Goal: Task Accomplishment & Management: Complete application form

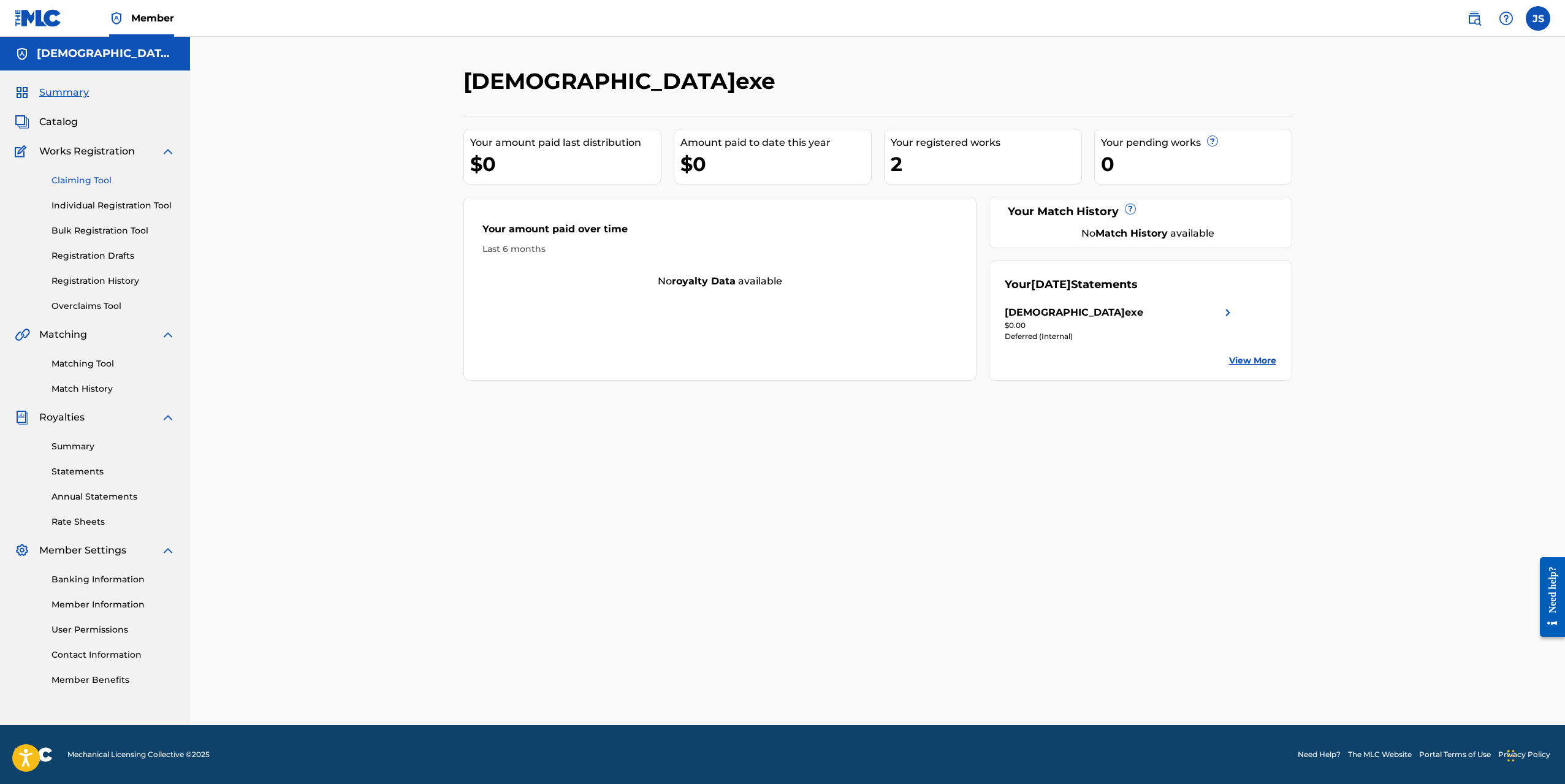
click at [98, 179] on link "Claiming Tool" at bounding box center [113, 181] width 124 height 13
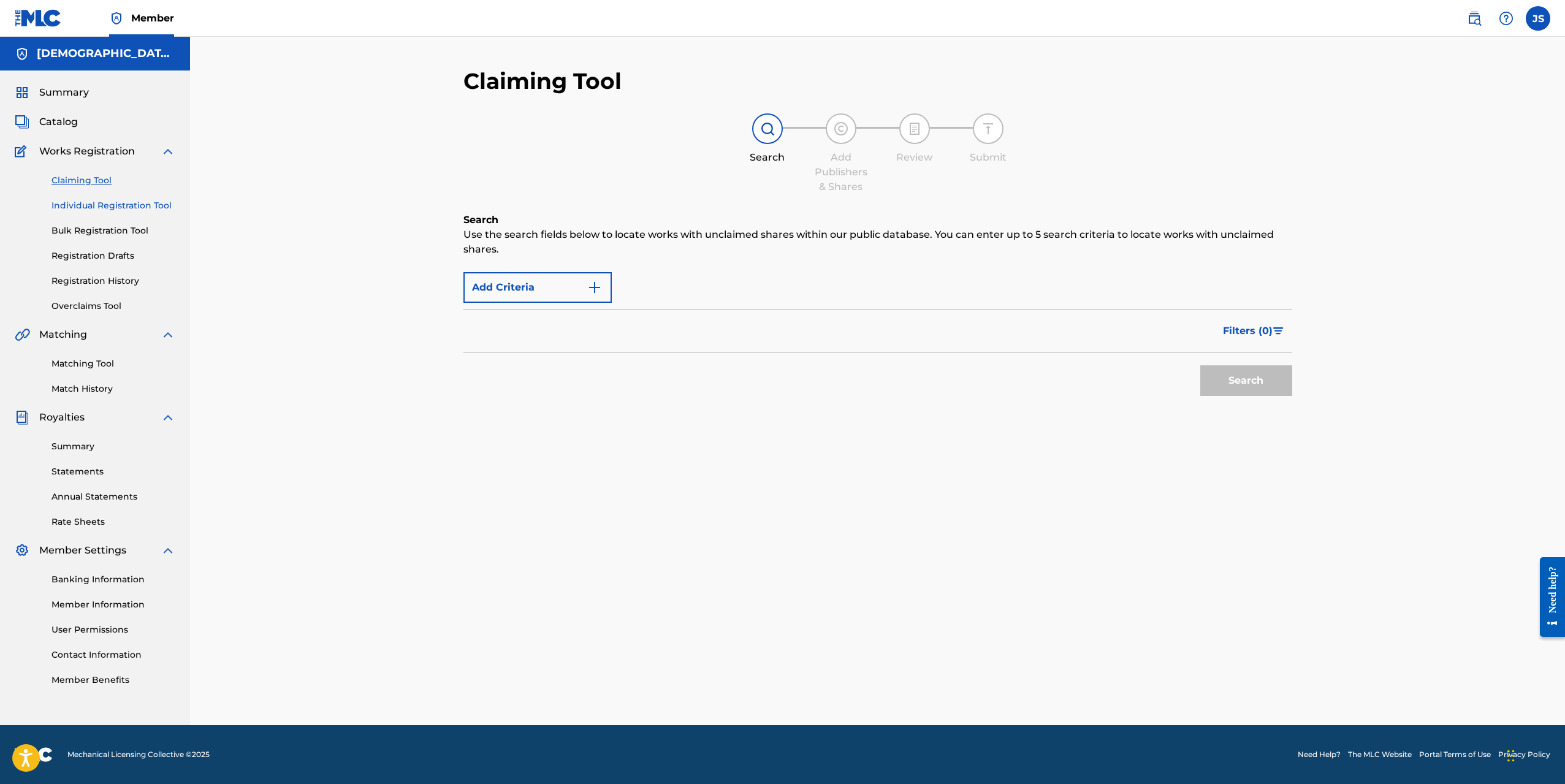
click at [123, 206] on link "Individual Registration Tool" at bounding box center [113, 205] width 124 height 13
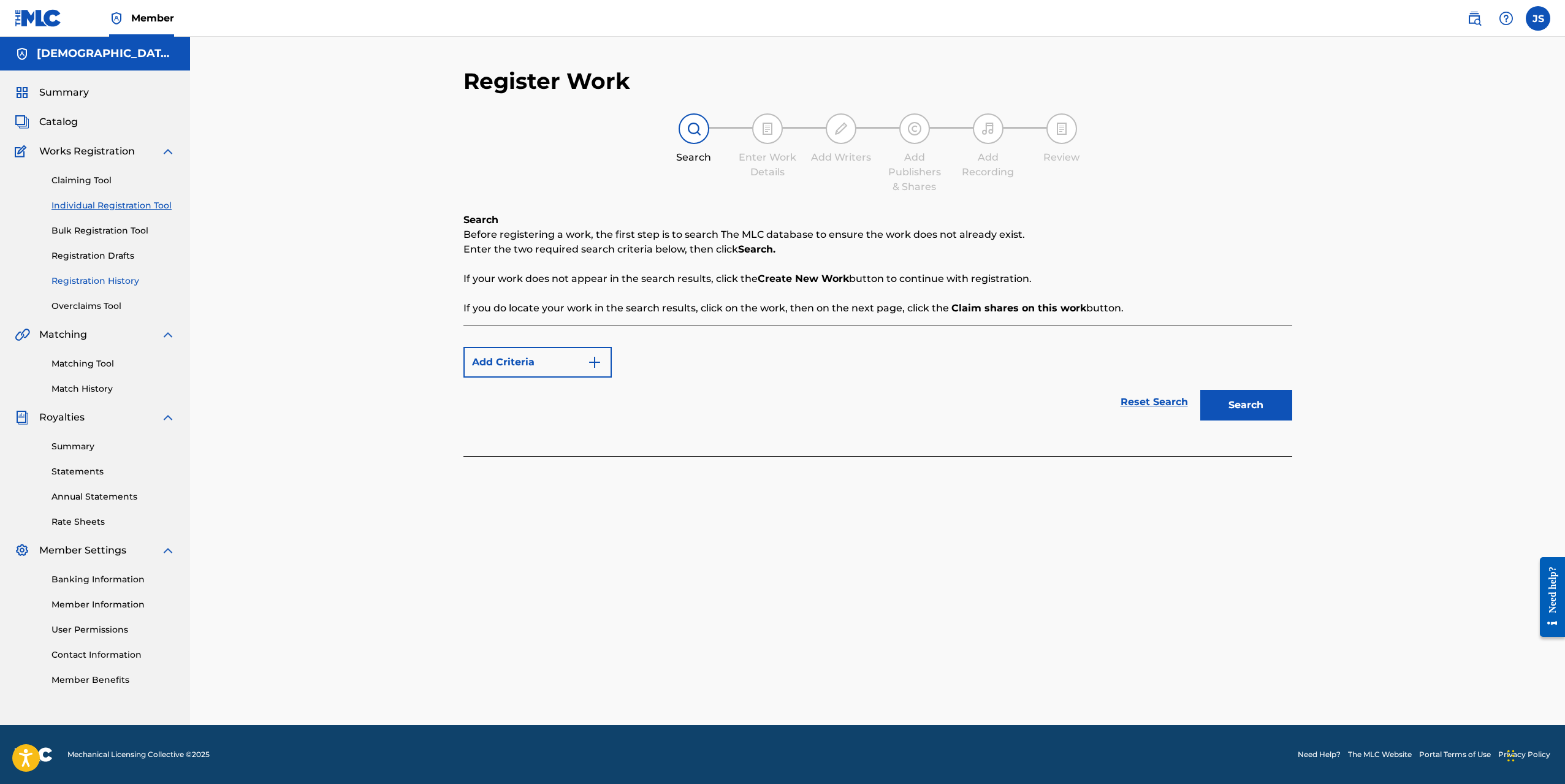
click at [121, 285] on link "Registration History" at bounding box center [113, 281] width 124 height 13
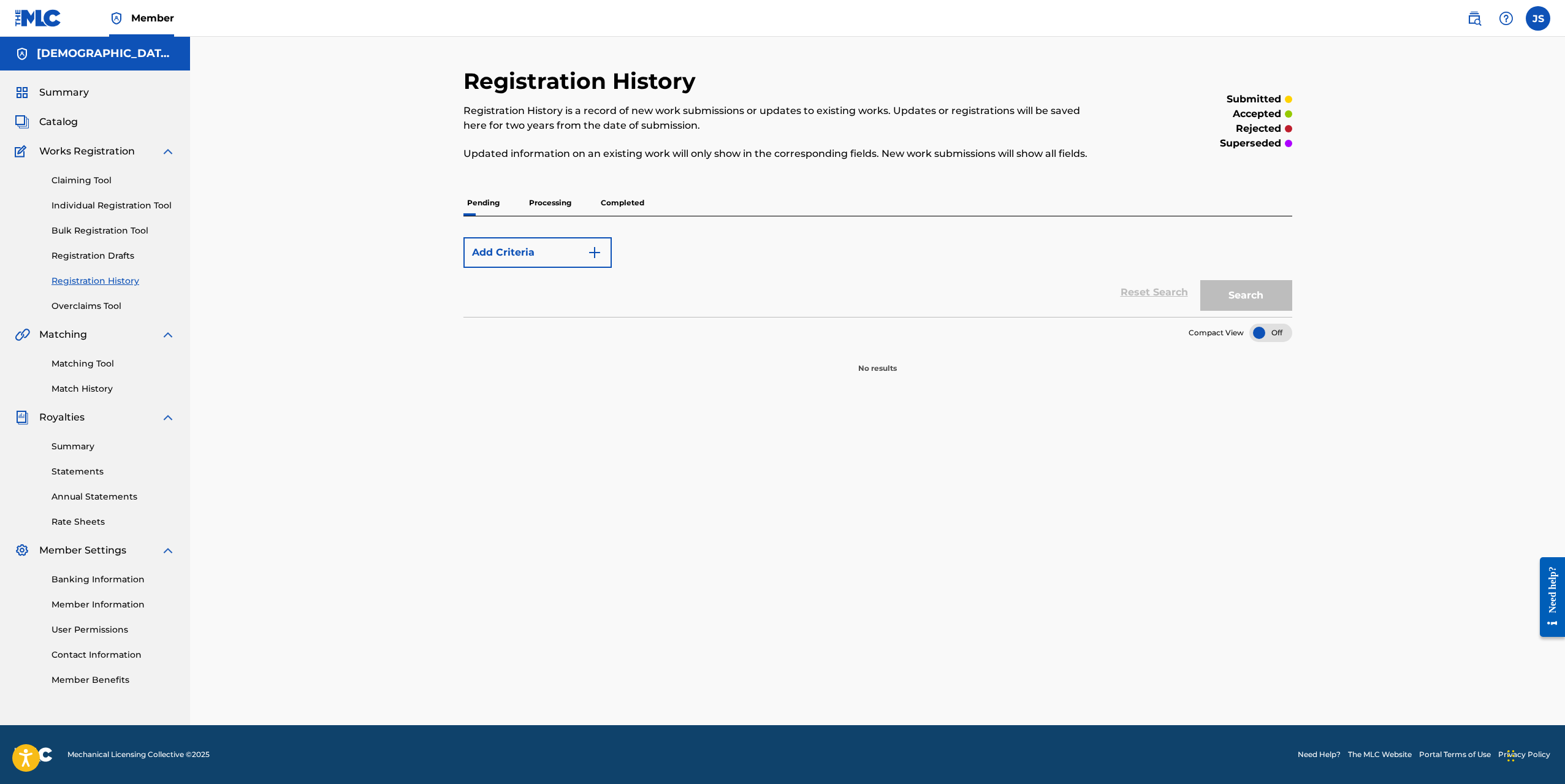
click at [616, 211] on p "Completed" at bounding box center [623, 203] width 51 height 25
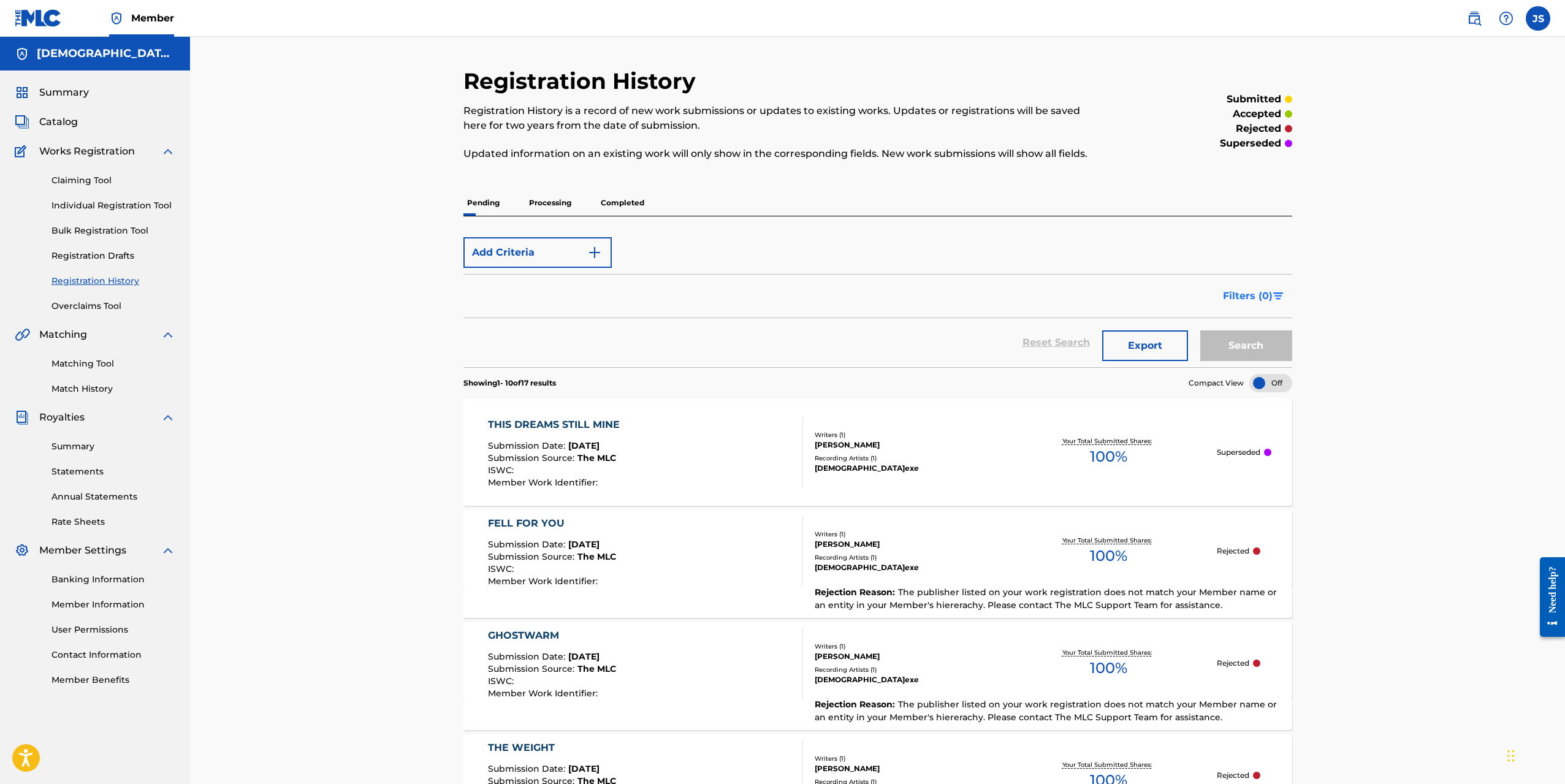
click at [1277, 292] on button "Filters ( 0 )" at bounding box center [1254, 295] width 77 height 30
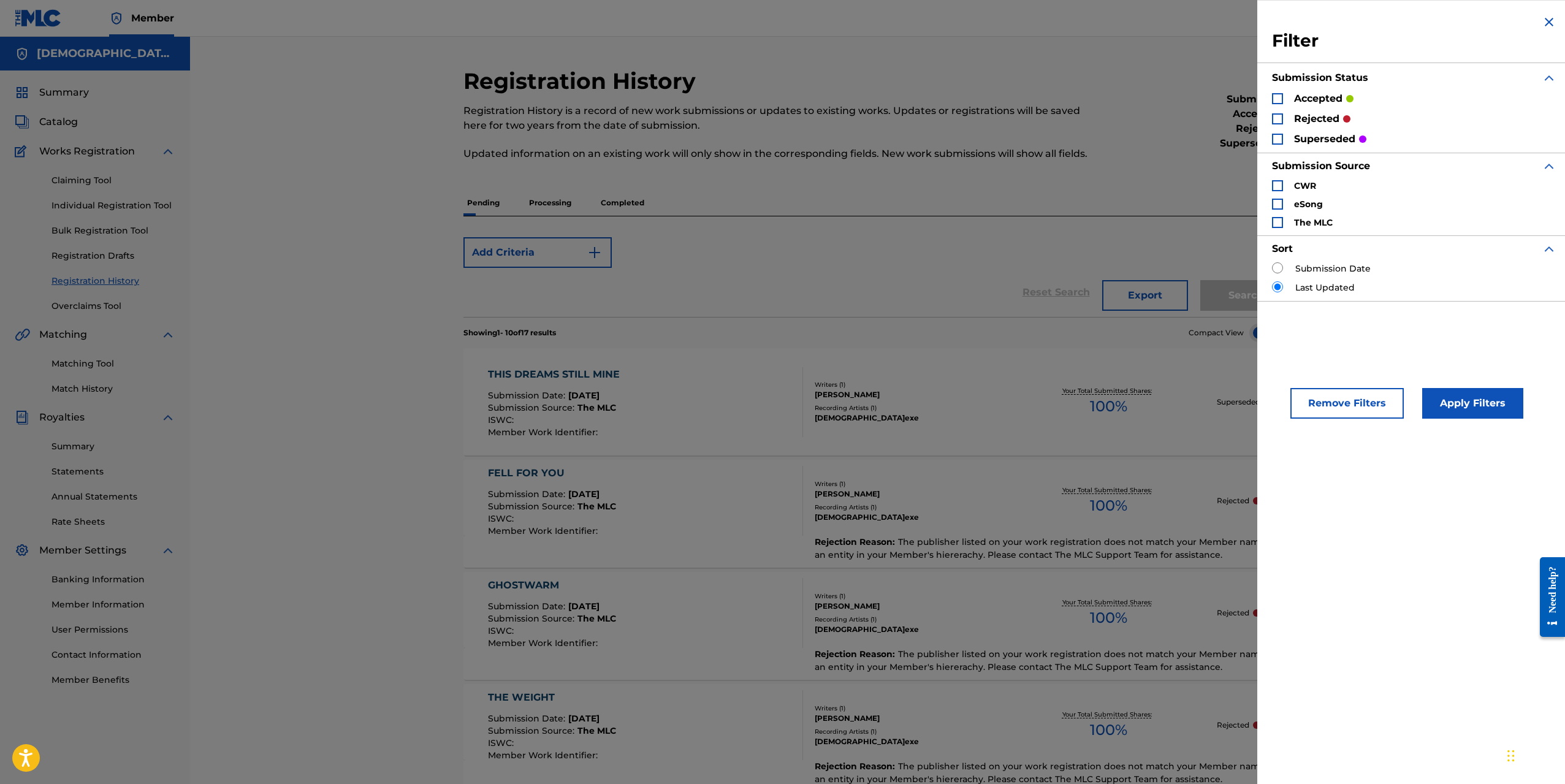
click at [1277, 96] on div "Search Form" at bounding box center [1278, 99] width 11 height 11
click at [1453, 399] on button "Apply Filters" at bounding box center [1473, 403] width 101 height 30
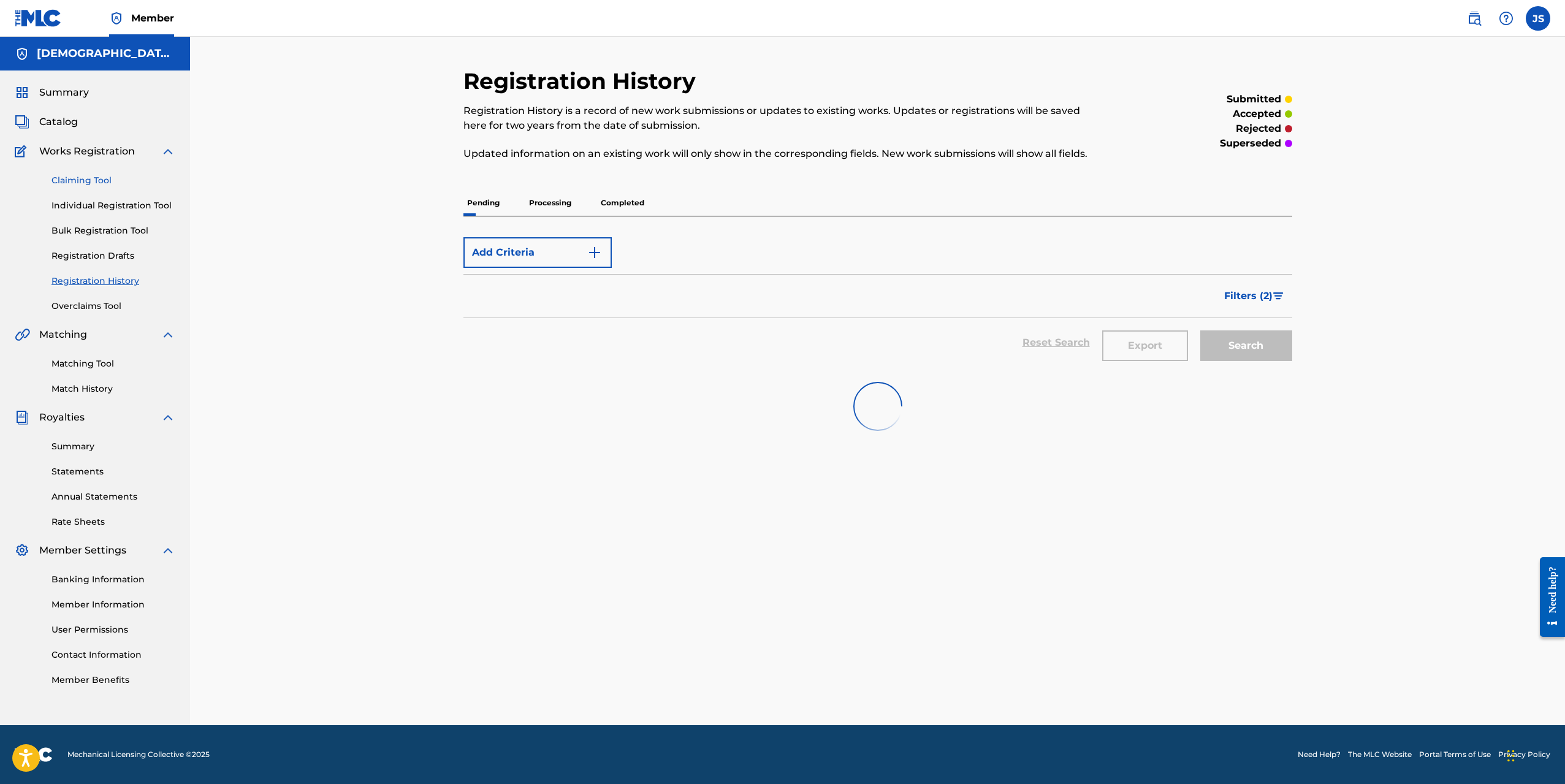
click at [103, 180] on link "Claiming Tool" at bounding box center [113, 181] width 124 height 13
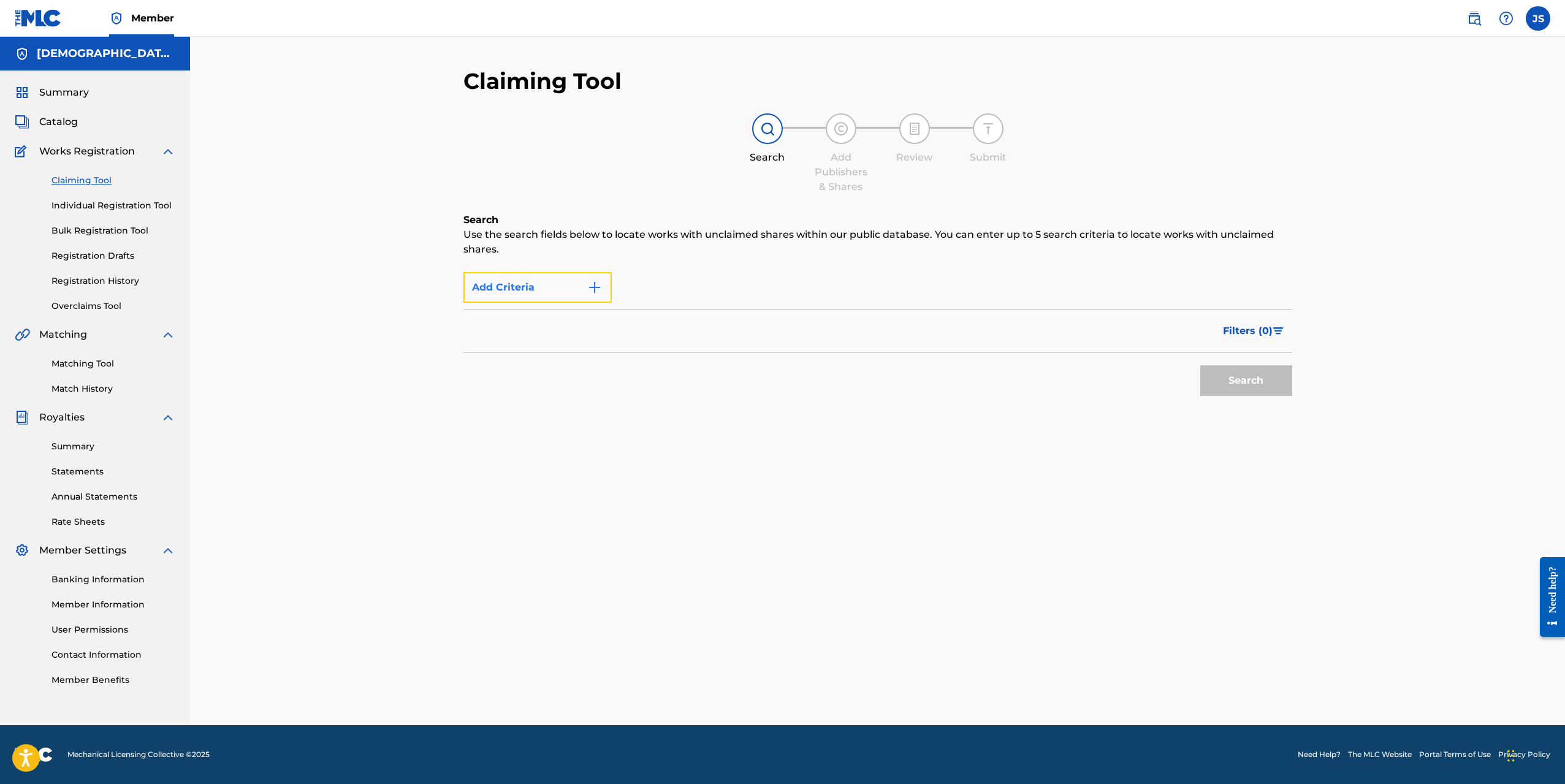
click at [589, 286] on img "Search Form" at bounding box center [594, 287] width 15 height 15
click at [514, 292] on button "Add Criteria" at bounding box center [537, 287] width 148 height 30
click at [1241, 384] on div "Search" at bounding box center [1243, 377] width 98 height 49
click at [936, 342] on div "Filters ( 0 )" at bounding box center [878, 331] width 829 height 44
click at [152, 201] on link "Individual Registration Tool" at bounding box center [113, 205] width 124 height 13
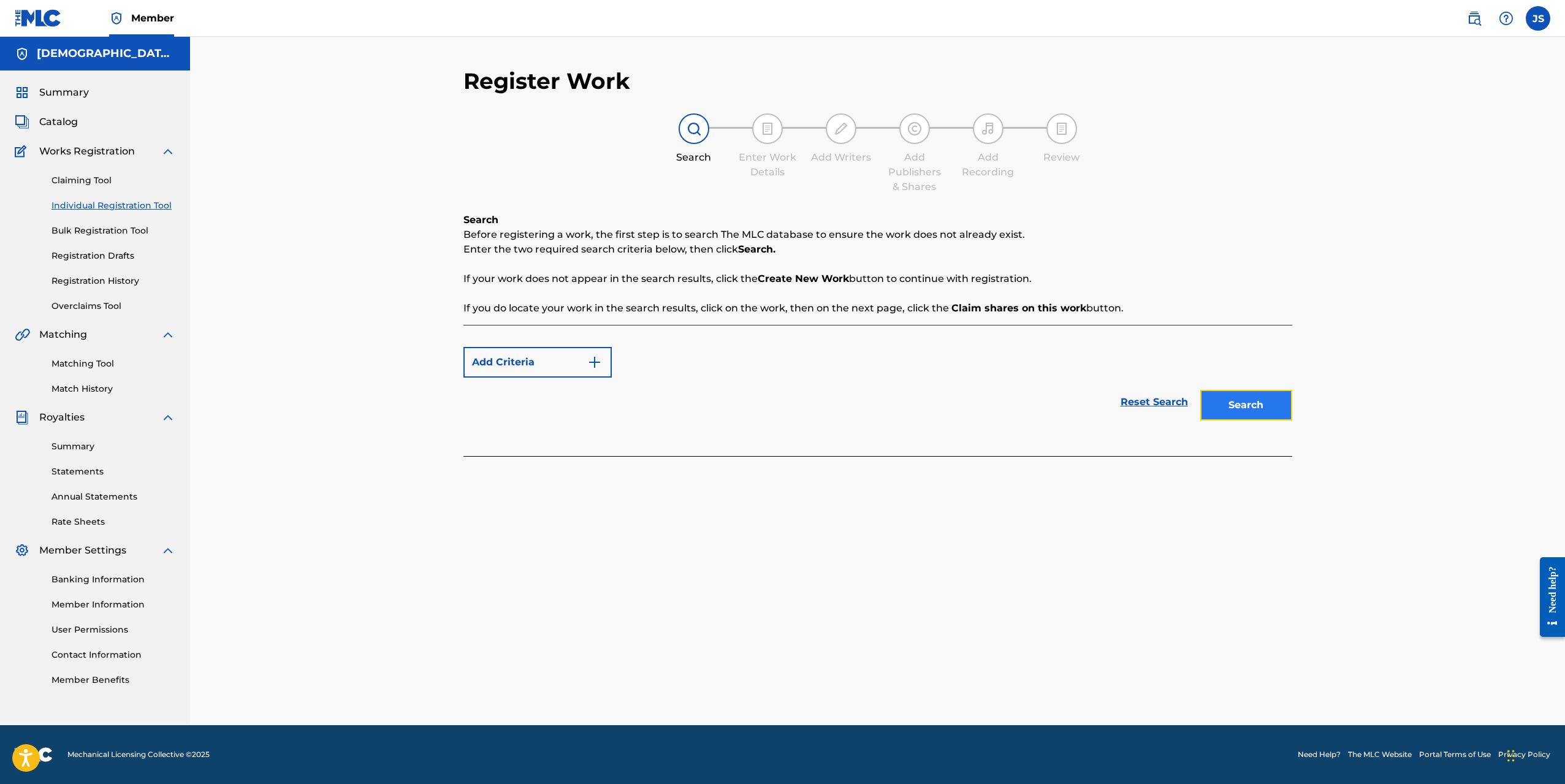
click at [1238, 409] on button "Search" at bounding box center [1247, 404] width 92 height 30
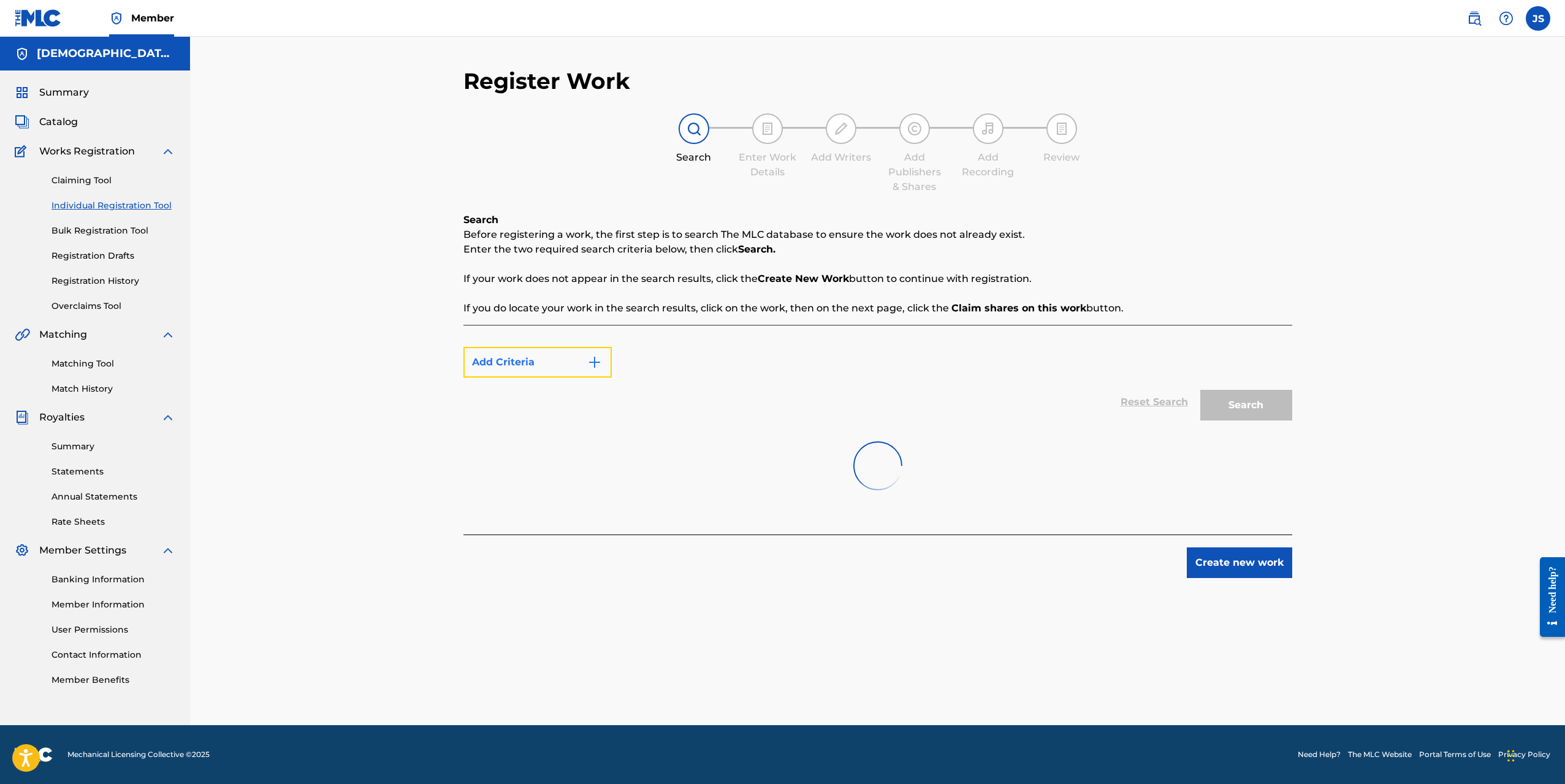
click at [600, 363] on img "Search Form" at bounding box center [594, 362] width 15 height 15
click at [582, 365] on button "Add Criteria" at bounding box center [537, 362] width 148 height 30
click at [594, 370] on button "Add Criteria" at bounding box center [537, 362] width 148 height 30
click at [128, 232] on link "Bulk Registration Tool" at bounding box center [113, 231] width 124 height 13
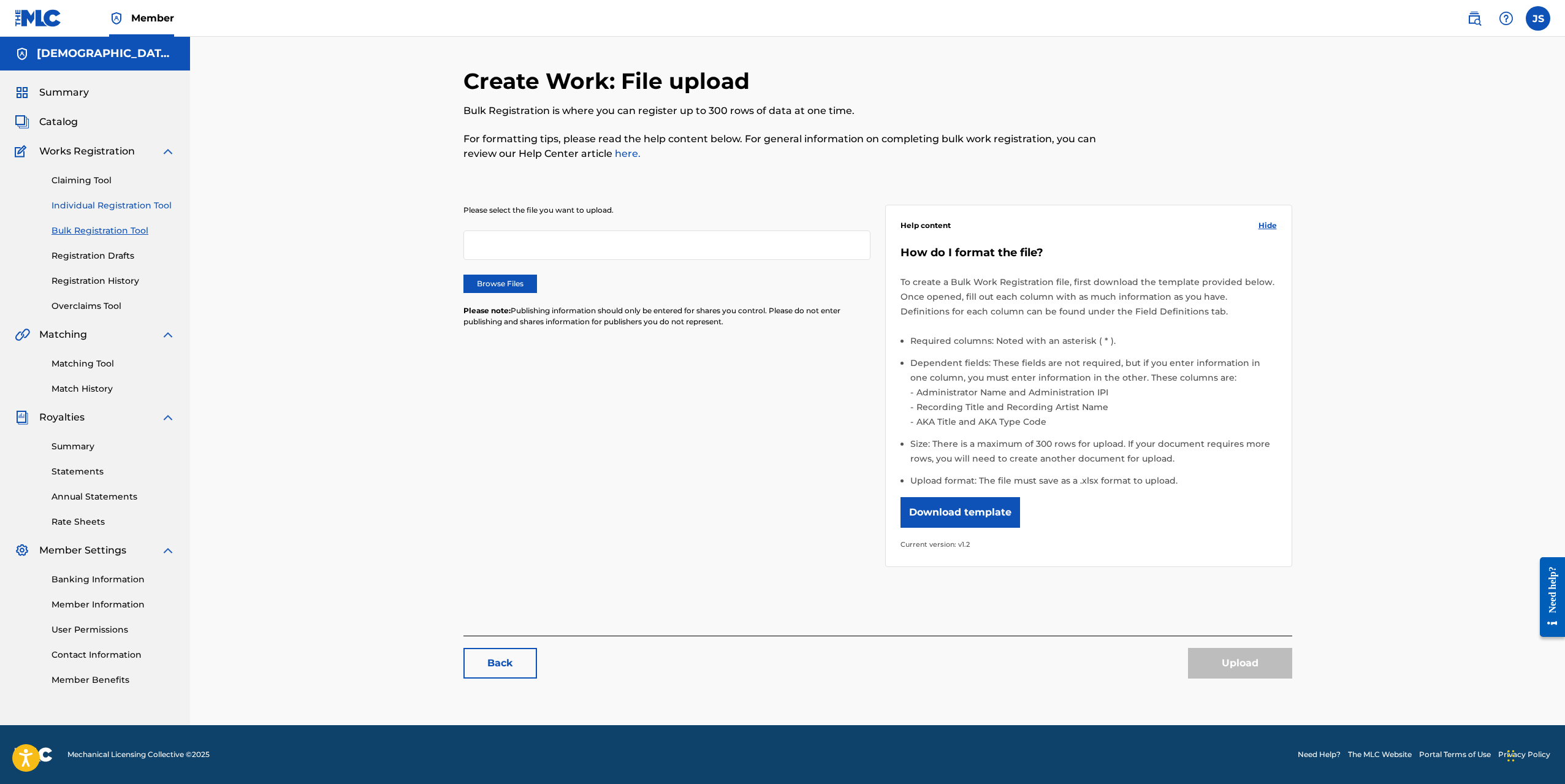
click at [115, 202] on link "Individual Registration Tool" at bounding box center [113, 205] width 124 height 13
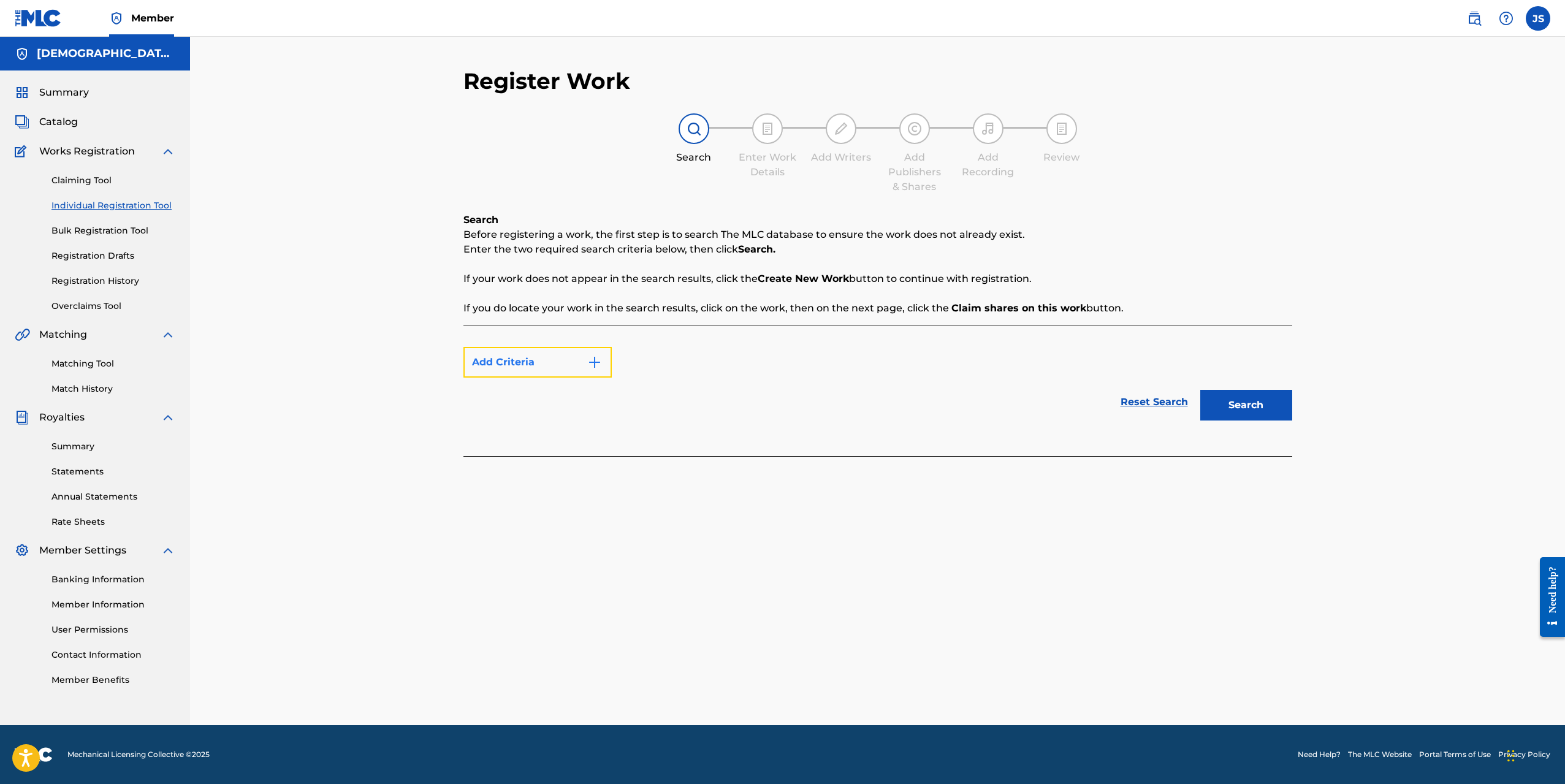
click at [600, 367] on img "Search Form" at bounding box center [594, 362] width 15 height 15
click at [994, 446] on div "Add Criteria Reset Search Search" at bounding box center [878, 390] width 829 height 131
click at [1154, 408] on link "Reset Search" at bounding box center [1154, 402] width 80 height 27
click at [1127, 397] on link "Reset Search" at bounding box center [1154, 402] width 80 height 27
click at [1248, 405] on button "Search" at bounding box center [1247, 404] width 92 height 30
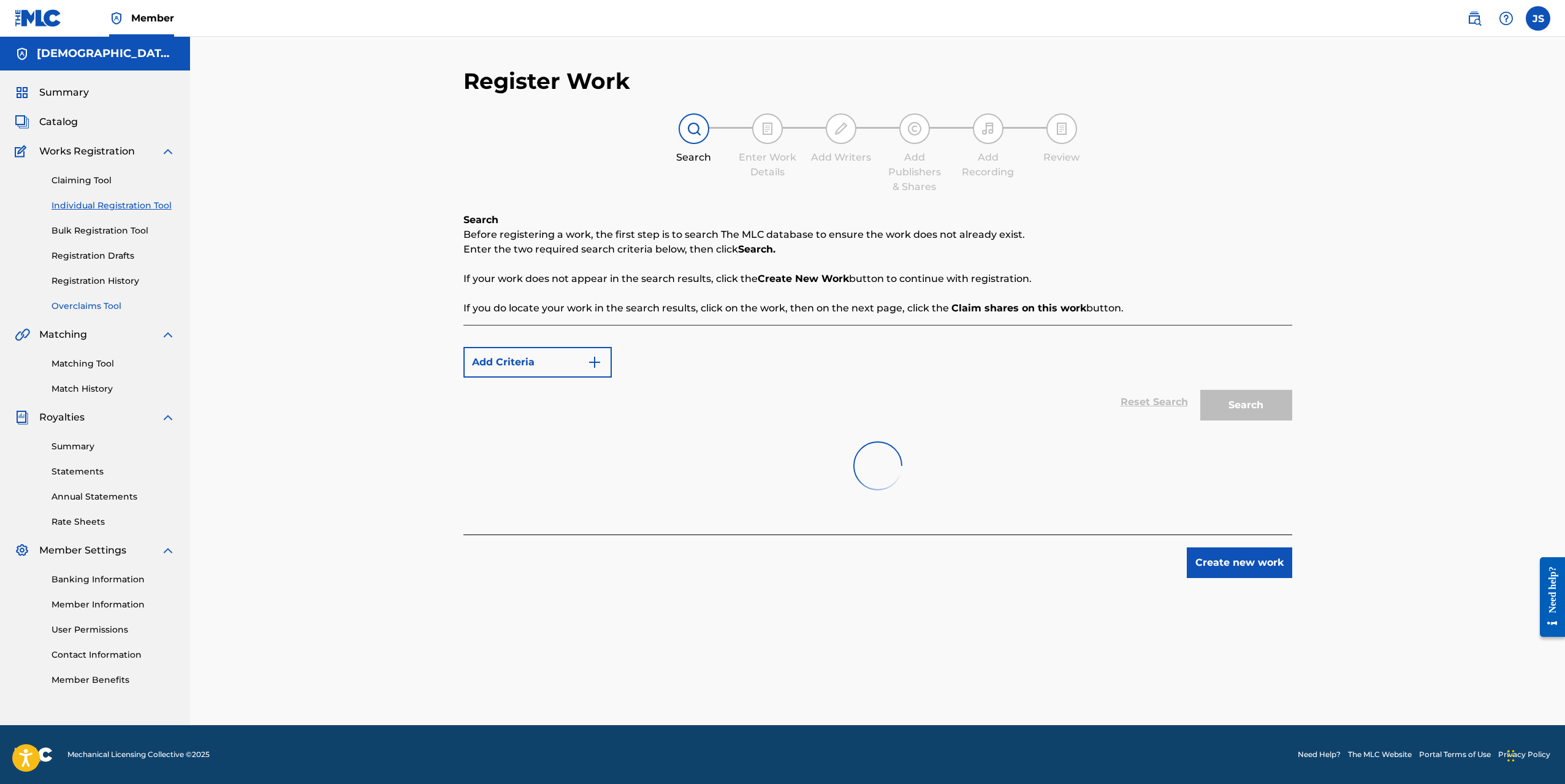
click at [144, 301] on link "Overclaims Tool" at bounding box center [113, 306] width 124 height 13
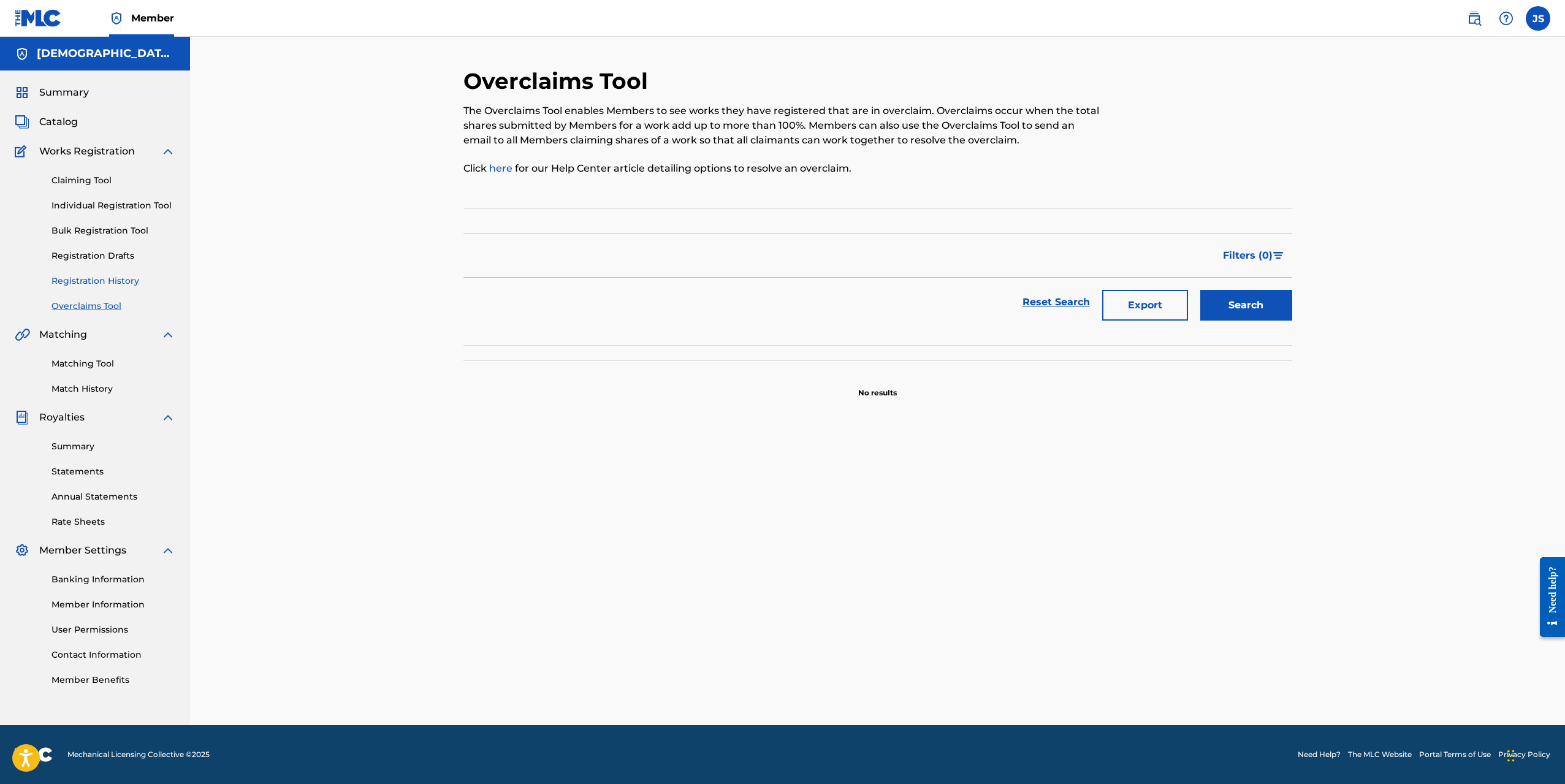
click at [110, 283] on link "Registration History" at bounding box center [113, 281] width 124 height 13
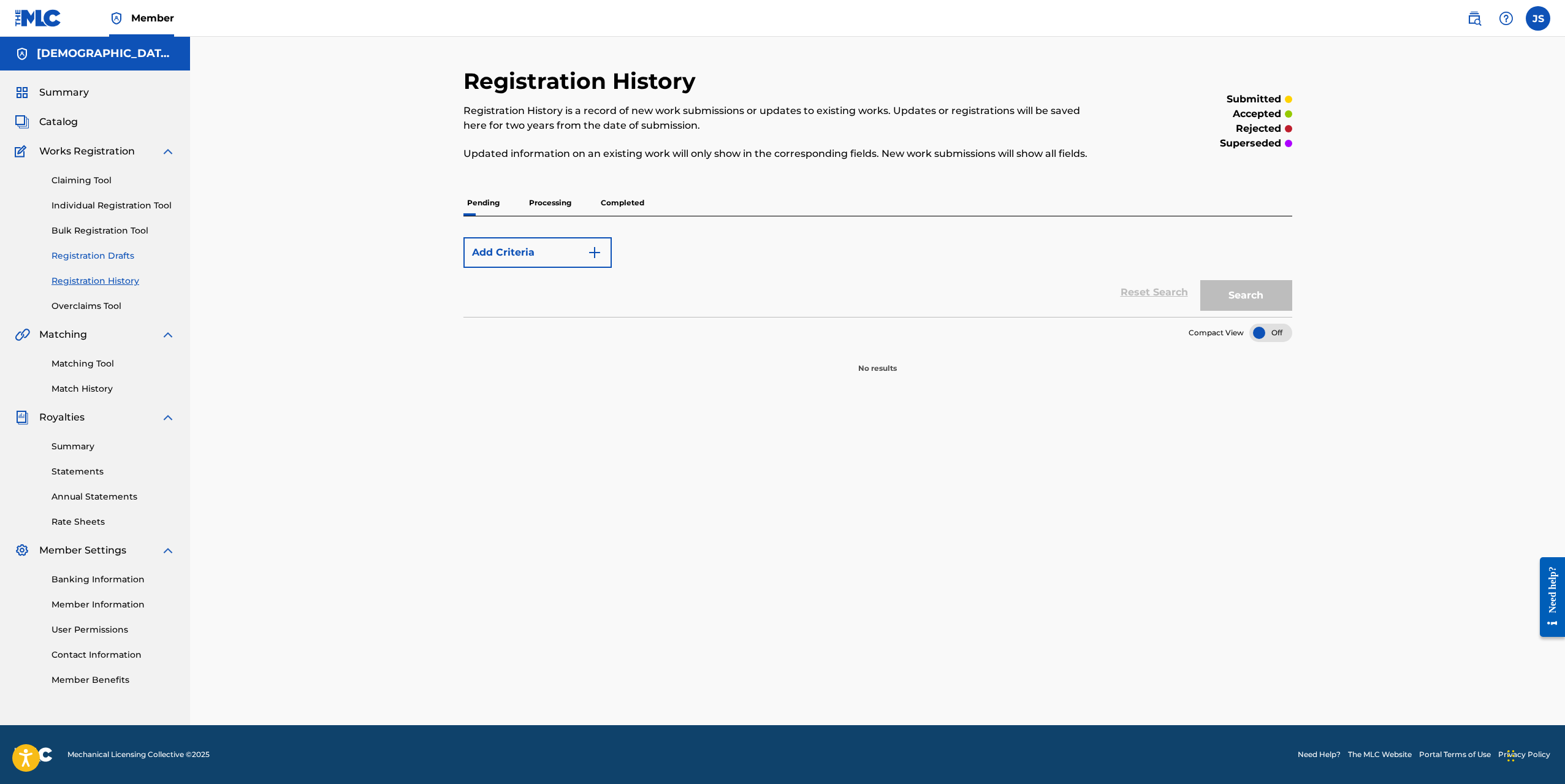
click at [105, 255] on link "Registration Drafts" at bounding box center [113, 256] width 124 height 13
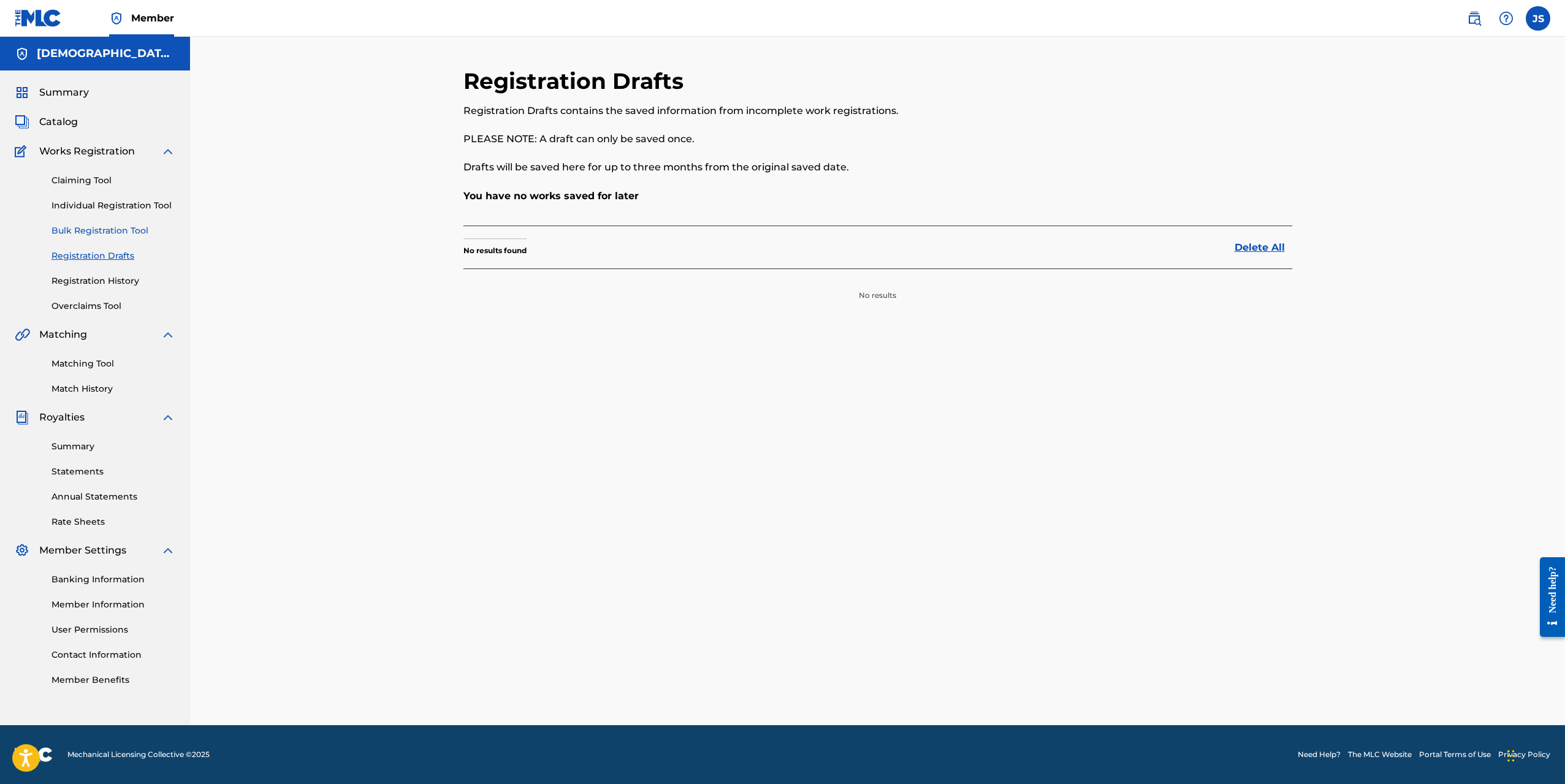
click at [125, 225] on link "Bulk Registration Tool" at bounding box center [113, 231] width 124 height 13
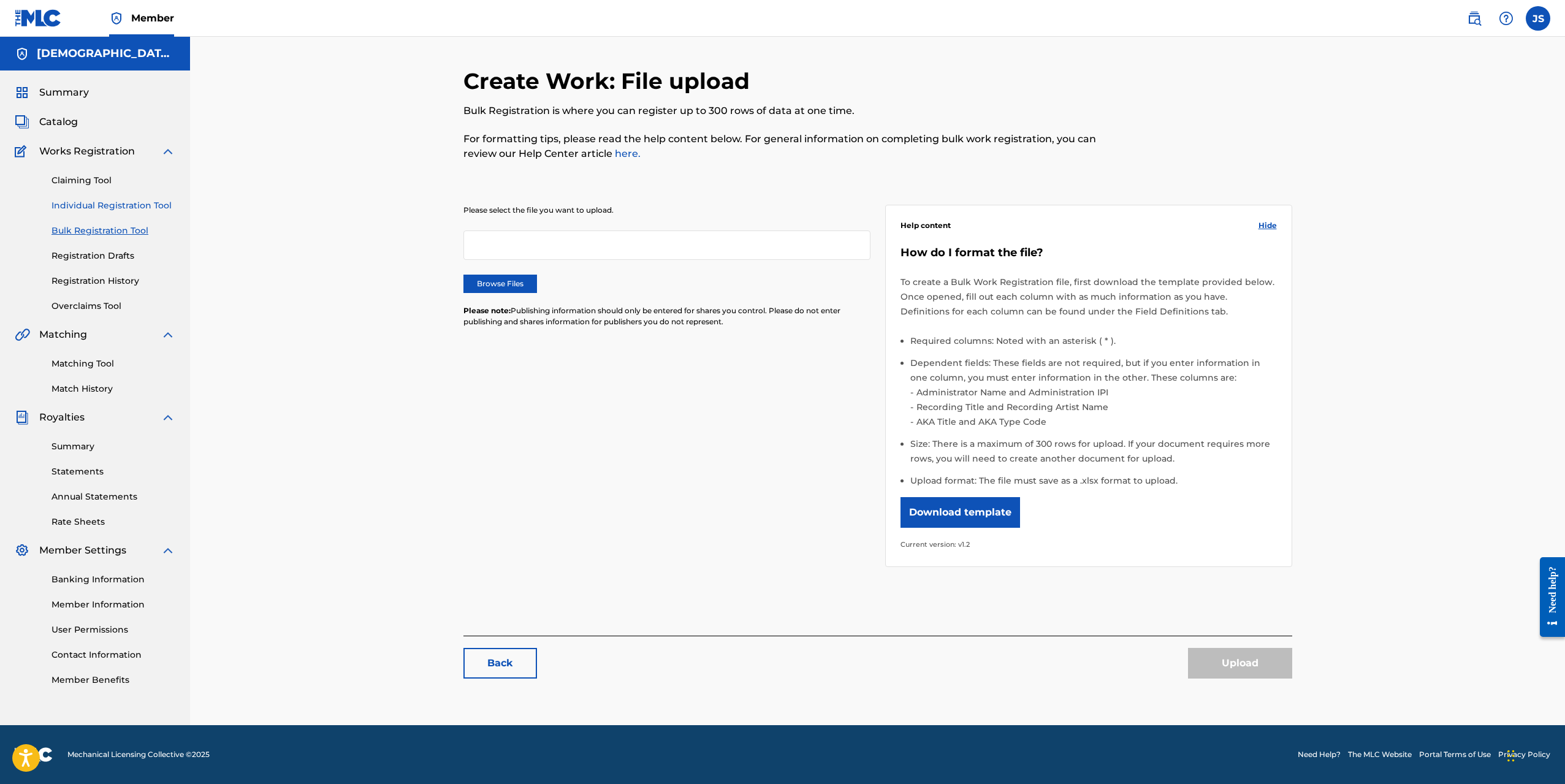
click at [126, 209] on link "Individual Registration Tool" at bounding box center [113, 205] width 124 height 13
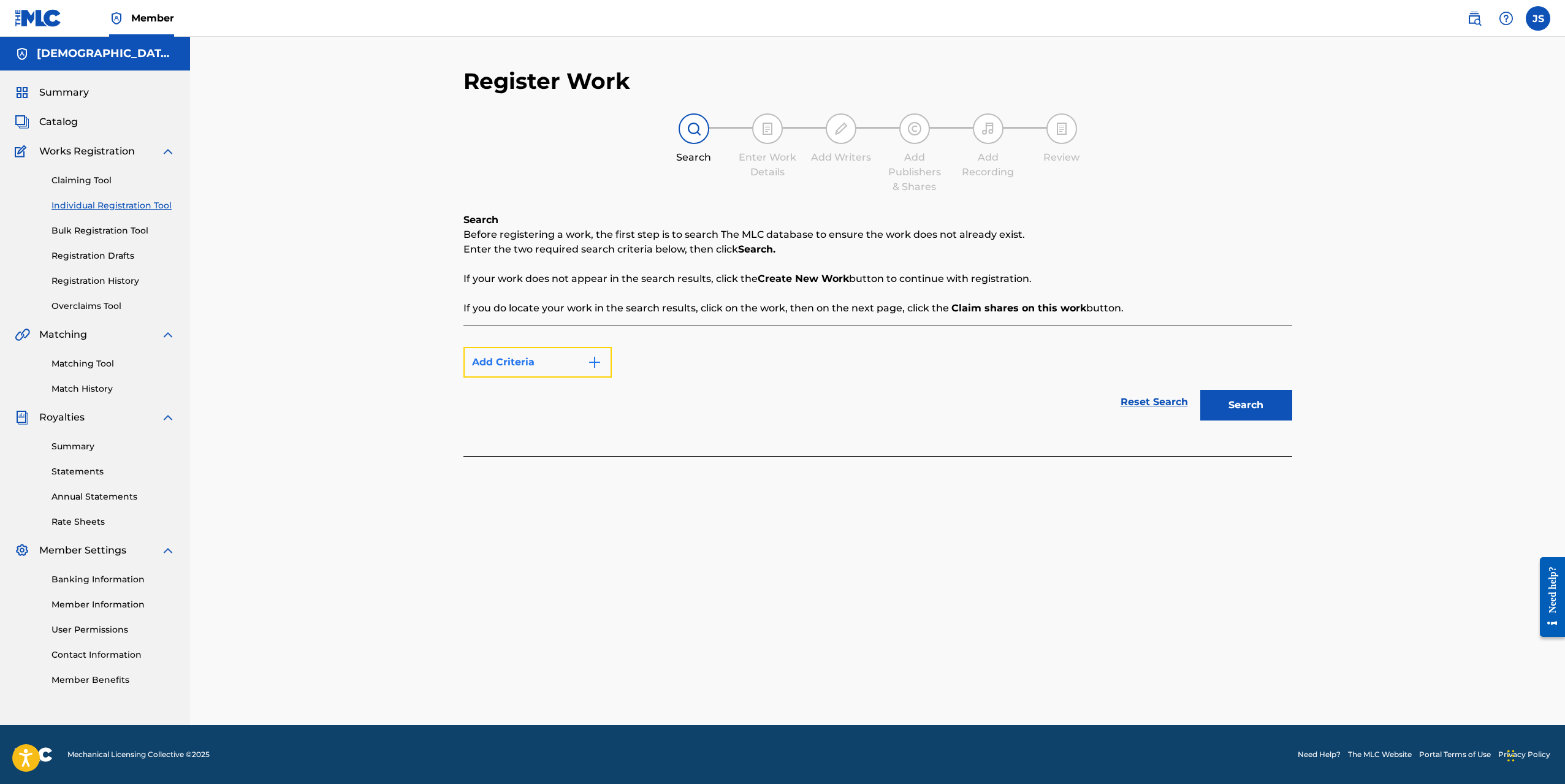
click at [576, 365] on button "Add Criteria" at bounding box center [537, 362] width 148 height 30
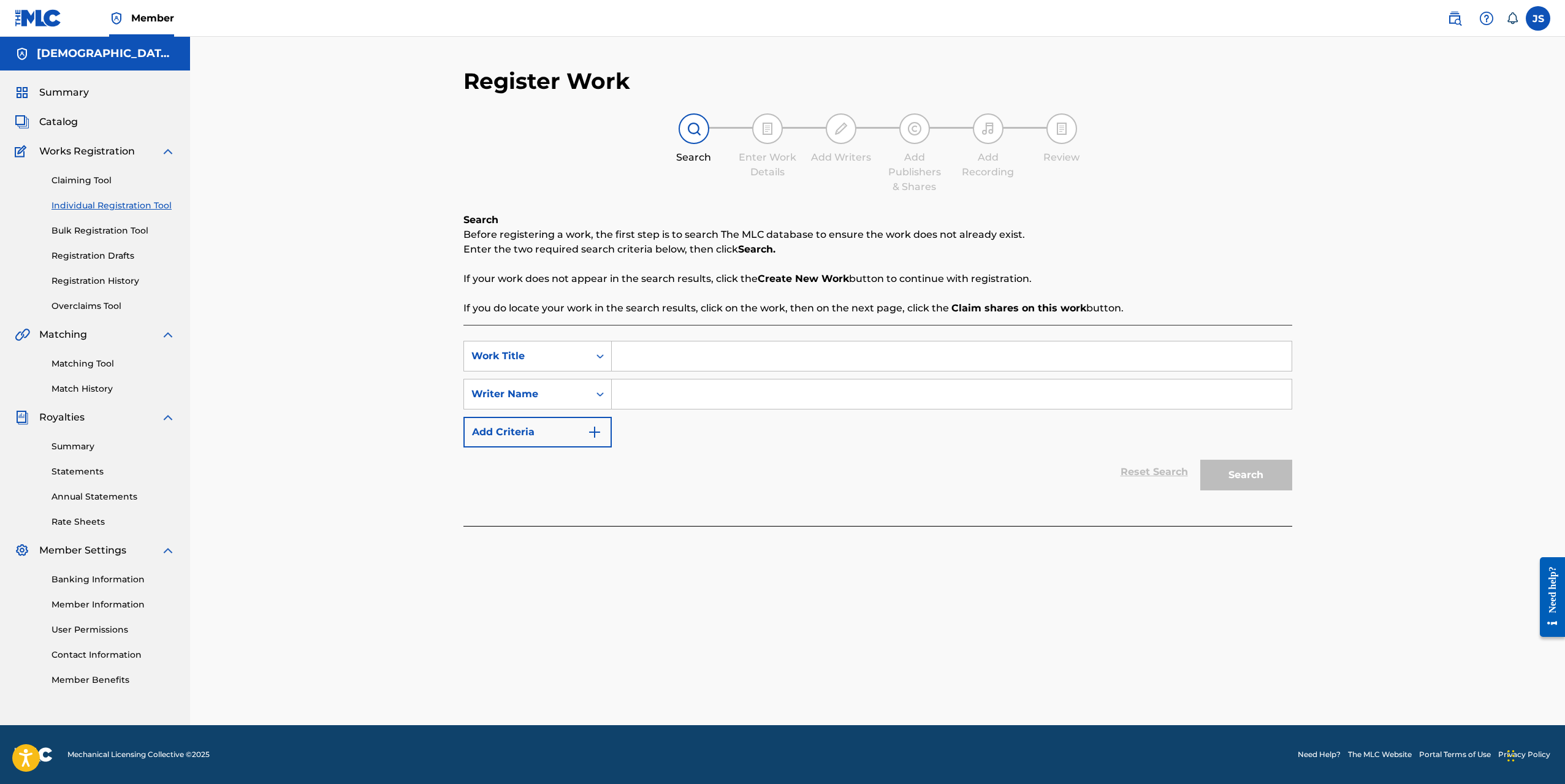
click at [681, 358] on input "Search Form" at bounding box center [952, 356] width 680 height 30
type input "Stayin' Home"
click at [663, 386] on input "Search Form" at bounding box center [952, 394] width 680 height 30
click at [1259, 476] on button "Search" at bounding box center [1247, 475] width 92 height 30
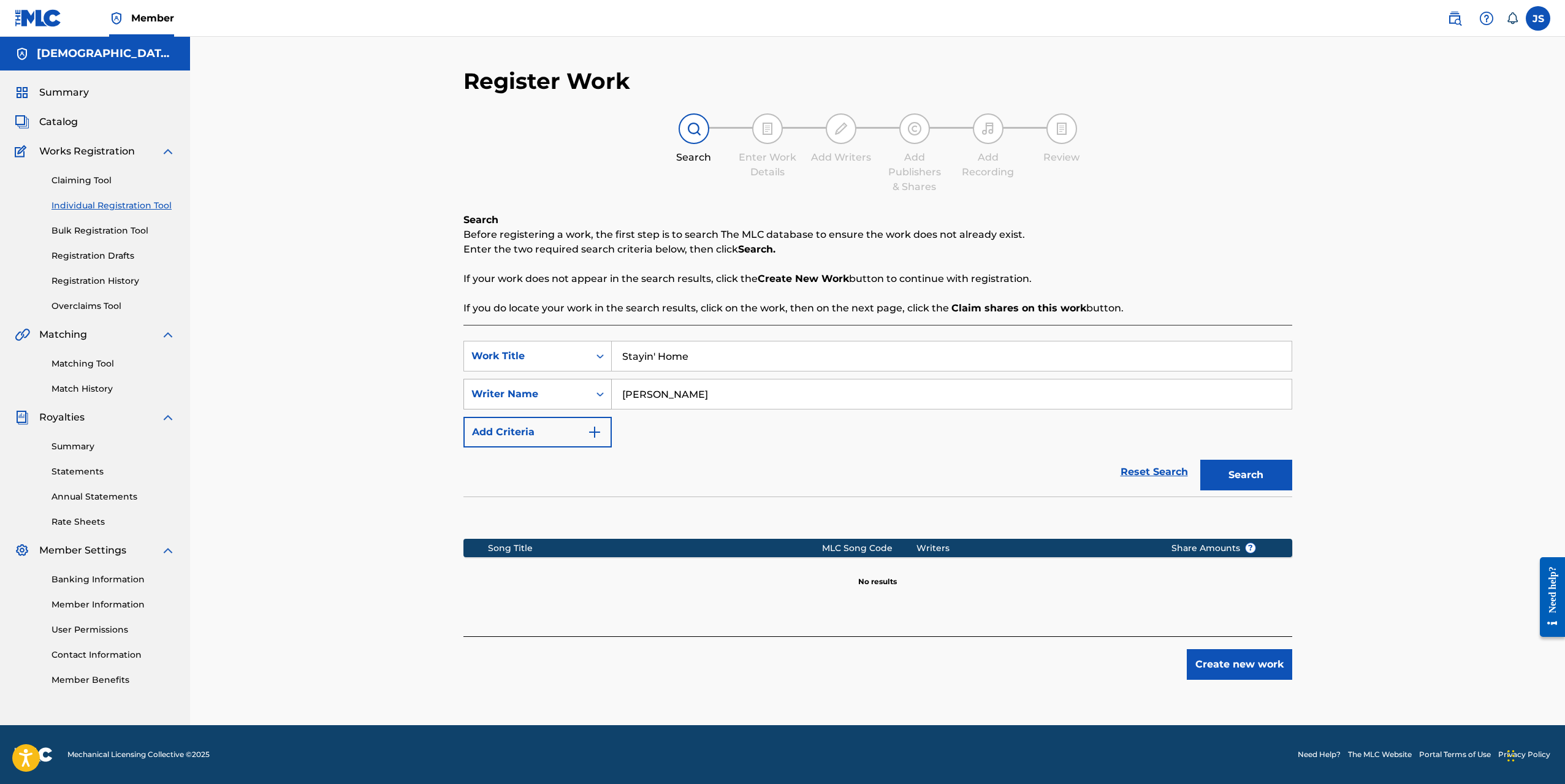
drag, startPoint x: 733, startPoint y: 393, endPoint x: 589, endPoint y: 387, distance: 144.1
click at [595, 387] on div "SearchWithCriteriaae90d0ce-afeb-4d3e-a32f-9aac5d9ebb35 Writer Name [PERSON_NAME]" at bounding box center [878, 394] width 829 height 30
type input "[DEMOGRAPHIC_DATA]exe"
click at [1220, 477] on button "Search" at bounding box center [1247, 475] width 92 height 30
click at [1211, 666] on button "Create new work" at bounding box center [1239, 664] width 106 height 30
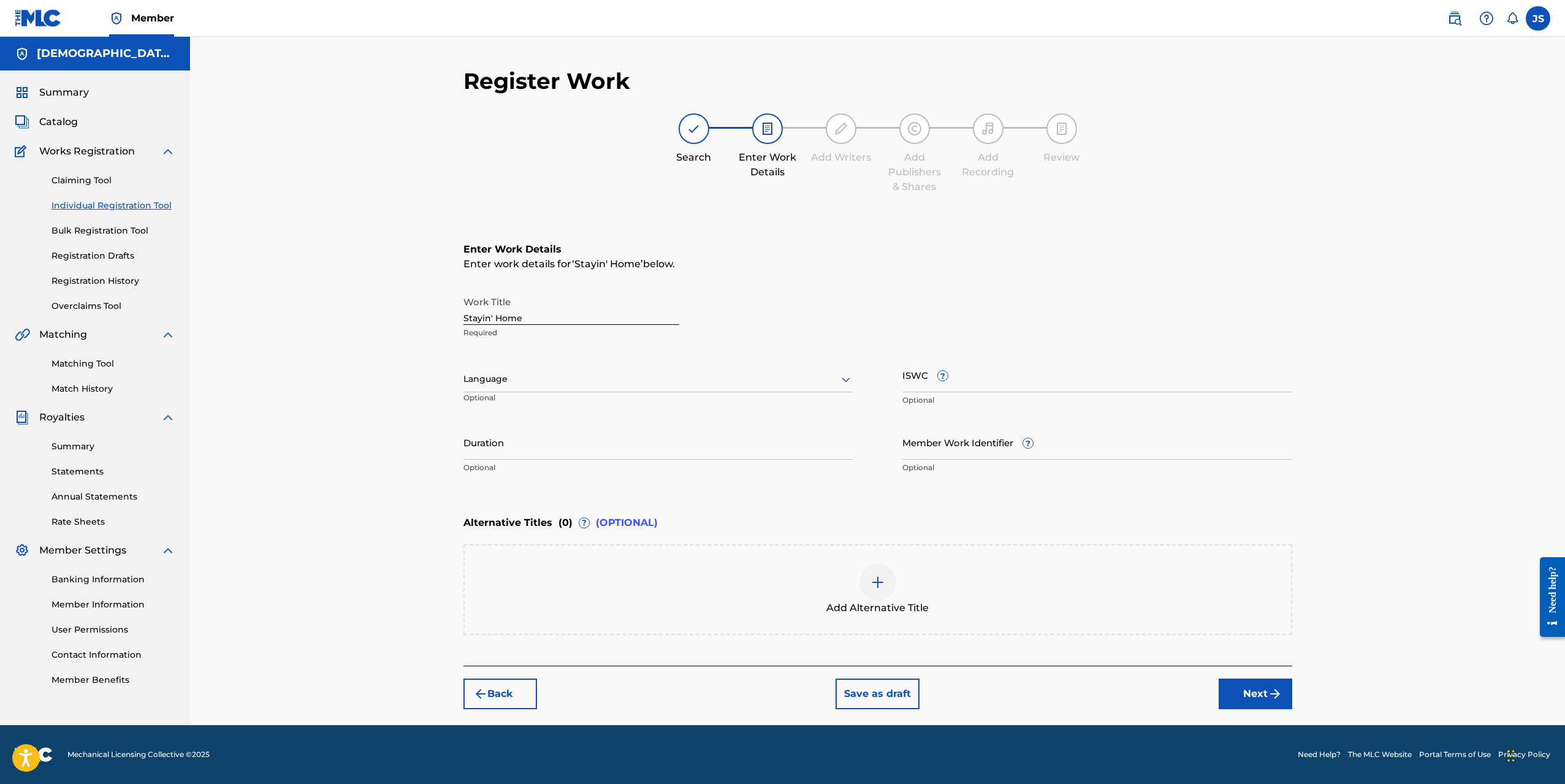
click at [555, 384] on div at bounding box center [658, 379] width 390 height 16
click at [536, 399] on div "English" at bounding box center [658, 406] width 389 height 28
click at [658, 451] on input "Duration" at bounding box center [658, 442] width 390 height 35
type input "2"
type input "02:18"
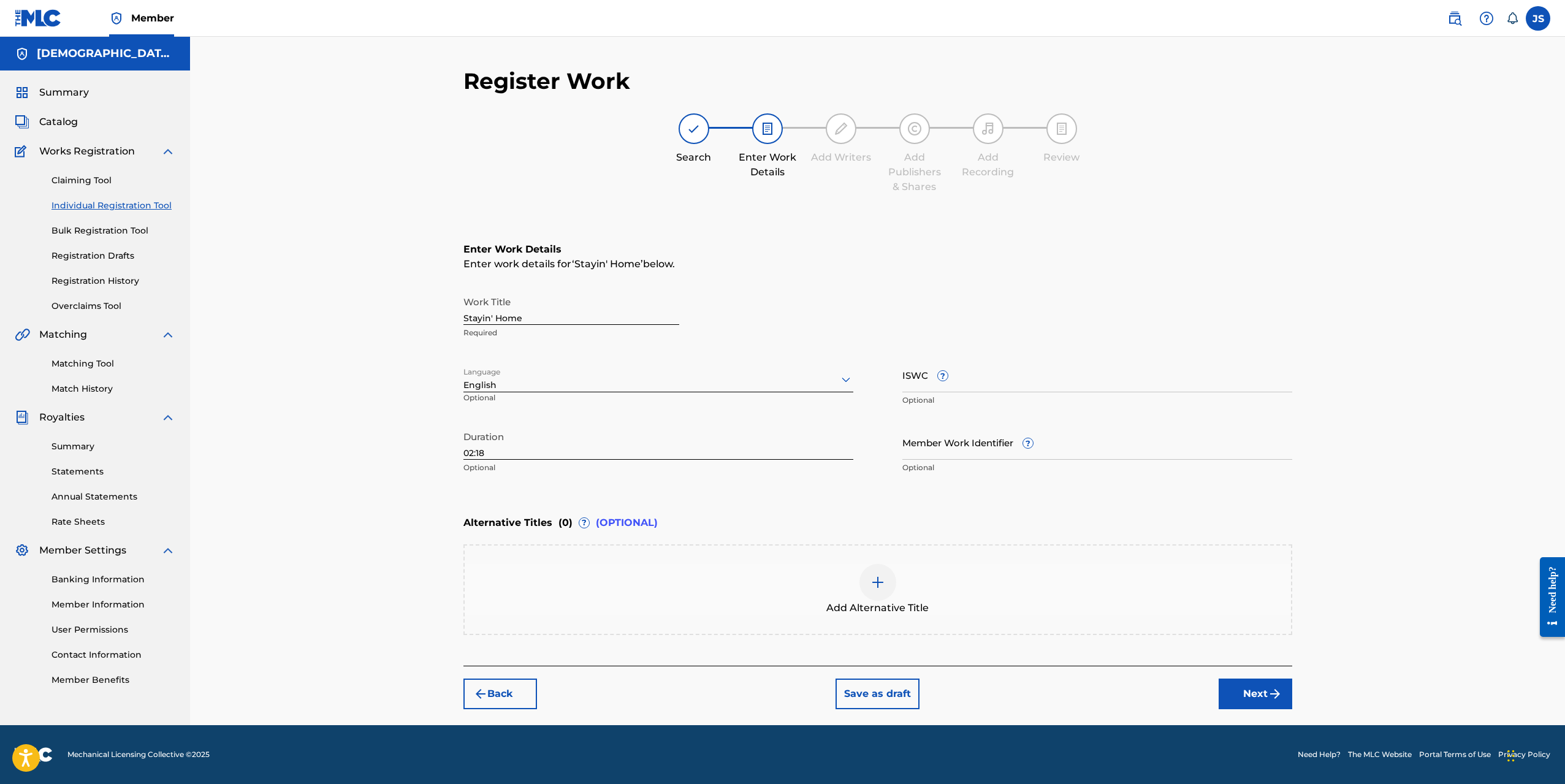
drag, startPoint x: 414, startPoint y: 456, endPoint x: 393, endPoint y: 467, distance: 23.7
click at [413, 457] on div "Register Work Search Enter Work Details Add Writers Add Publishers & Shares Add…" at bounding box center [877, 381] width 1375 height 688
click at [1246, 695] on button "Next" at bounding box center [1255, 693] width 74 height 30
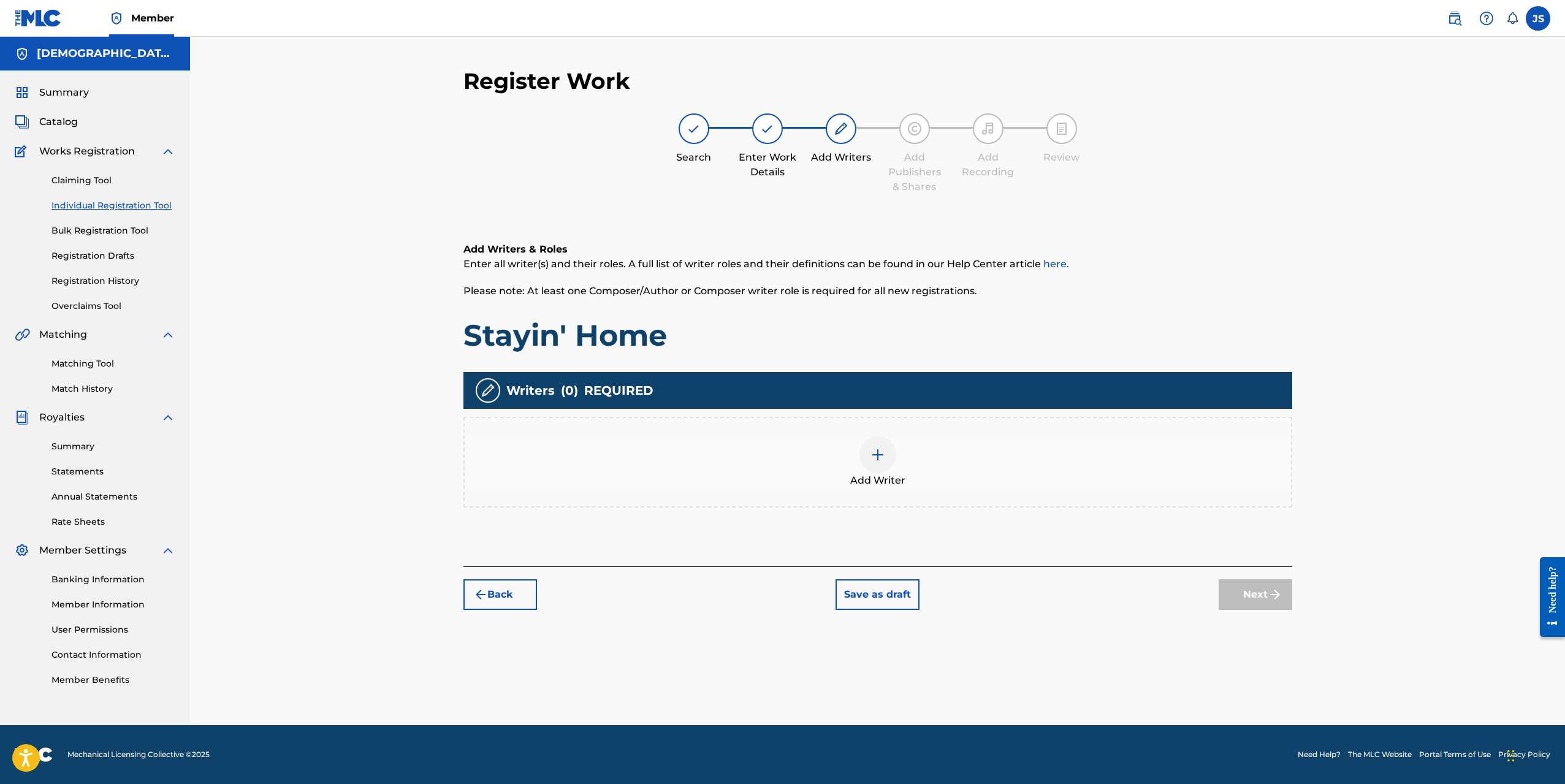
click at [871, 457] on img at bounding box center [878, 455] width 15 height 15
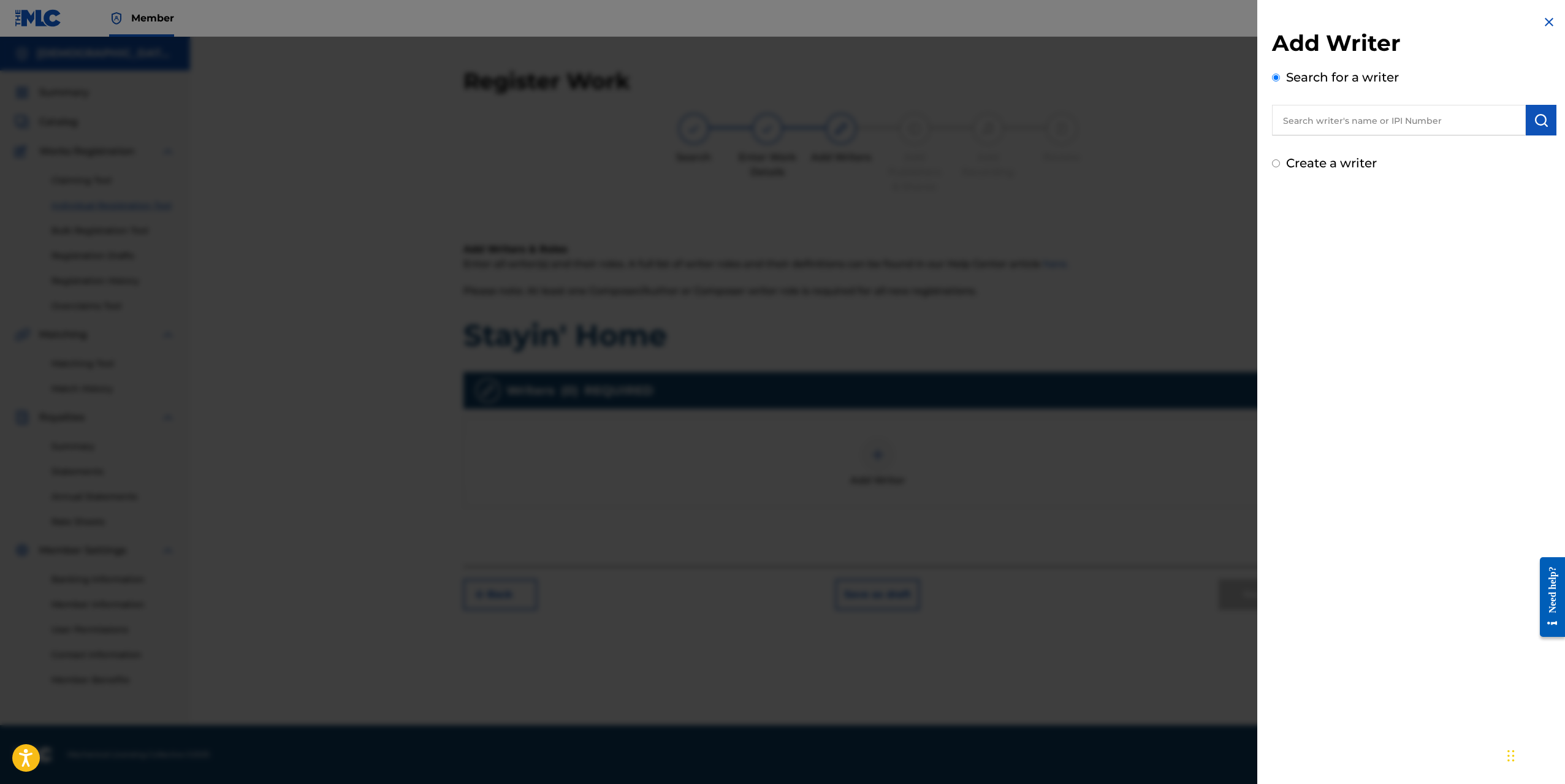
click at [1317, 125] on input "text" at bounding box center [1399, 120] width 254 height 30
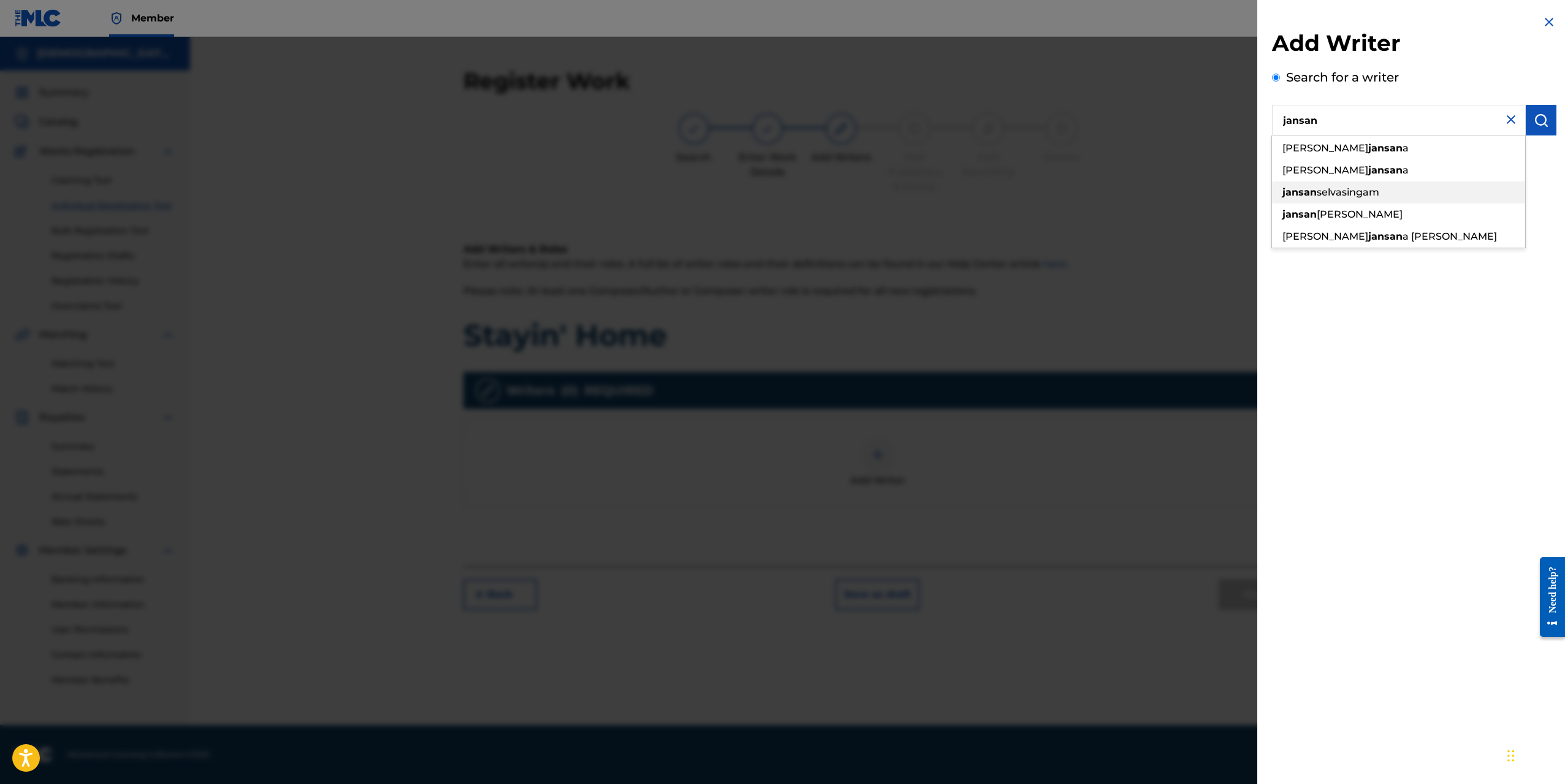
click at [1350, 187] on span "selvasingam" at bounding box center [1348, 192] width 62 height 11
type input "[PERSON_NAME]"
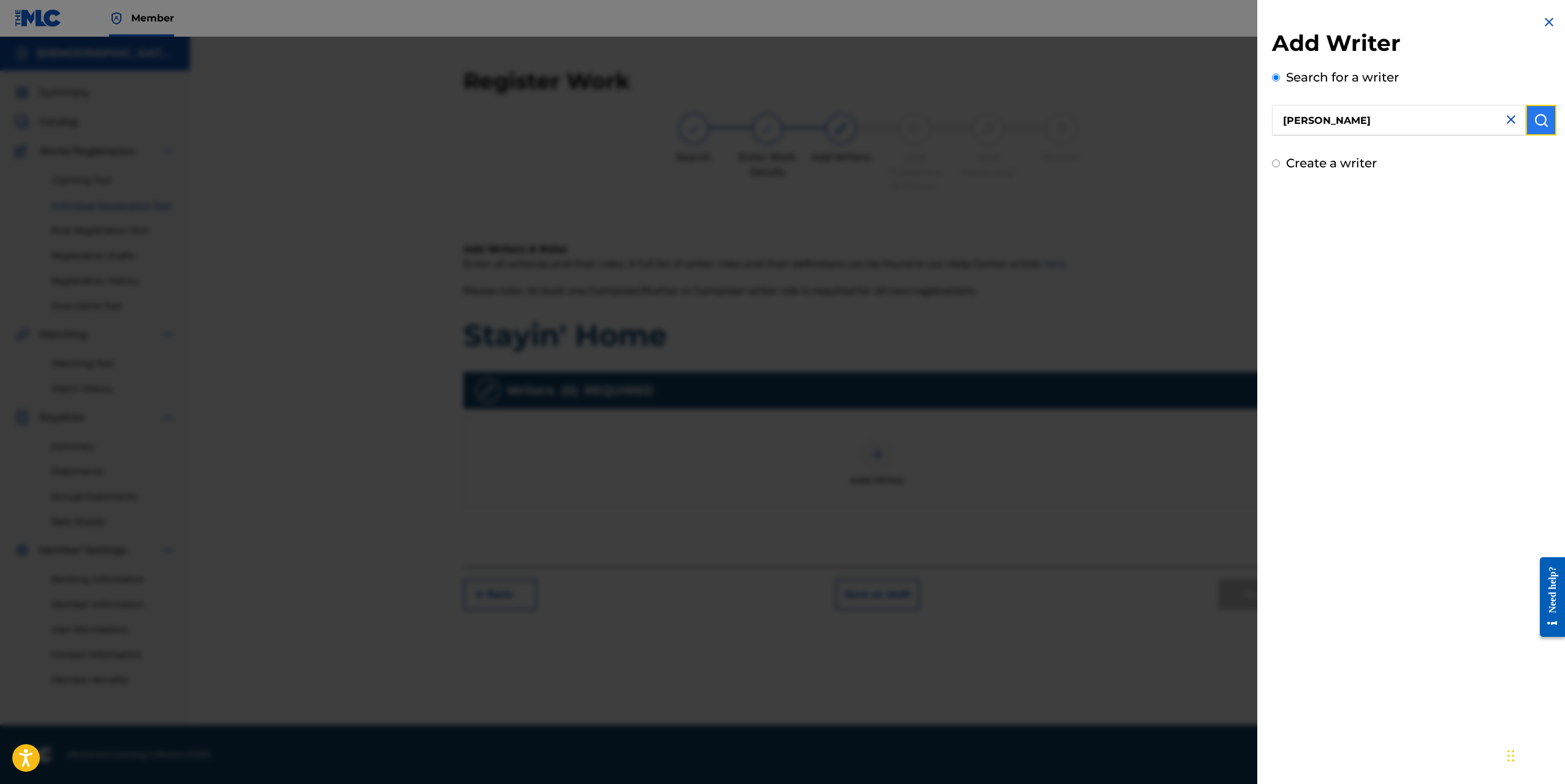
click at [1542, 126] on img "submit" at bounding box center [1541, 120] width 15 height 15
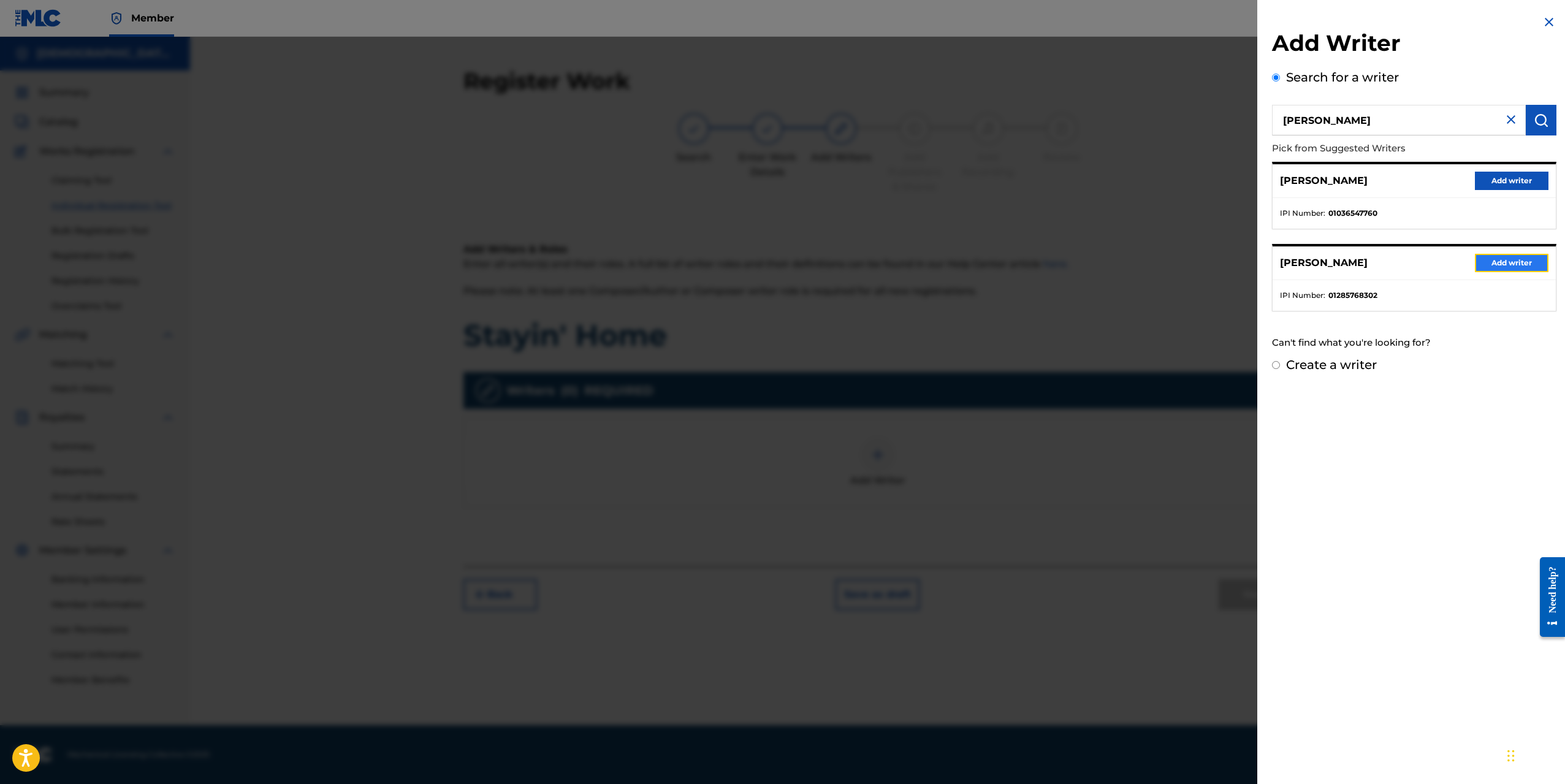
click at [1496, 262] on button "Add writer" at bounding box center [1512, 263] width 74 height 18
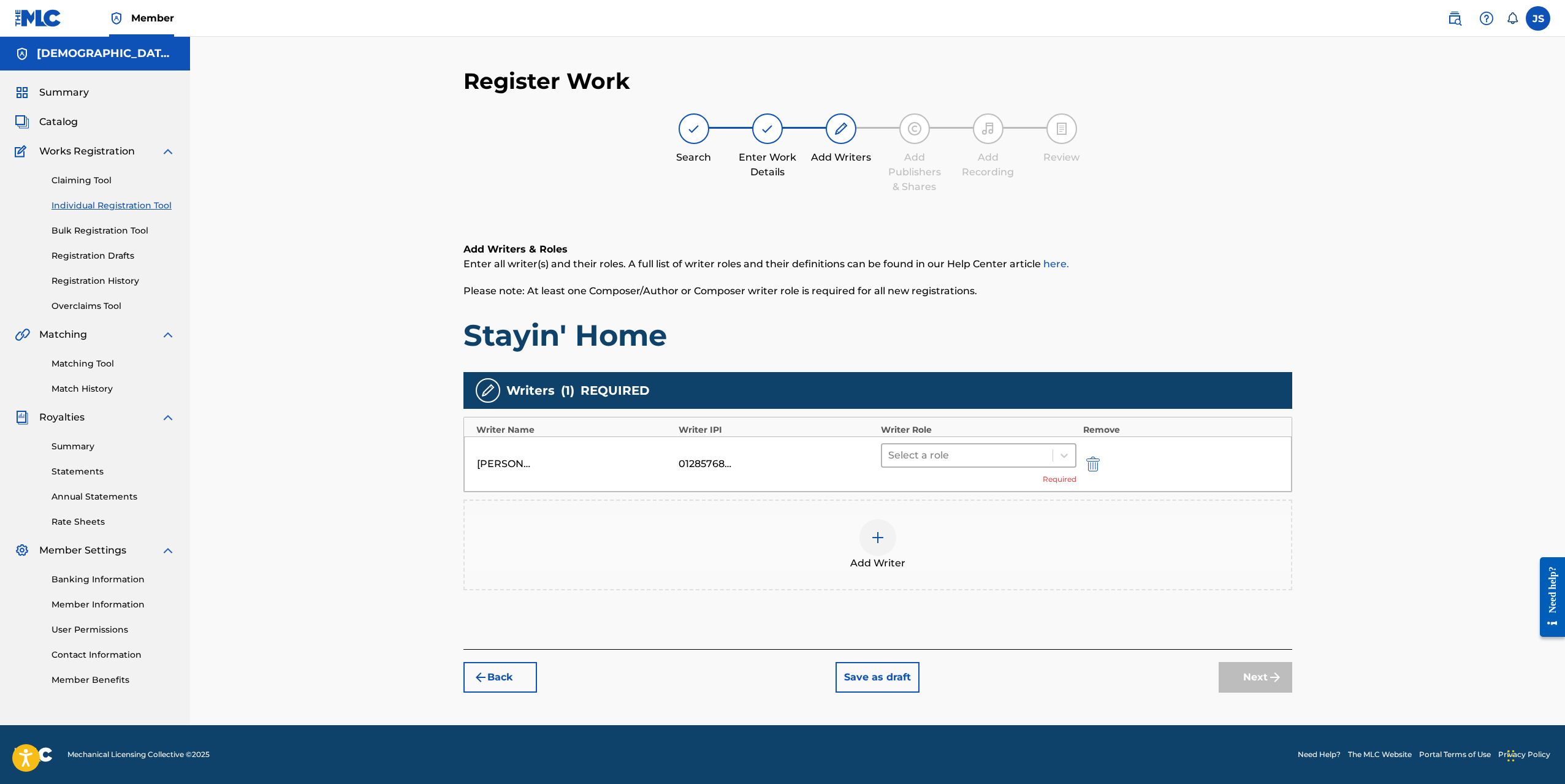
click at [967, 452] on div at bounding box center [968, 455] width 159 height 17
click at [961, 481] on div "Composer/Author" at bounding box center [979, 487] width 196 height 25
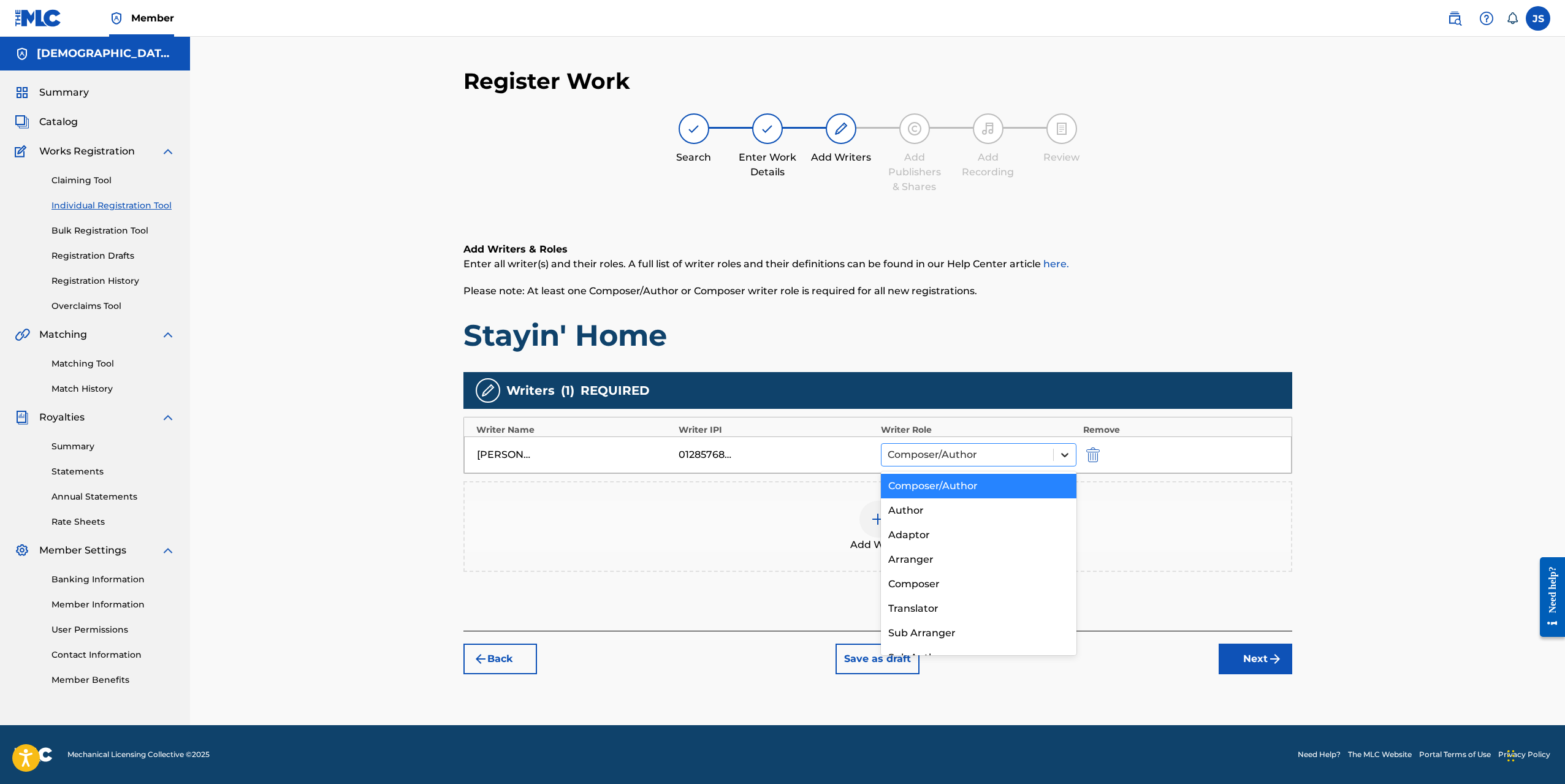
click at [1069, 456] on icon at bounding box center [1065, 454] width 12 height 12
click at [1393, 483] on div "Register Work Search Enter Work Details Add Writers Add Publishers & Shares Add…" at bounding box center [877, 381] width 1375 height 688
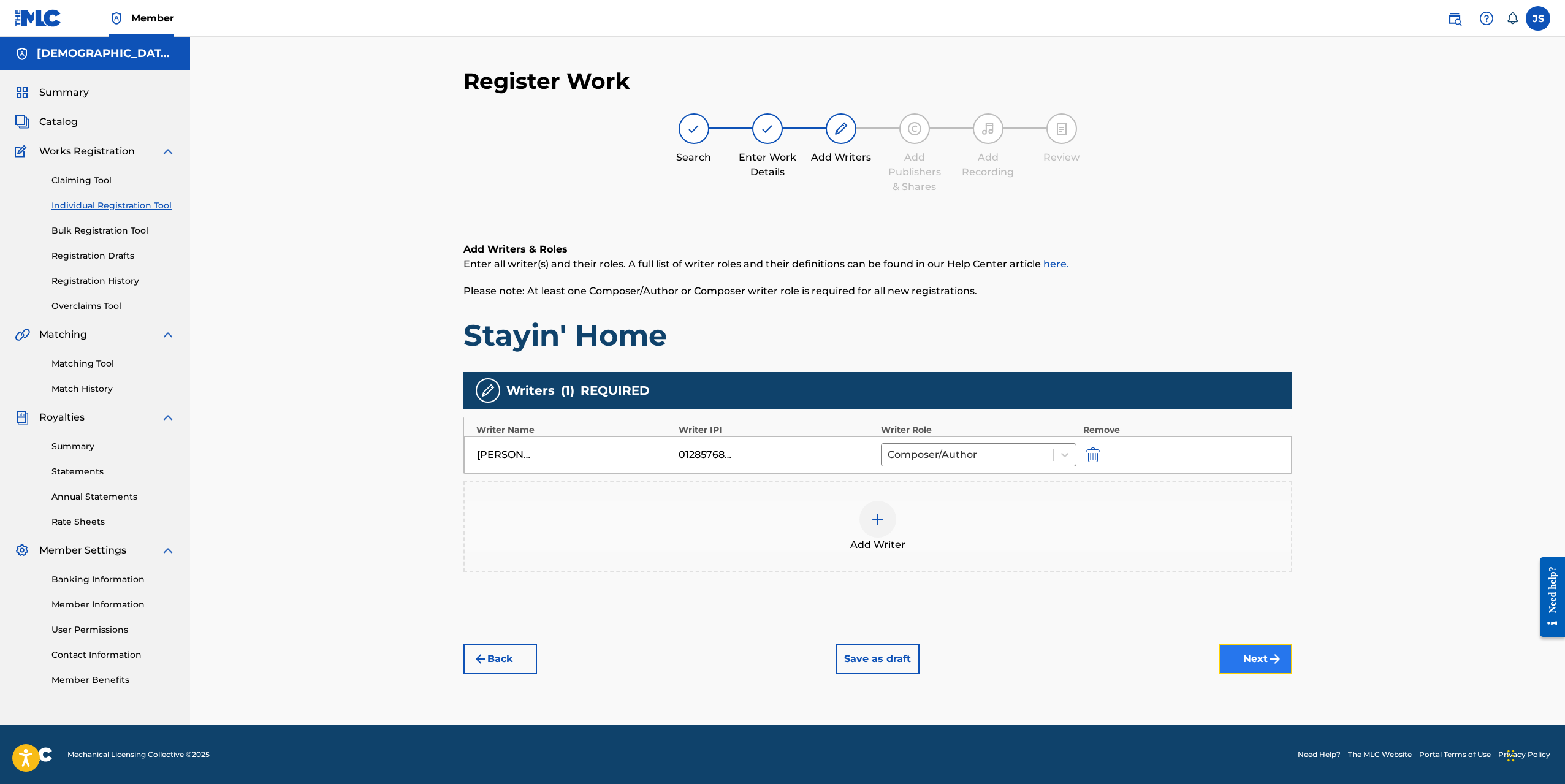
click at [1255, 654] on button "Next" at bounding box center [1255, 659] width 74 height 30
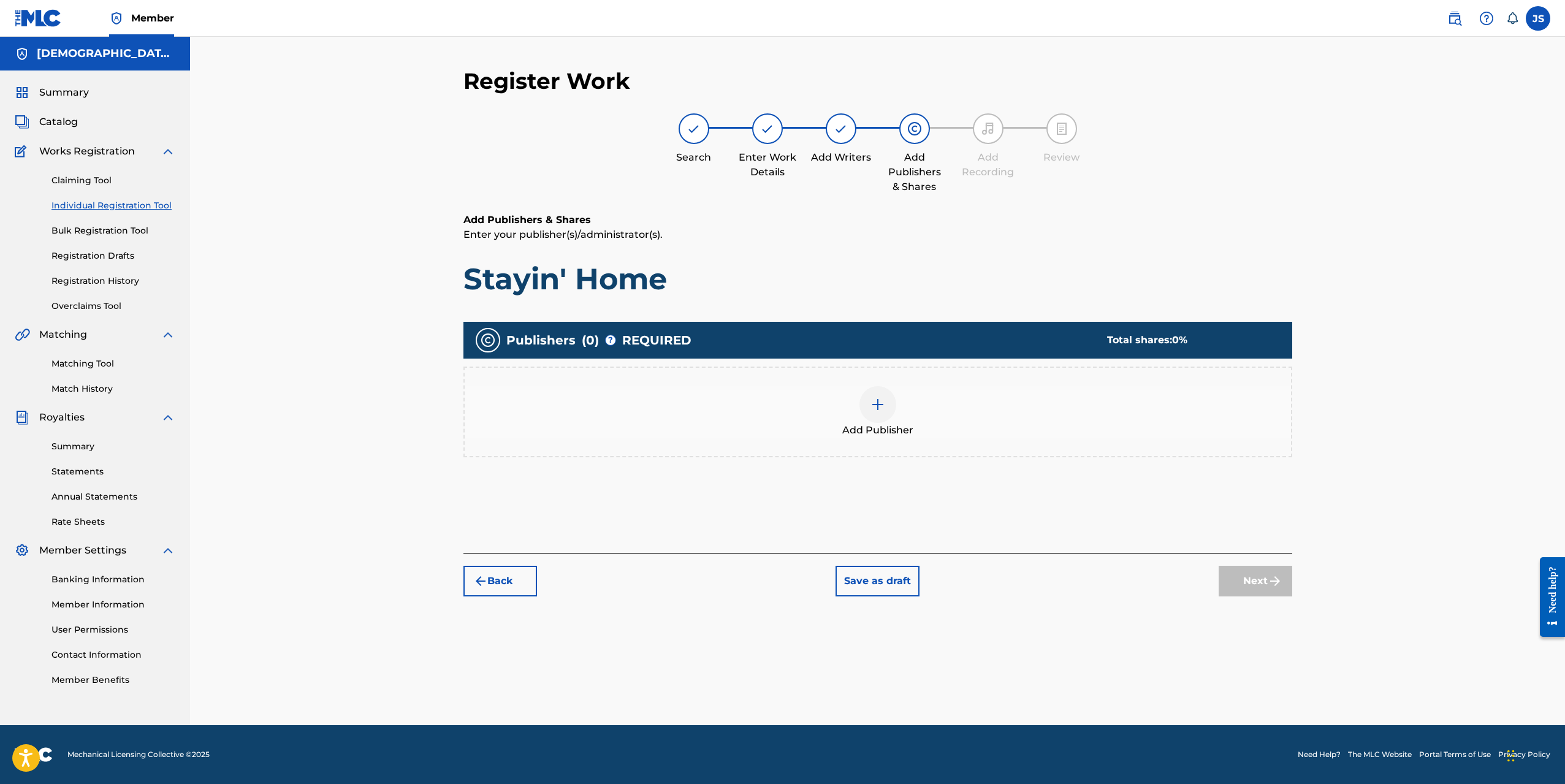
click at [884, 402] on img at bounding box center [878, 404] width 15 height 15
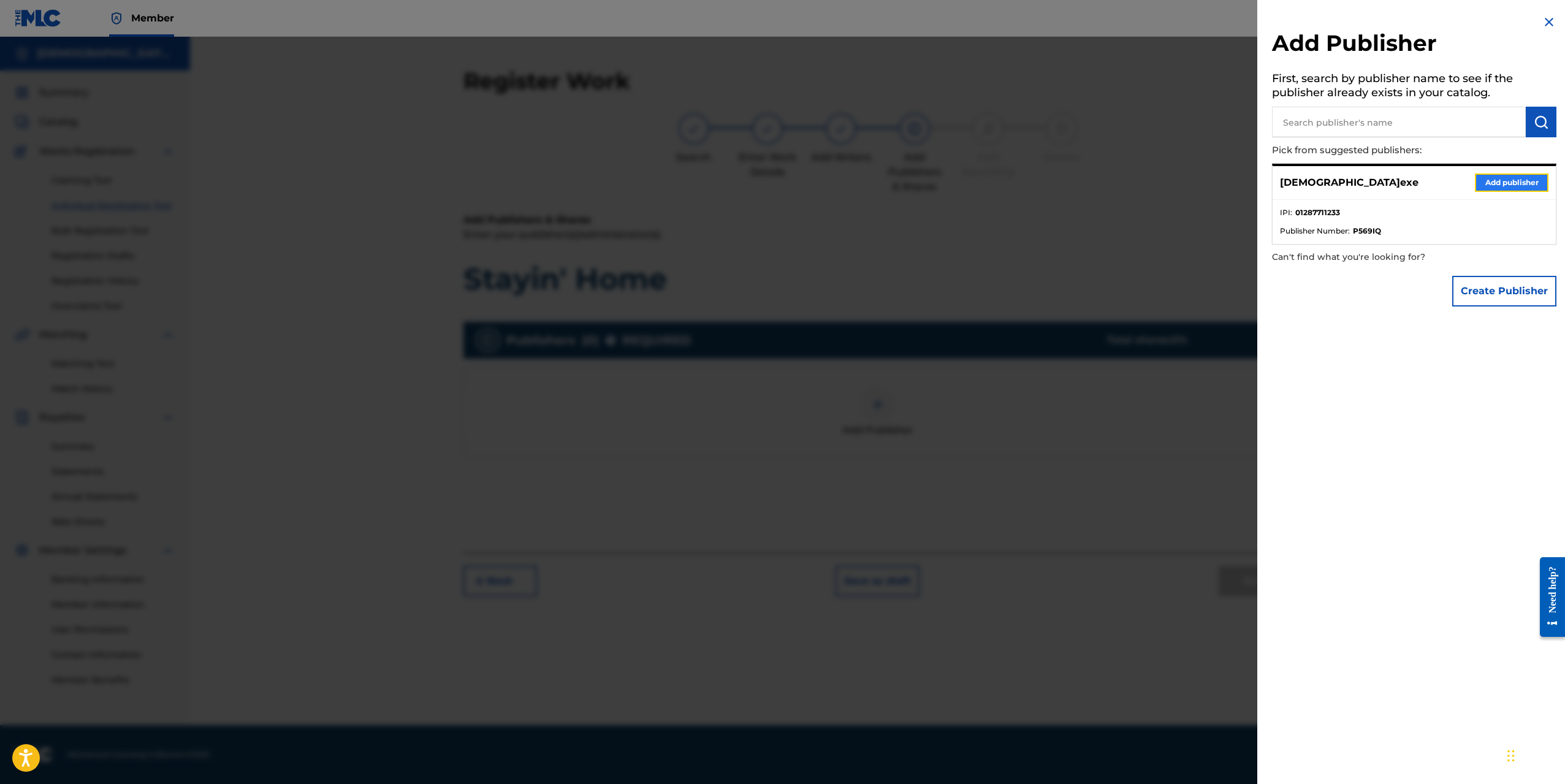
click at [1501, 184] on button "Add publisher" at bounding box center [1512, 183] width 74 height 18
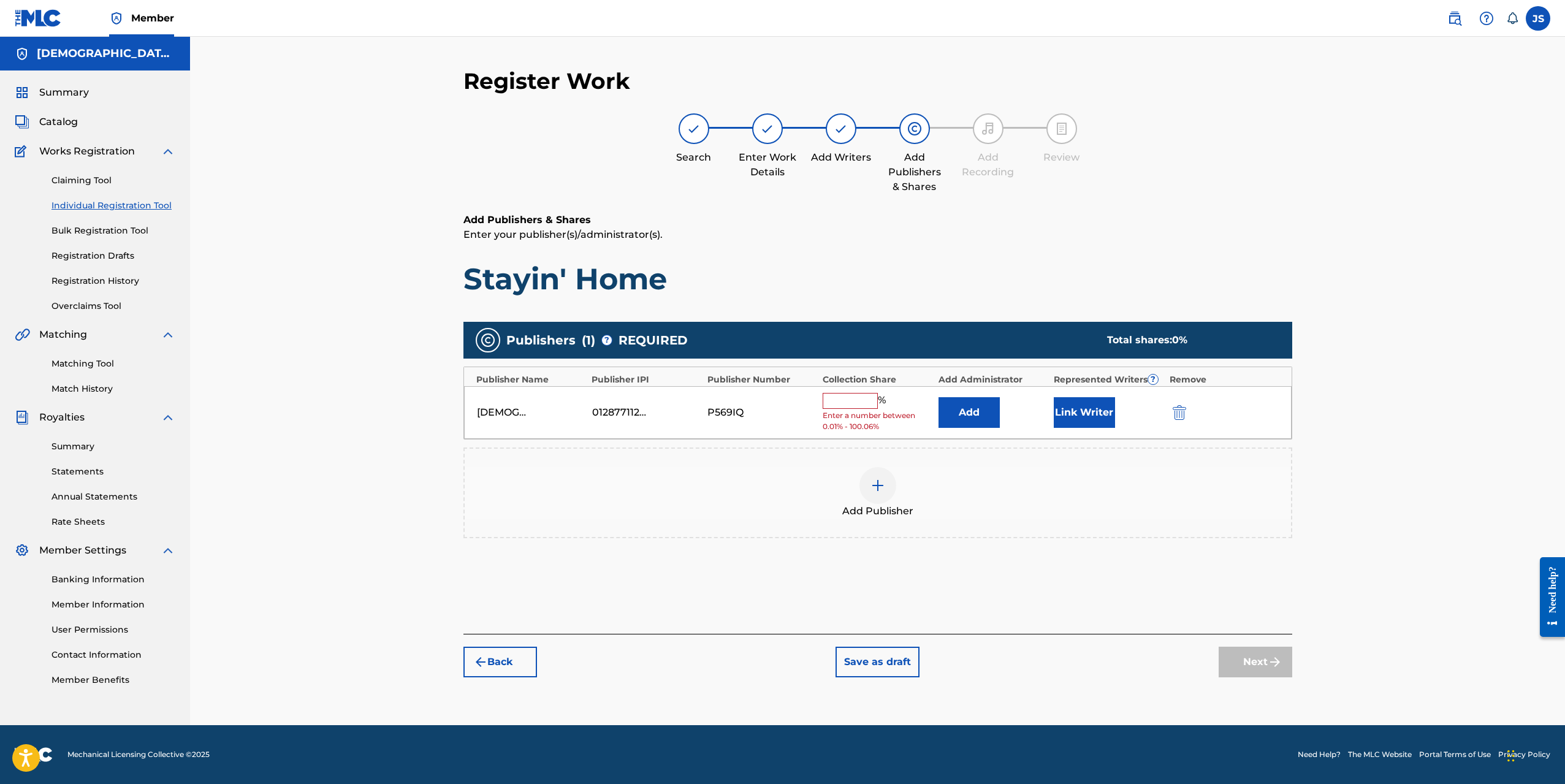
click at [871, 394] on input "text" at bounding box center [850, 401] width 55 height 16
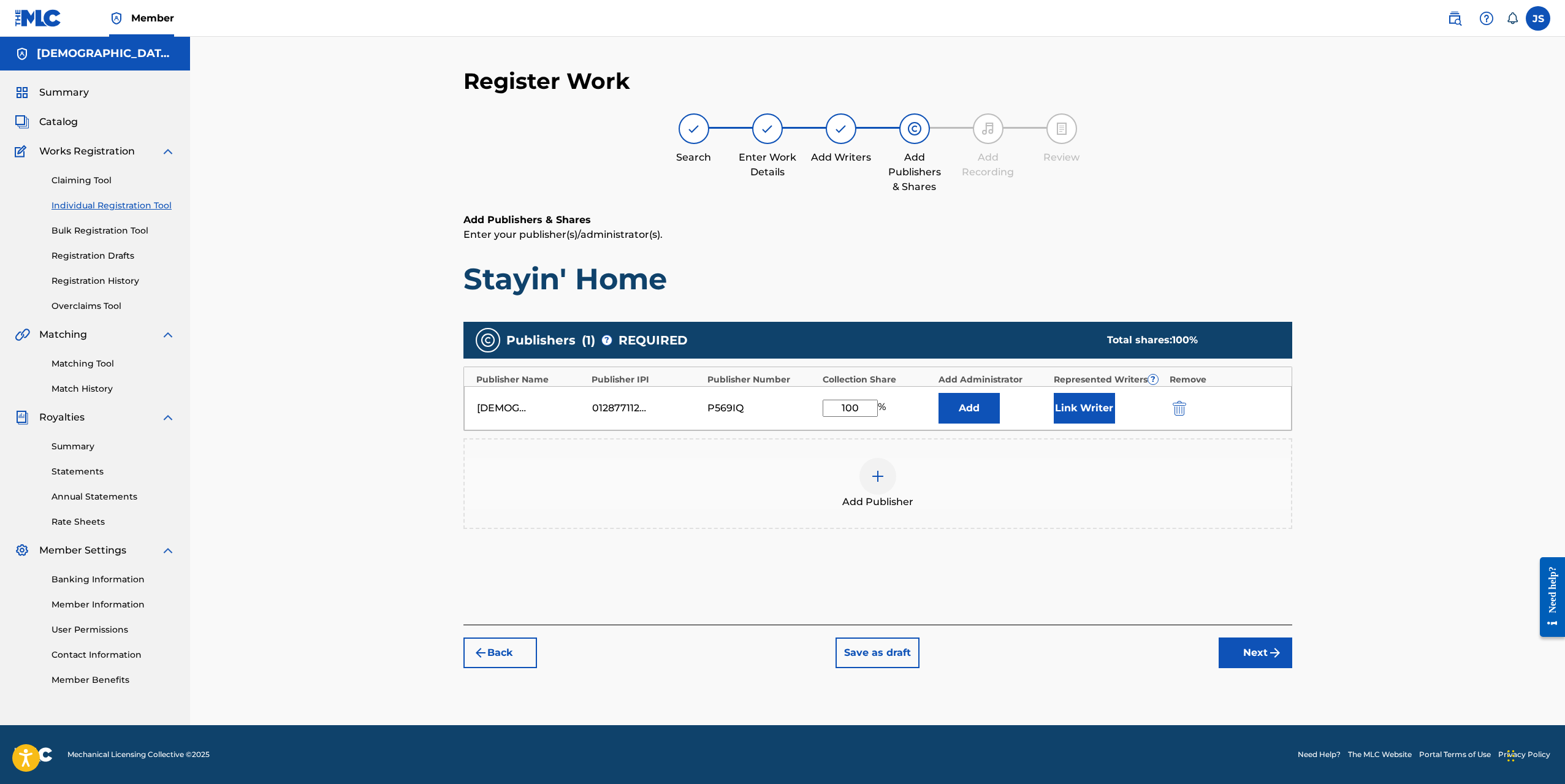
type input "100"
click at [1082, 618] on div "Add Publishers & Shares Enter your publisher(s)/administrator(s). Stayin' Home …" at bounding box center [878, 419] width 829 height 412
click at [1095, 416] on button "Link Writer" at bounding box center [1085, 408] width 62 height 30
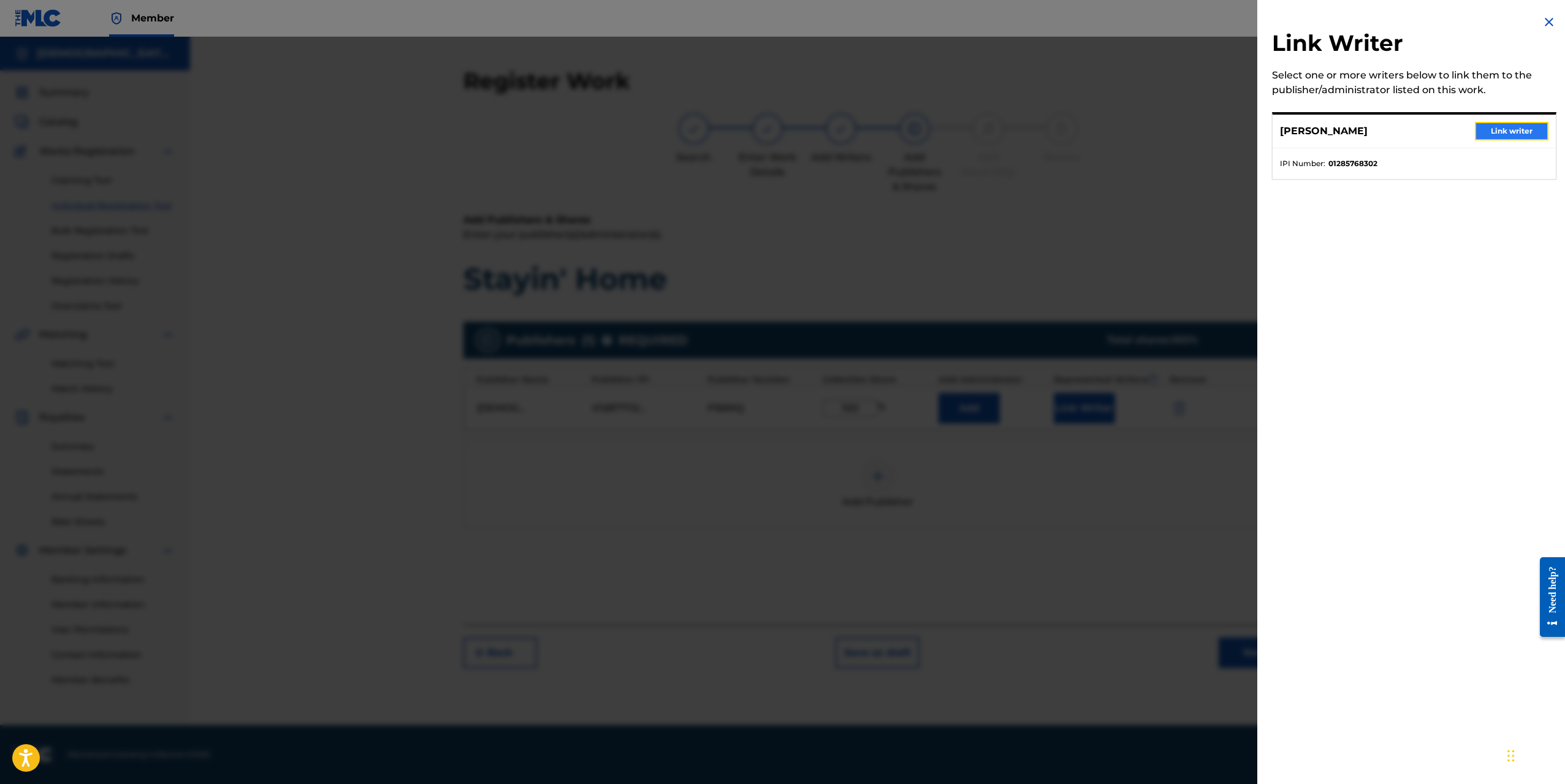
click at [1490, 131] on button "Link writer" at bounding box center [1512, 131] width 74 height 18
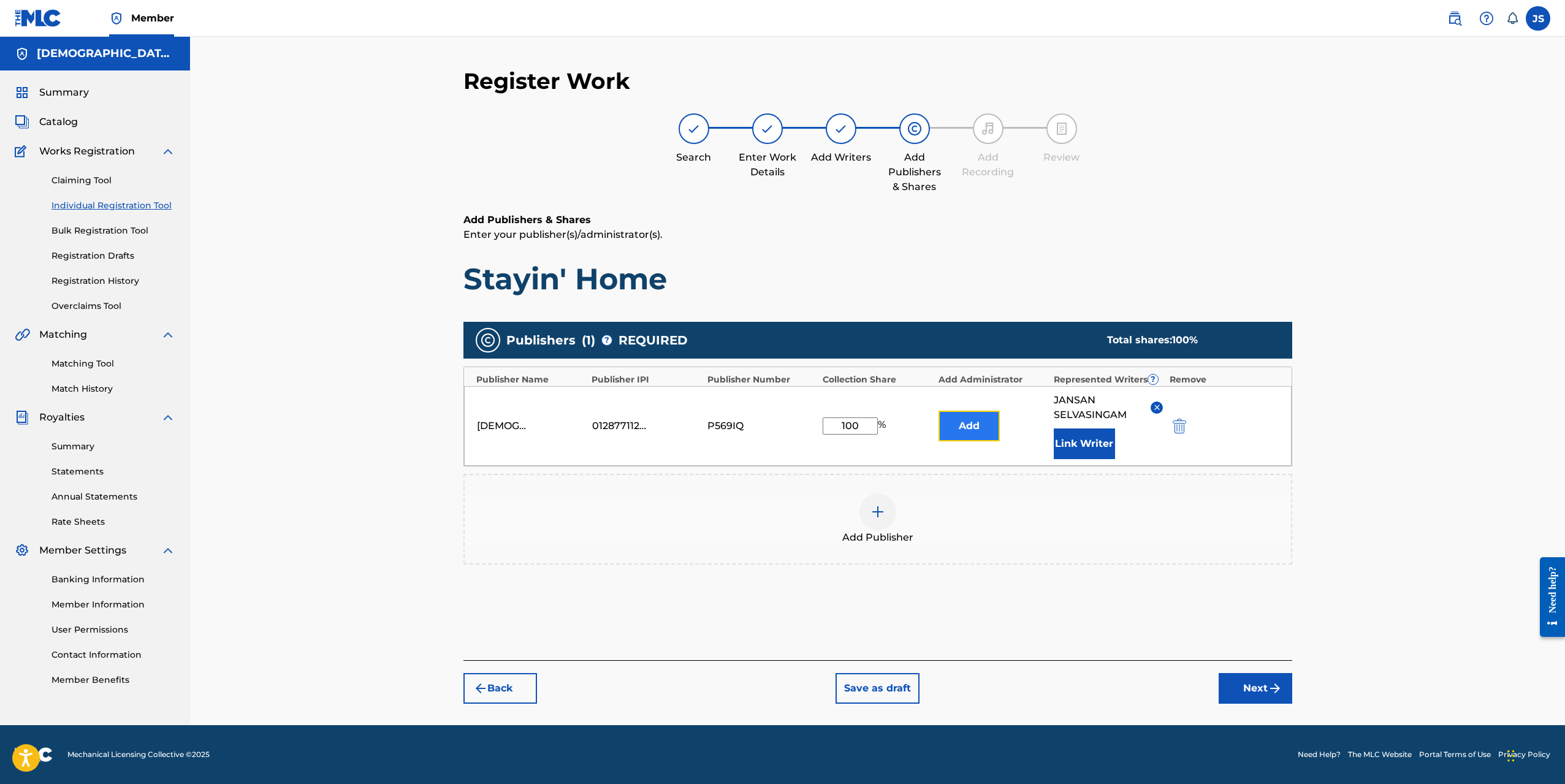
click at [982, 432] on button "Add" at bounding box center [969, 426] width 62 height 30
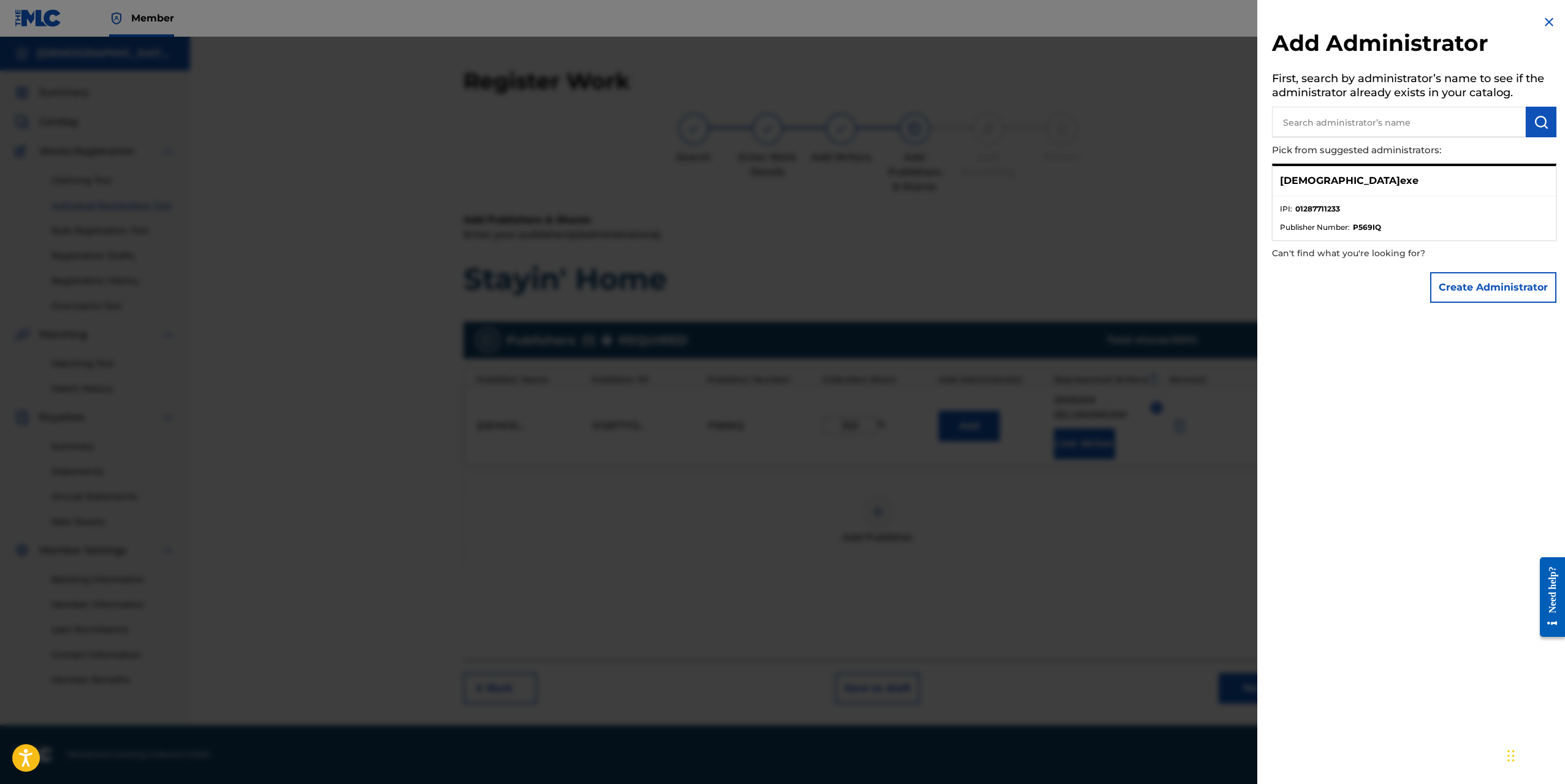
click at [1409, 214] on li "IPI : 01287711233" at bounding box center [1414, 212] width 269 height 18
click at [1355, 182] on div "[DEMOGRAPHIC_DATA]exe" at bounding box center [1415, 181] width 283 height 30
click at [1320, 182] on p "[DEMOGRAPHIC_DATA]exe" at bounding box center [1350, 181] width 139 height 15
click at [1352, 227] on li "Publisher Number : P569IQ" at bounding box center [1414, 227] width 269 height 11
click at [1302, 180] on p "[DEMOGRAPHIC_DATA]exe" at bounding box center [1350, 181] width 139 height 15
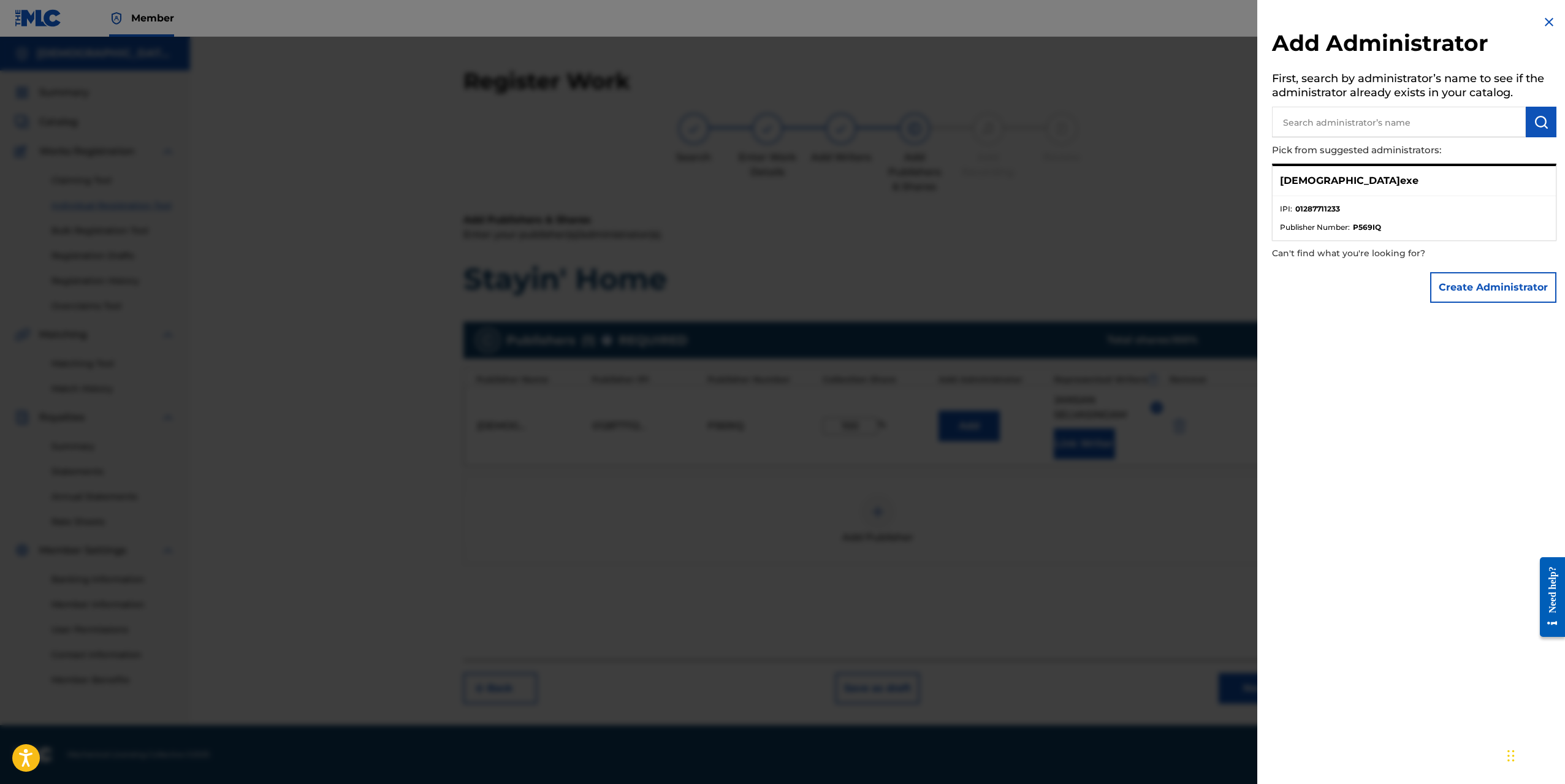
click at [1301, 208] on strong "01287711233" at bounding box center [1318, 209] width 45 height 11
click at [1302, 228] on span "Publisher Number :" at bounding box center [1315, 227] width 70 height 11
click at [1316, 203] on strong "01287711233" at bounding box center [1318, 209] width 45 height 11
click at [1309, 184] on p "[DEMOGRAPHIC_DATA]exe" at bounding box center [1350, 181] width 139 height 15
click at [1353, 227] on li "Publisher Number : P569IQ" at bounding box center [1414, 227] width 269 height 11
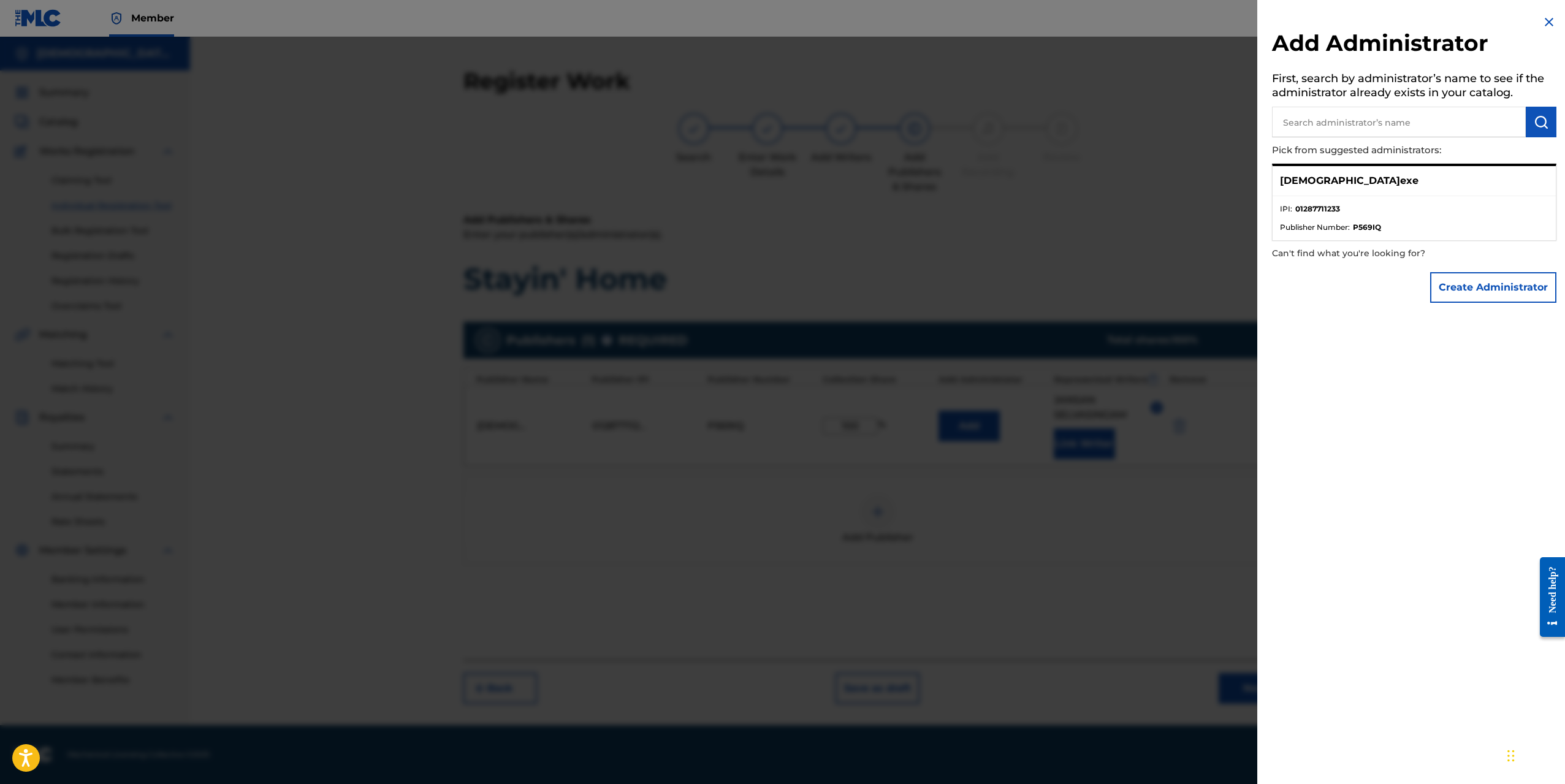
click at [1383, 222] on li "Publisher Number : P569IQ" at bounding box center [1414, 227] width 269 height 11
click at [1387, 223] on li "Publisher Number : P569IQ" at bounding box center [1414, 227] width 269 height 11
click at [1305, 172] on div "[DEMOGRAPHIC_DATA]exe" at bounding box center [1415, 181] width 283 height 30
drag, startPoint x: 1303, startPoint y: 191, endPoint x: 1368, endPoint y: 216, distance: 69.6
click at [1304, 193] on div "[DEMOGRAPHIC_DATA]exe" at bounding box center [1415, 181] width 283 height 30
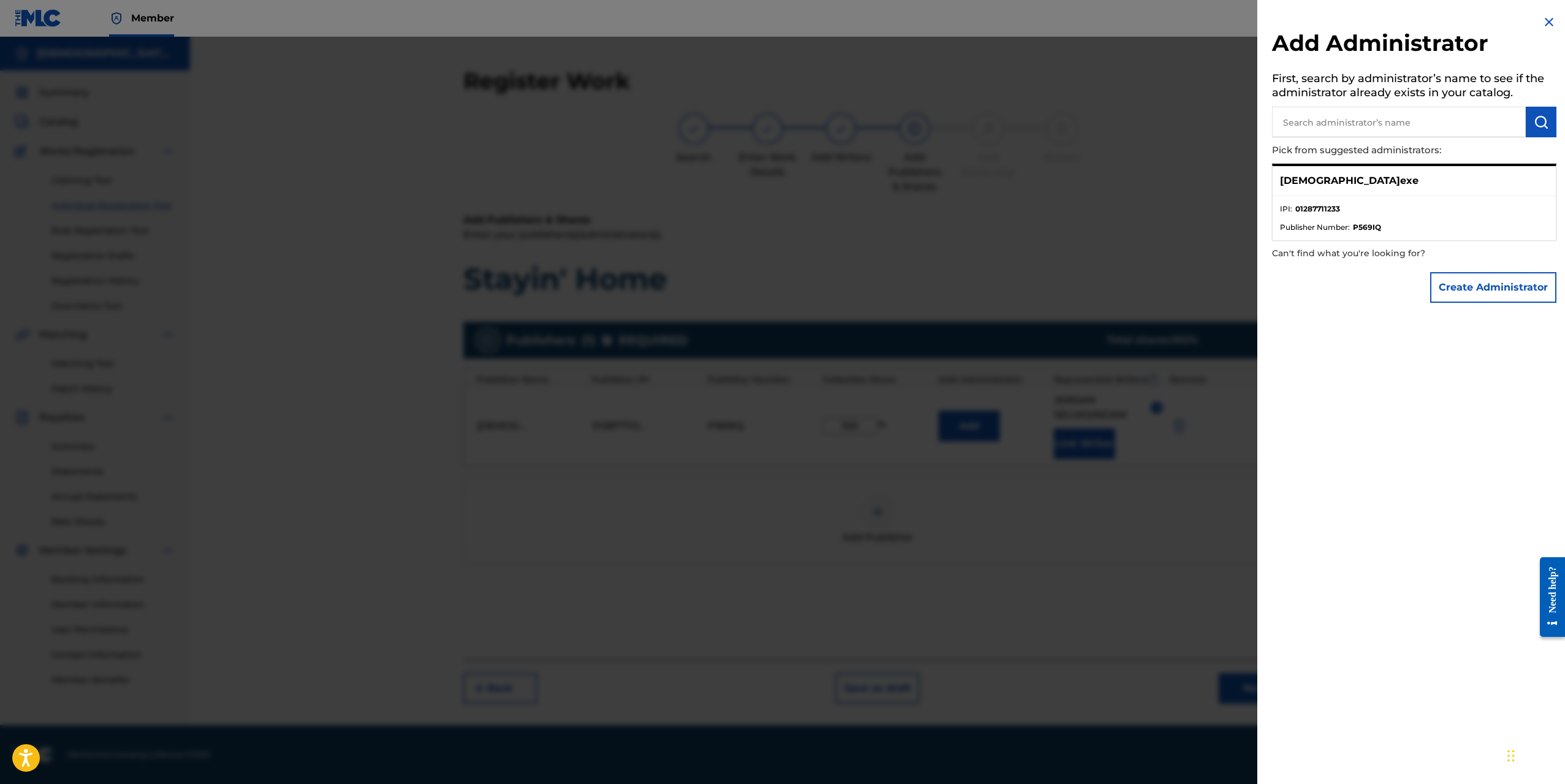
drag, startPoint x: 1368, startPoint y: 216, endPoint x: 1498, endPoint y: 112, distance: 166.5
click at [1373, 215] on li "IPI : 01287711233" at bounding box center [1414, 212] width 269 height 18
click at [1547, 26] on img at bounding box center [1549, 22] width 15 height 15
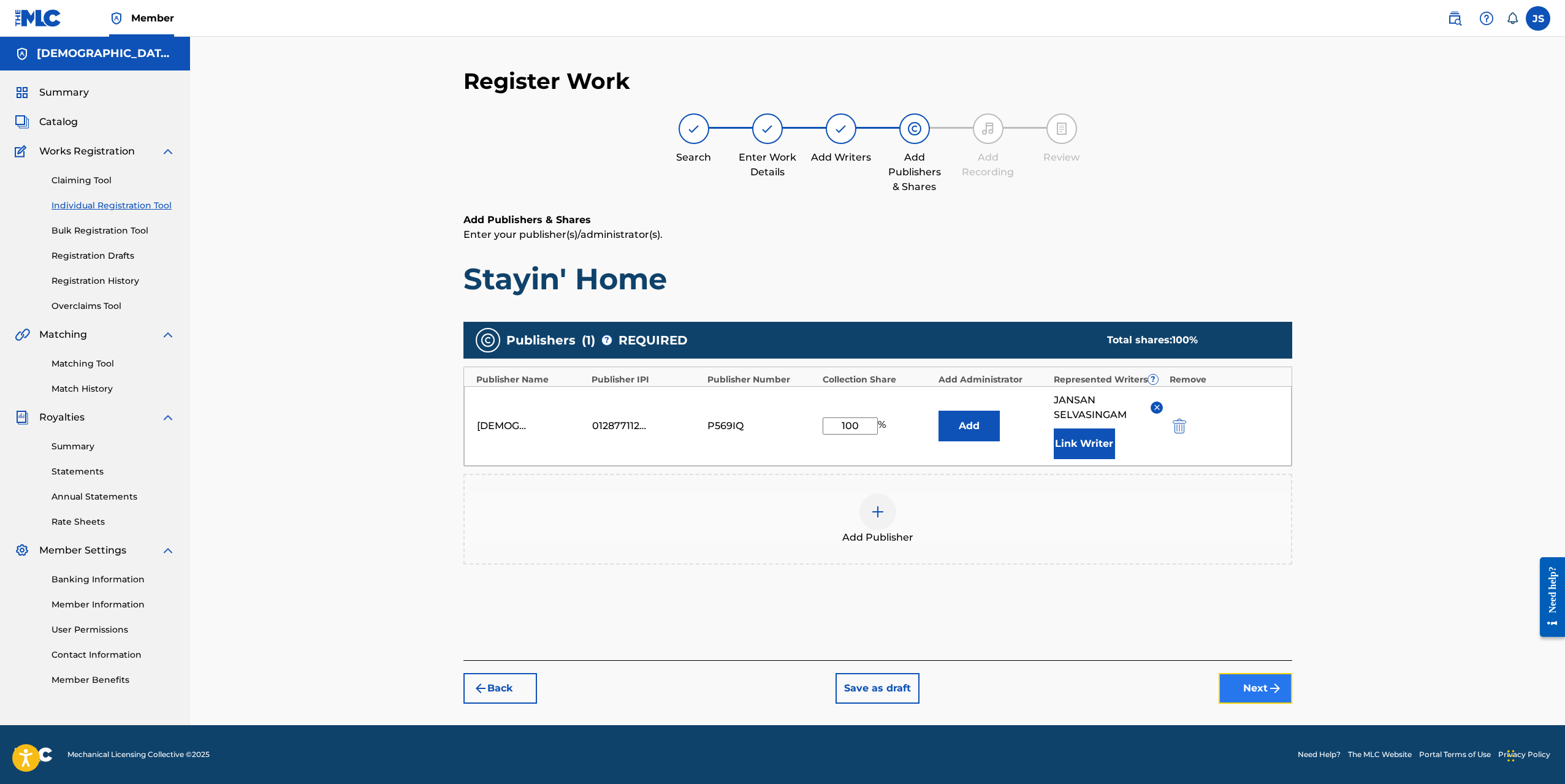
click at [1245, 686] on button "Next" at bounding box center [1255, 688] width 74 height 30
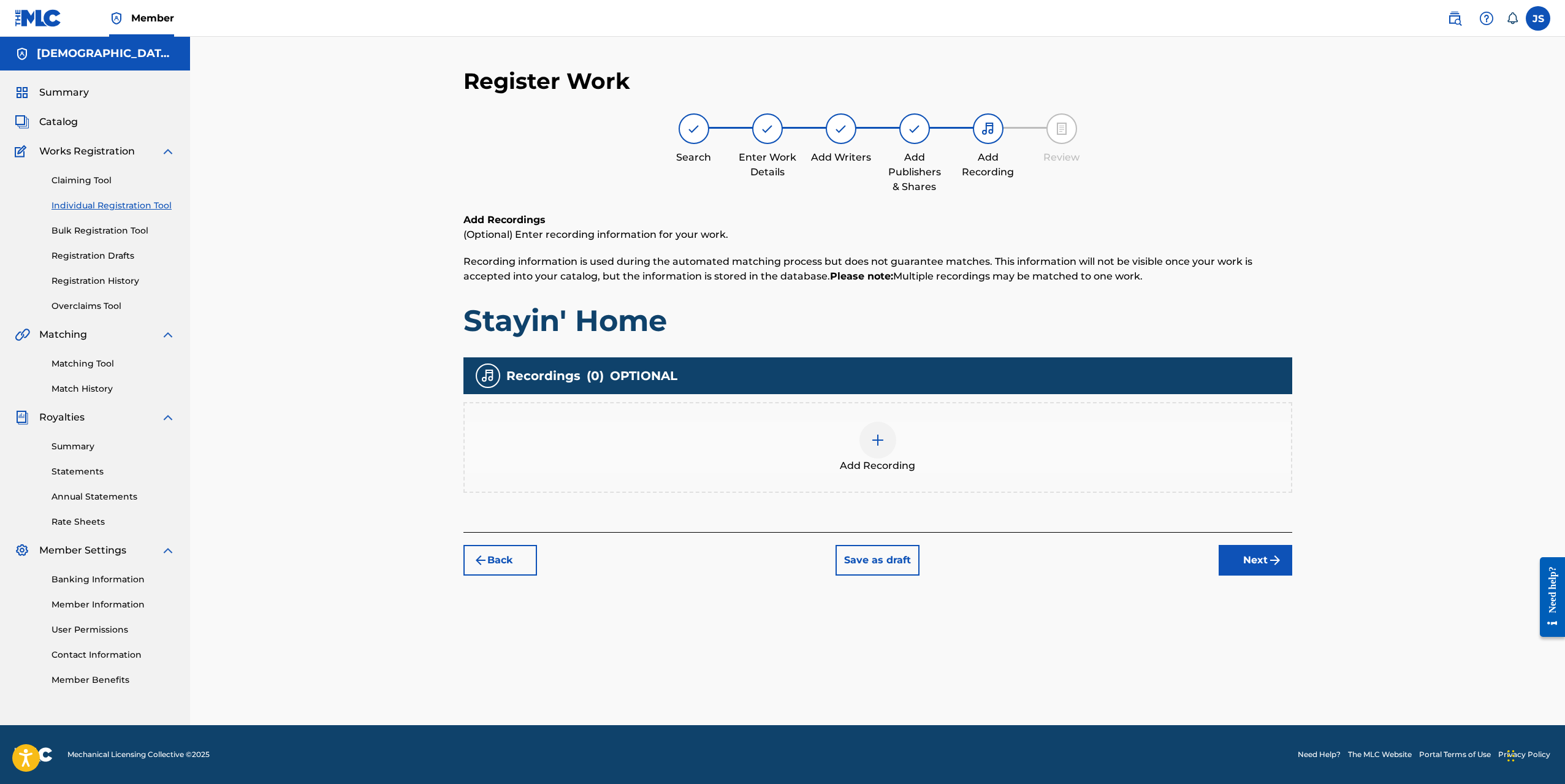
click at [881, 448] on div at bounding box center [878, 440] width 37 height 37
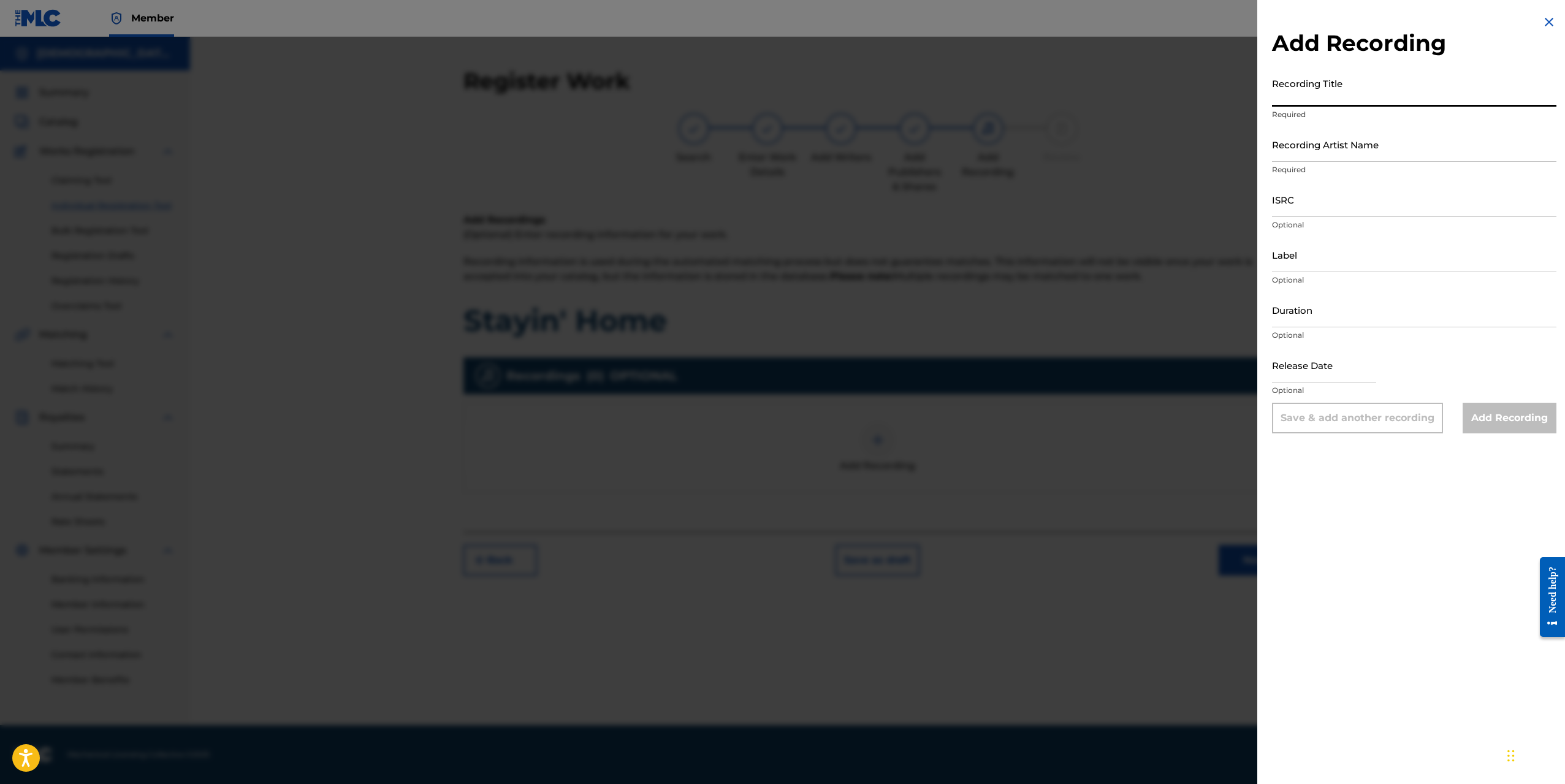
click at [1355, 97] on input "Recording Title" at bounding box center [1415, 89] width 285 height 35
type input "s"
type input "Stayin' Home"
click at [1374, 149] on input "Recording Artist Name" at bounding box center [1415, 144] width 285 height 35
type input "[DEMOGRAPHIC_DATA]exe"
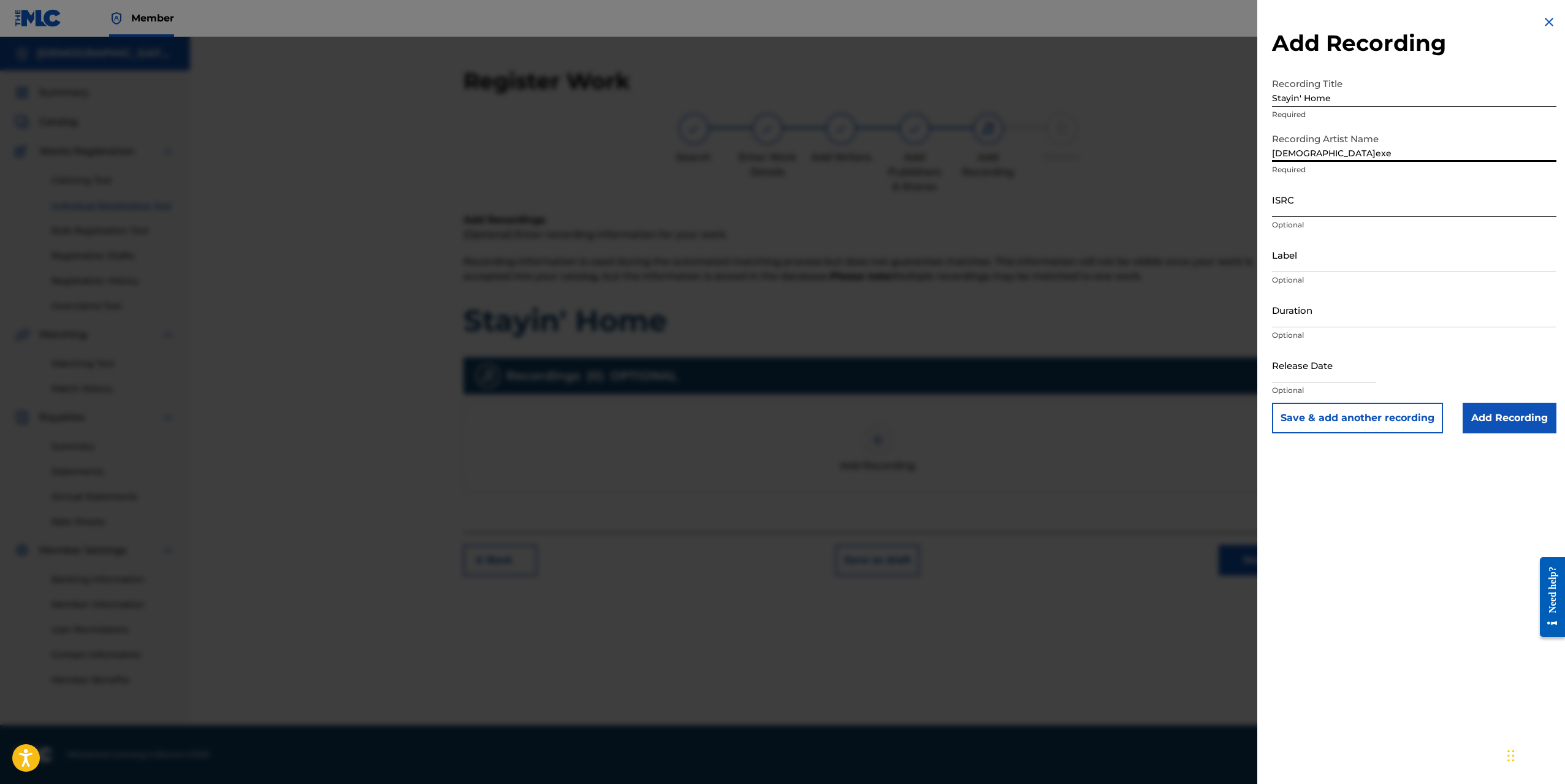
click at [1323, 203] on input "ISRC" at bounding box center [1415, 199] width 285 height 35
paste input "QZTBD2567319"
type input "QZTBD2567319"
click at [1309, 256] on input "Label" at bounding box center [1415, 254] width 285 height 35
type input "Shiranai Records"
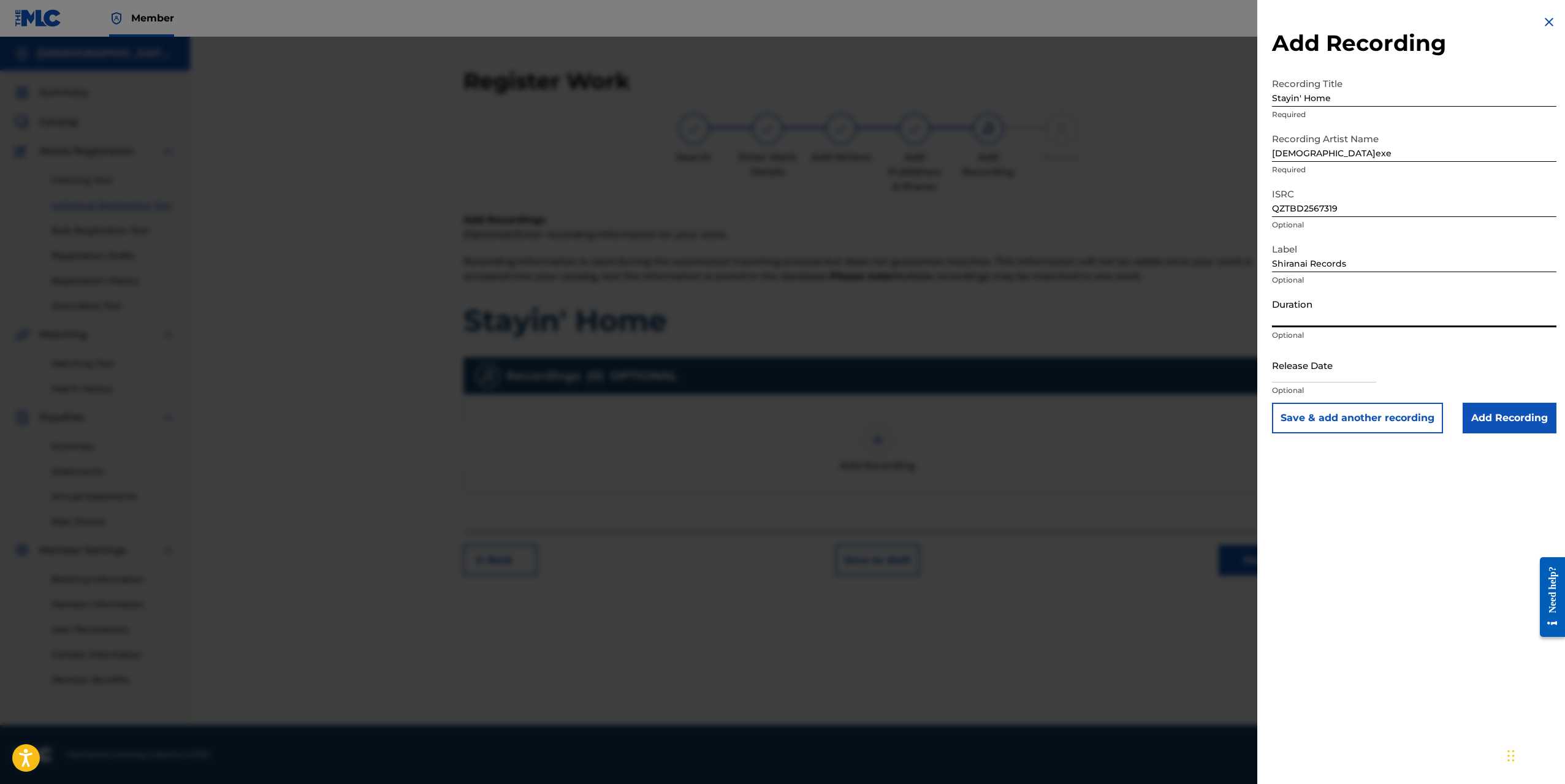
click at [1344, 314] on input "Duration" at bounding box center [1415, 309] width 285 height 35
type input "02:18"
click at [1321, 365] on input "text" at bounding box center [1324, 365] width 104 height 35
select select "8"
select select "2025"
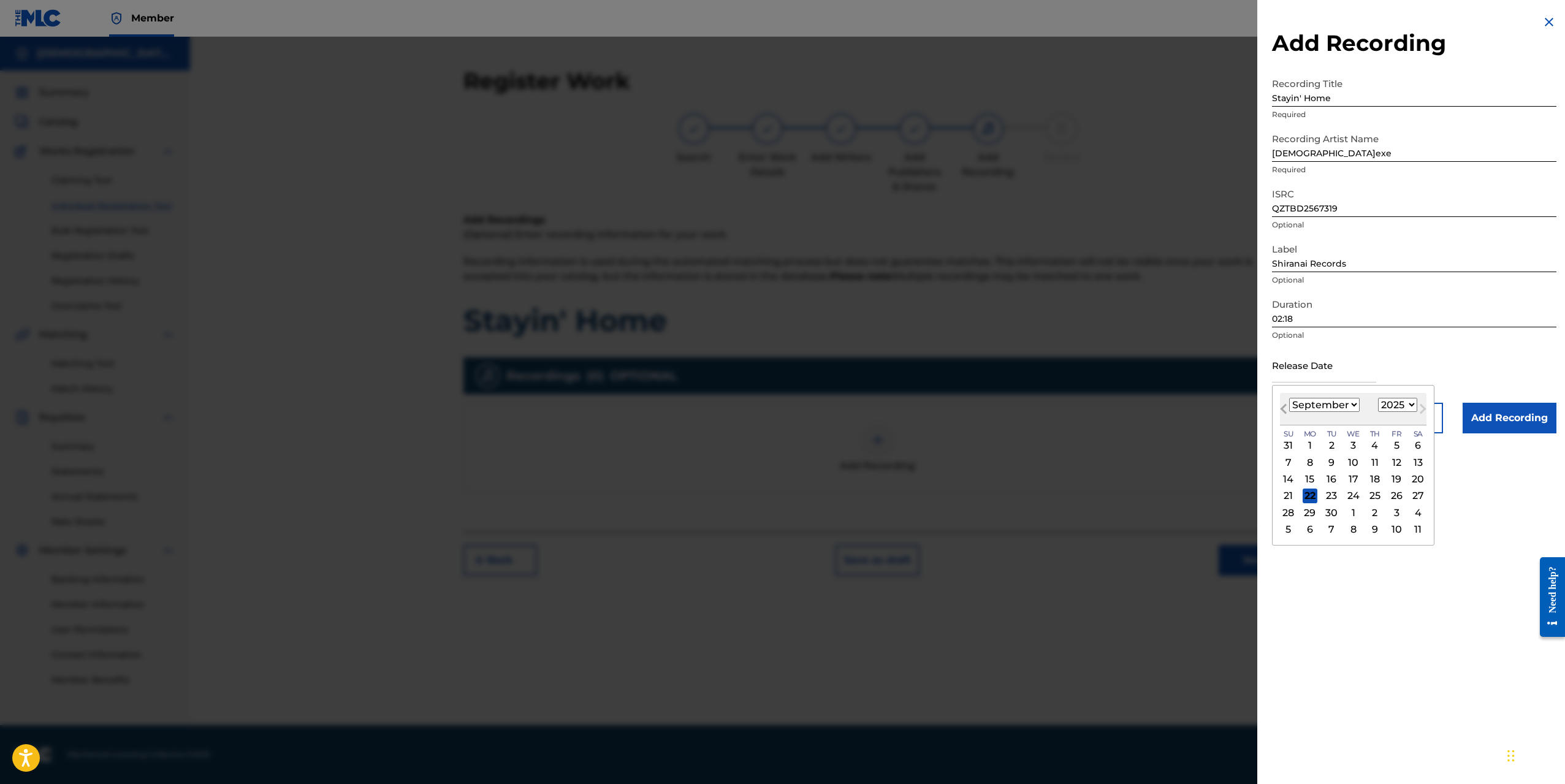
click at [1285, 405] on span "Previous Month" at bounding box center [1285, 411] width 0 height 18
click at [1285, 407] on span "Previous Month" at bounding box center [1285, 411] width 0 height 18
select select "6"
click at [1349, 461] on div "9" at bounding box center [1353, 462] width 15 height 15
type input "[DATE]"
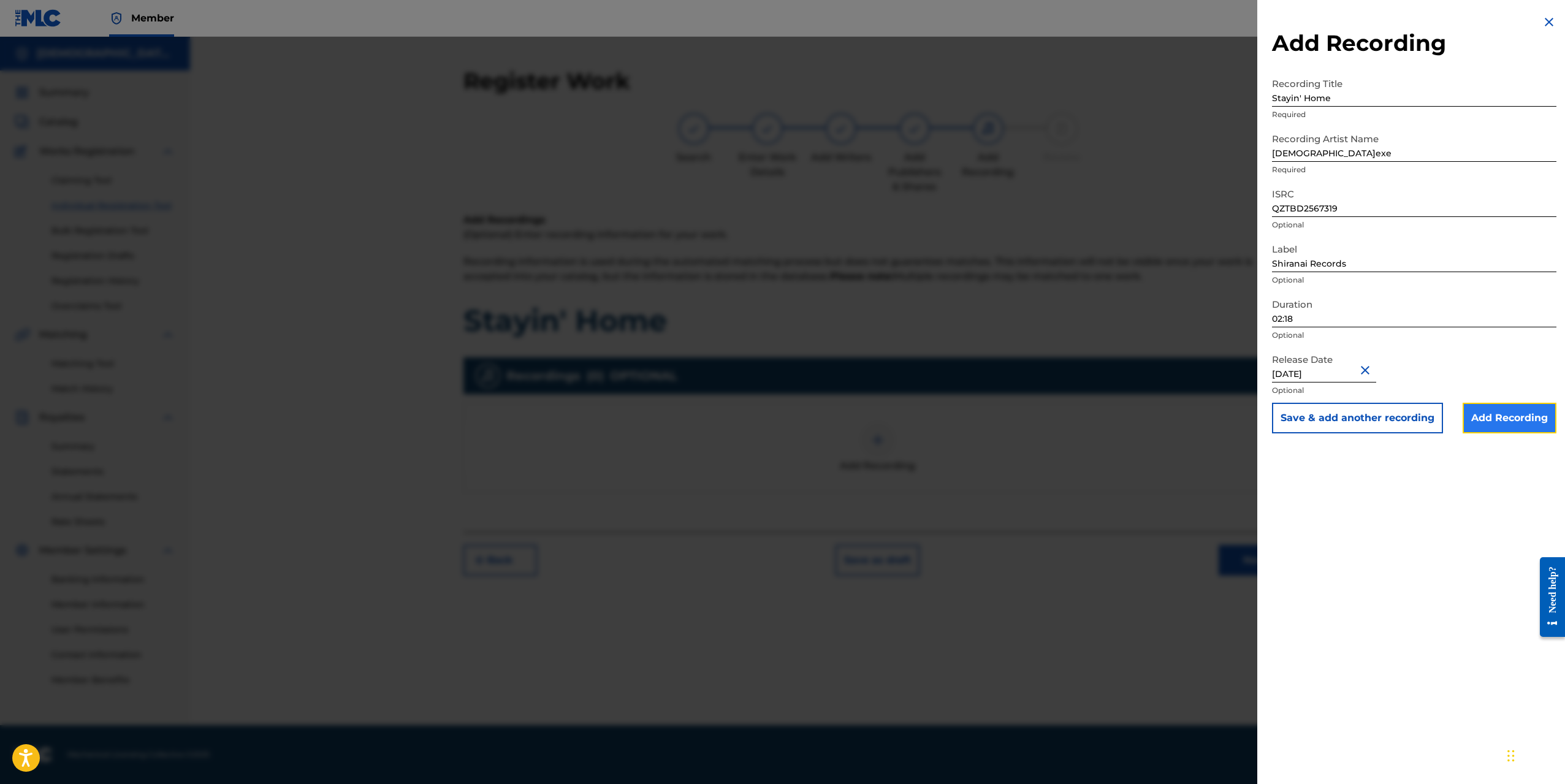
click at [1495, 420] on input "Add Recording" at bounding box center [1510, 418] width 94 height 30
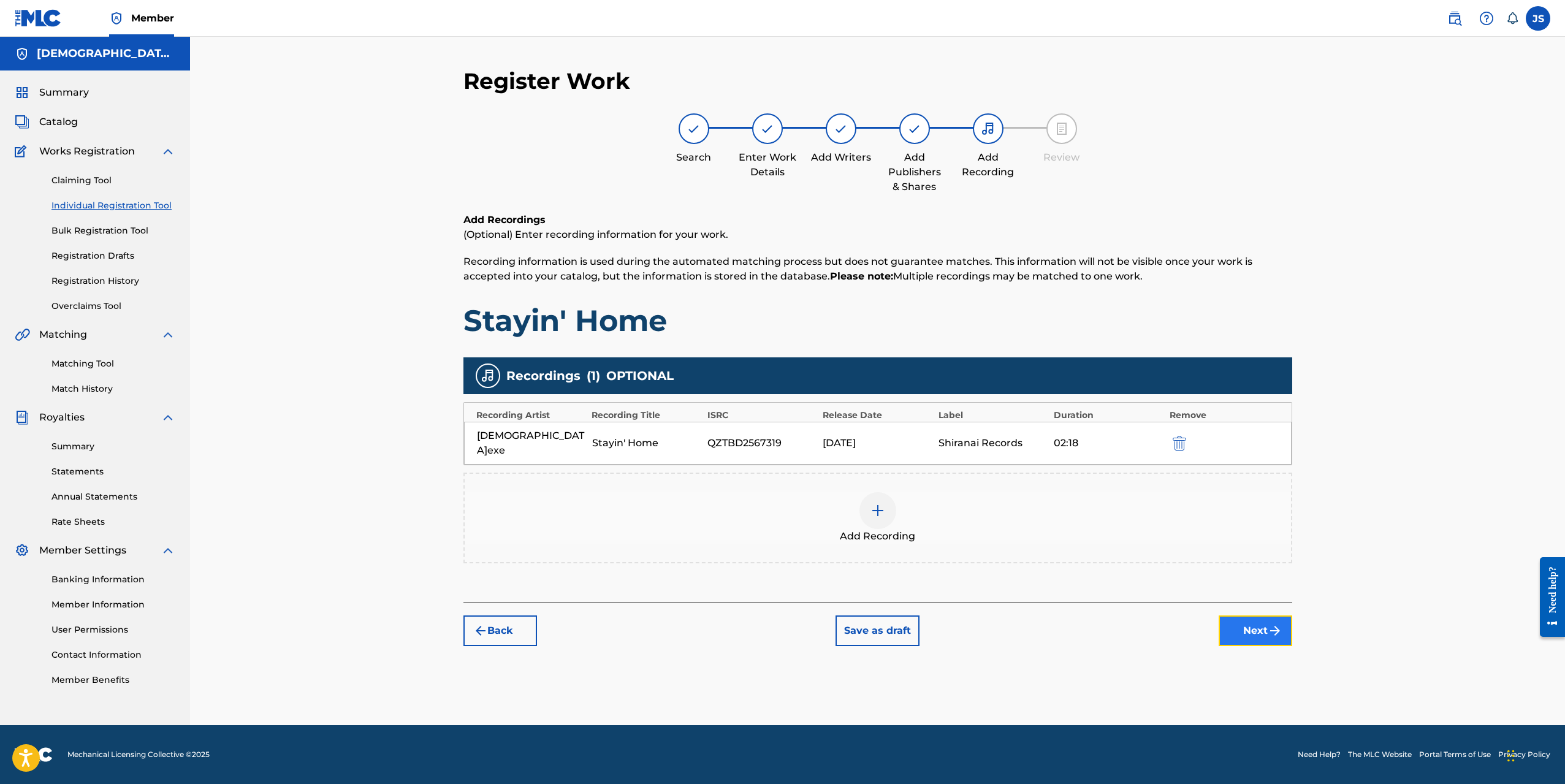
click at [1273, 623] on img "submit" at bounding box center [1275, 630] width 15 height 15
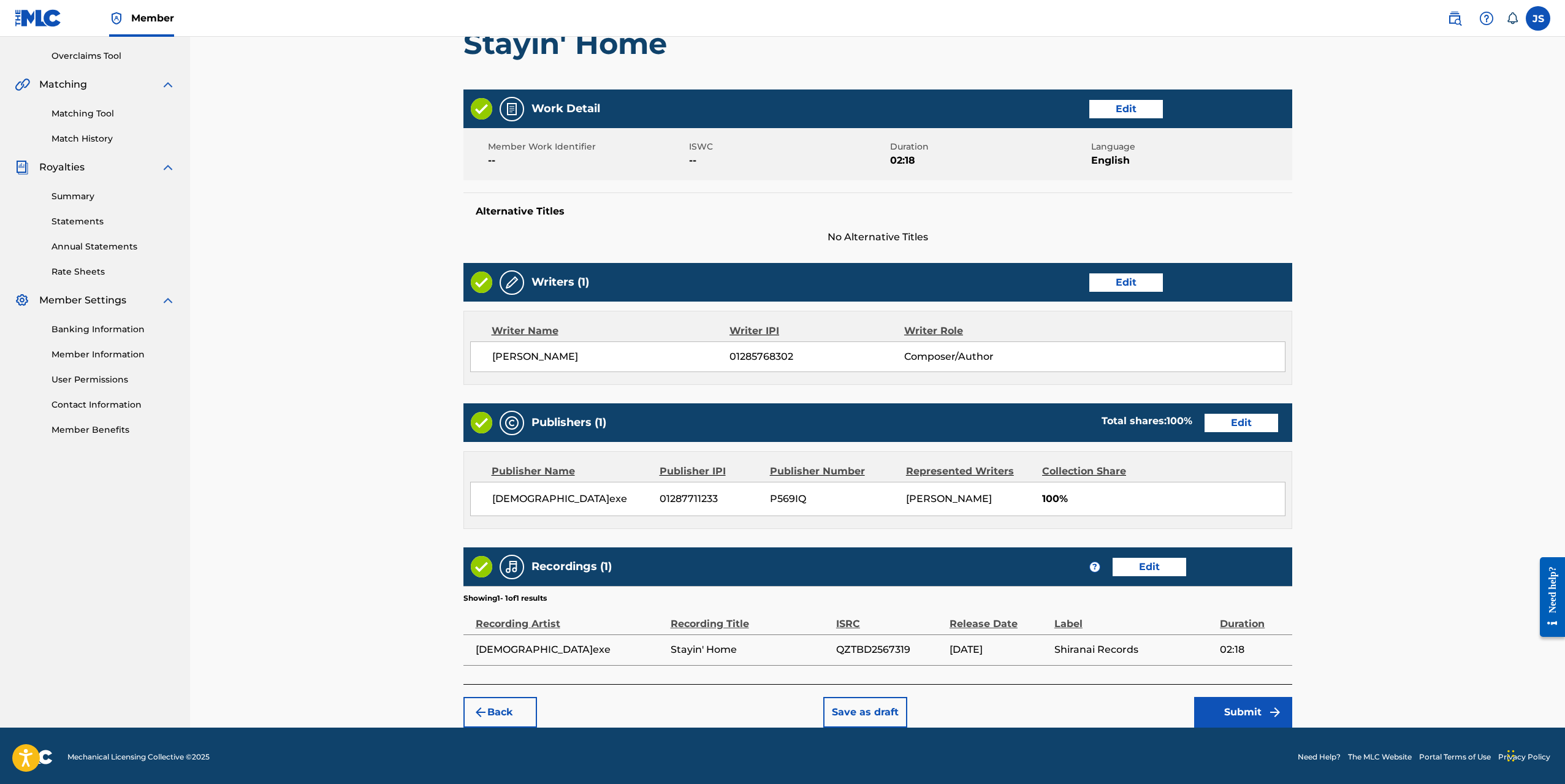
scroll to position [253, 0]
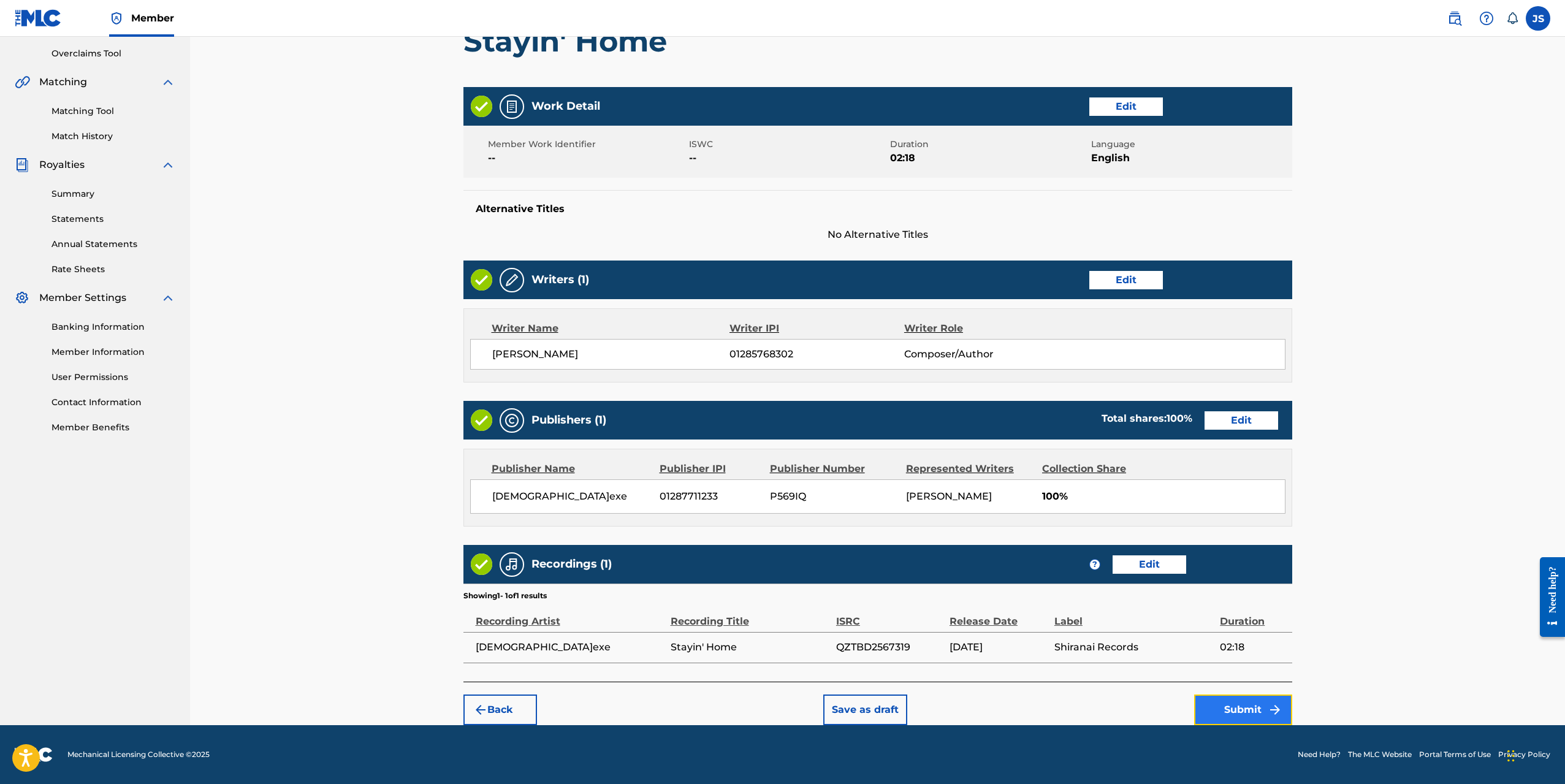
click at [1233, 710] on button "Submit" at bounding box center [1243, 710] width 98 height 30
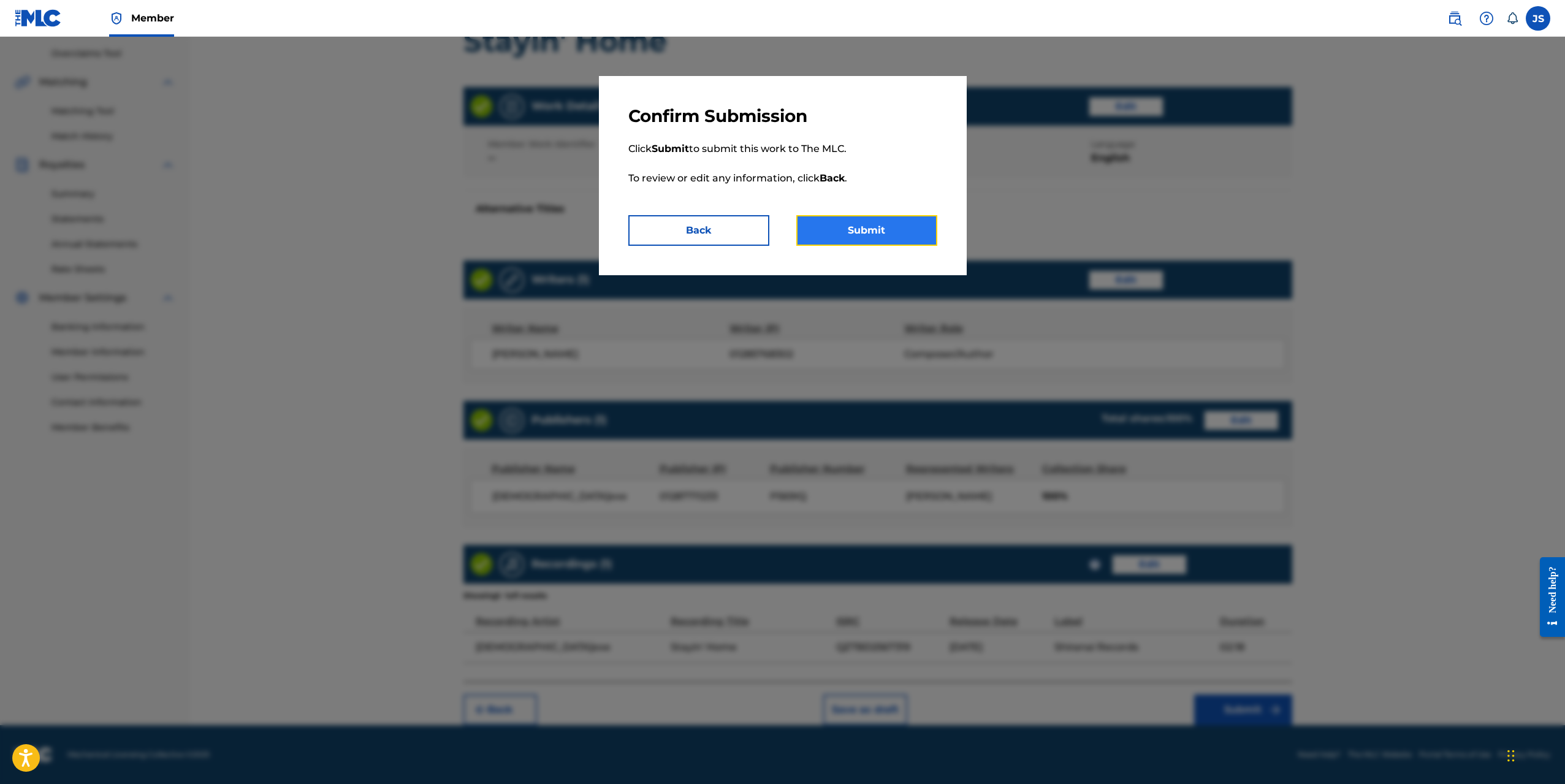
click at [855, 235] on button "Submit" at bounding box center [866, 230] width 141 height 30
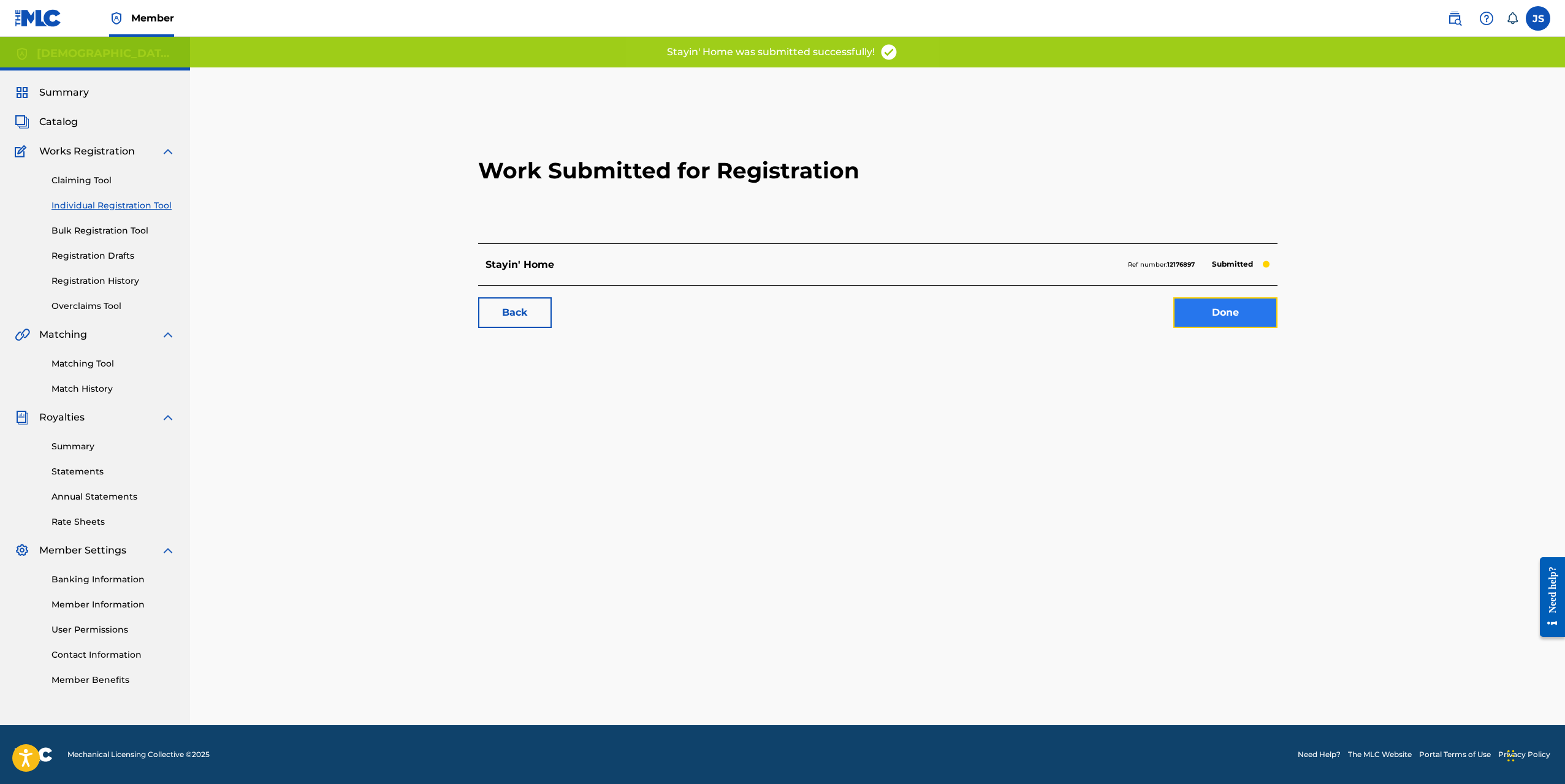
click at [1187, 304] on link "Done" at bounding box center [1225, 312] width 104 height 30
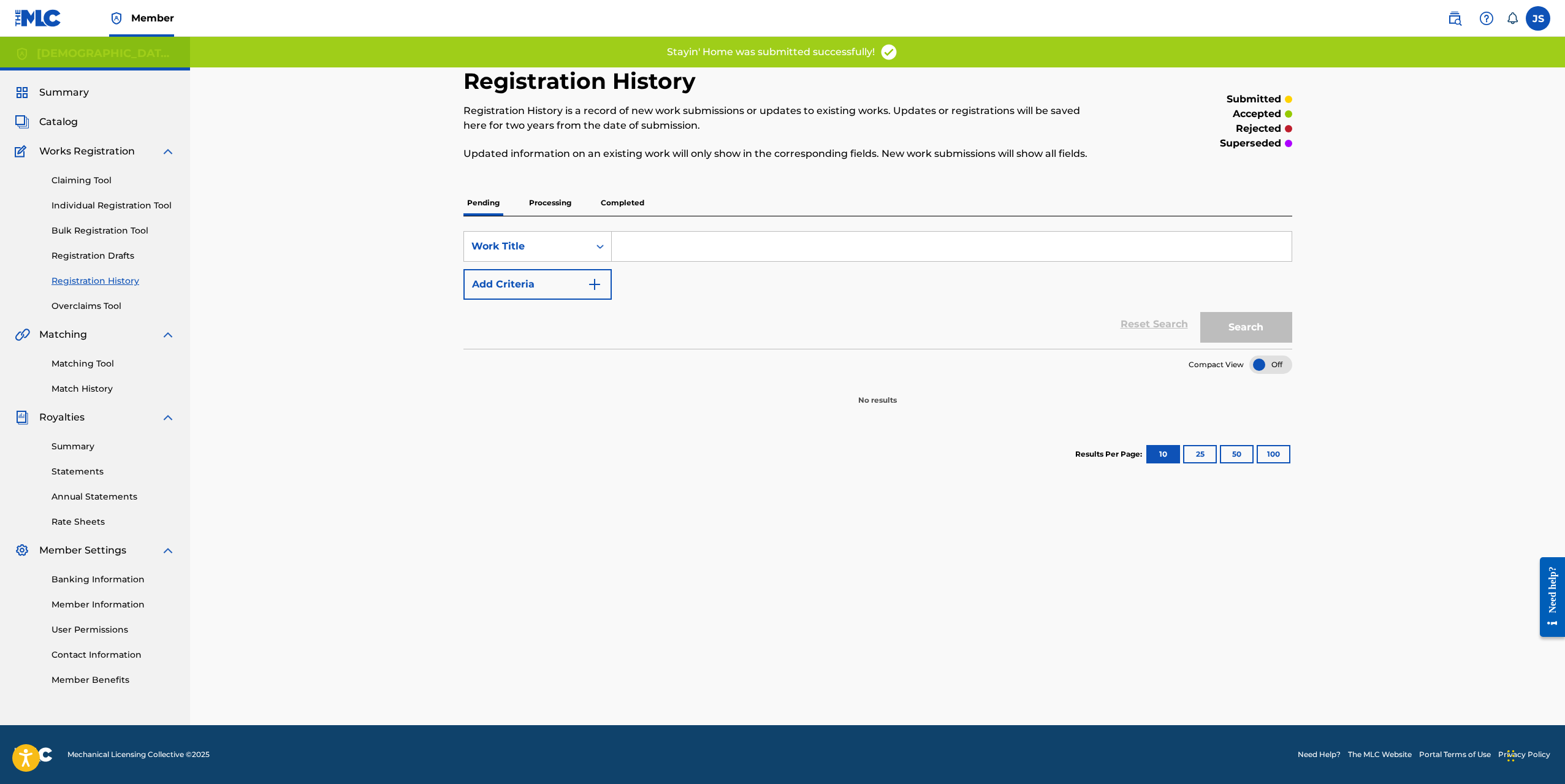
click at [677, 244] on input "Search Form" at bounding box center [952, 246] width 680 height 30
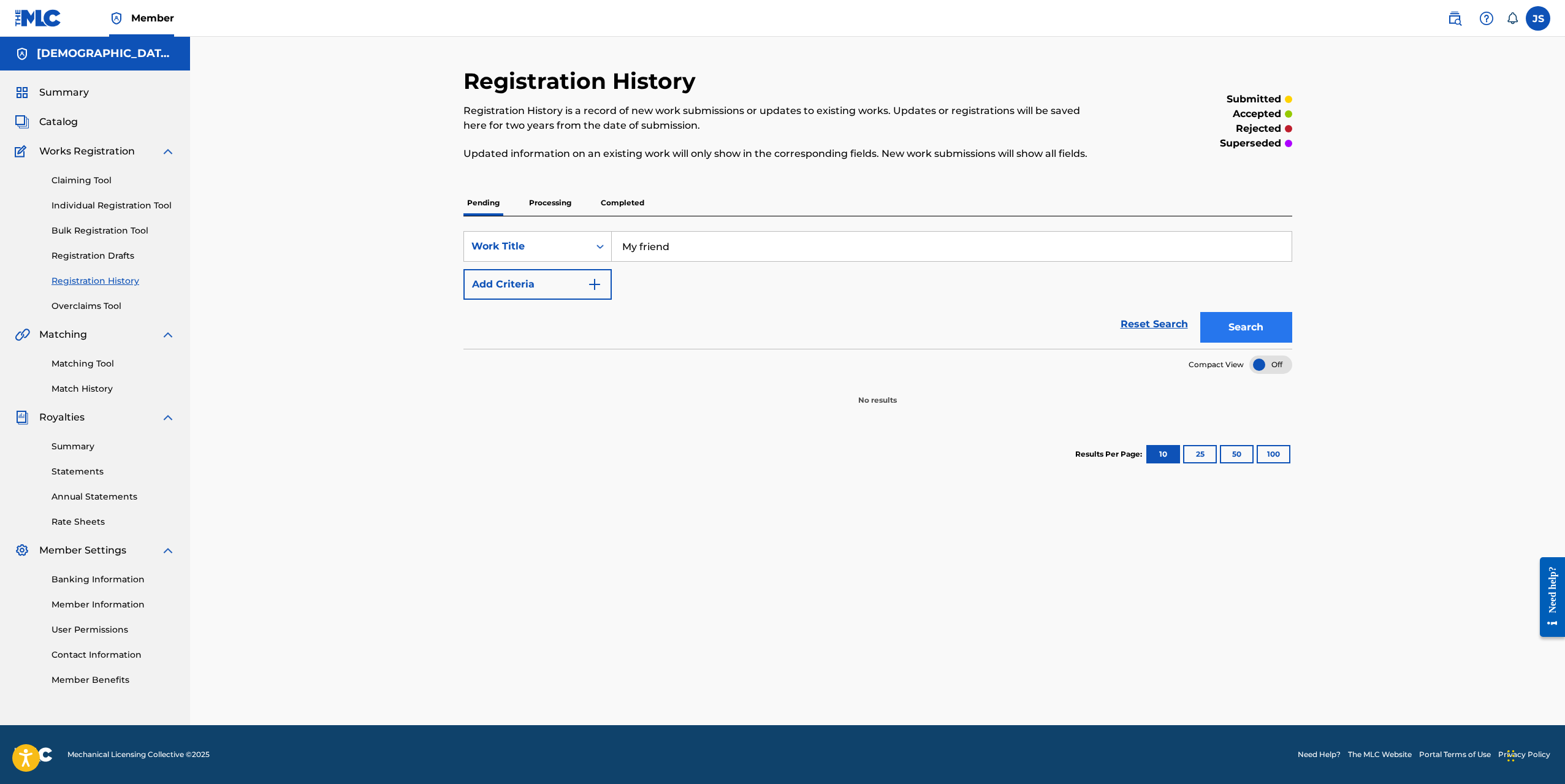
type input "My friend"
click at [1243, 329] on button "Search" at bounding box center [1247, 327] width 92 height 30
click at [111, 207] on link "Individual Registration Tool" at bounding box center [113, 205] width 124 height 13
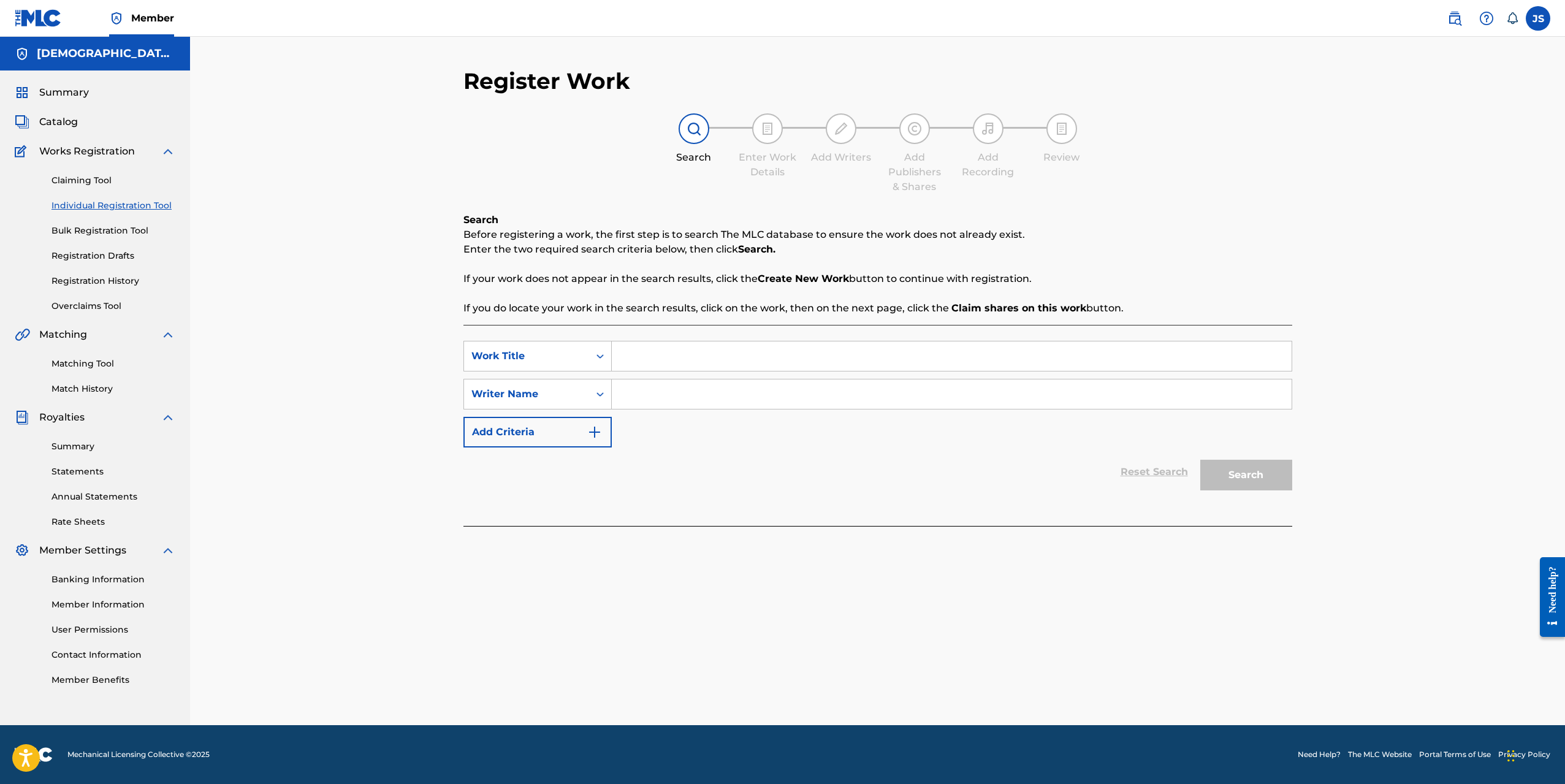
click at [663, 358] on input "Search Form" at bounding box center [952, 356] width 680 height 30
type input "my friend"
drag, startPoint x: 849, startPoint y: 392, endPoint x: 858, endPoint y: 392, distance: 9.0
click at [850, 392] on input "Search Form" at bounding box center [952, 394] width 680 height 30
type input "[DEMOGRAPHIC_DATA]exe"
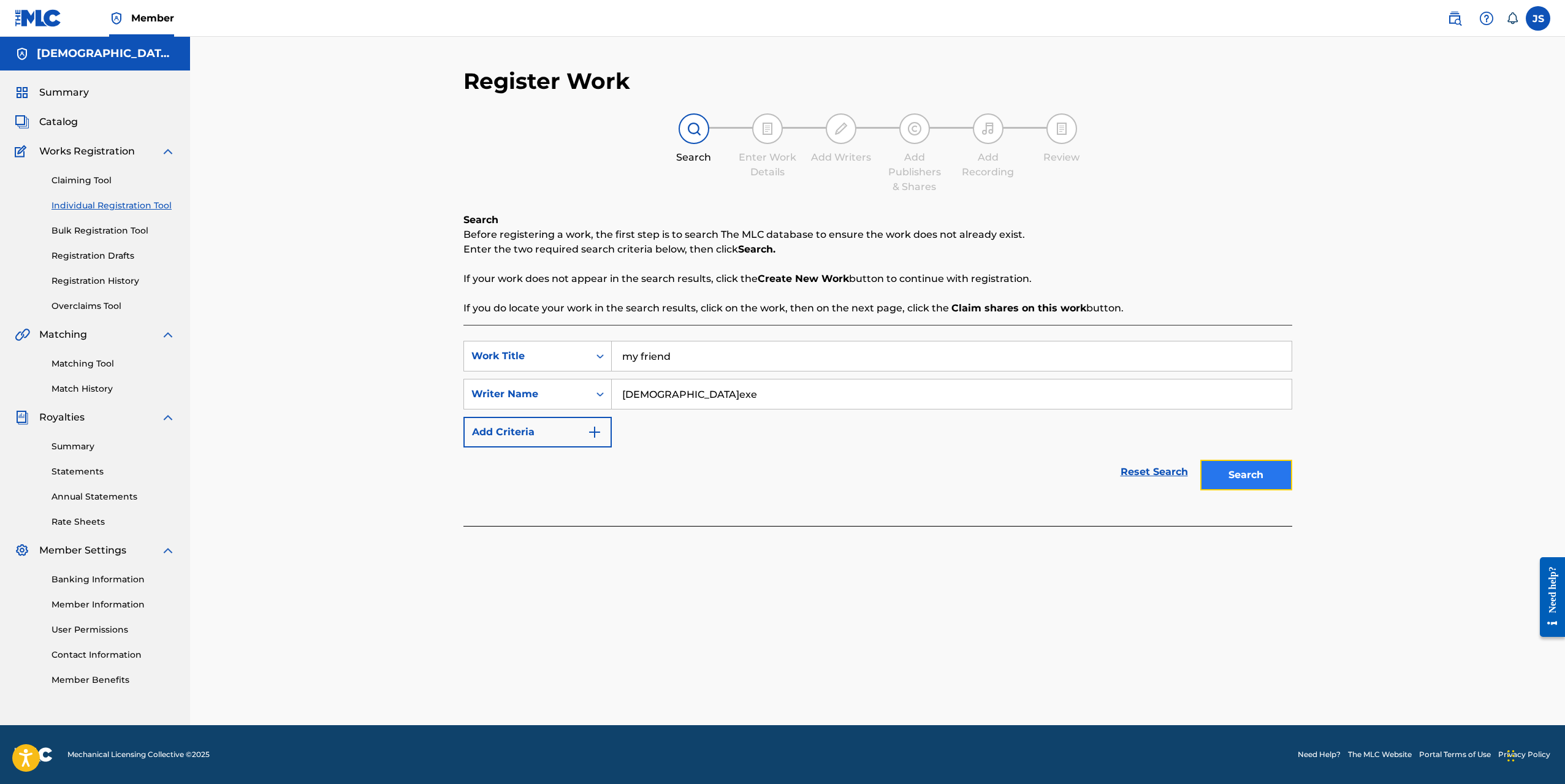
click at [1256, 482] on button "Search" at bounding box center [1247, 475] width 92 height 30
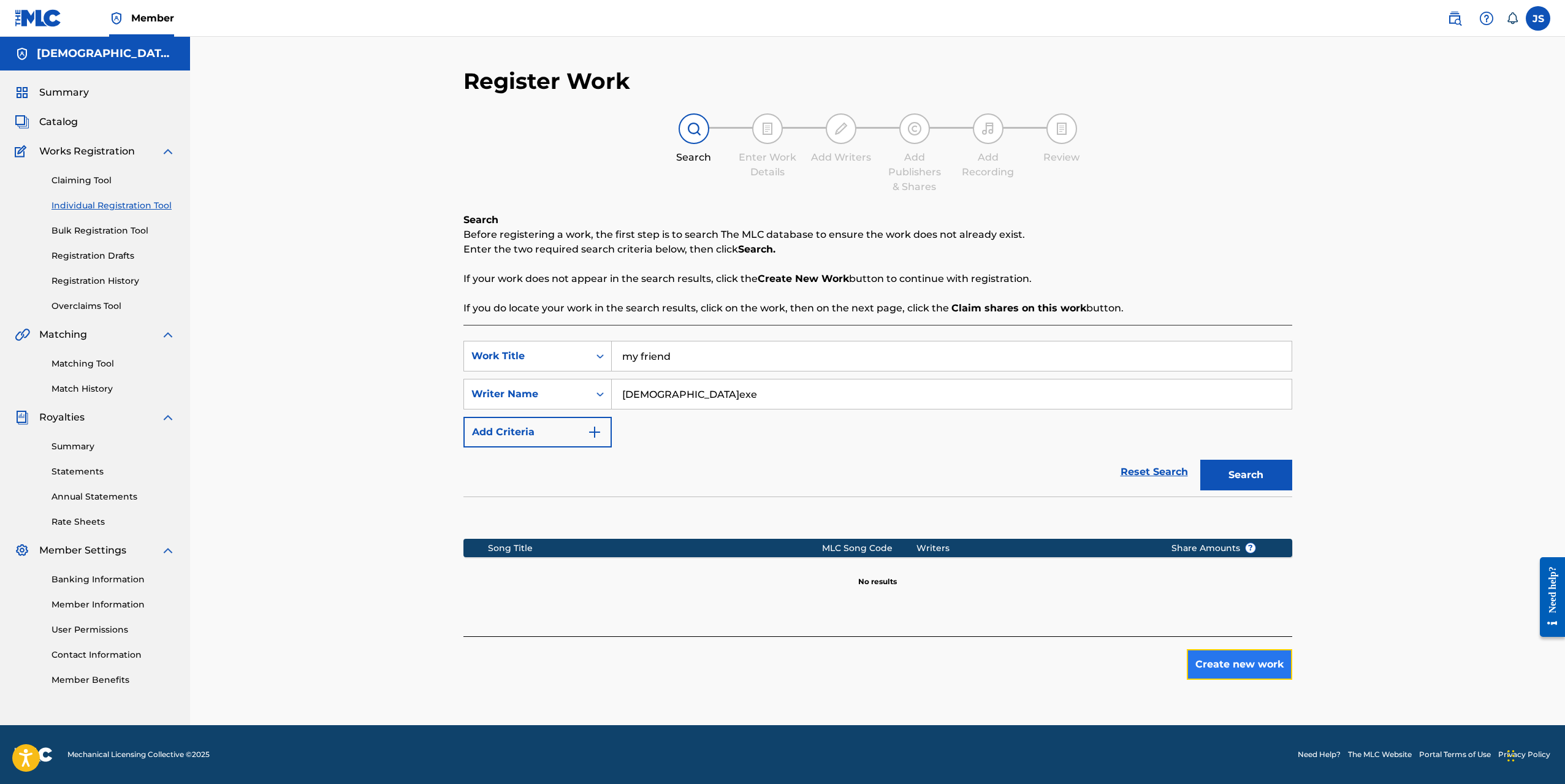
click at [1232, 659] on button "Create new work" at bounding box center [1239, 664] width 106 height 30
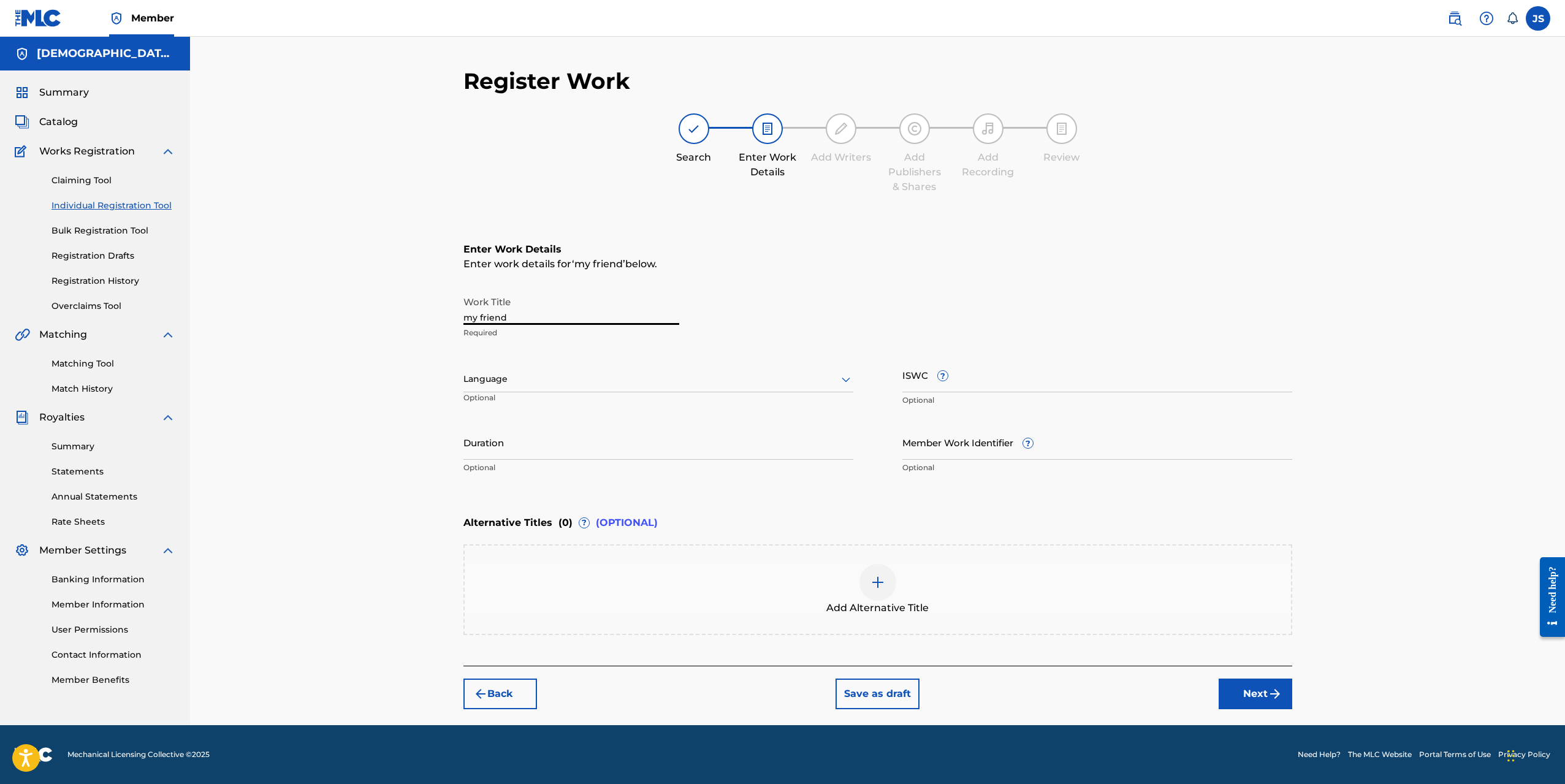
drag, startPoint x: 589, startPoint y: 320, endPoint x: 386, endPoint y: 314, distance: 203.1
click at [400, 317] on div "Register Work Search Enter Work Details Add Writers Add Publishers & Shares Add…" at bounding box center [877, 381] width 1375 height 688
type input "My Friend"
click at [582, 380] on div at bounding box center [658, 379] width 390 height 16
type input "f"
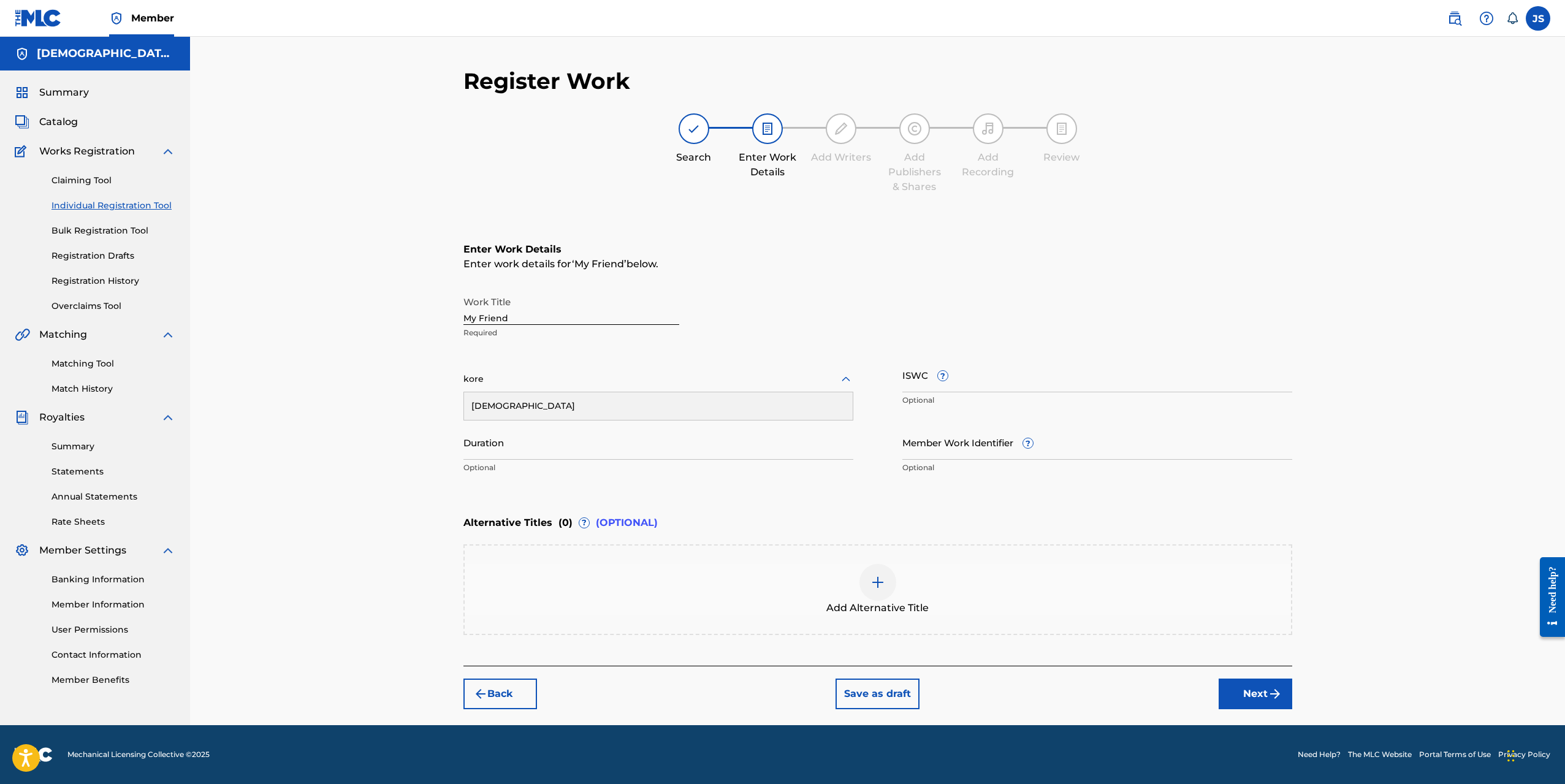
type input "[GEOGRAPHIC_DATA]"
click at [609, 409] on div "[DEMOGRAPHIC_DATA]" at bounding box center [658, 406] width 389 height 28
click at [631, 450] on input "Duration" at bounding box center [658, 442] width 390 height 35
type input "02:52"
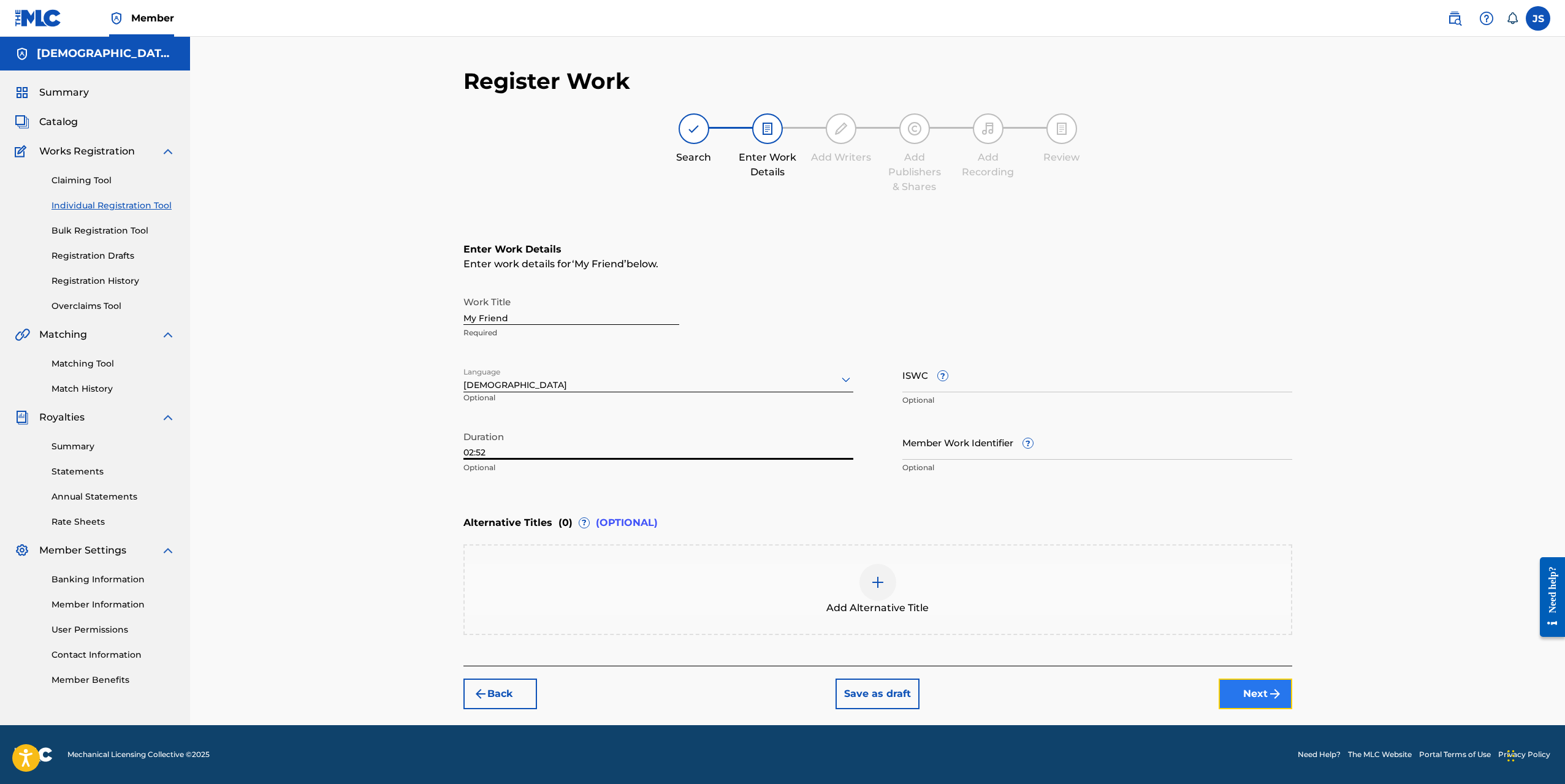
click at [1244, 690] on button "Next" at bounding box center [1255, 693] width 74 height 30
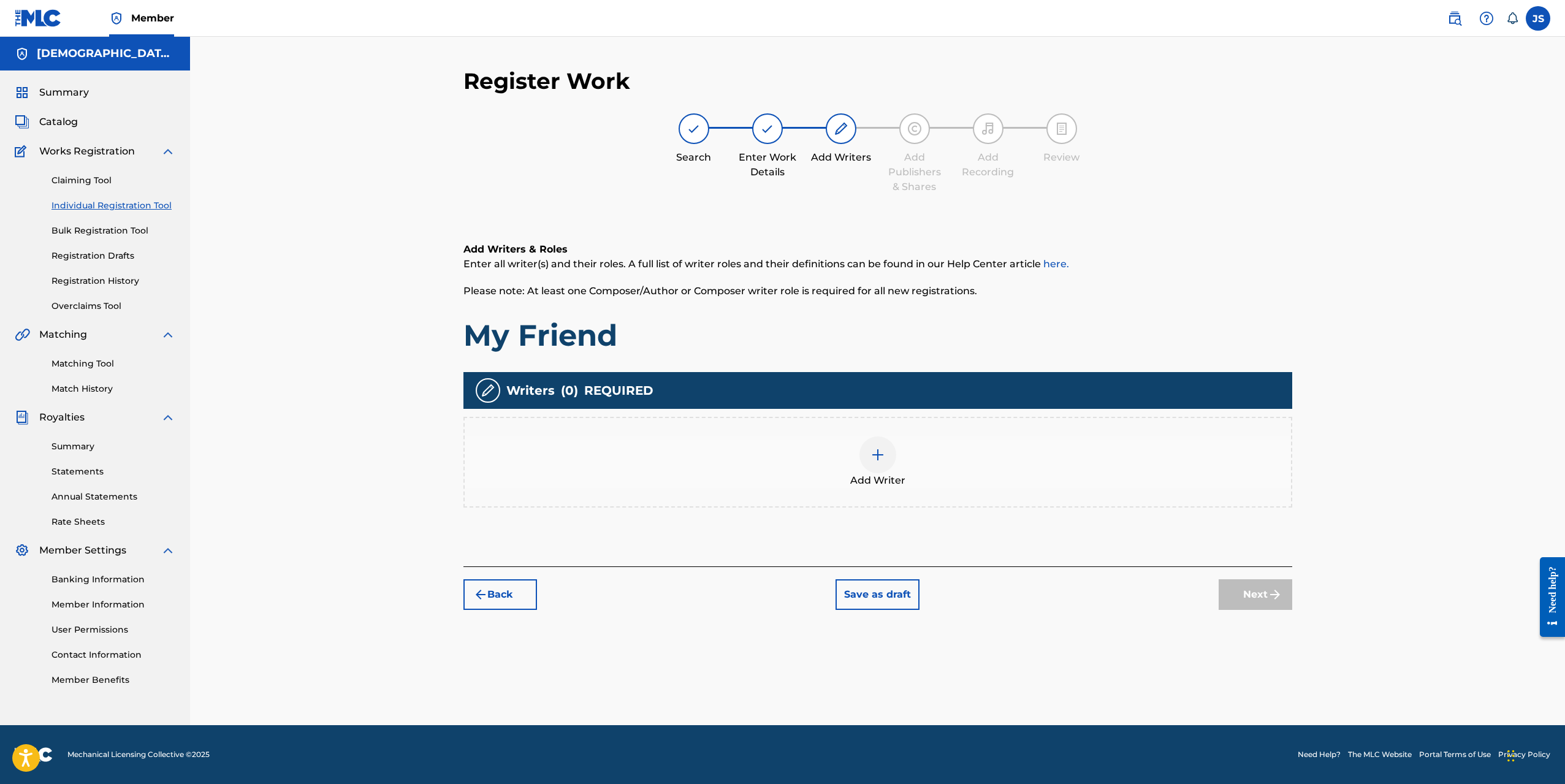
click at [874, 466] on div at bounding box center [878, 455] width 37 height 37
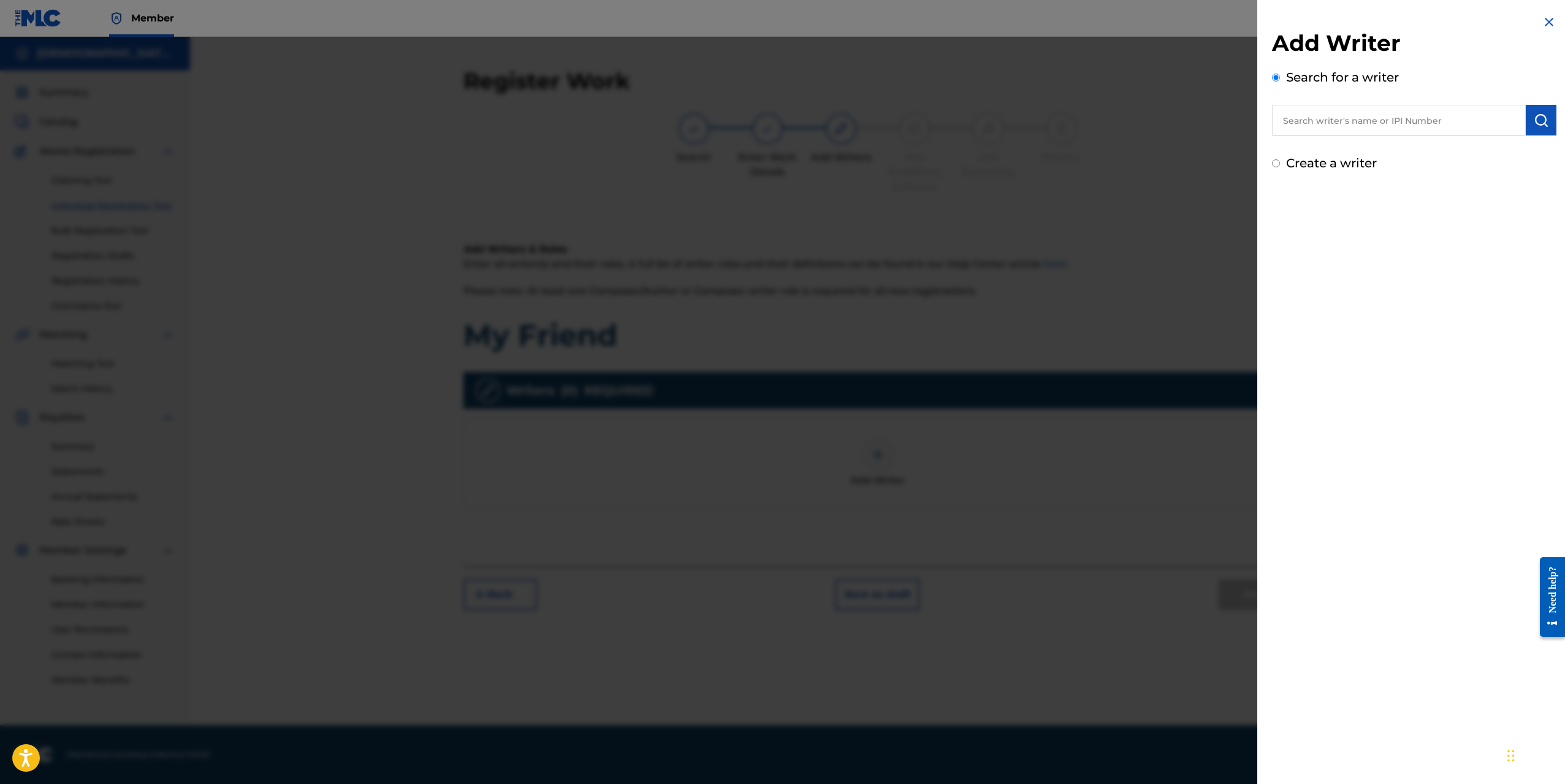
click at [1326, 122] on input "text" at bounding box center [1399, 120] width 254 height 30
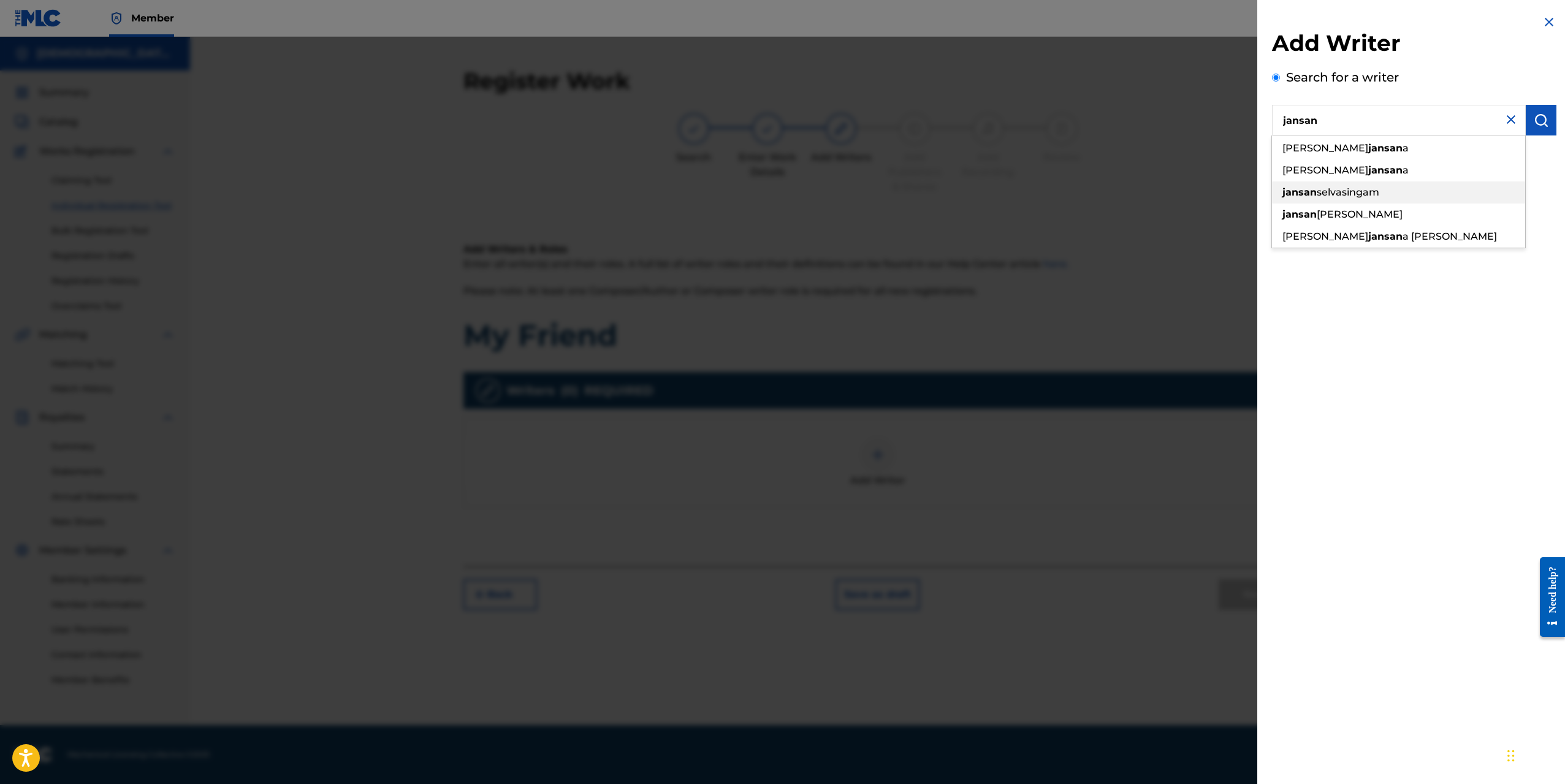
click at [1398, 196] on div "[PERSON_NAME]" at bounding box center [1399, 192] width 253 height 22
type input "[PERSON_NAME]"
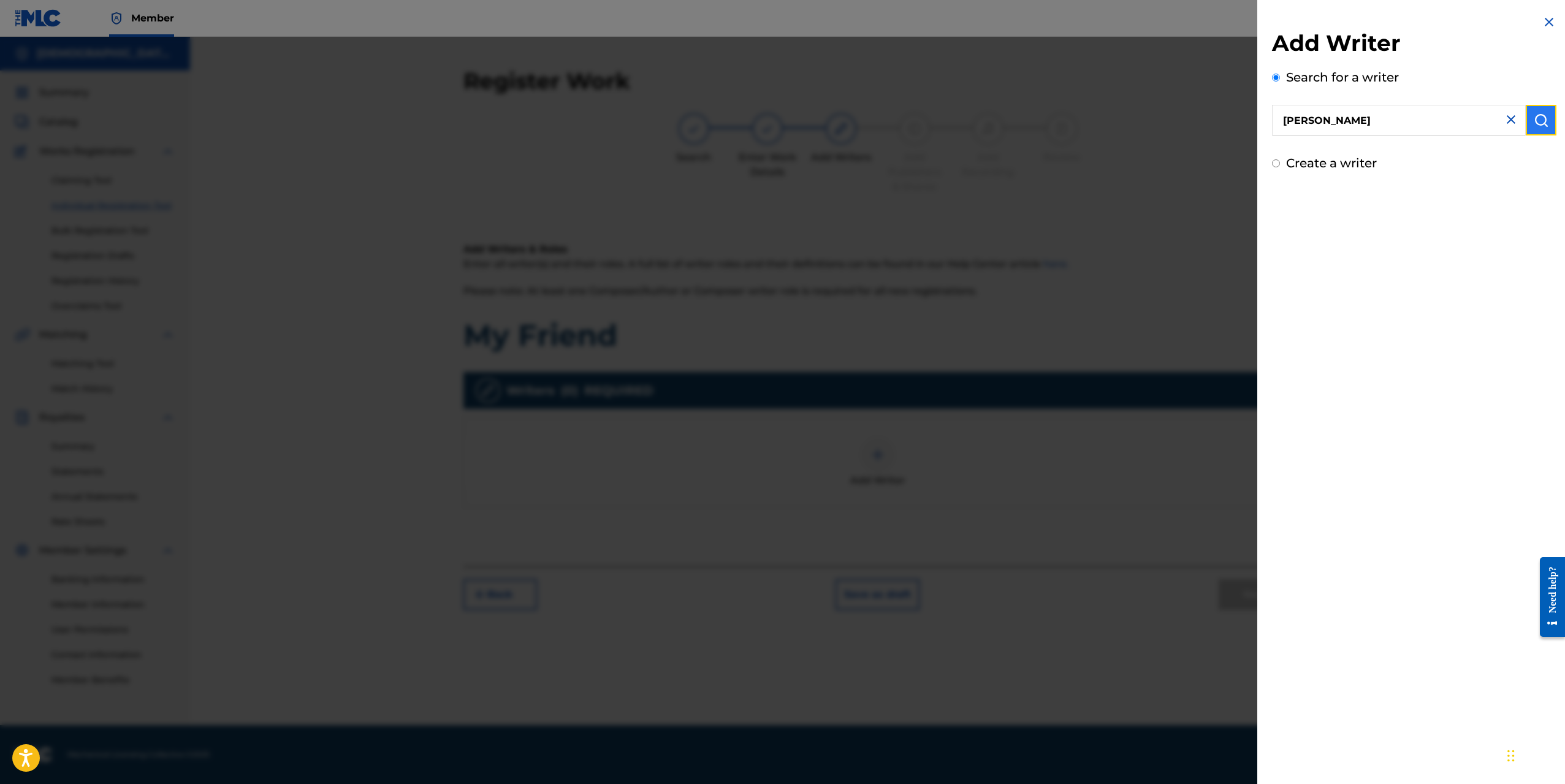
click at [1533, 130] on button "submit" at bounding box center [1541, 120] width 30 height 30
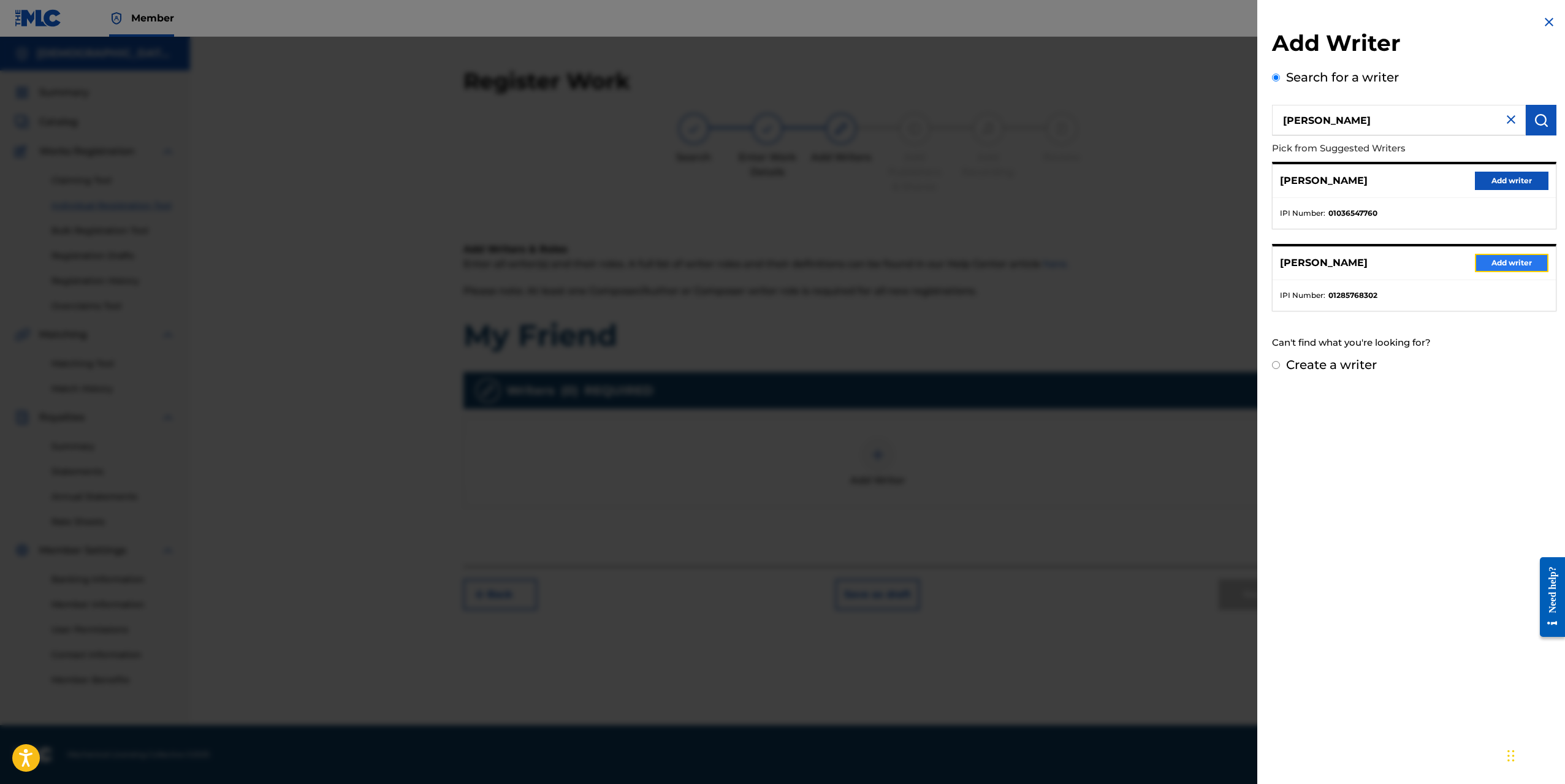
click at [1499, 266] on button "Add writer" at bounding box center [1512, 263] width 74 height 18
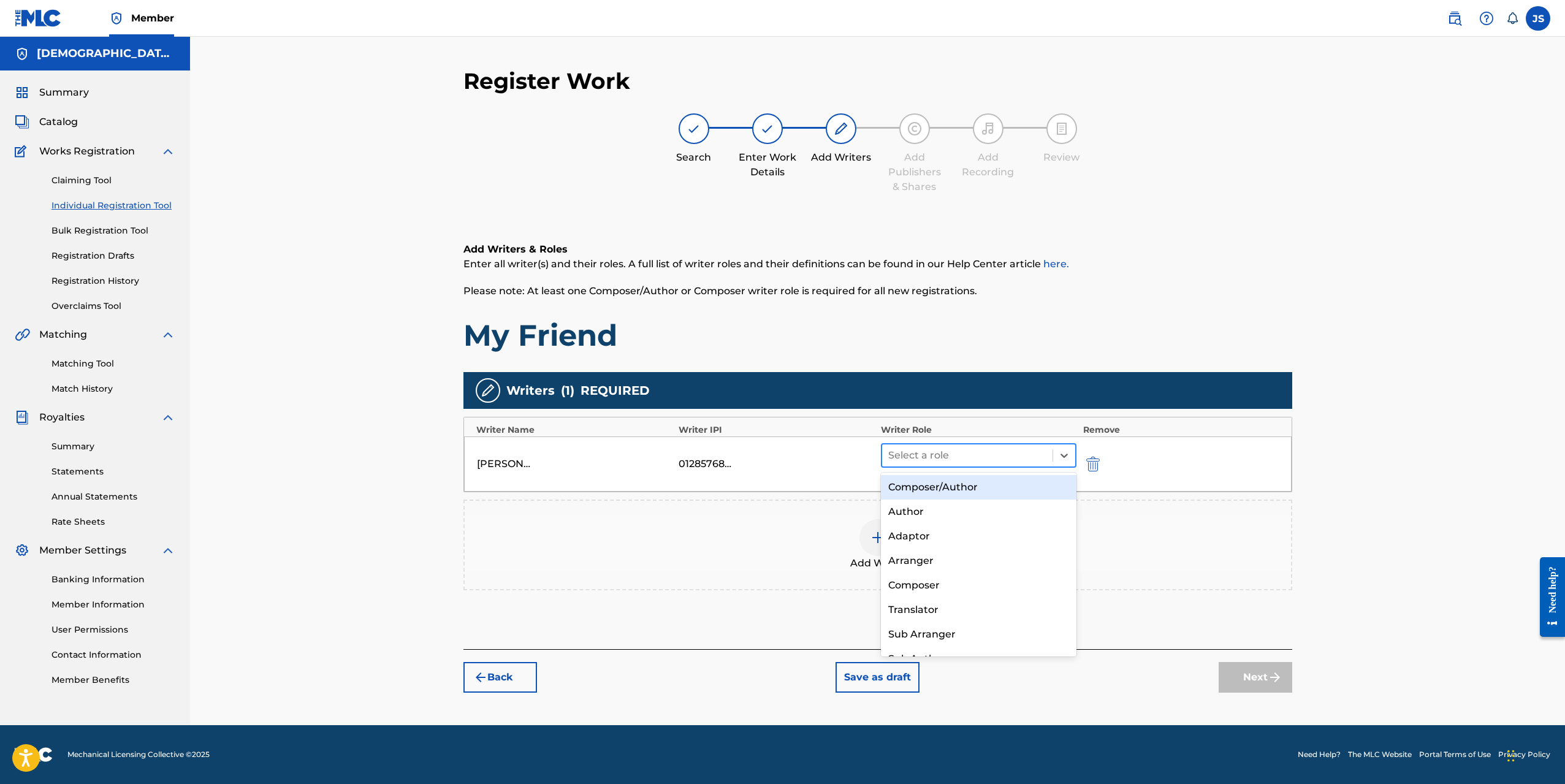
click at [964, 455] on div at bounding box center [968, 455] width 159 height 17
click at [954, 479] on div "Composer/Author" at bounding box center [979, 487] width 196 height 25
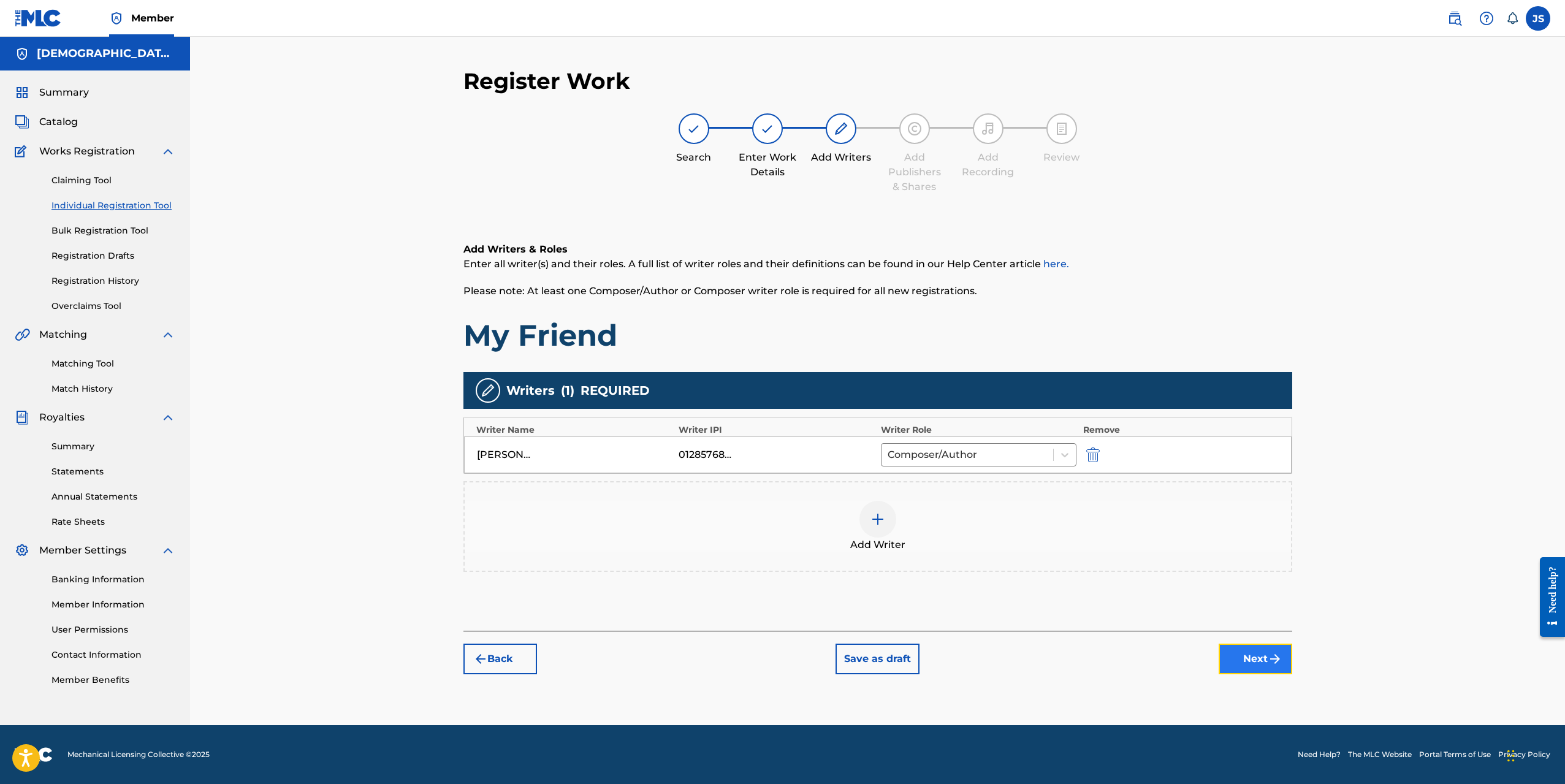
click at [1265, 669] on button "Next" at bounding box center [1255, 659] width 74 height 30
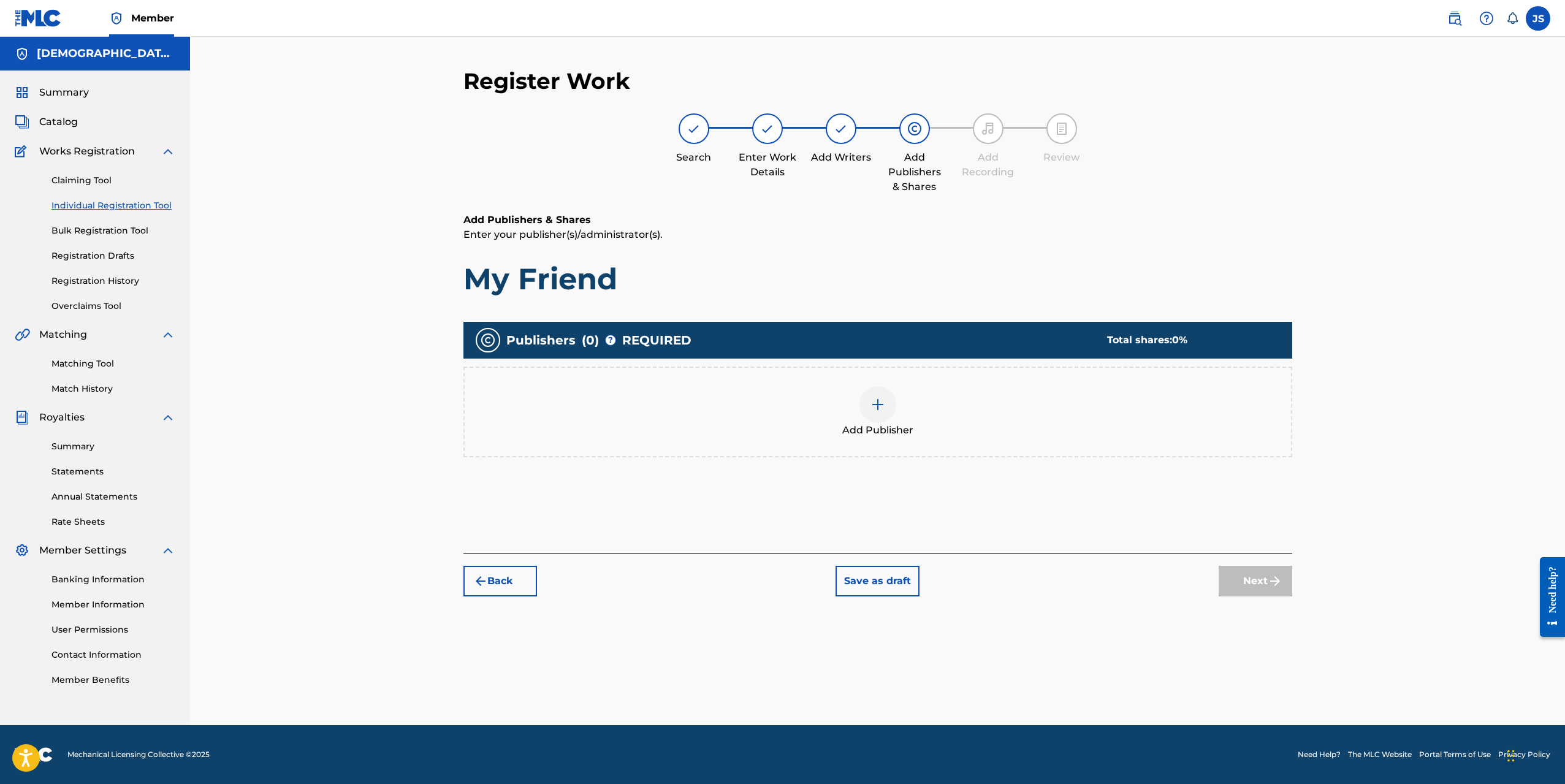
click at [888, 406] on div at bounding box center [878, 404] width 37 height 37
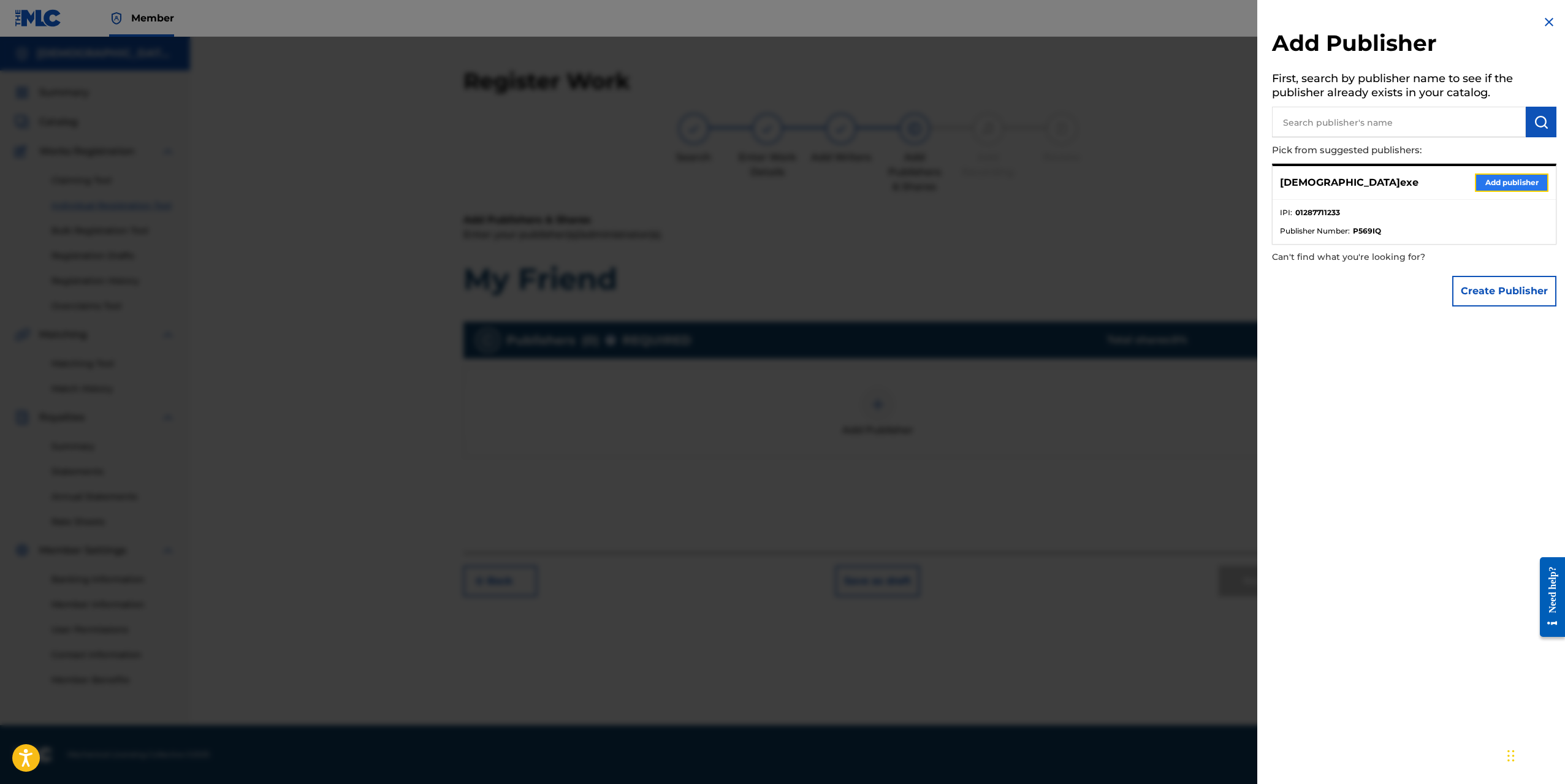
click at [1496, 180] on button "Add publisher" at bounding box center [1512, 183] width 74 height 18
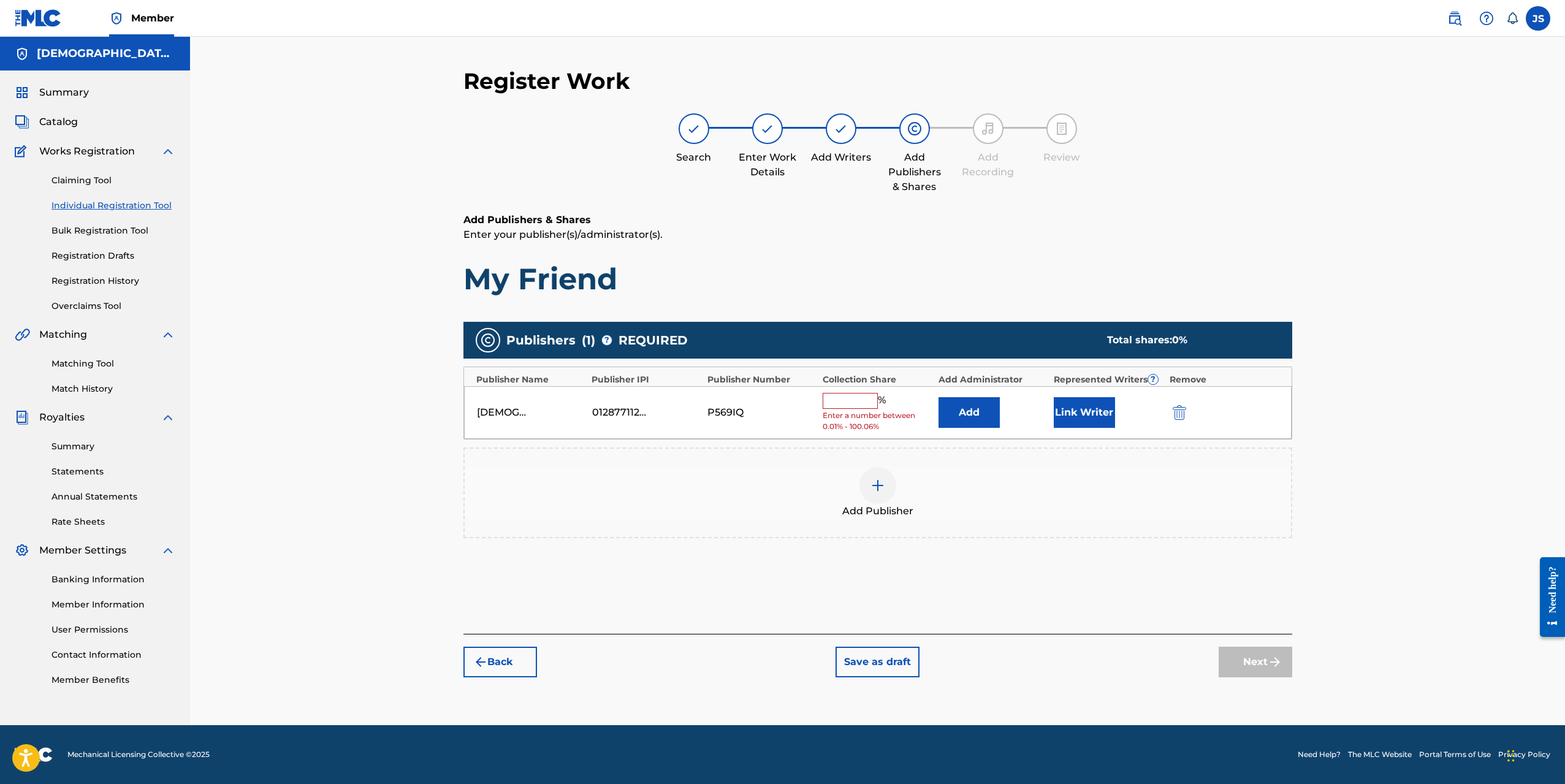
click at [866, 400] on input "text" at bounding box center [850, 401] width 55 height 16
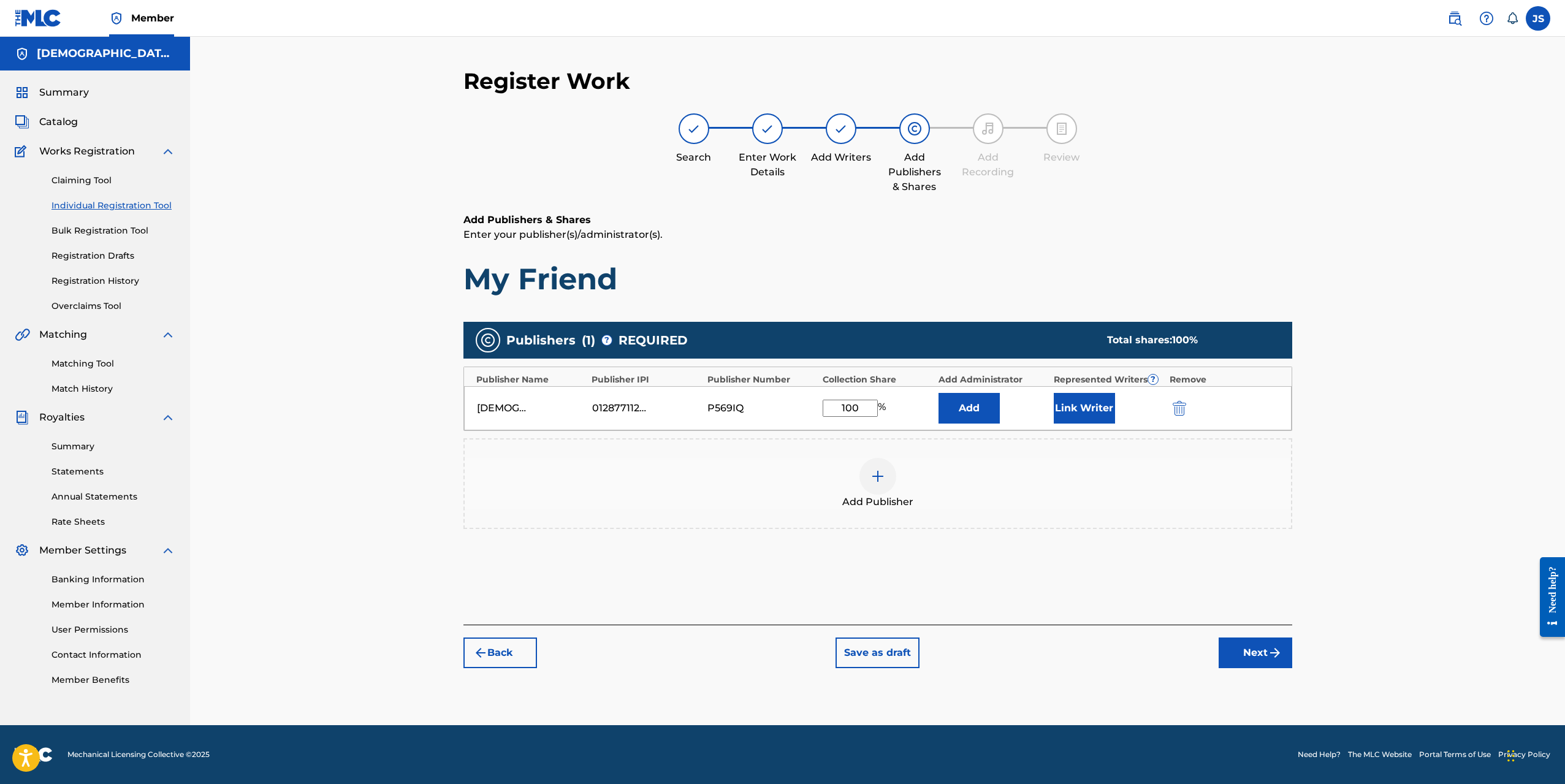
type input "100"
click at [1413, 444] on div "Register Work Search Enter Work Details Add Writers Add Publishers & Shares Add…" at bounding box center [877, 381] width 1375 height 688
click at [1247, 644] on button "Next" at bounding box center [1255, 652] width 74 height 30
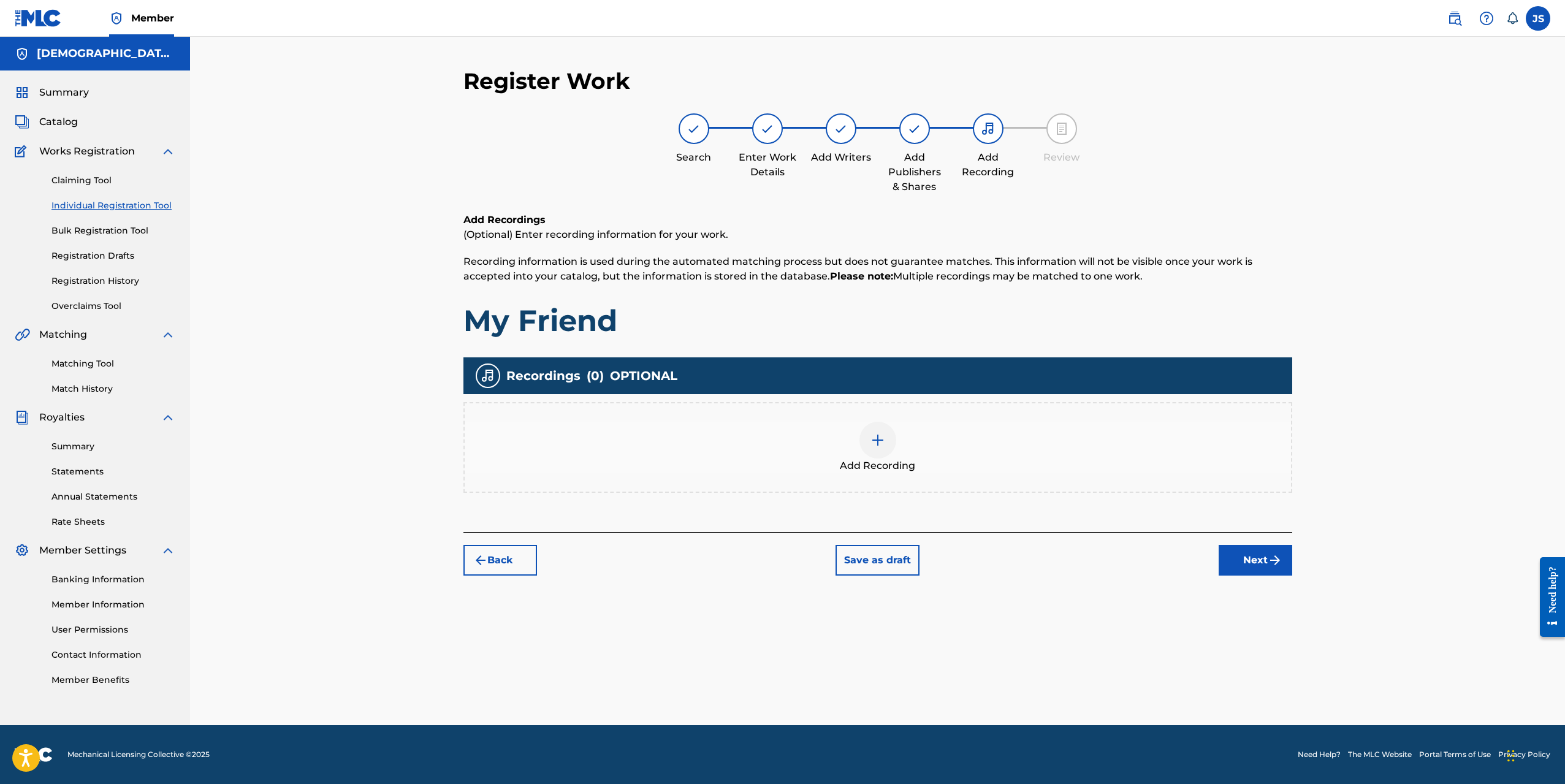
click at [873, 445] on img at bounding box center [878, 440] width 15 height 15
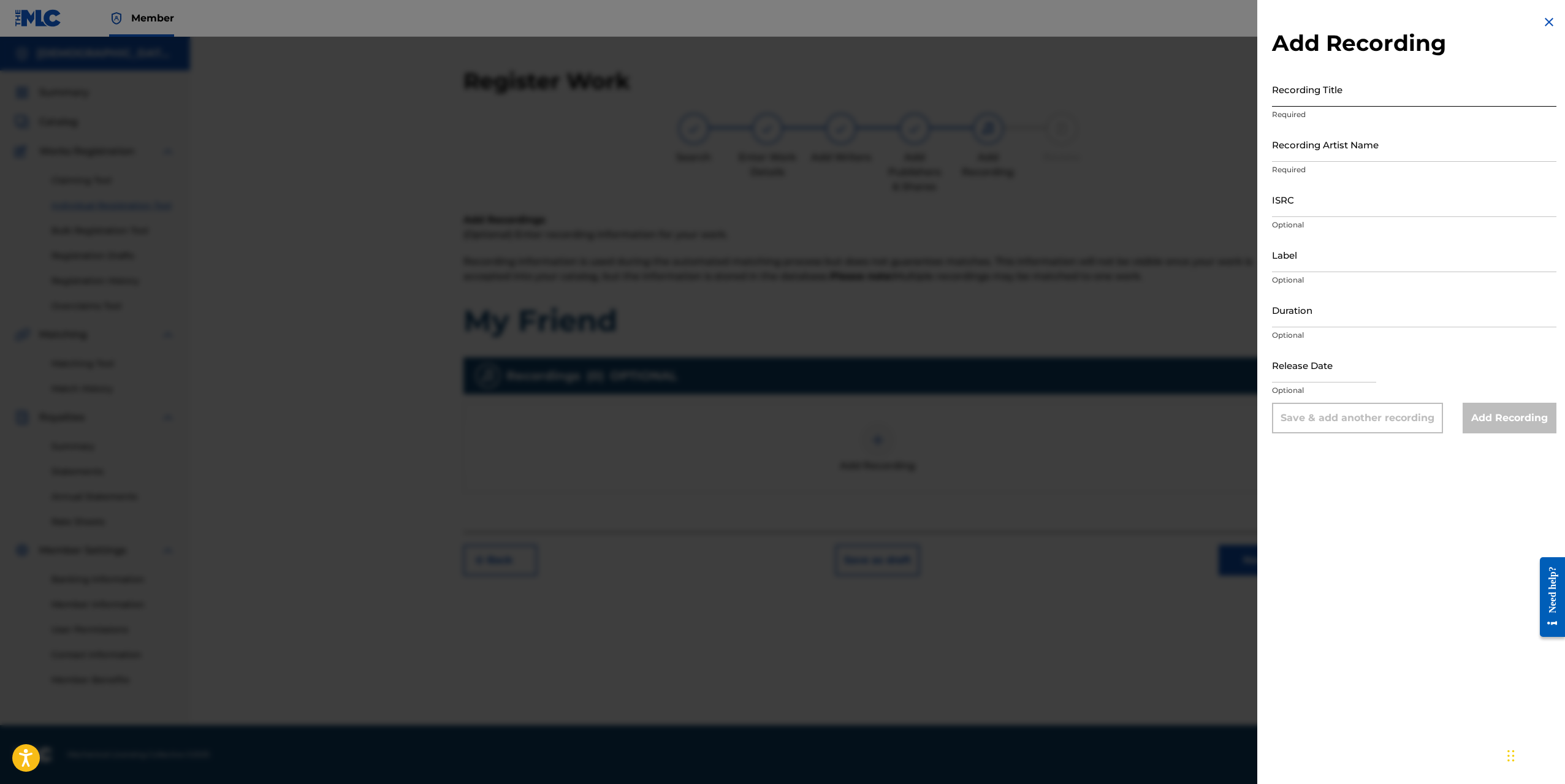
click at [1379, 98] on input "Recording Title" at bounding box center [1415, 89] width 285 height 35
type input "My Friend"
click at [1349, 147] on input "Recording Artist Name" at bounding box center [1415, 144] width 285 height 35
type input "[DEMOGRAPHIC_DATA]exe"
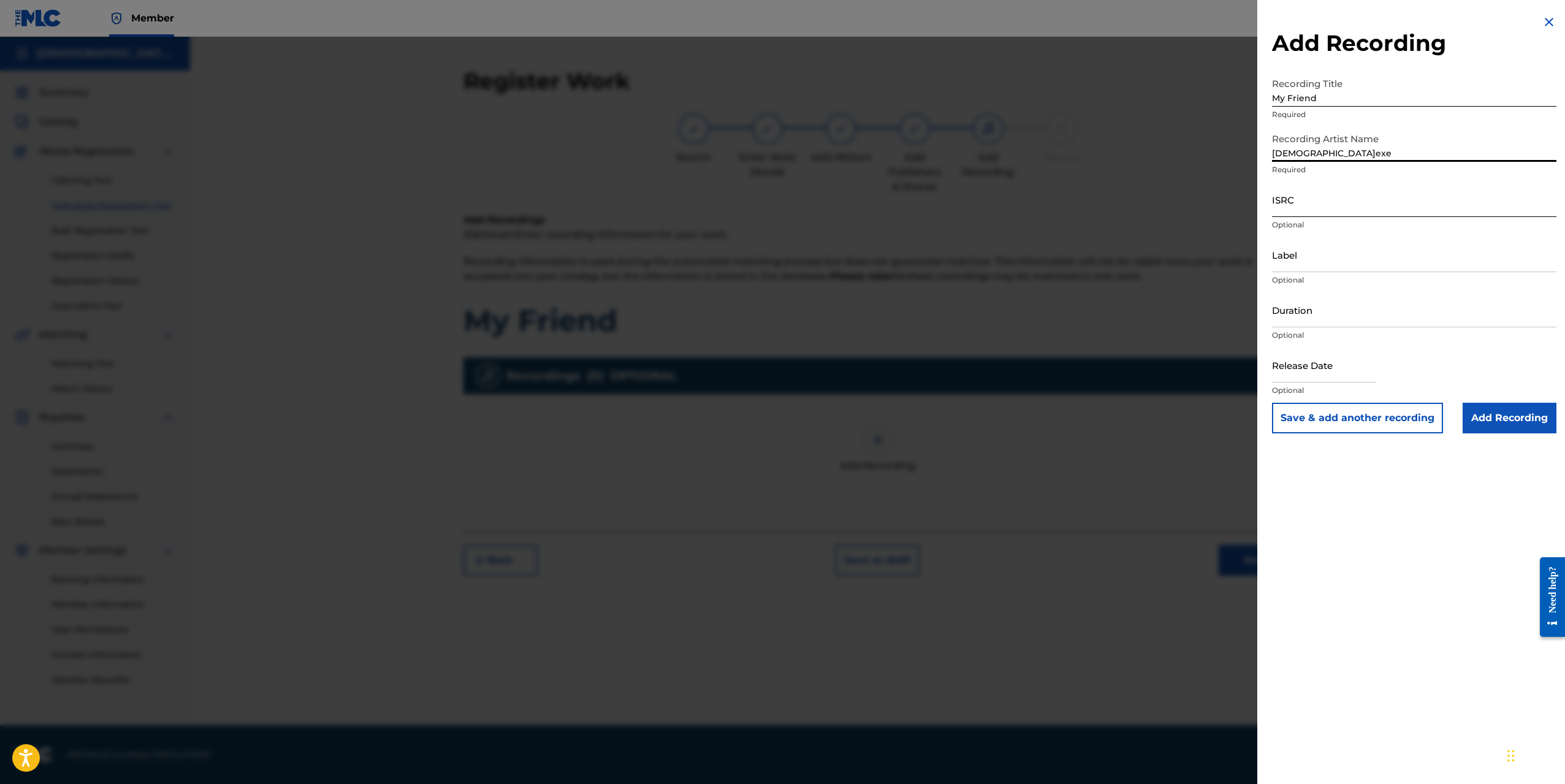
click at [1344, 208] on input "ISRC" at bounding box center [1415, 199] width 285 height 35
paste input "QZTBD2567321"
type input "QZTBD2567321"
click at [1306, 257] on input "Label" at bounding box center [1415, 254] width 285 height 35
type input "Shiranai Records"
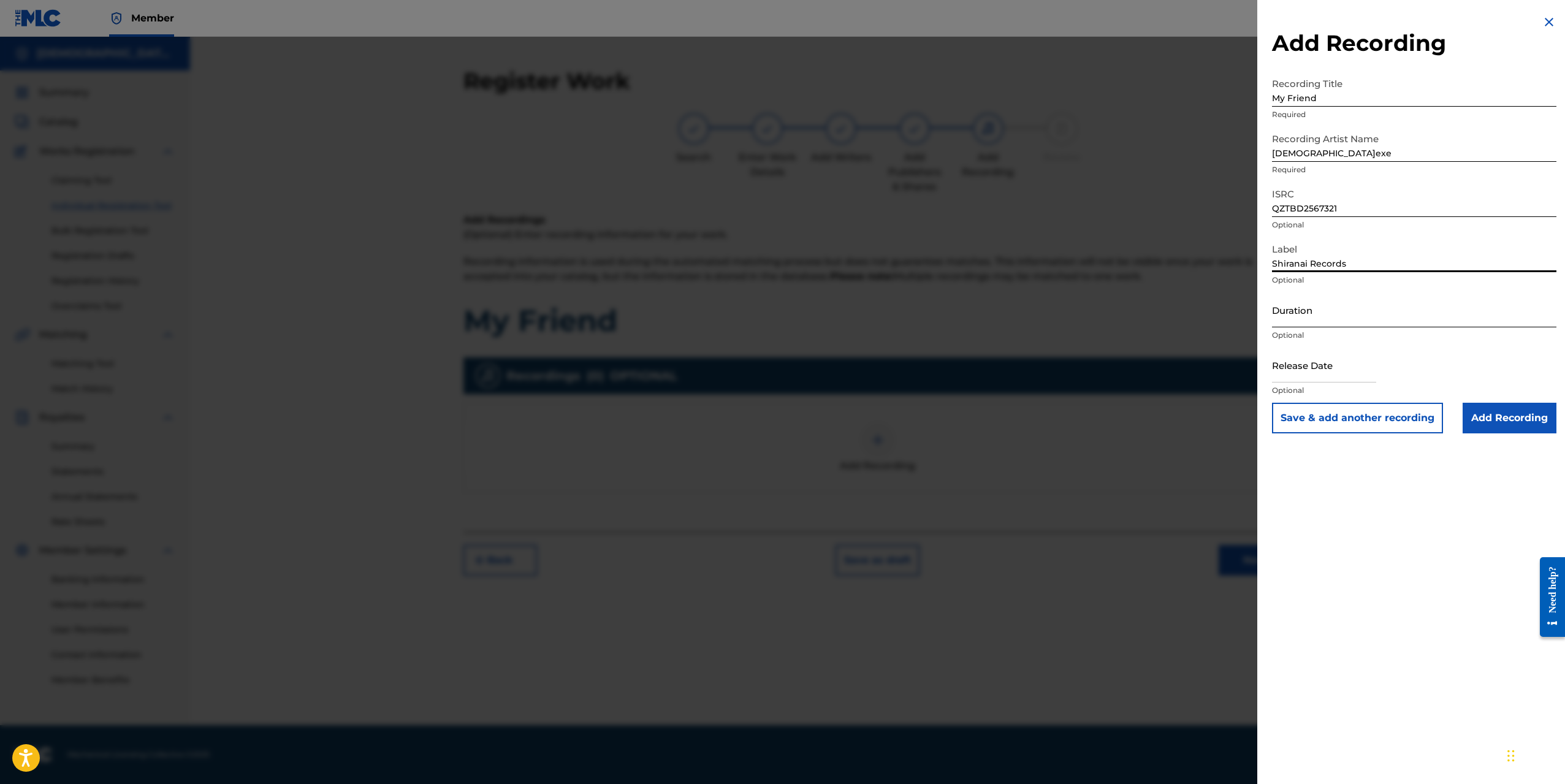
click at [1333, 312] on input "Duration" at bounding box center [1415, 309] width 285 height 35
type input "02:52"
click at [1331, 569] on div "Add Recording Recording Title My Friend Required Recording Artist Name [PERSON_…" at bounding box center [1414, 392] width 314 height 784
click at [1310, 363] on input "text" at bounding box center [1324, 365] width 104 height 35
select select "8"
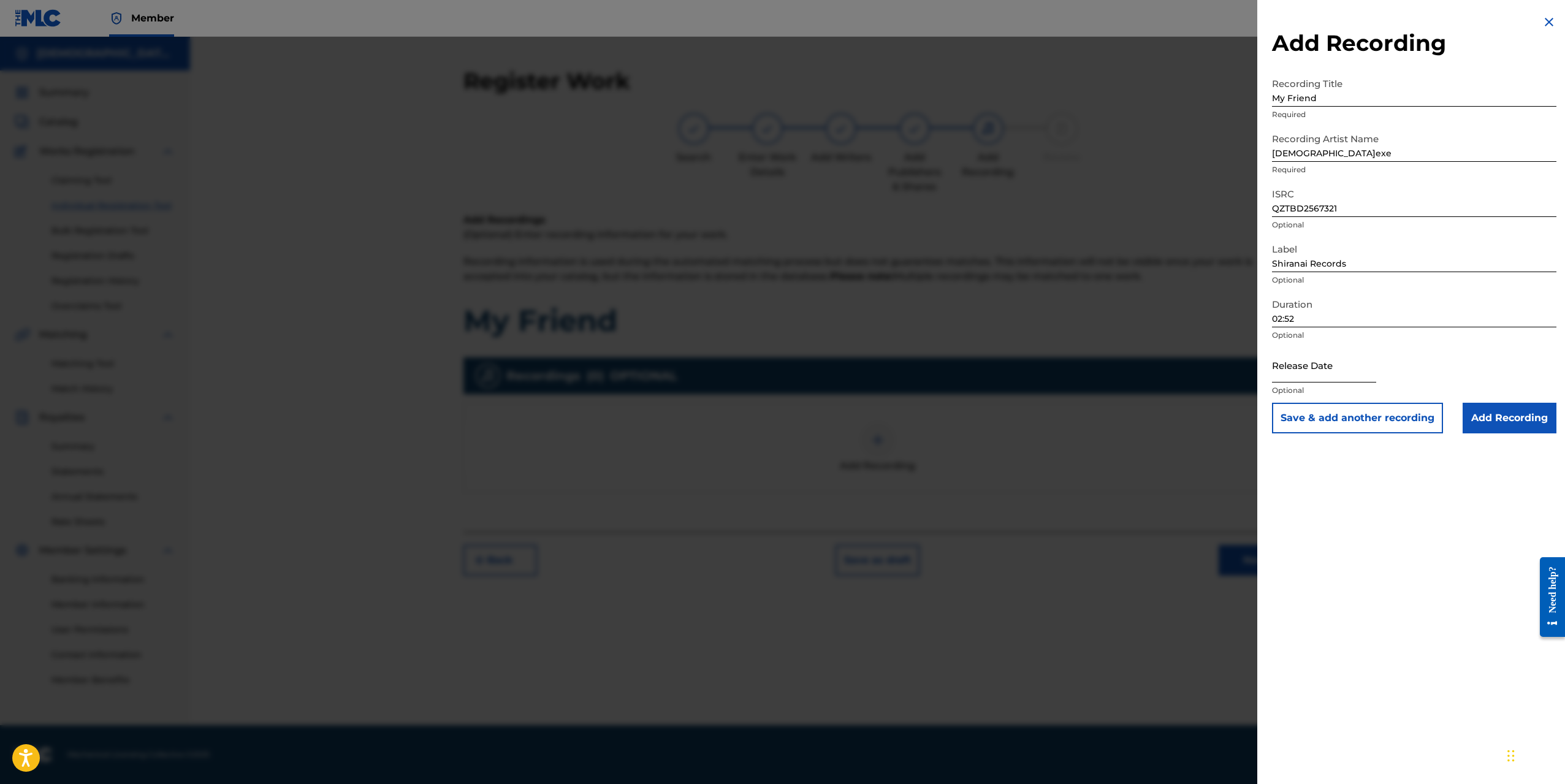
select select "2025"
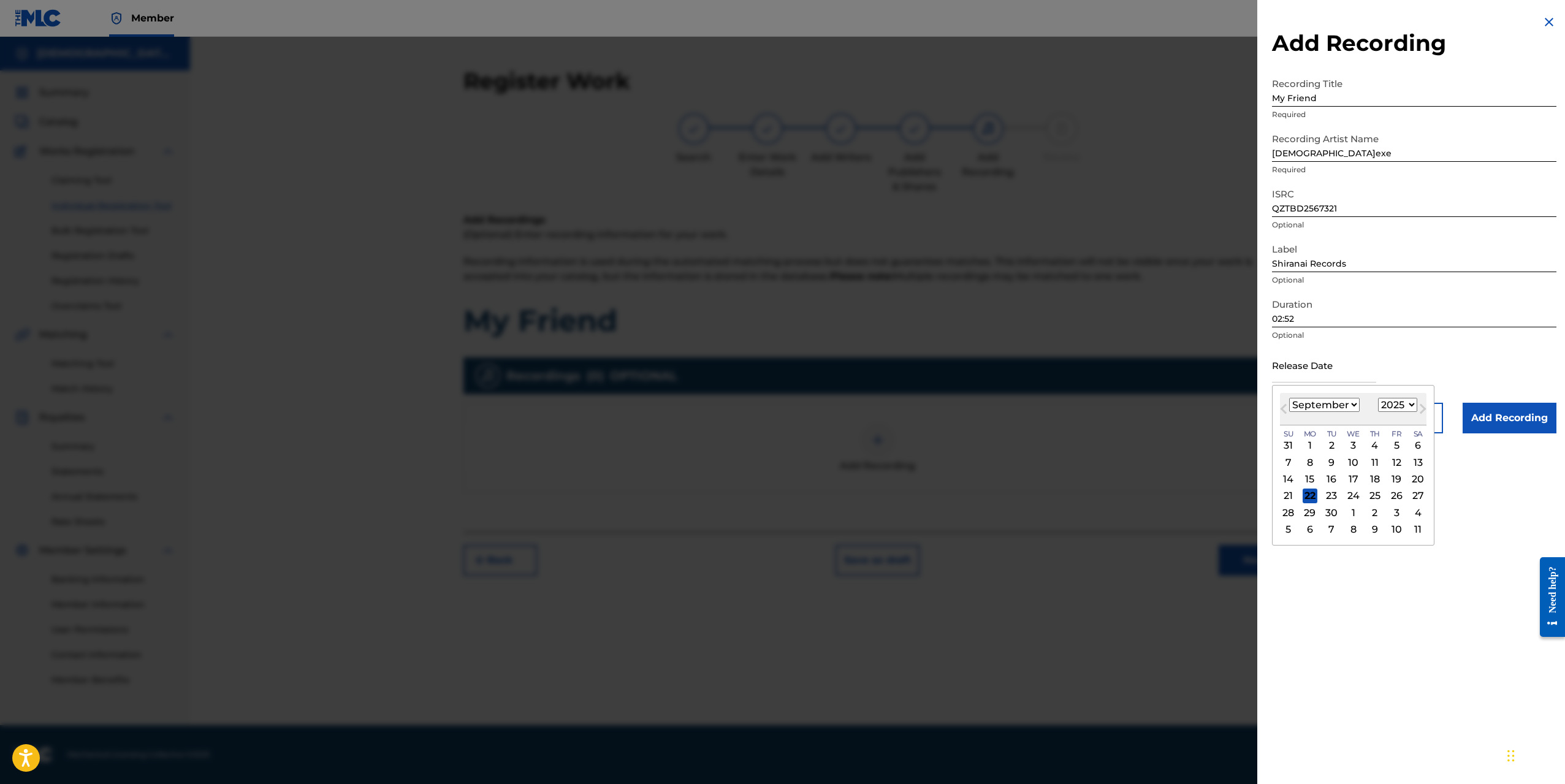
type input "[DATE]"
select select "6"
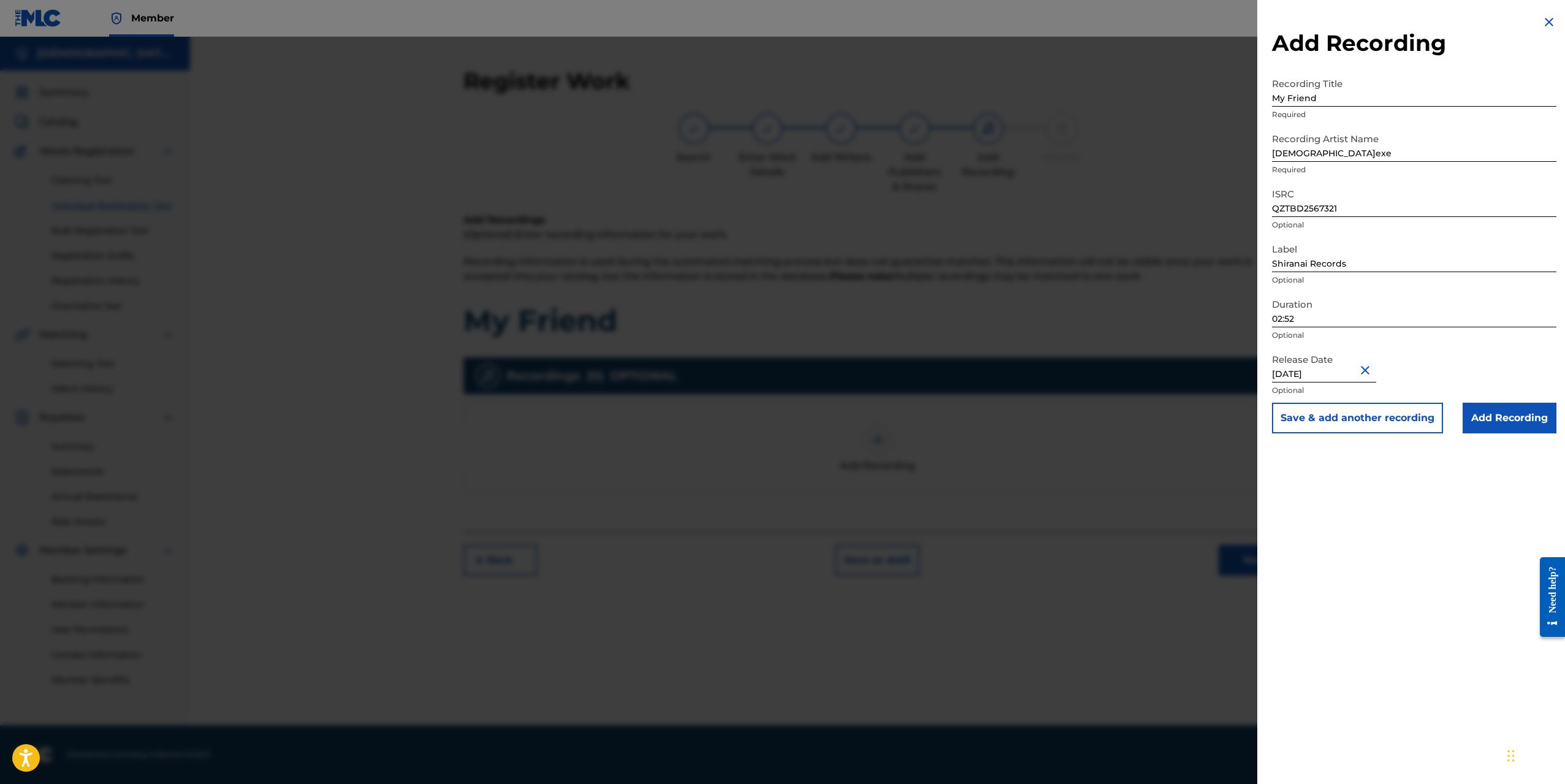
click at [1336, 587] on div "Add Recording Recording Title My Friend Required Recording Artist Name [PERSON_…" at bounding box center [1414, 392] width 314 height 784
click at [1490, 421] on input "Add Recording" at bounding box center [1510, 418] width 94 height 30
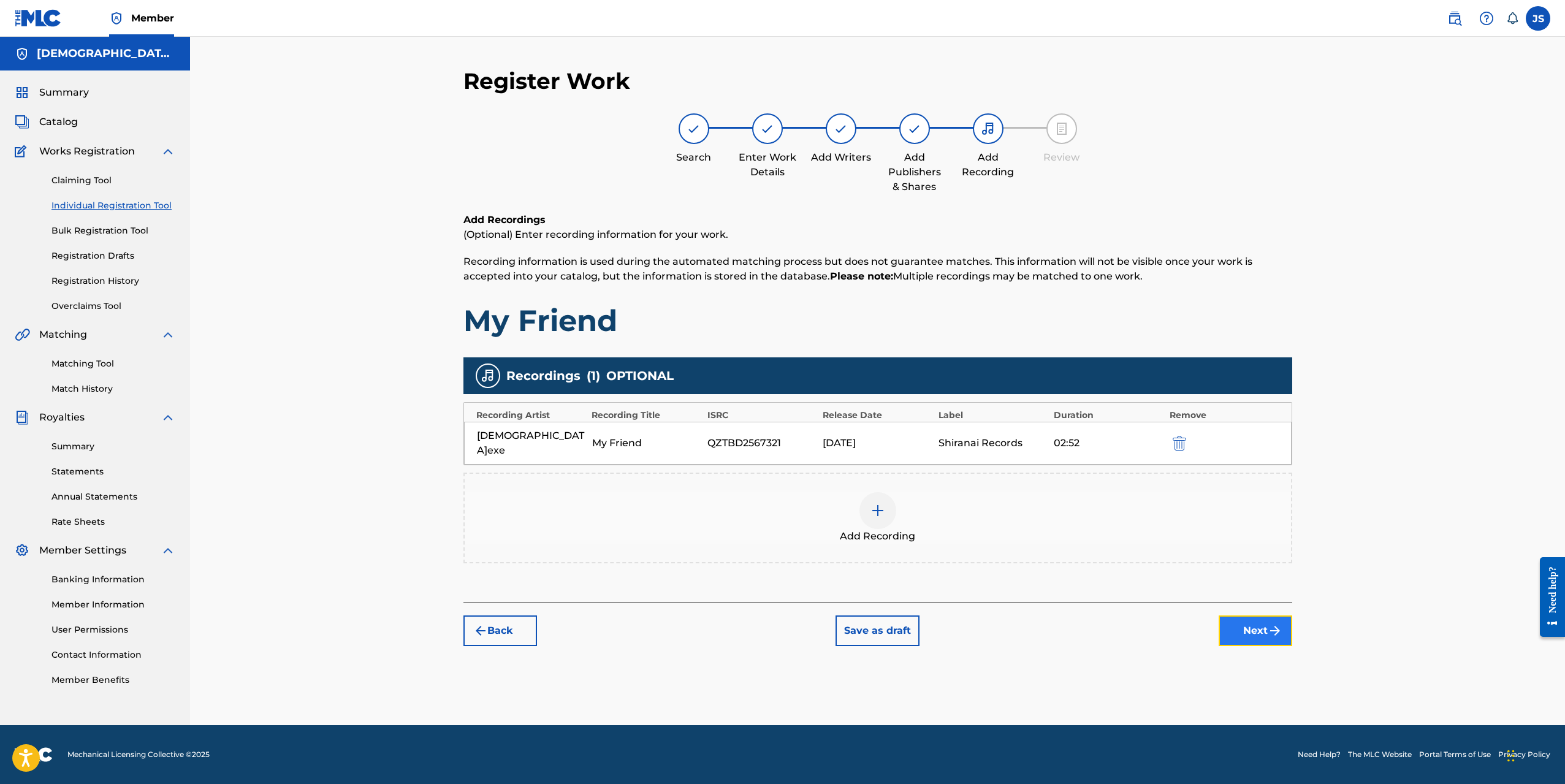
click at [1262, 620] on button "Next" at bounding box center [1255, 630] width 74 height 30
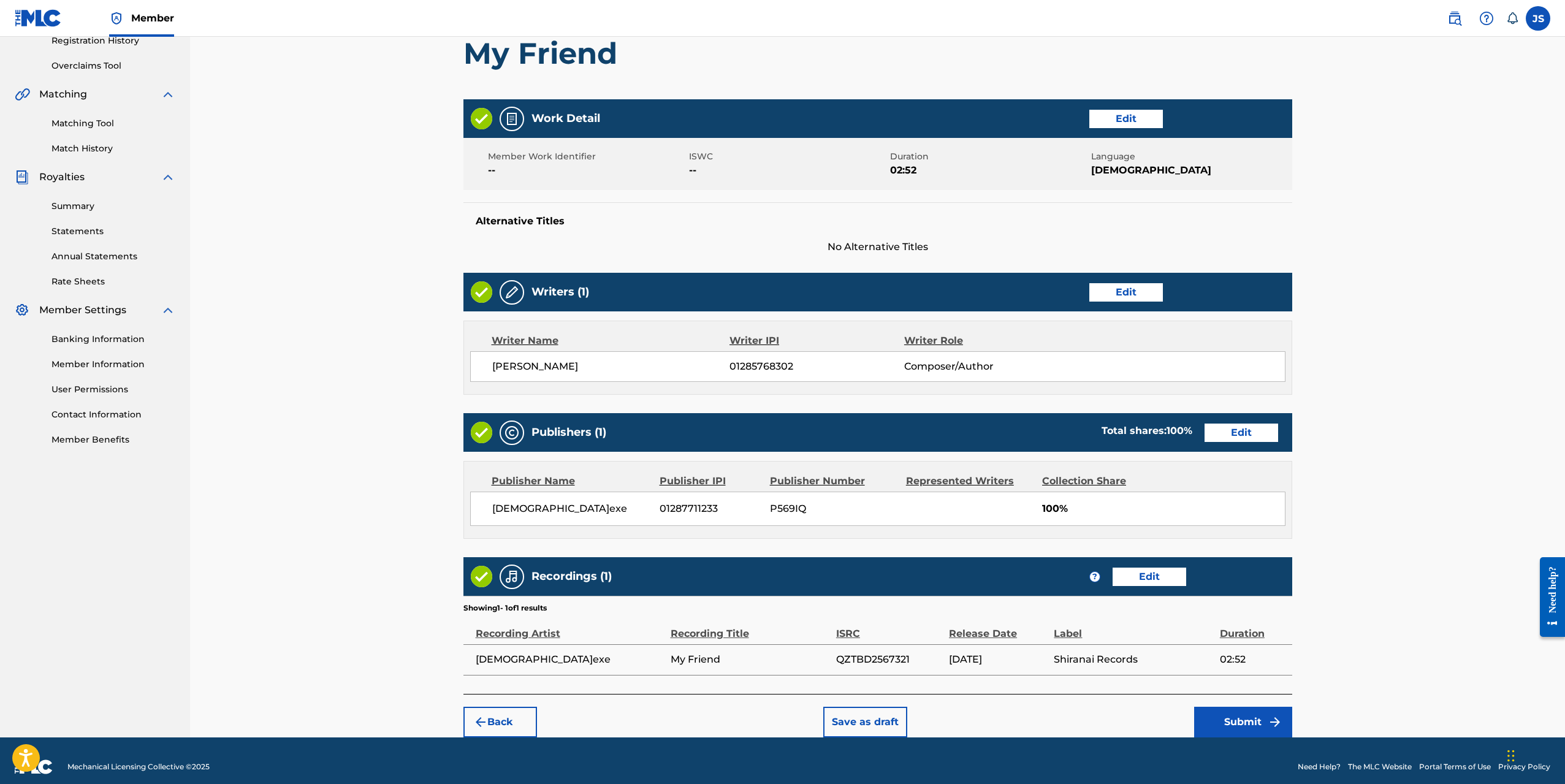
scroll to position [253, 0]
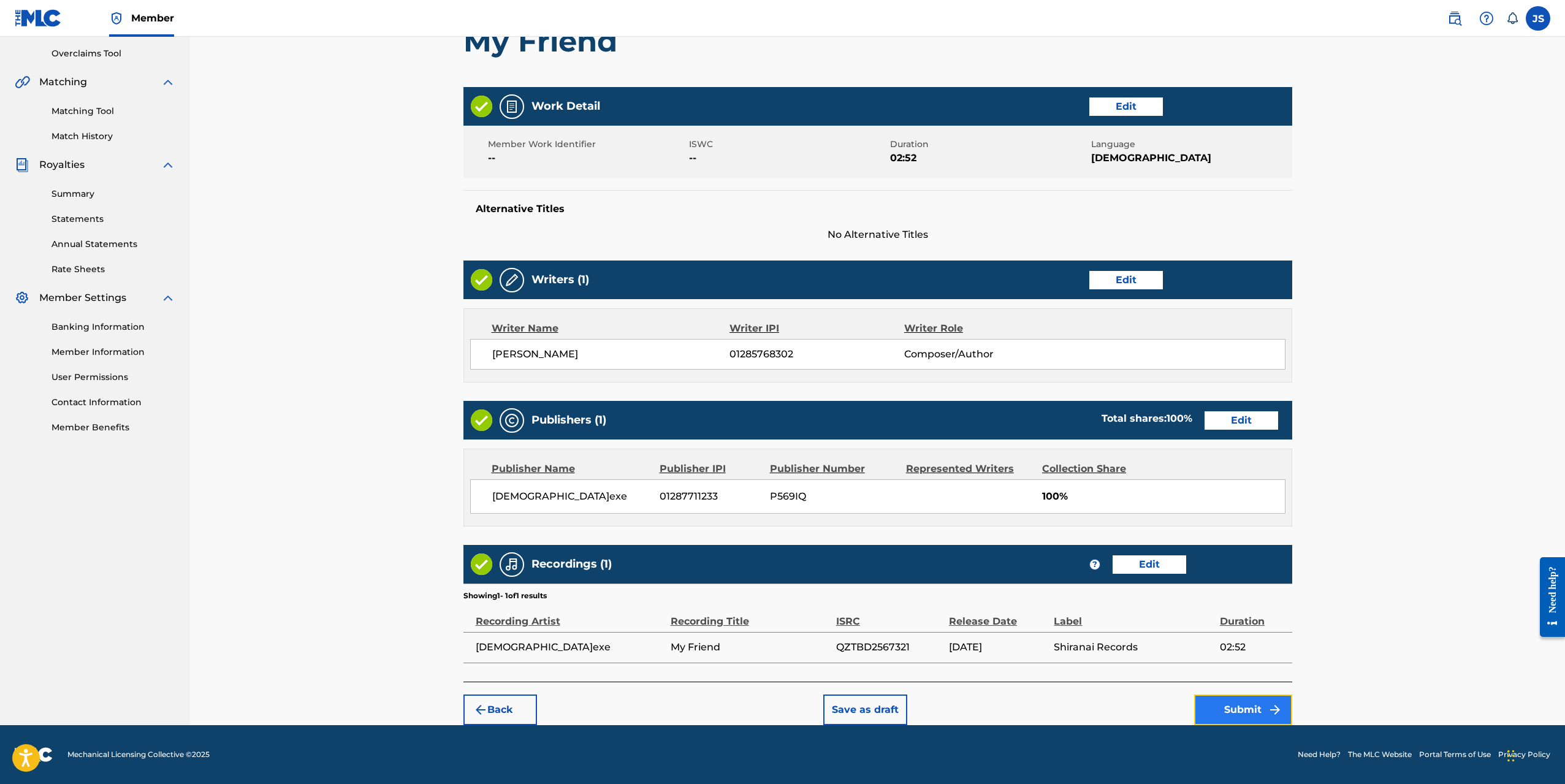
click at [1243, 705] on button "Submit" at bounding box center [1243, 710] width 98 height 30
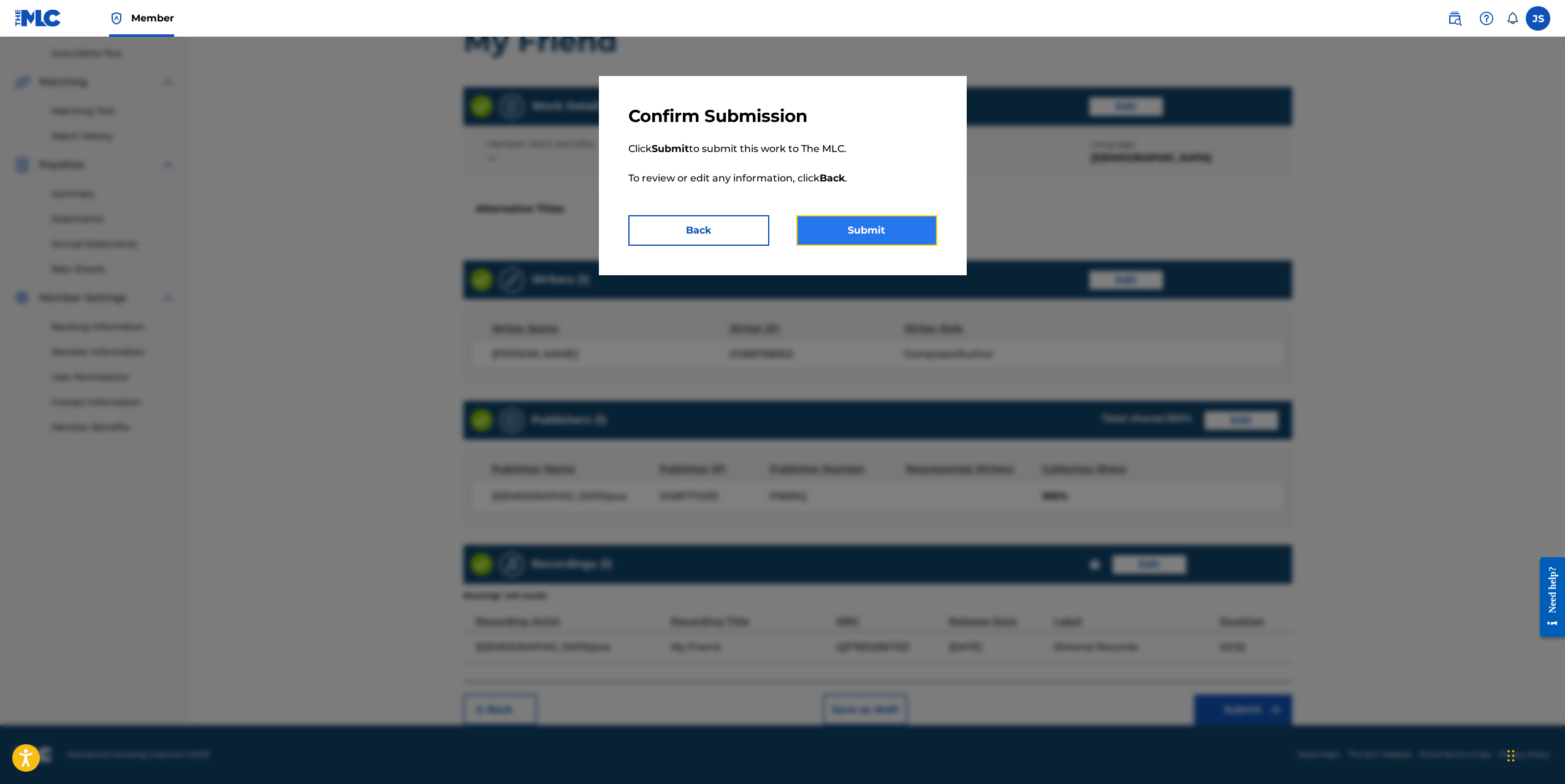
click at [881, 234] on button "Submit" at bounding box center [866, 230] width 141 height 30
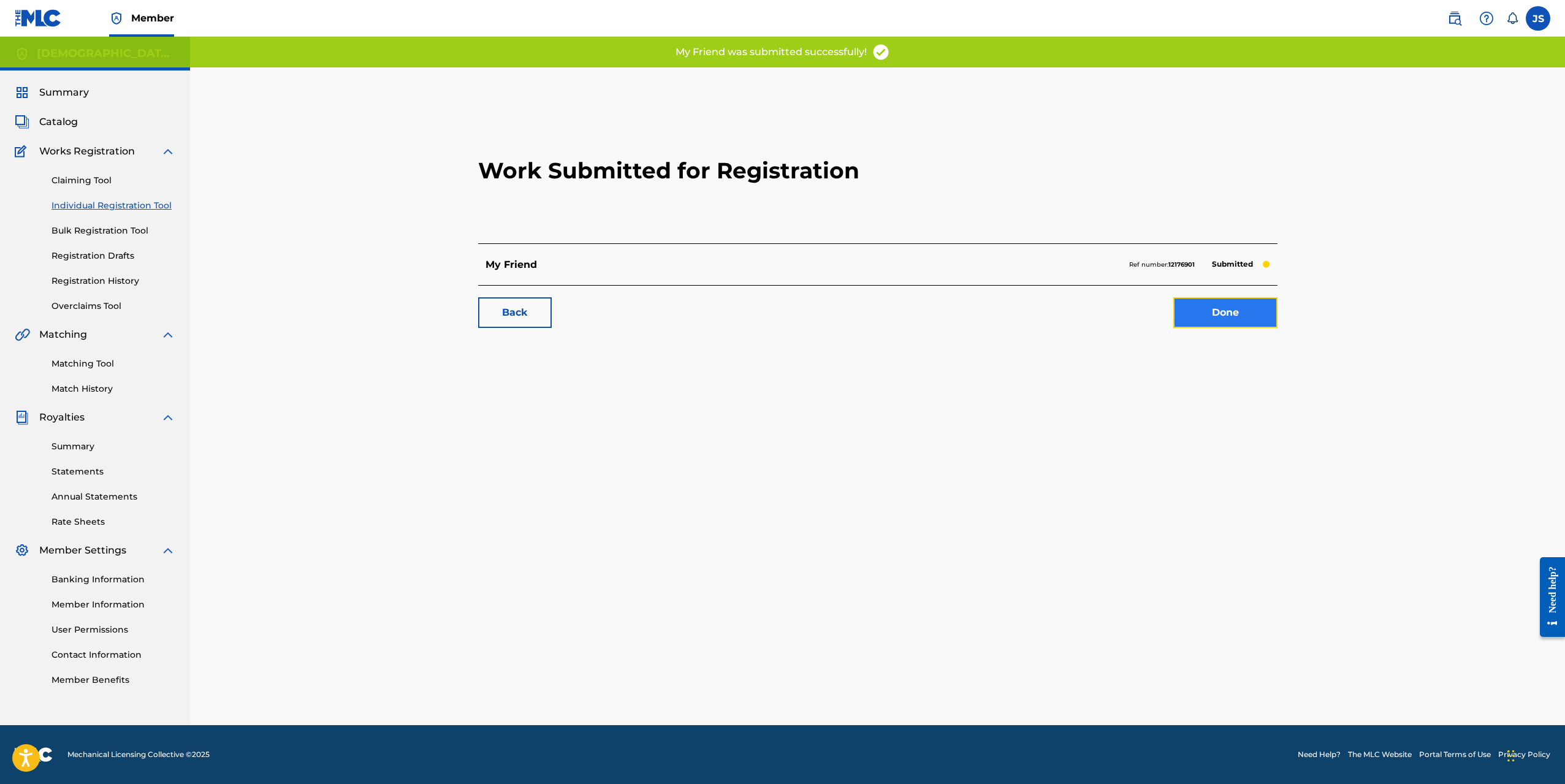
click at [1197, 315] on link "Done" at bounding box center [1225, 312] width 104 height 30
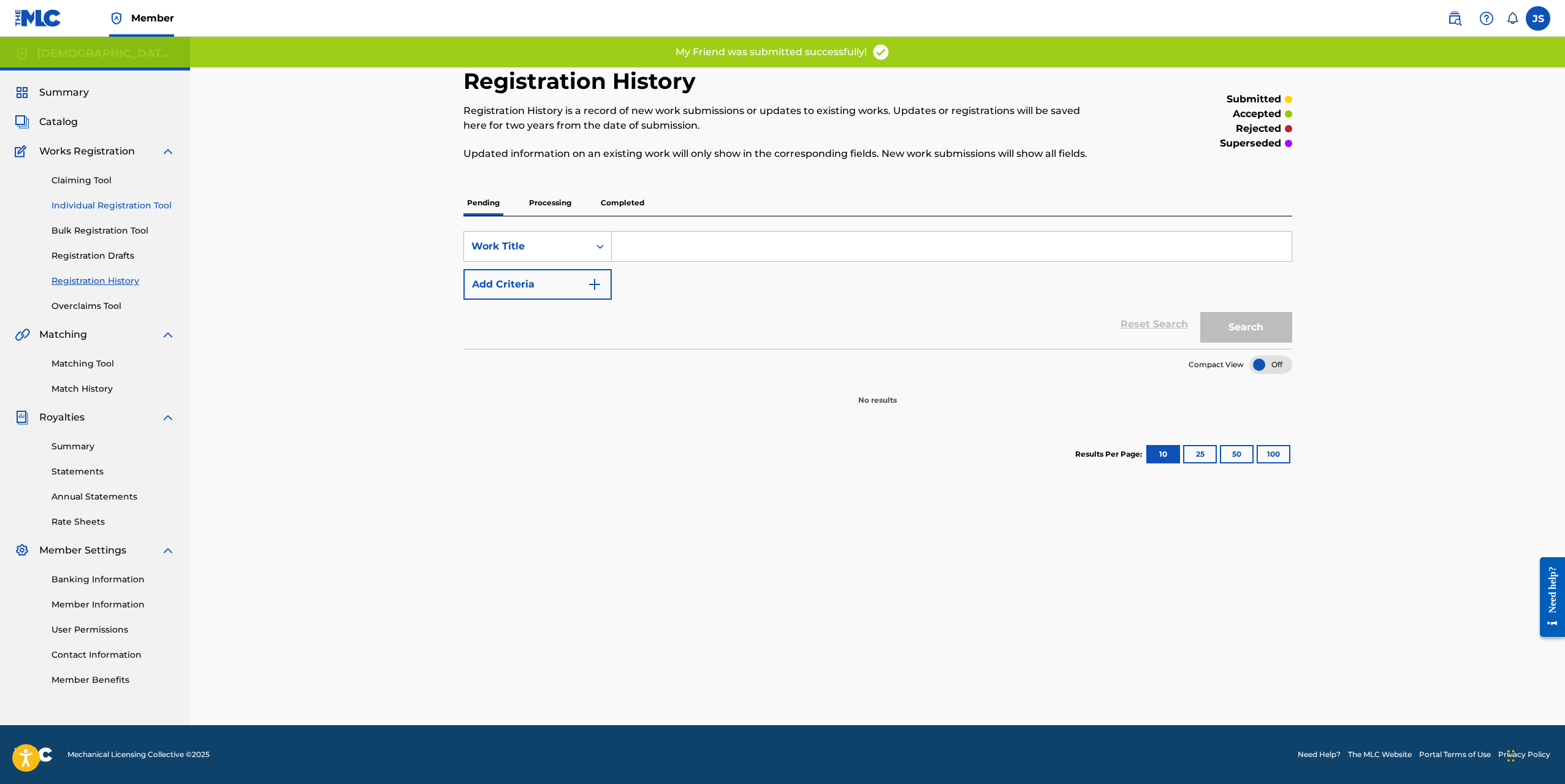
click at [111, 208] on link "Individual Registration Tool" at bounding box center [113, 205] width 124 height 13
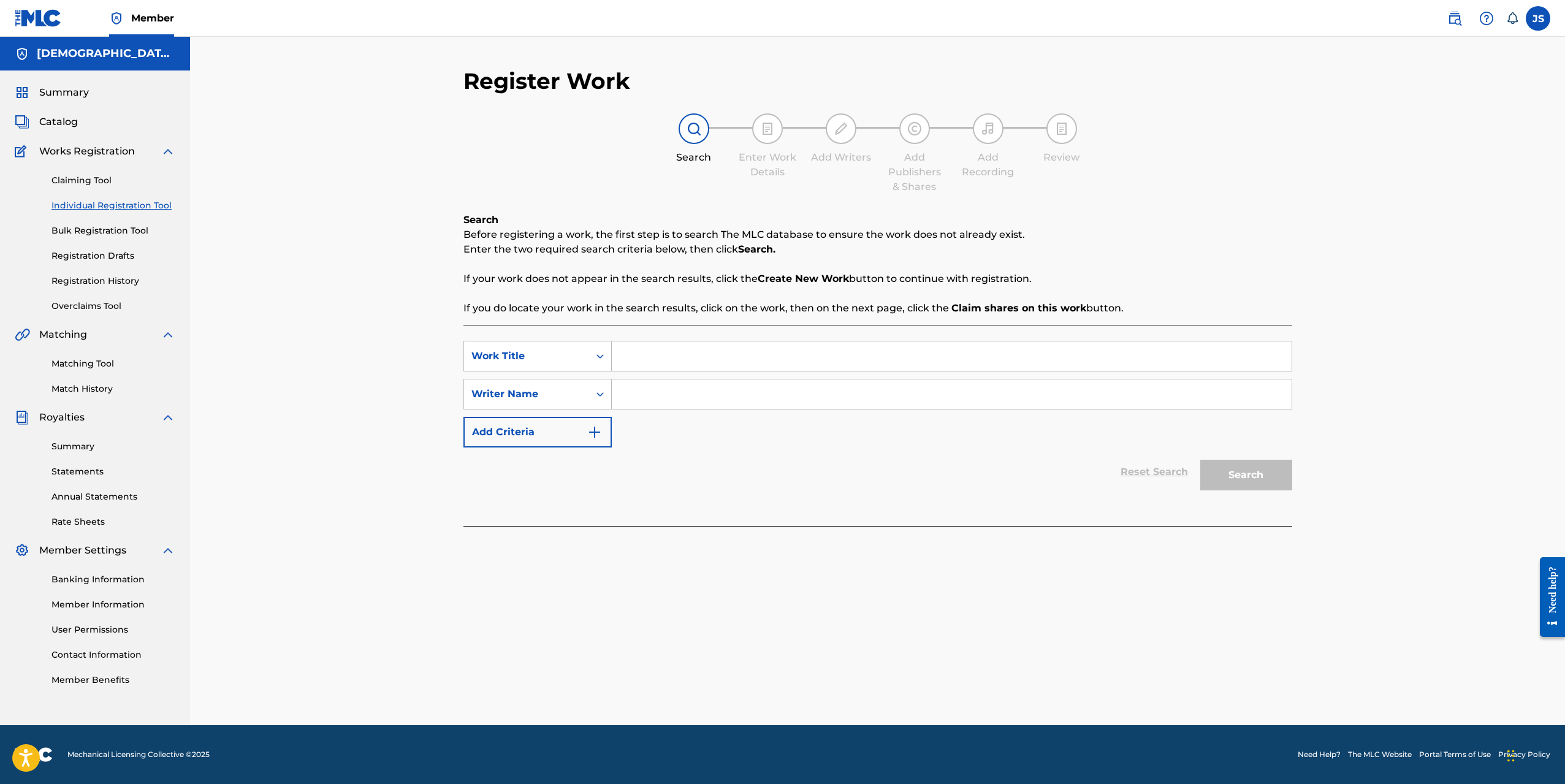
click at [661, 349] on input "Search Form" at bounding box center [952, 356] width 680 height 30
click at [655, 385] on strong "me" at bounding box center [657, 383] width 16 height 11
type input "i'm a mess"
click at [677, 397] on input "Search Form" at bounding box center [952, 394] width 680 height 30
type input "[PERSON_NAME]"
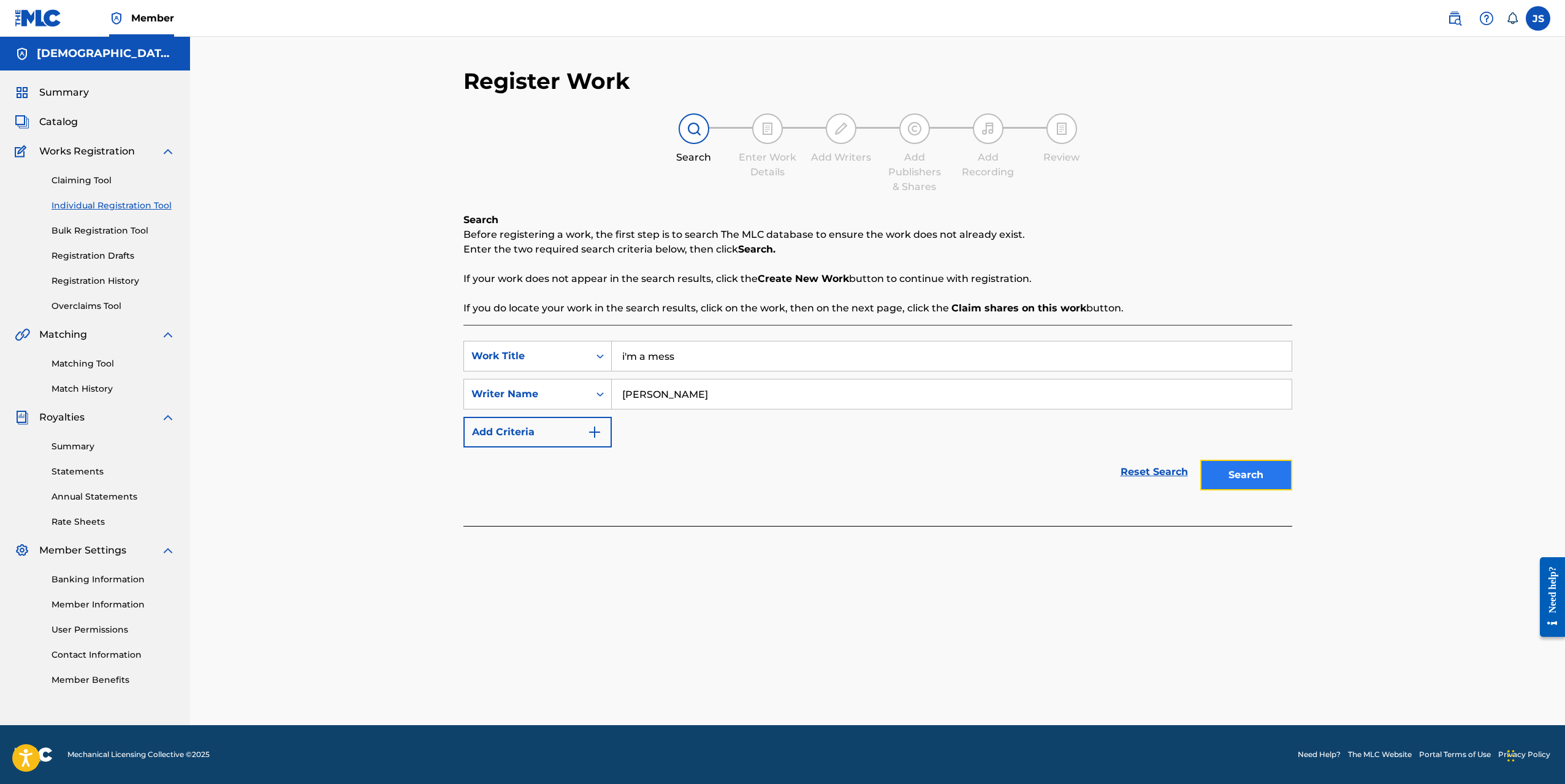
click at [1216, 476] on button "Search" at bounding box center [1247, 475] width 92 height 30
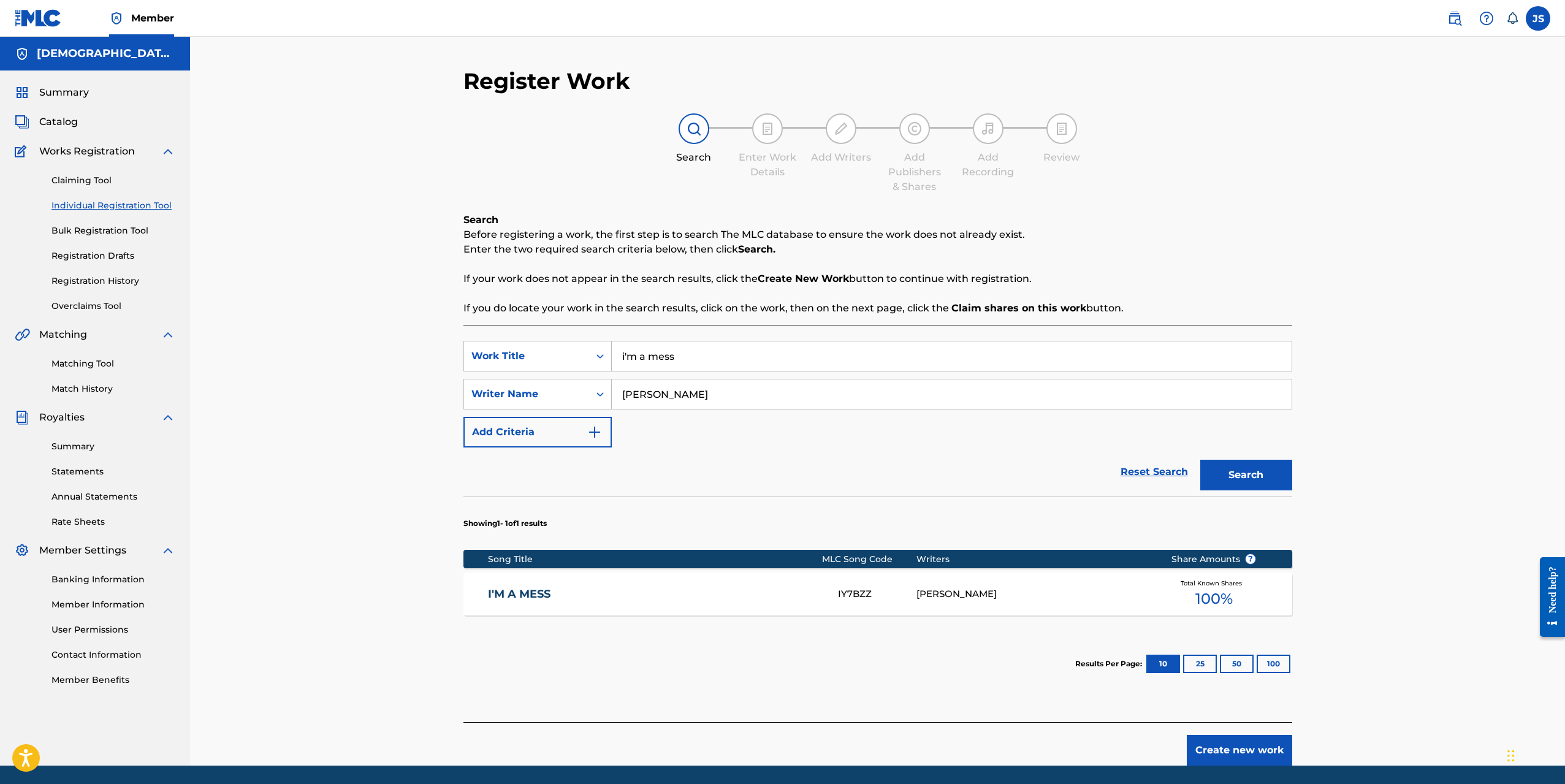
click at [978, 603] on div "I'M A MESS IY7BZZ [PERSON_NAME] Total Known Shares 100 %" at bounding box center [878, 593] width 829 height 43
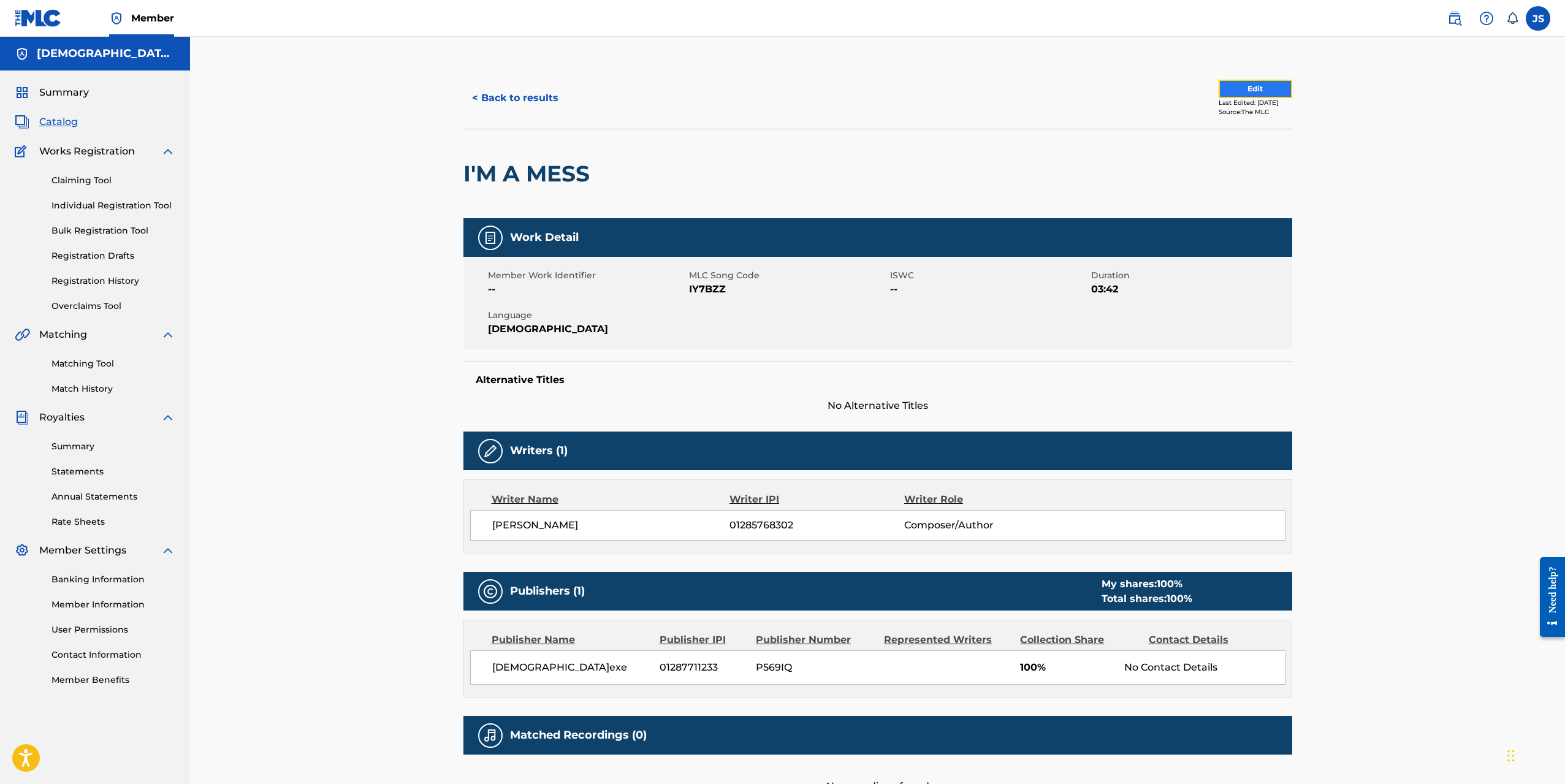
click at [1224, 91] on button "Edit" at bounding box center [1255, 89] width 74 height 18
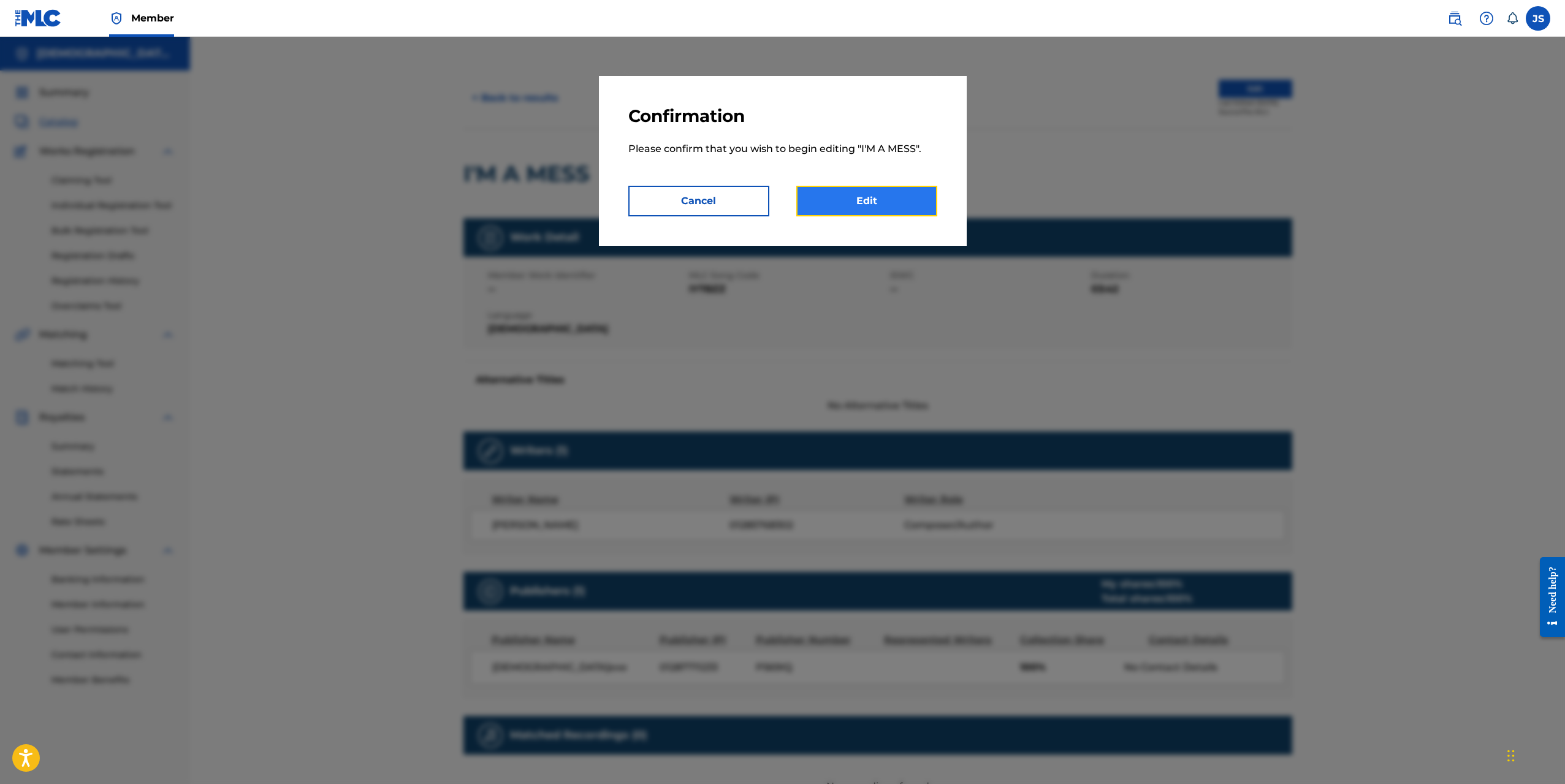
click at [890, 198] on link "Edit" at bounding box center [866, 200] width 141 height 30
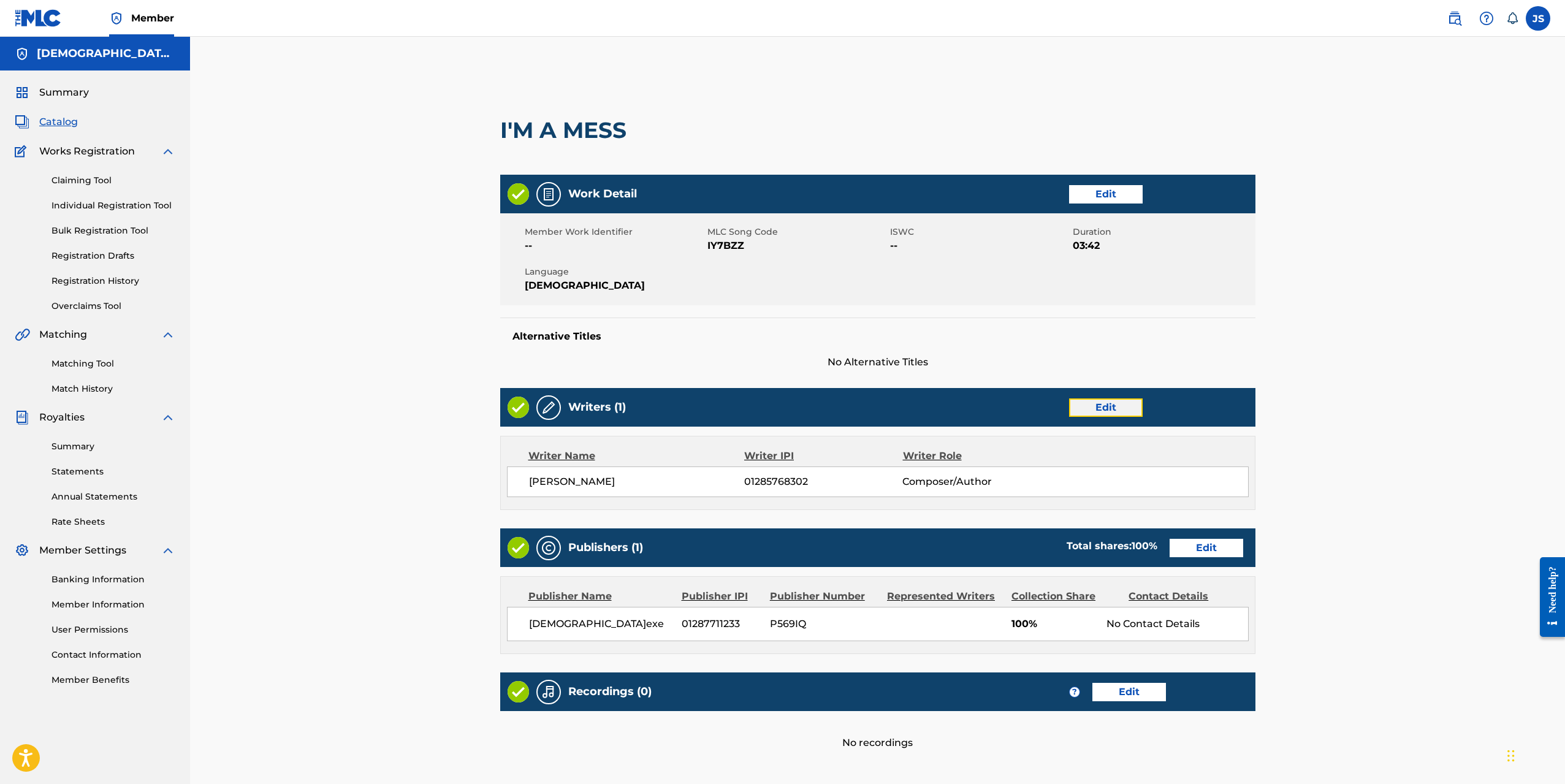
click at [1083, 406] on link "Edit" at bounding box center [1106, 408] width 74 height 18
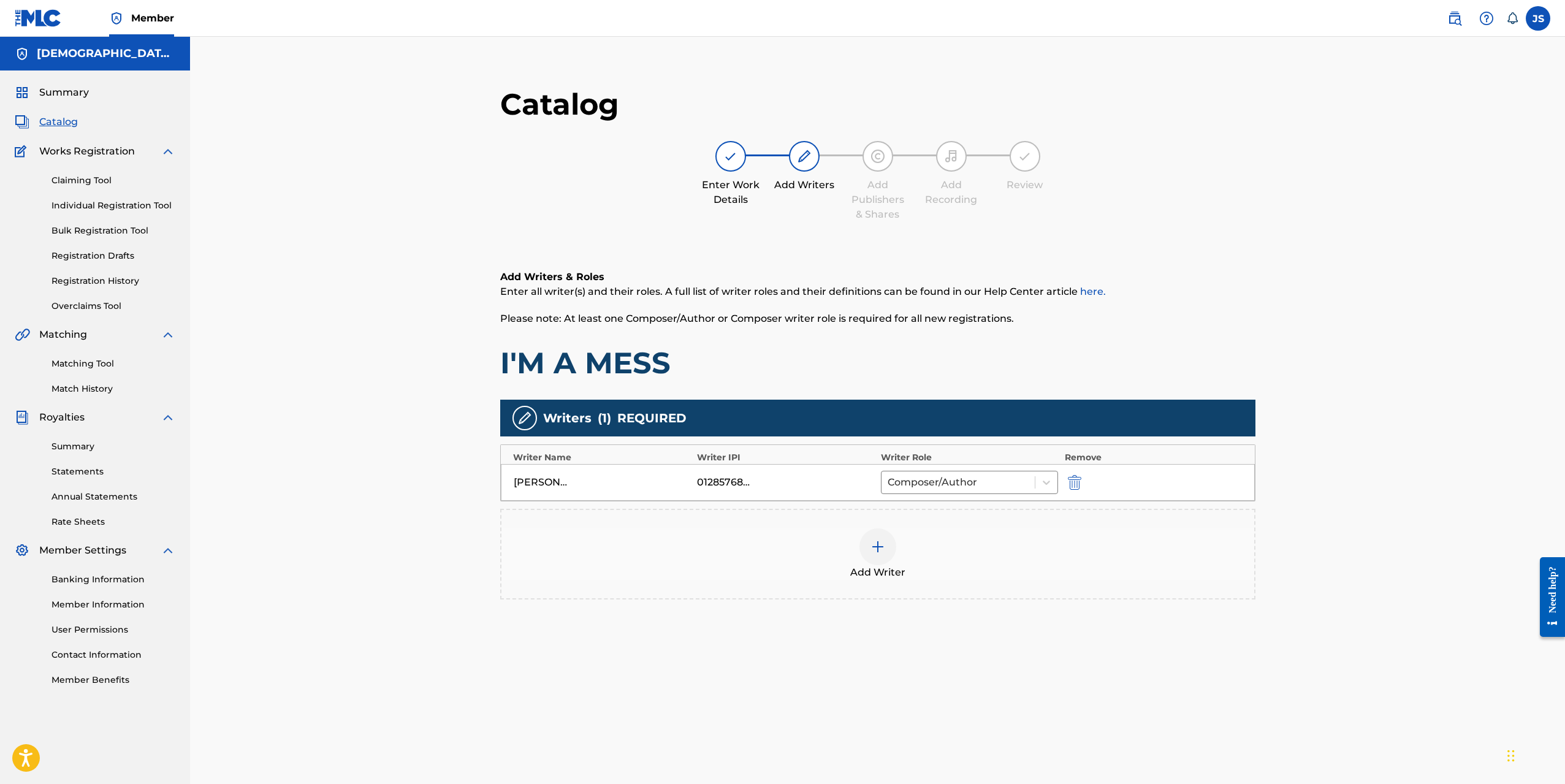
click at [877, 164] on div at bounding box center [878, 156] width 30 height 30
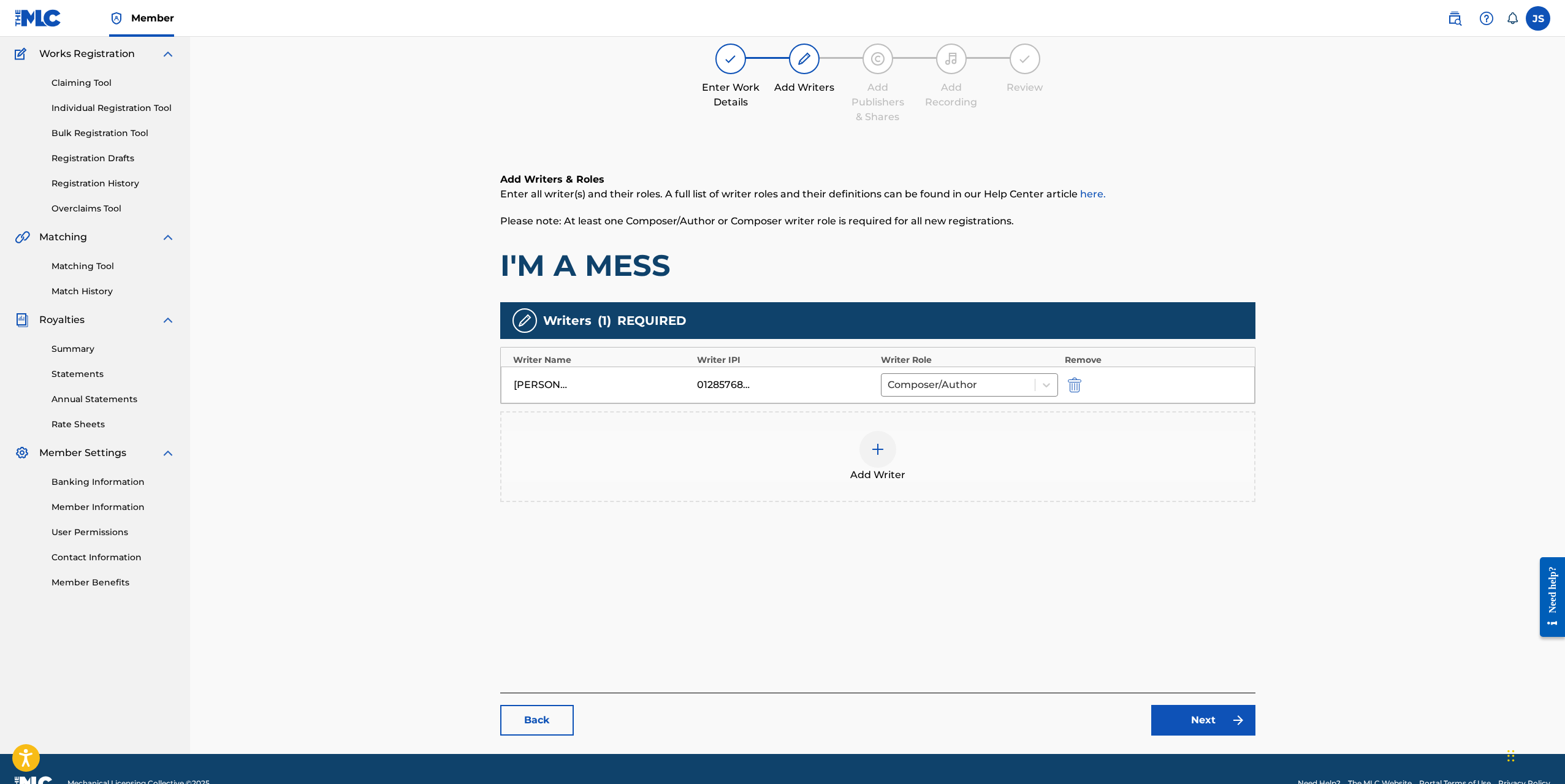
scroll to position [126, 0]
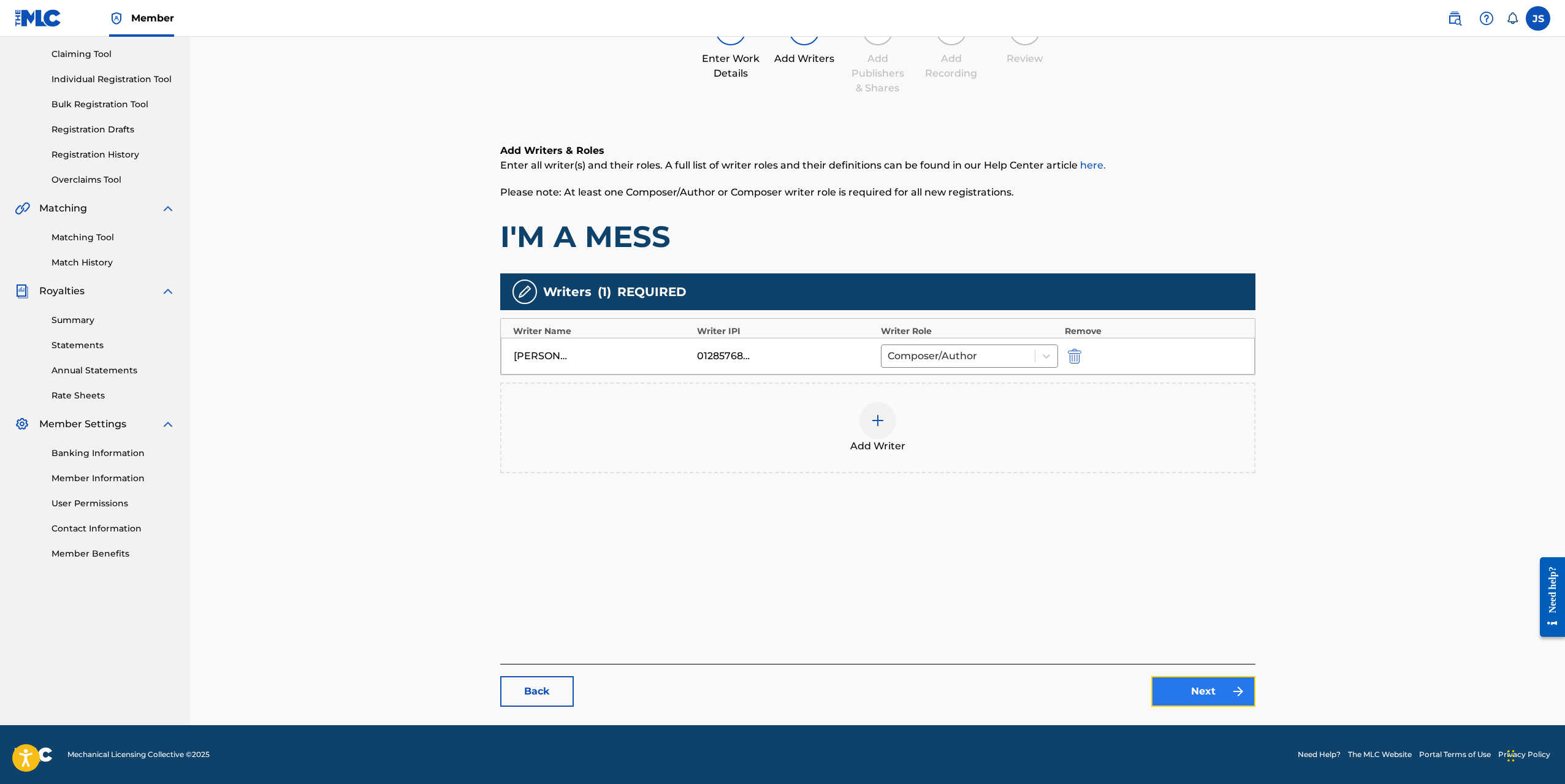
click at [1196, 688] on link "Next" at bounding box center [1203, 691] width 104 height 30
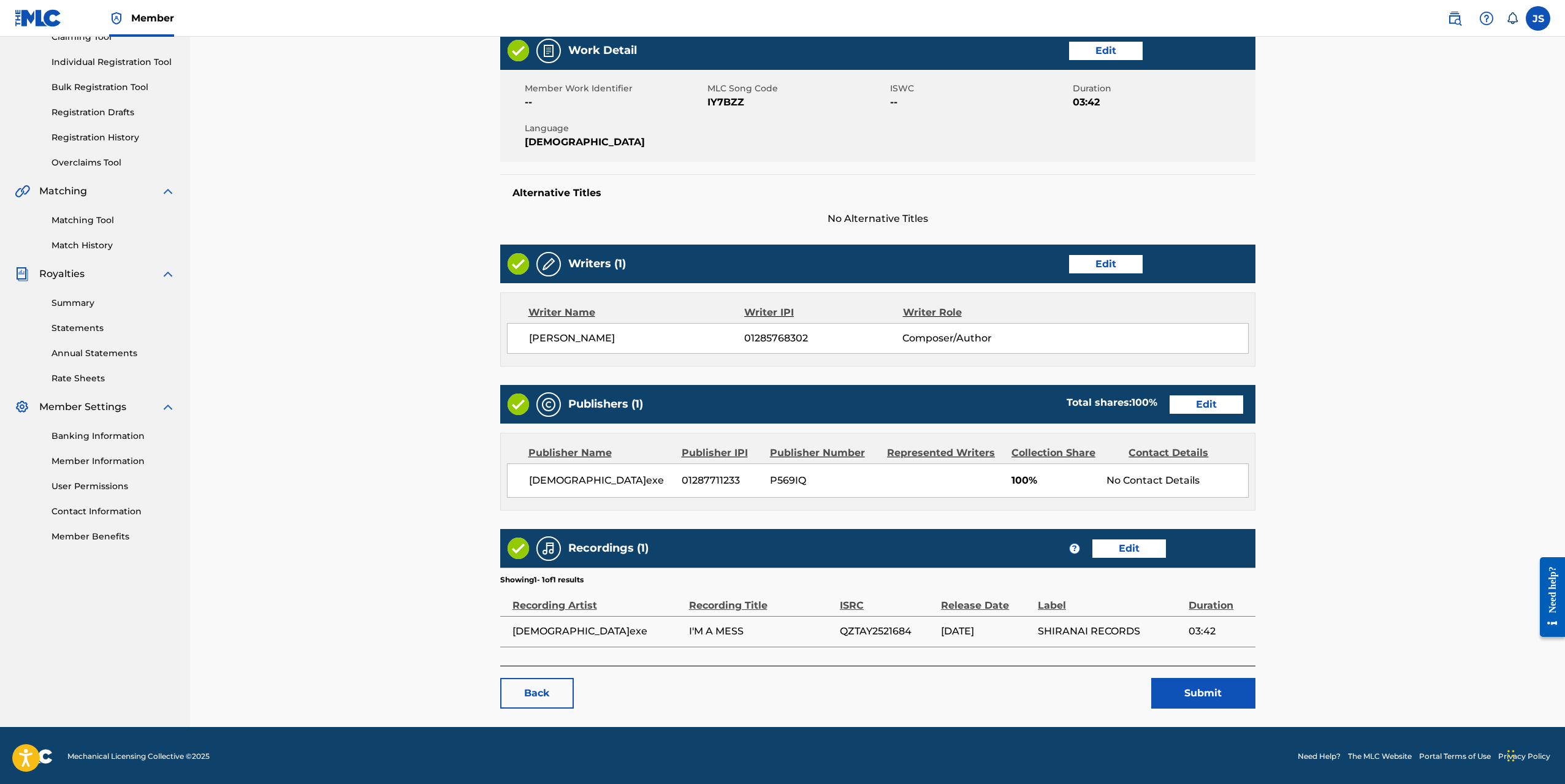
scroll to position [145, 0]
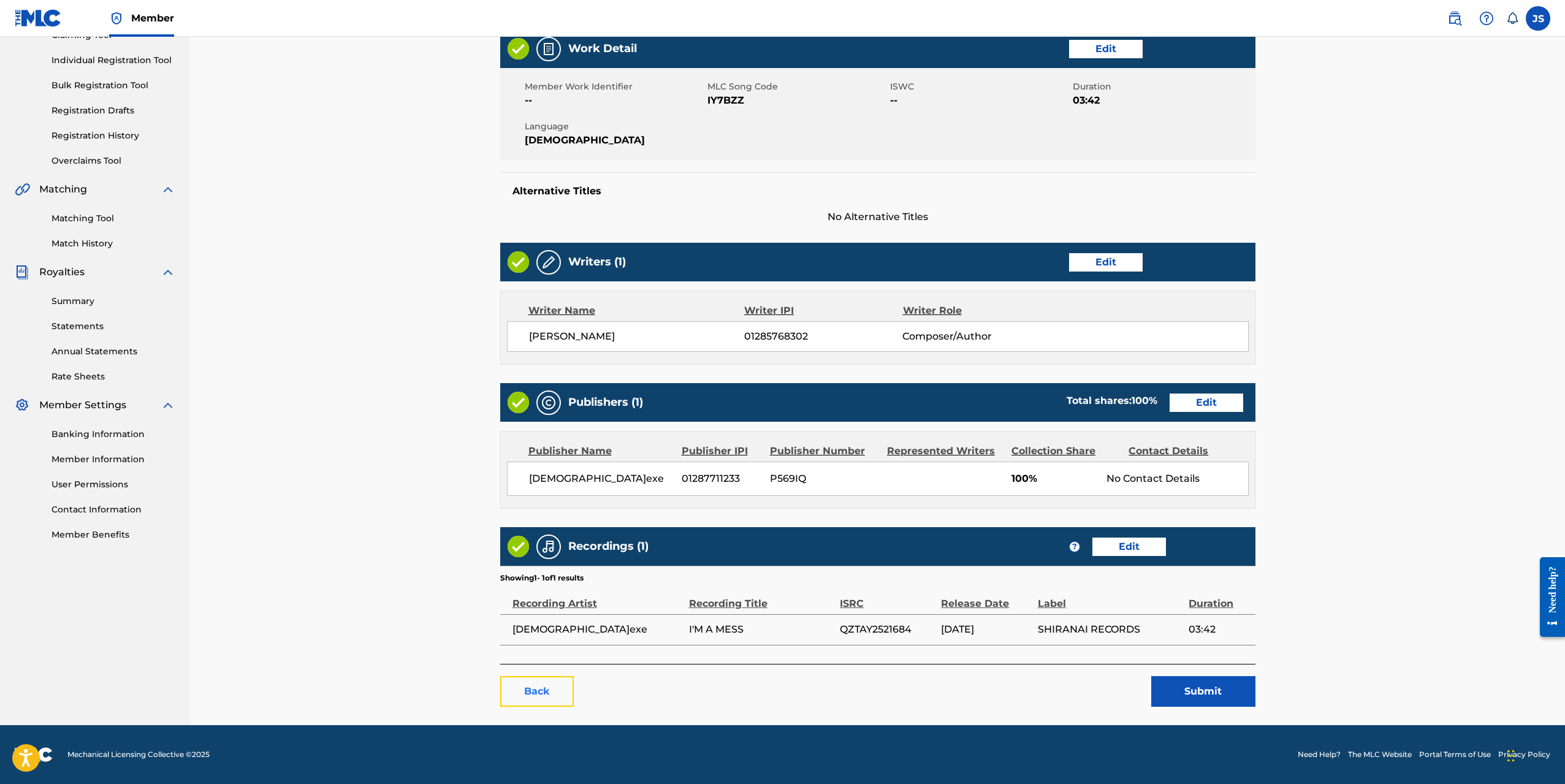
click at [514, 681] on link "Back" at bounding box center [537, 691] width 74 height 30
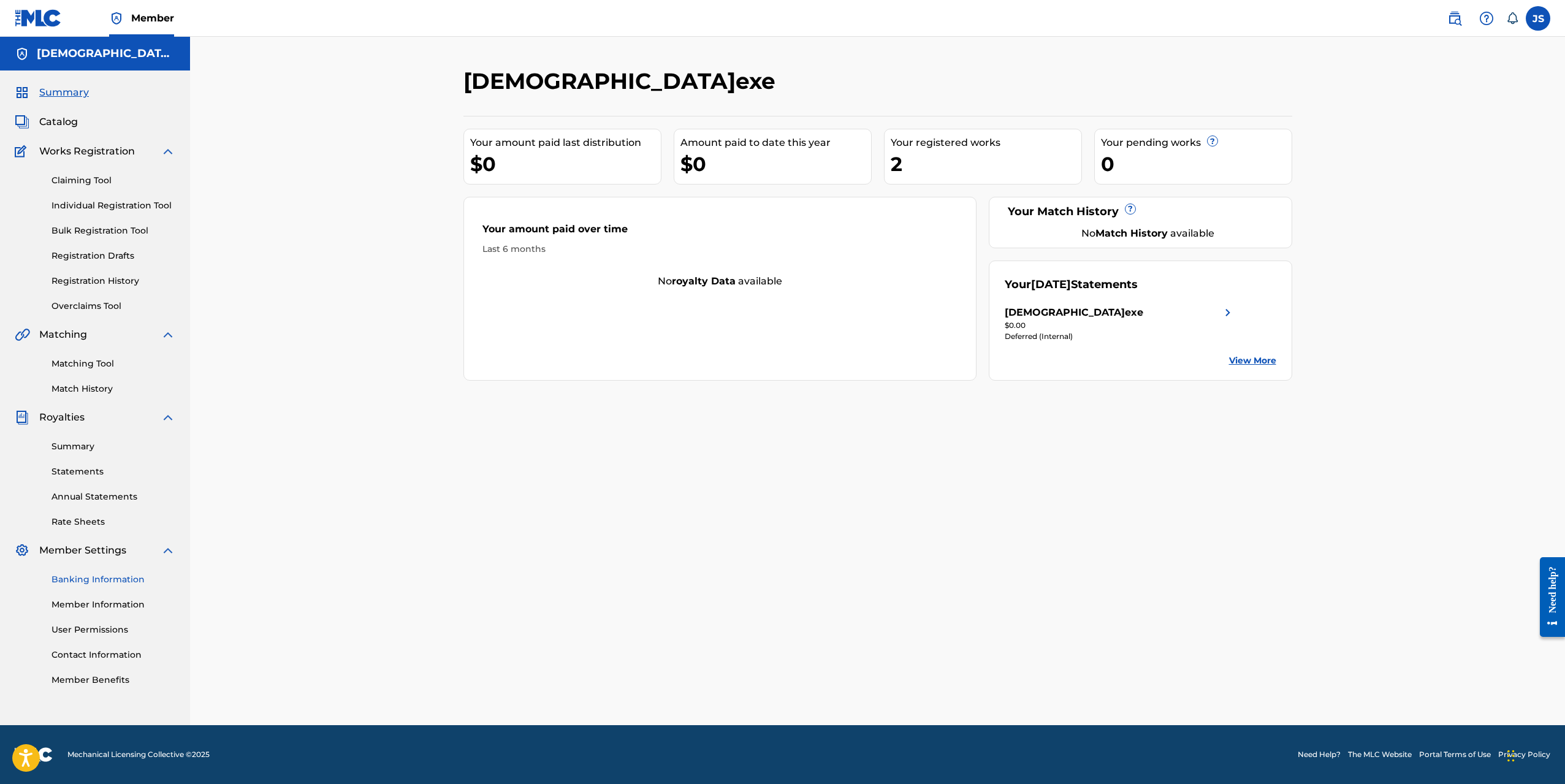
click at [103, 583] on link "Banking Information" at bounding box center [113, 579] width 124 height 13
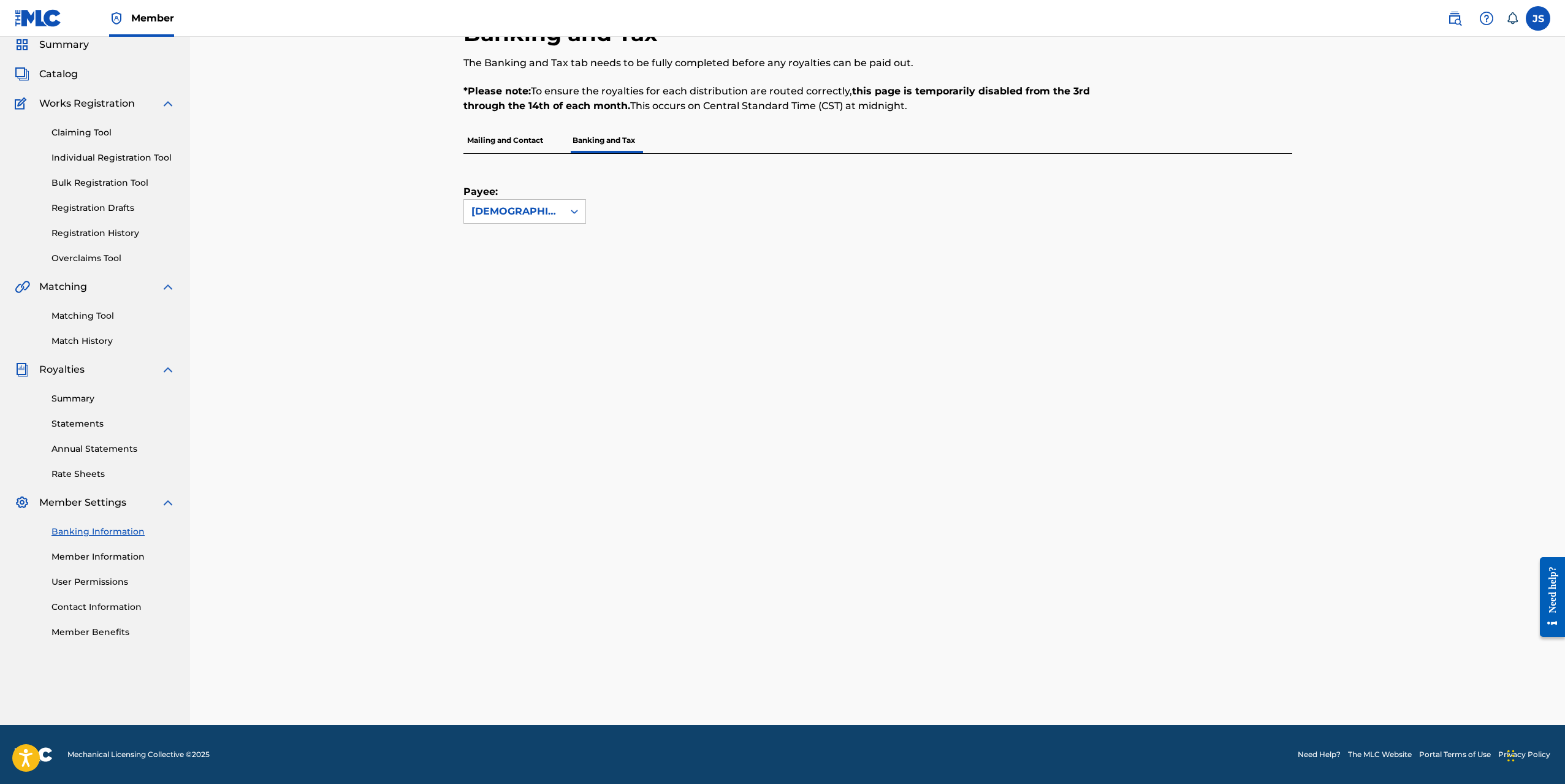
scroll to position [48, 0]
click at [528, 142] on p "Mailing and Contact" at bounding box center [505, 140] width 84 height 25
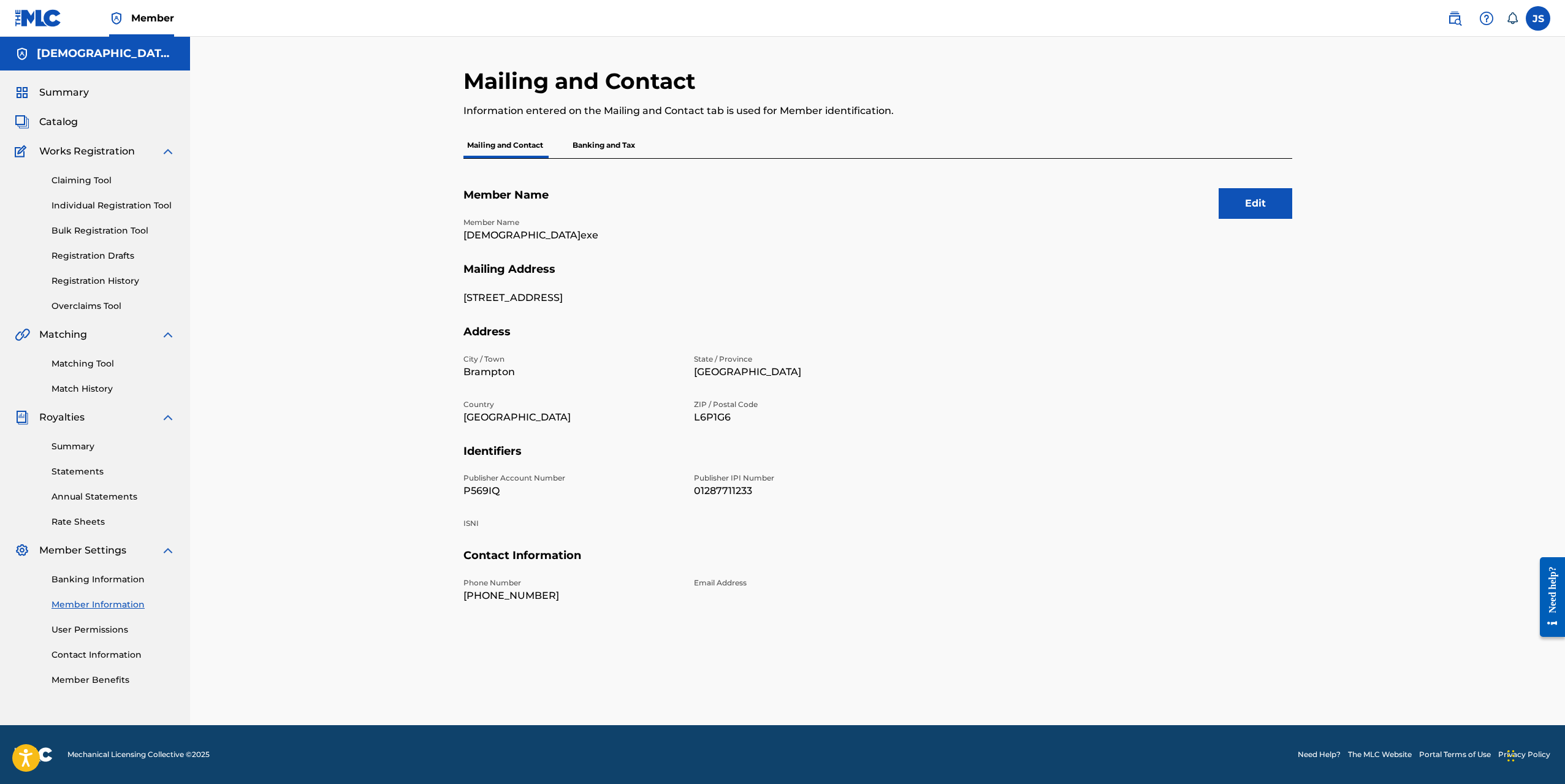
click at [601, 157] on p "Banking and Tax" at bounding box center [604, 145] width 70 height 25
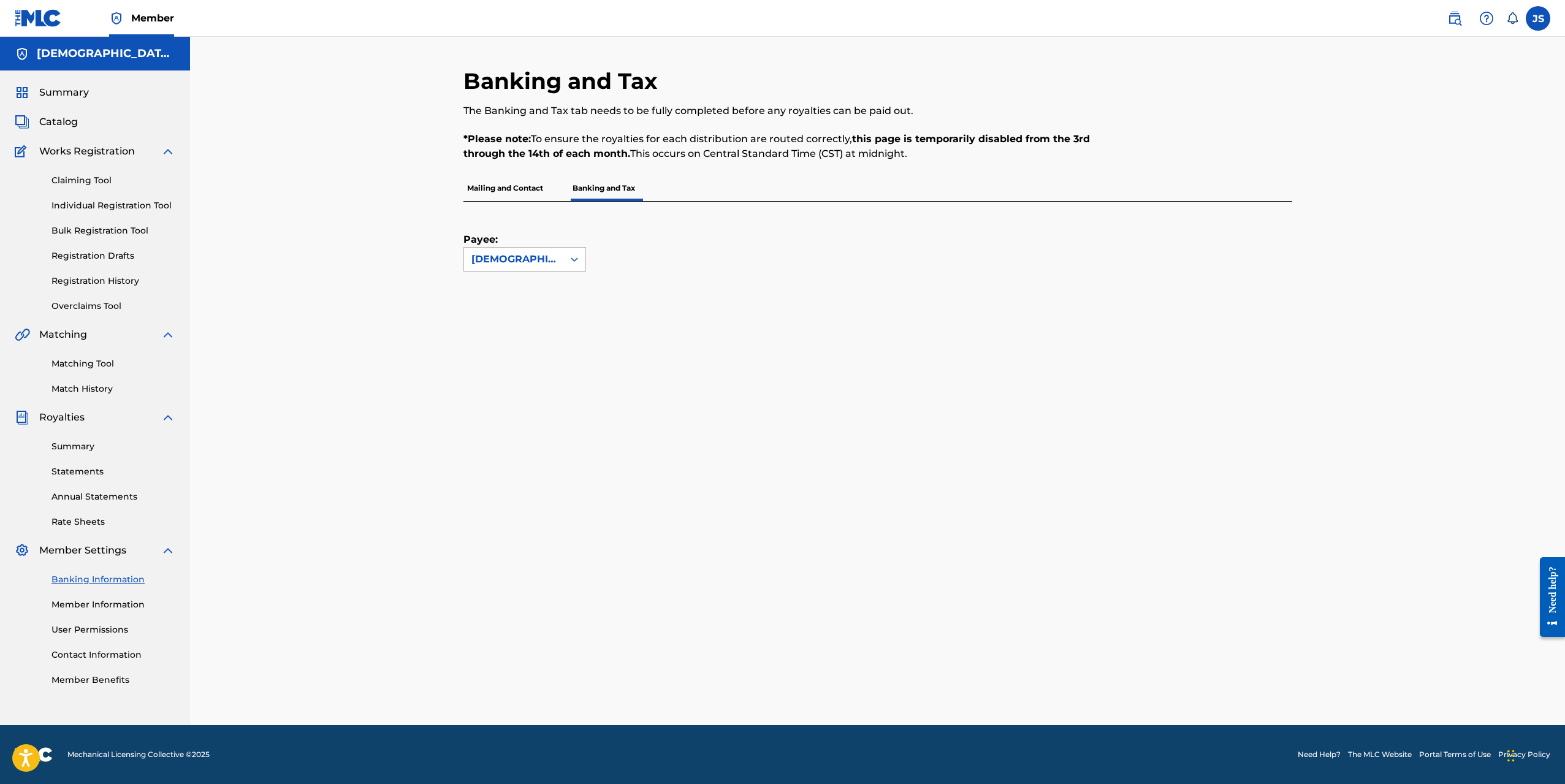
click at [567, 265] on div at bounding box center [574, 259] width 22 height 22
click at [632, 247] on div "Payee: 1 result available. Use Up and Down to choose options, press Enter to se…" at bounding box center [863, 237] width 800 height 70
click at [119, 680] on link "Member Benefits" at bounding box center [113, 680] width 124 height 13
click at [120, 208] on link "Individual Registration Tool" at bounding box center [113, 205] width 124 height 13
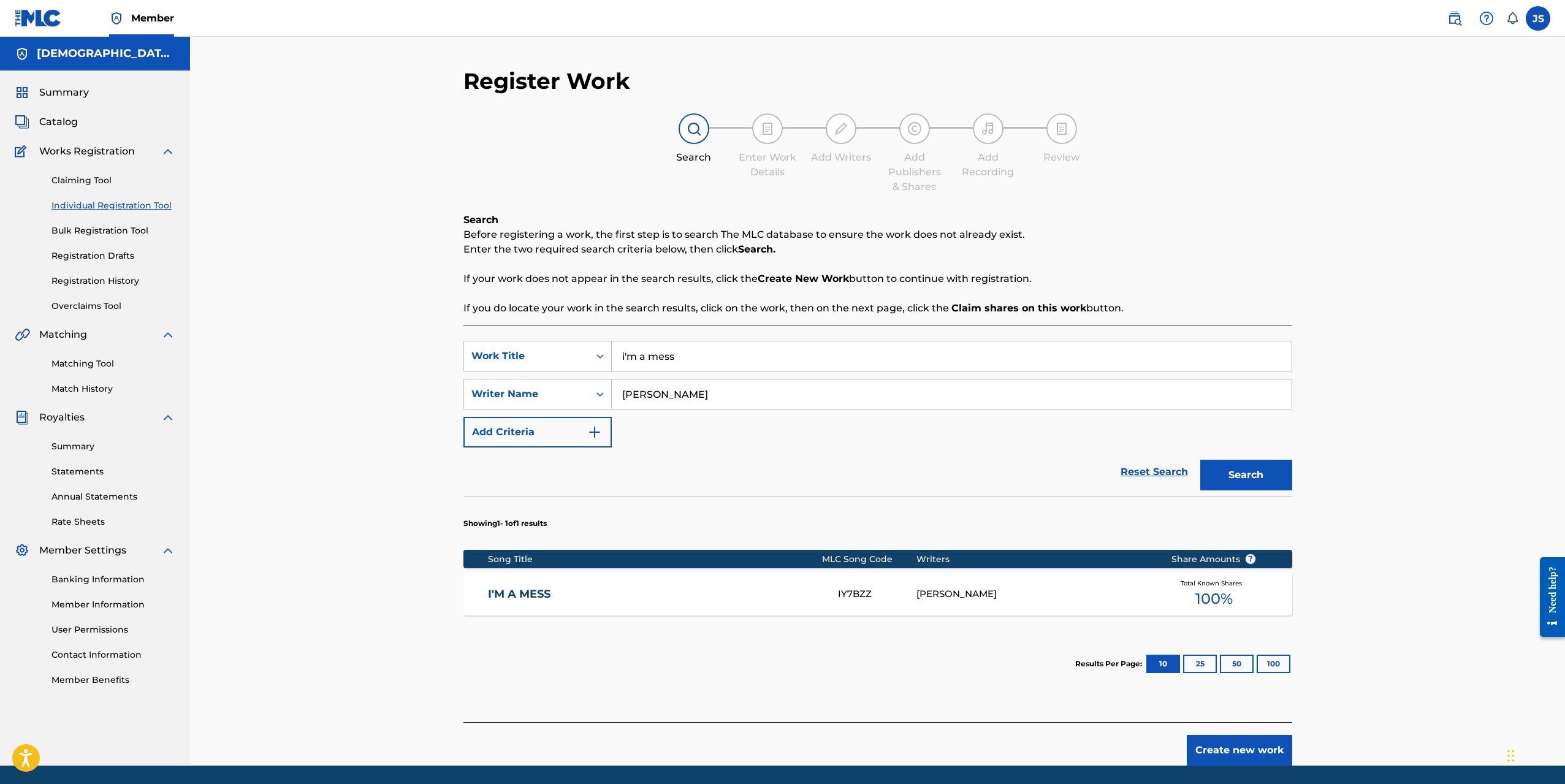
click at [323, 431] on div "Register Work Search Enter Work Details Add Writers Add Publishers & Shares Add…" at bounding box center [877, 401] width 1375 height 729
click at [107, 367] on link "Matching Tool" at bounding box center [113, 364] width 124 height 13
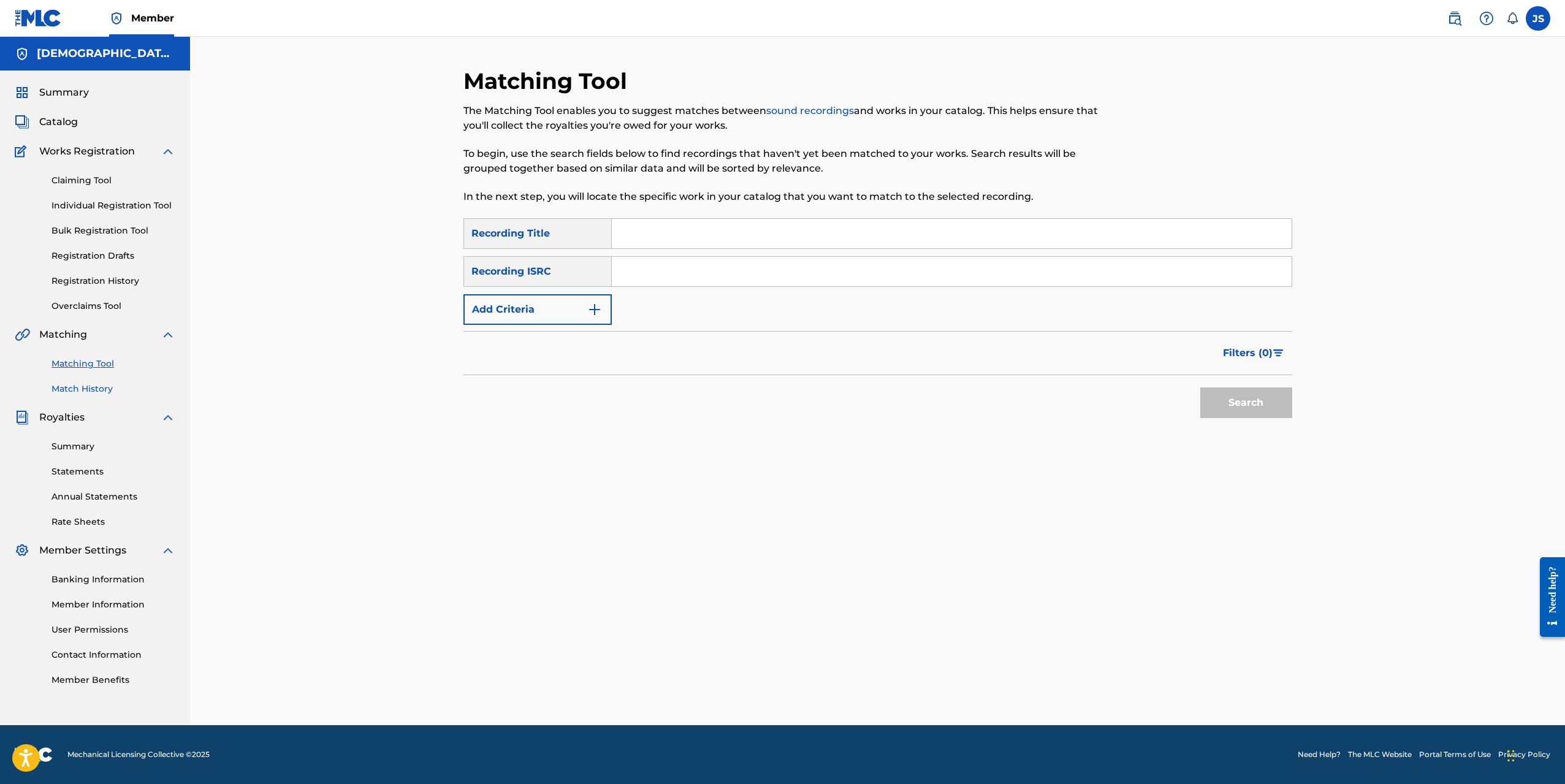
click at [96, 390] on link "Match History" at bounding box center [113, 389] width 124 height 13
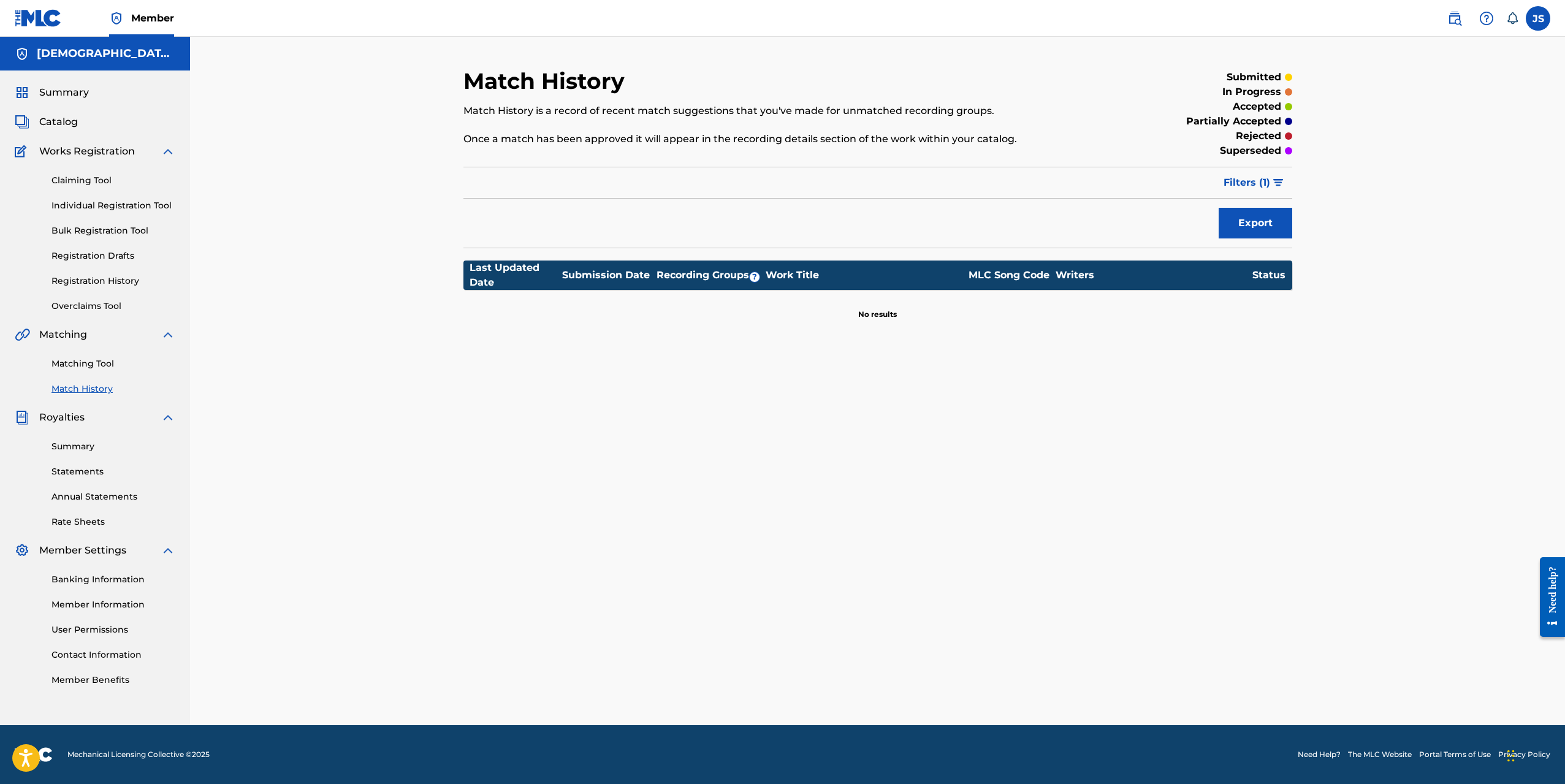
click at [83, 463] on div "Summary Statements Annual Statements Rate Sheets" at bounding box center [95, 477] width 161 height 103
click at [81, 467] on link "Statements" at bounding box center [113, 472] width 124 height 13
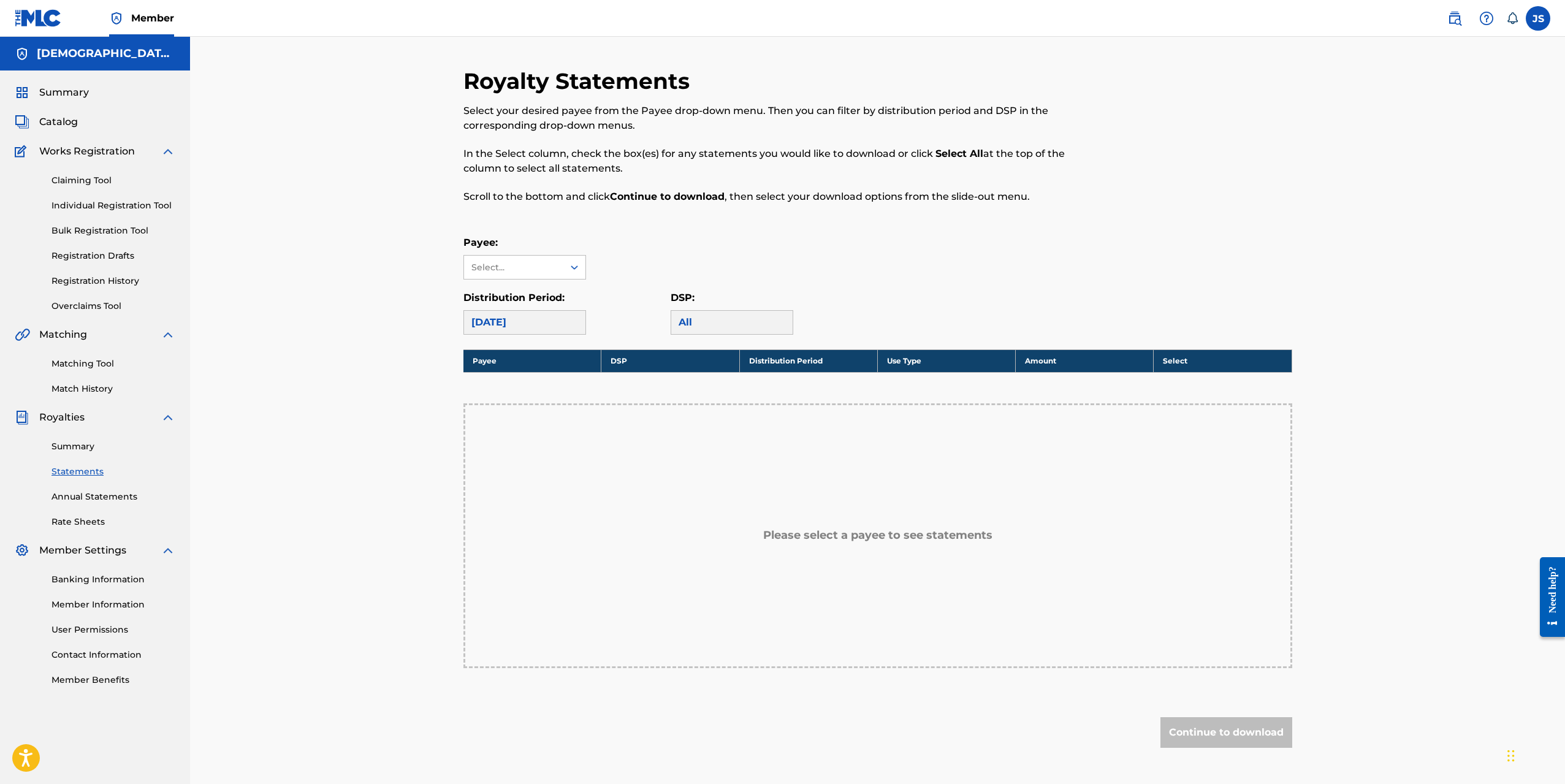
click at [511, 327] on div "[DATE]" at bounding box center [524, 322] width 123 height 25
click at [109, 501] on link "Annual Statements" at bounding box center [113, 496] width 124 height 13
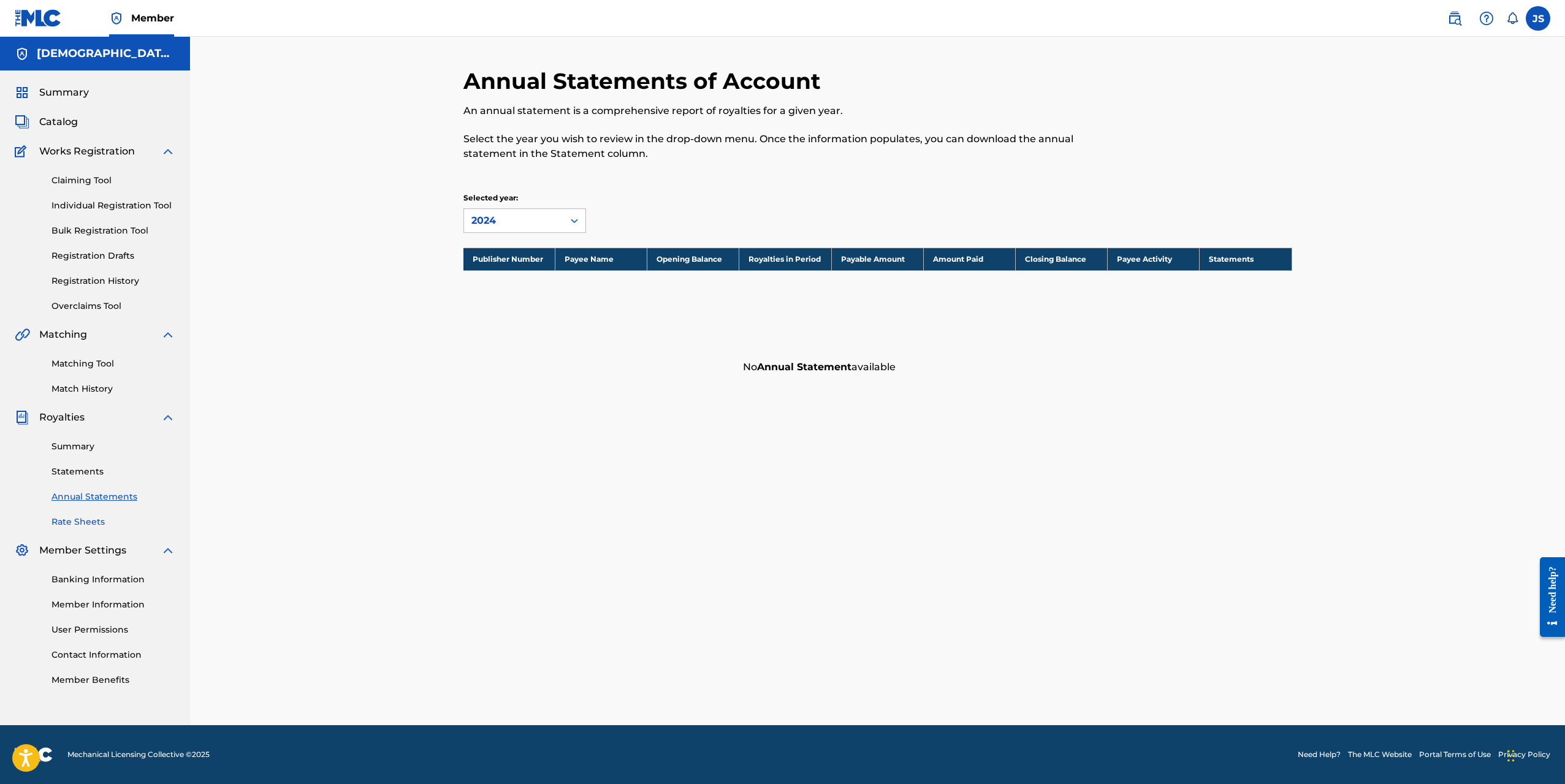
click at [90, 522] on link "Rate Sheets" at bounding box center [113, 522] width 124 height 13
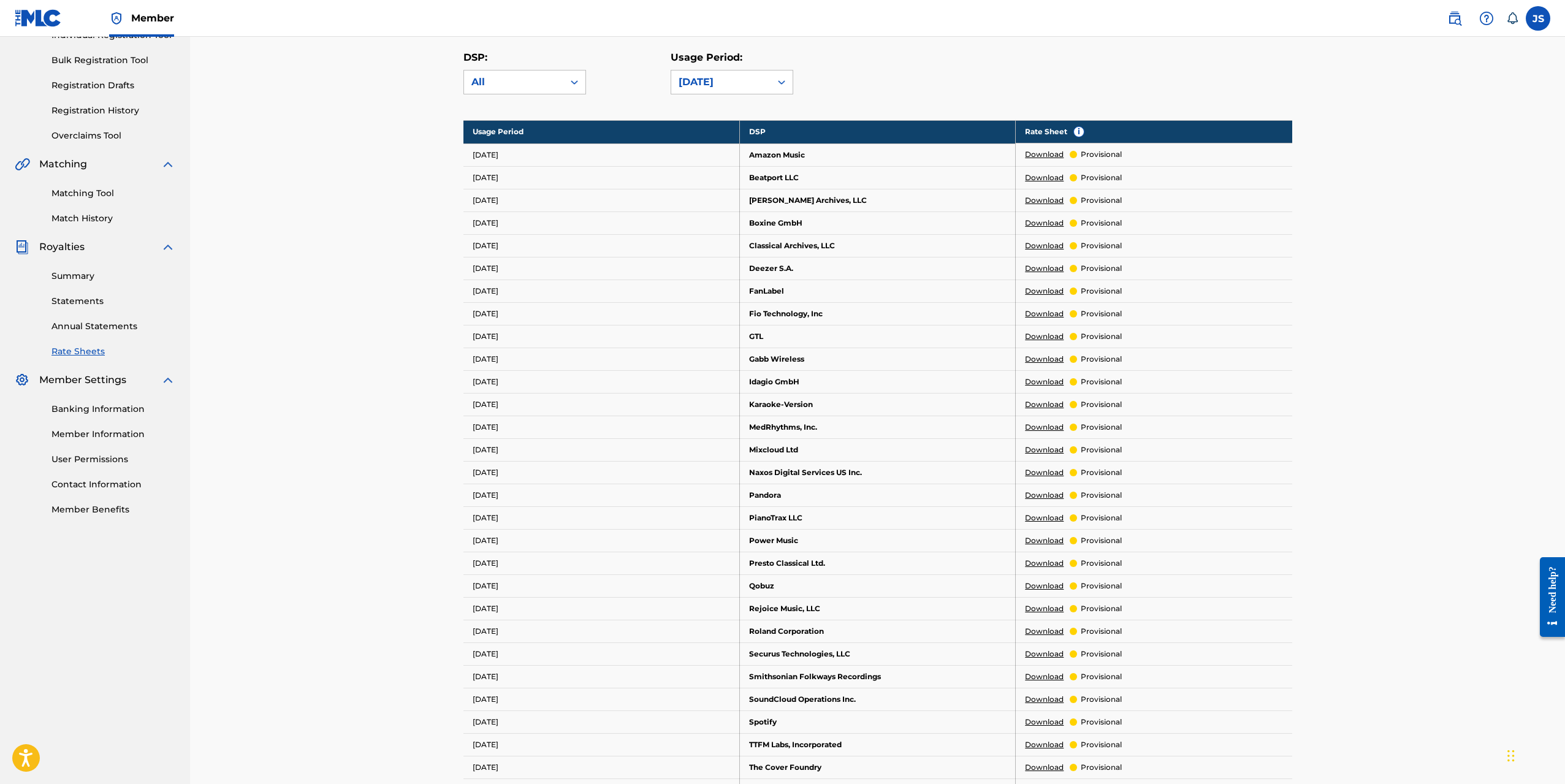
scroll to position [245, 0]
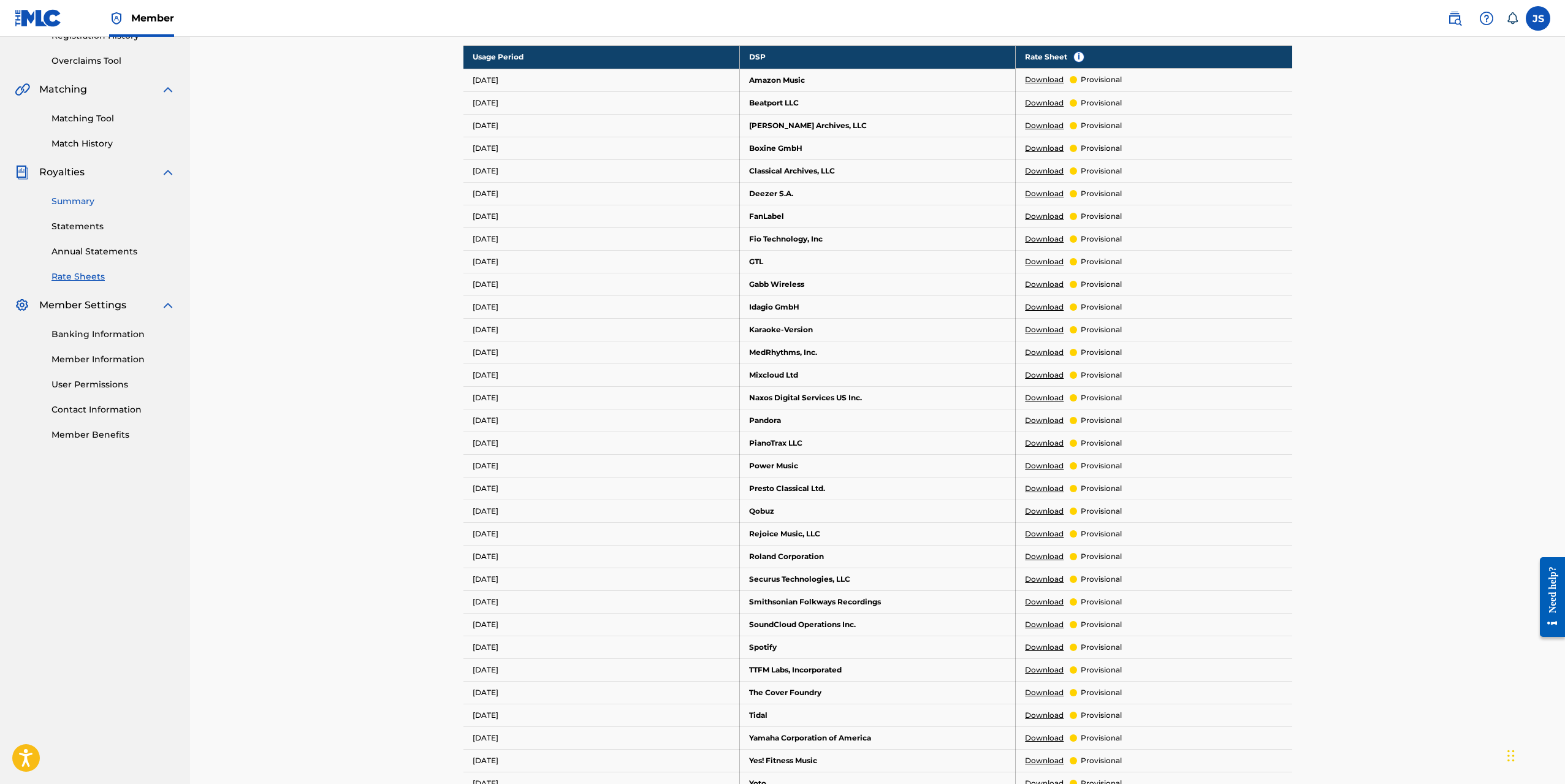
click at [89, 202] on link "Summary" at bounding box center [113, 201] width 124 height 13
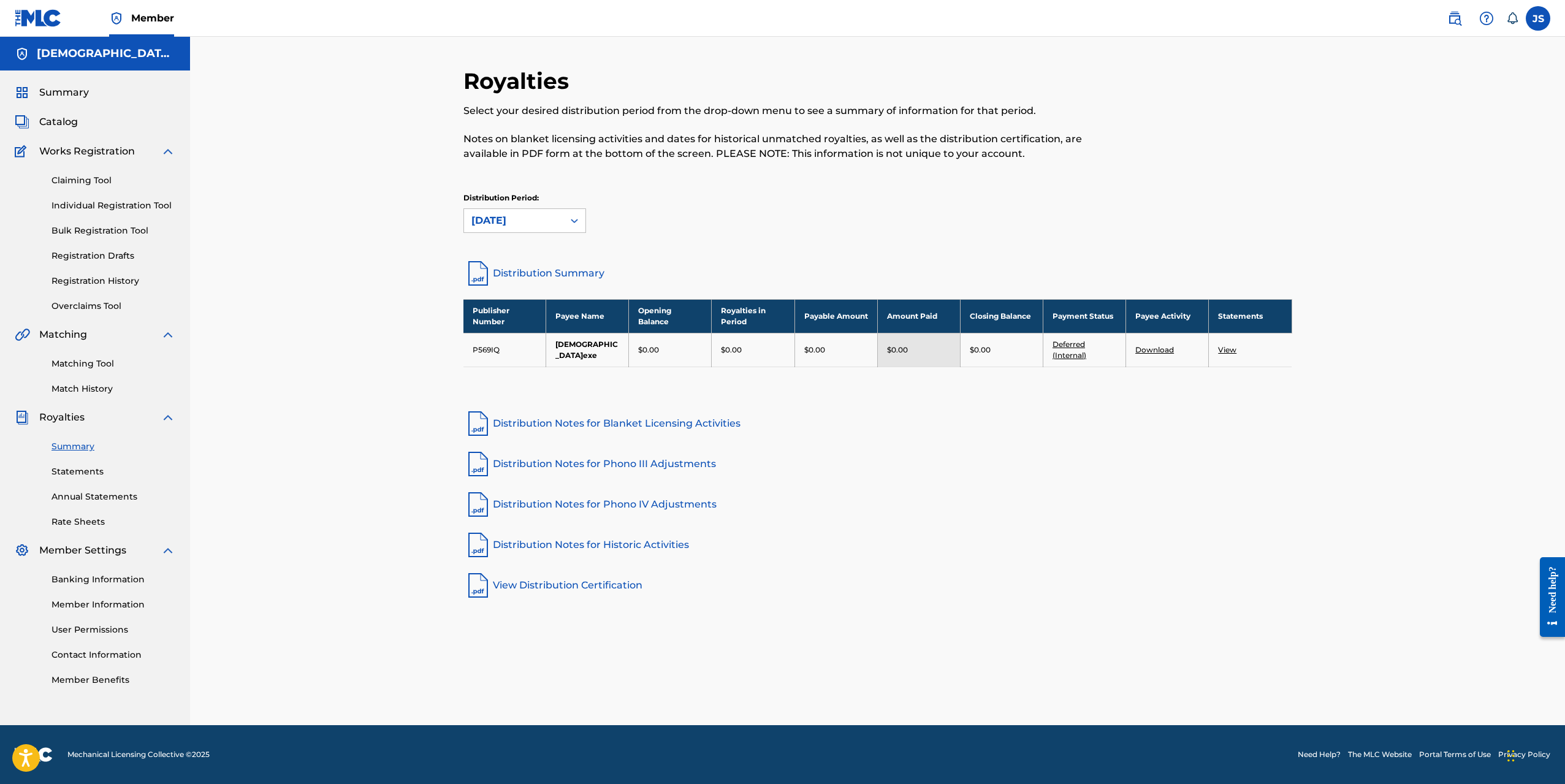
click at [1231, 349] on link "View" at bounding box center [1228, 349] width 18 height 9
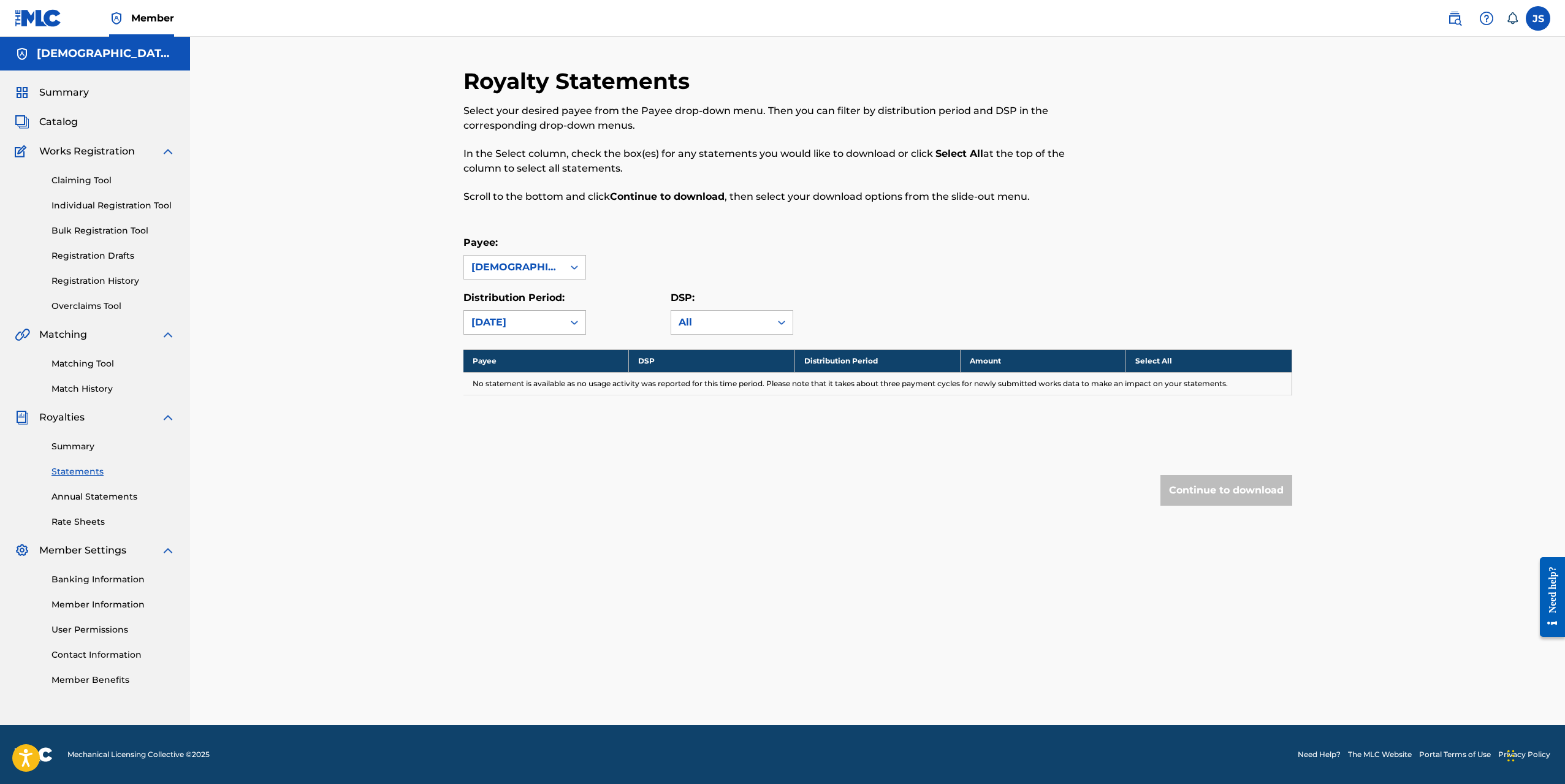
click at [524, 317] on div "[DATE]" at bounding box center [514, 322] width 84 height 15
click at [522, 375] on div "[DATE]" at bounding box center [524, 380] width 121 height 30
click at [495, 325] on div "[DATE]" at bounding box center [514, 322] width 84 height 15
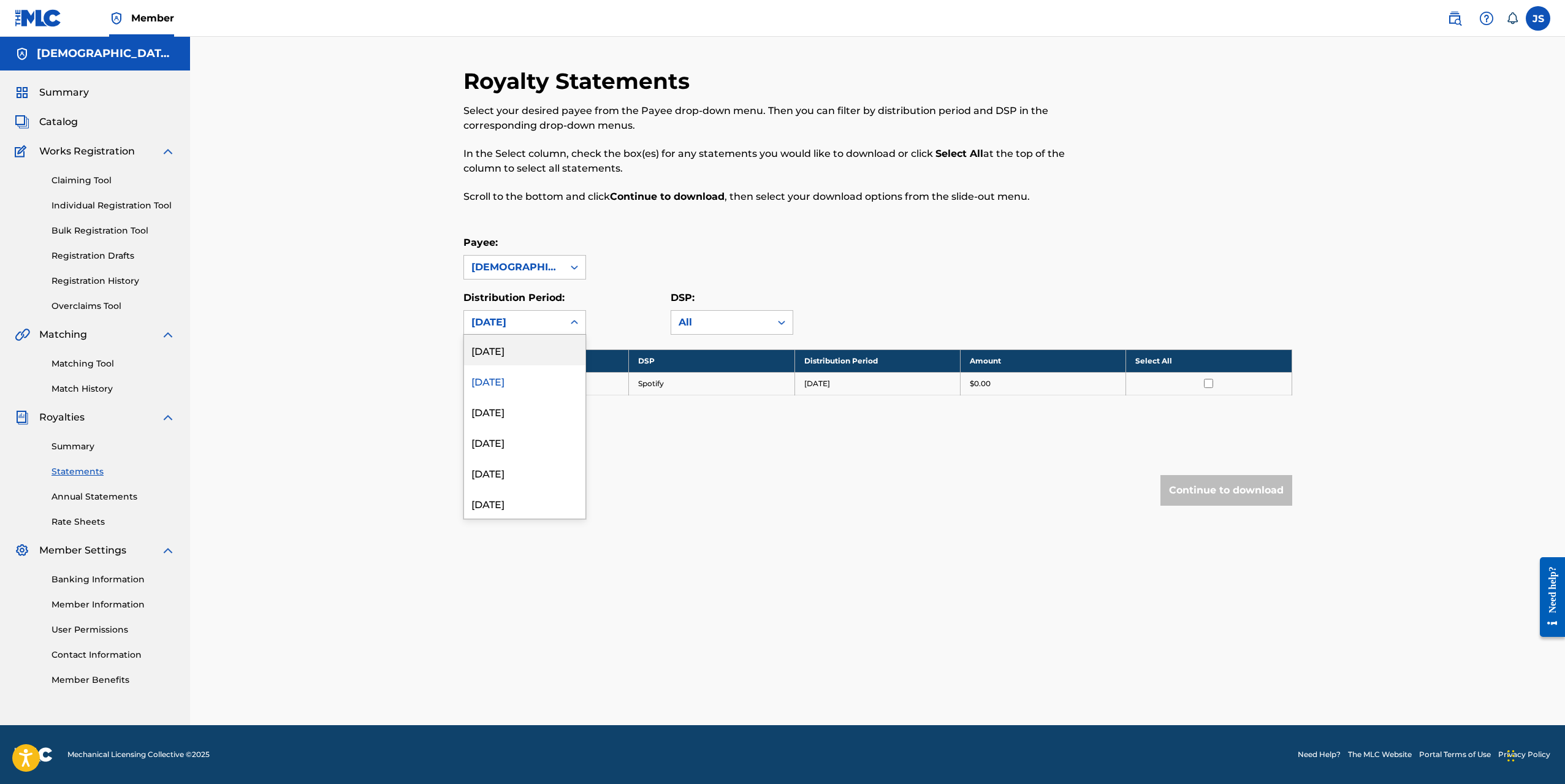
click at [507, 353] on div "[DATE]" at bounding box center [524, 350] width 121 height 30
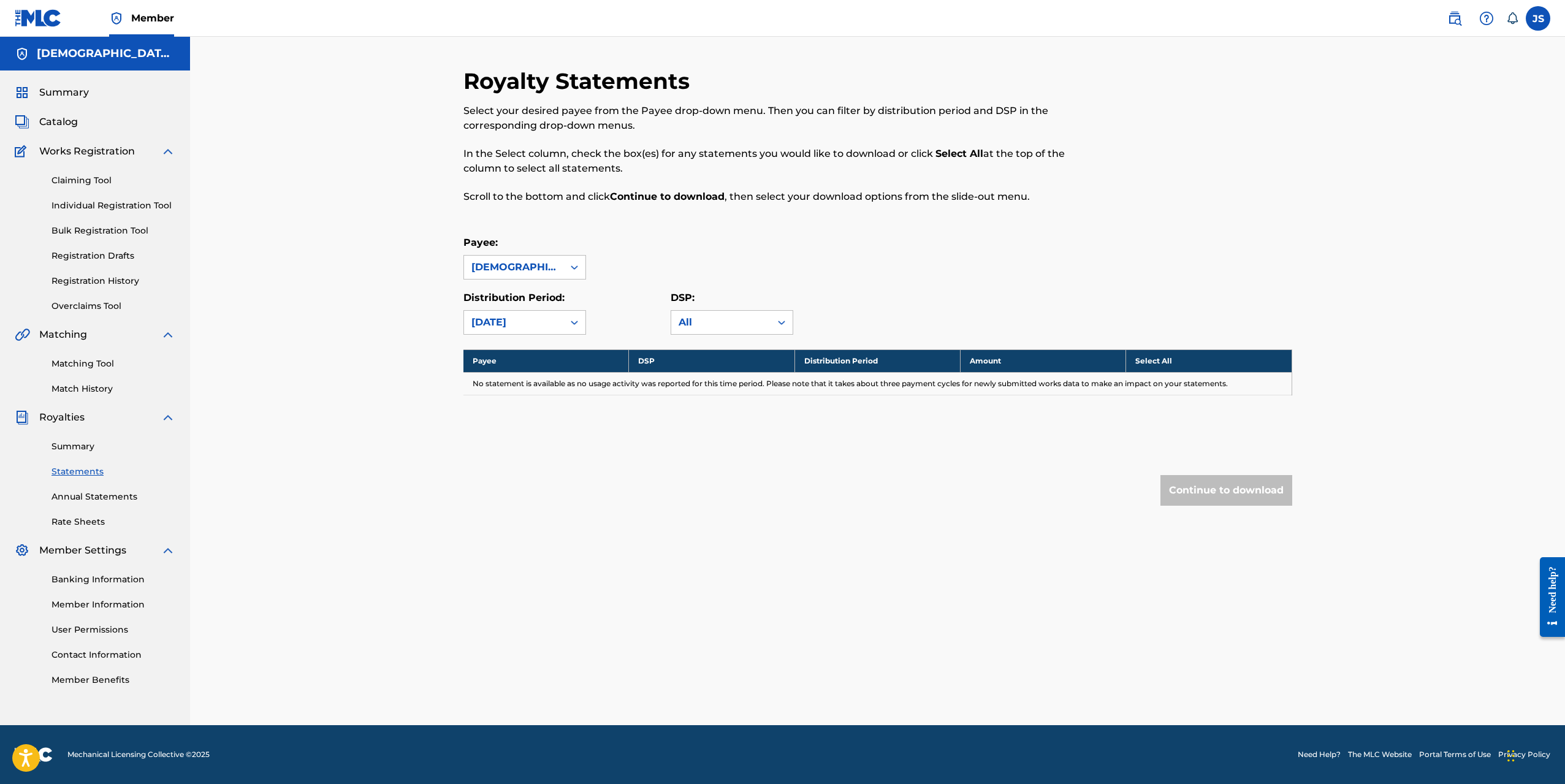
click at [391, 339] on div "Royalty Statements Select your desired payee from the Payee drop-down menu. The…" at bounding box center [877, 381] width 1375 height 688
click at [110, 178] on link "Claiming Tool" at bounding box center [113, 181] width 124 height 13
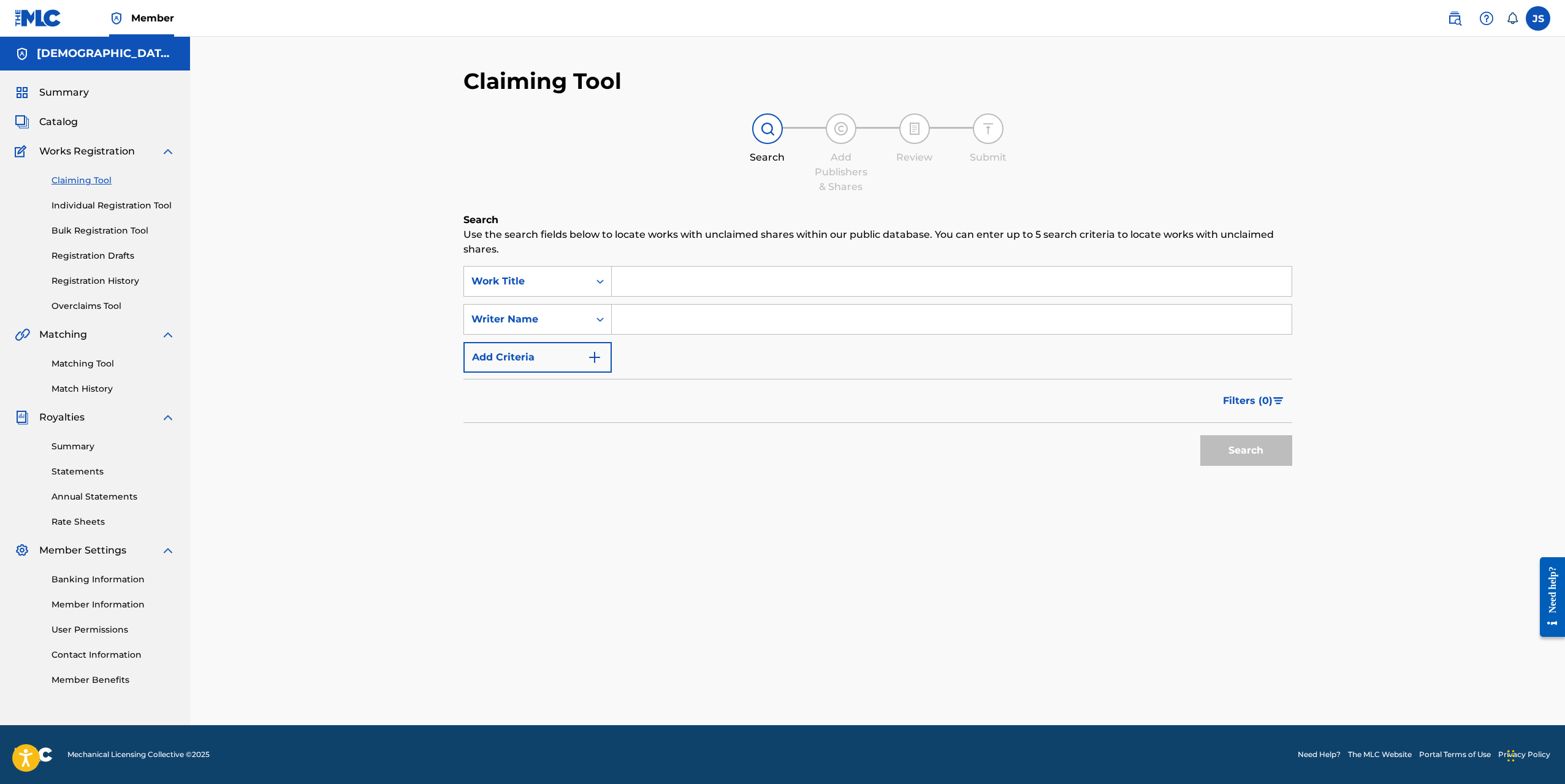
click at [648, 292] on input "Search Form" at bounding box center [952, 281] width 680 height 30
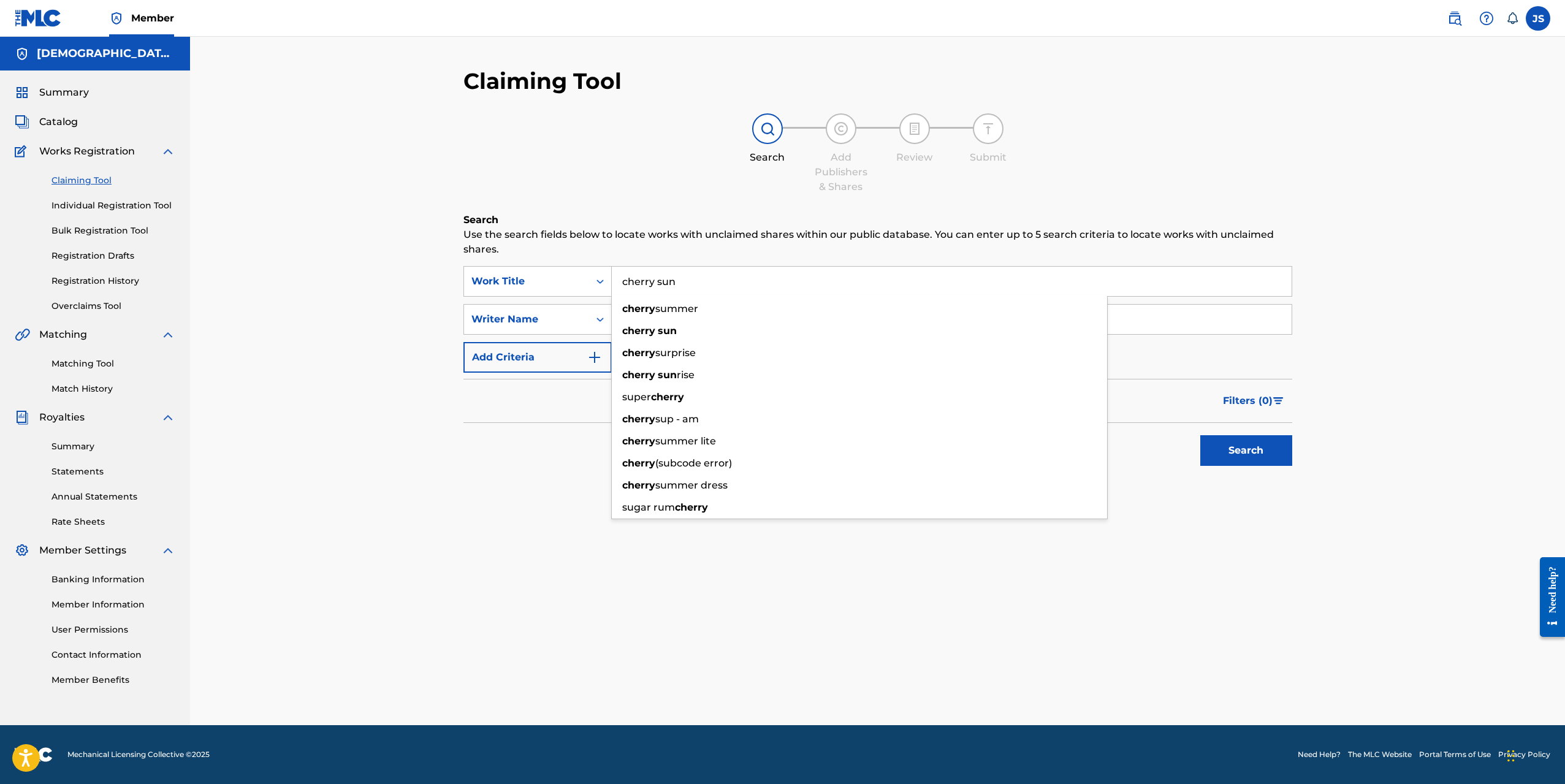
type input "cherry sun"
click at [644, 312] on input "Search Form" at bounding box center [952, 319] width 680 height 30
type input "jansan"
click at [1201, 435] on button "Search" at bounding box center [1247, 450] width 92 height 30
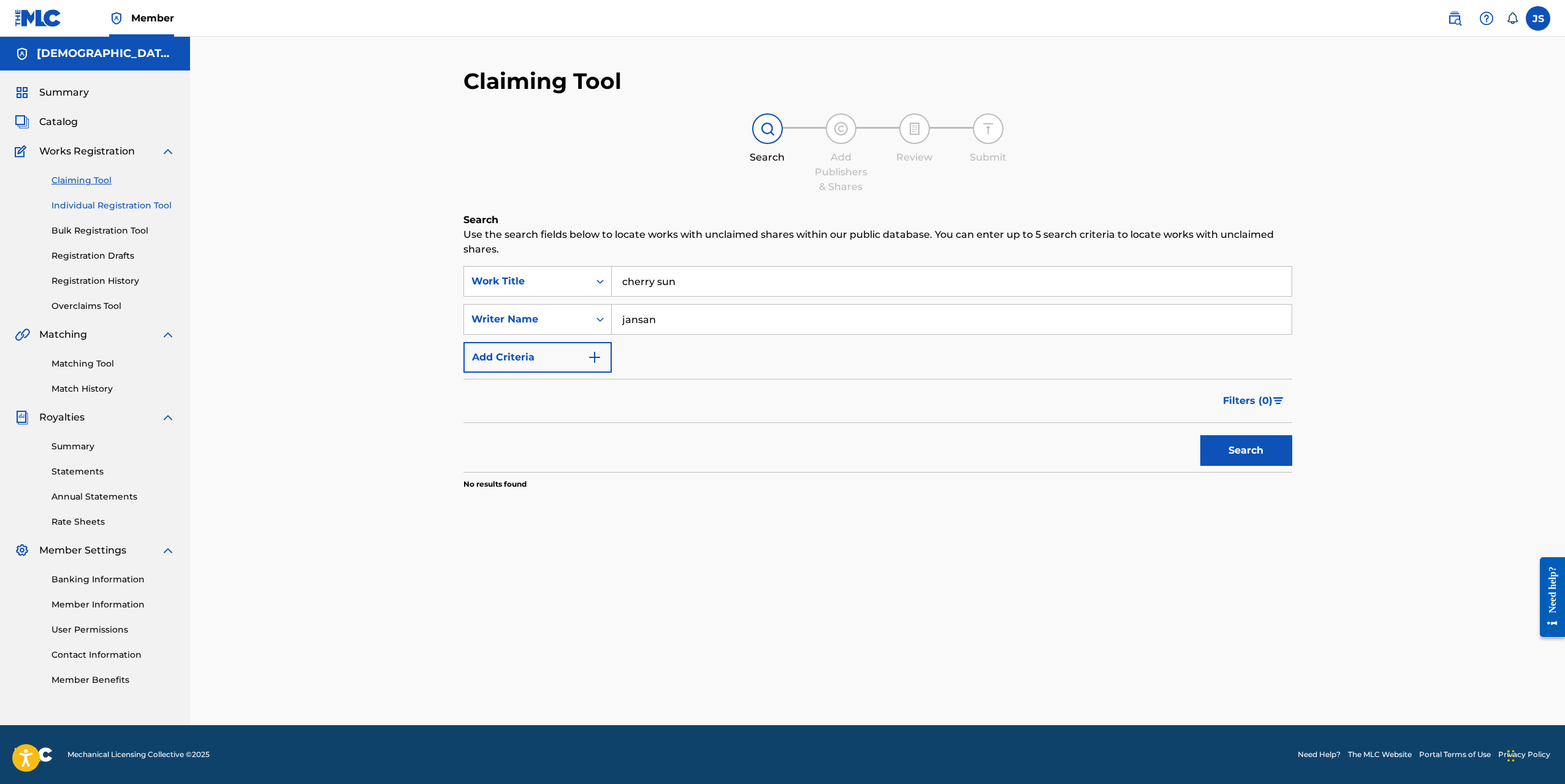
click at [111, 207] on link "Individual Registration Tool" at bounding box center [113, 205] width 124 height 13
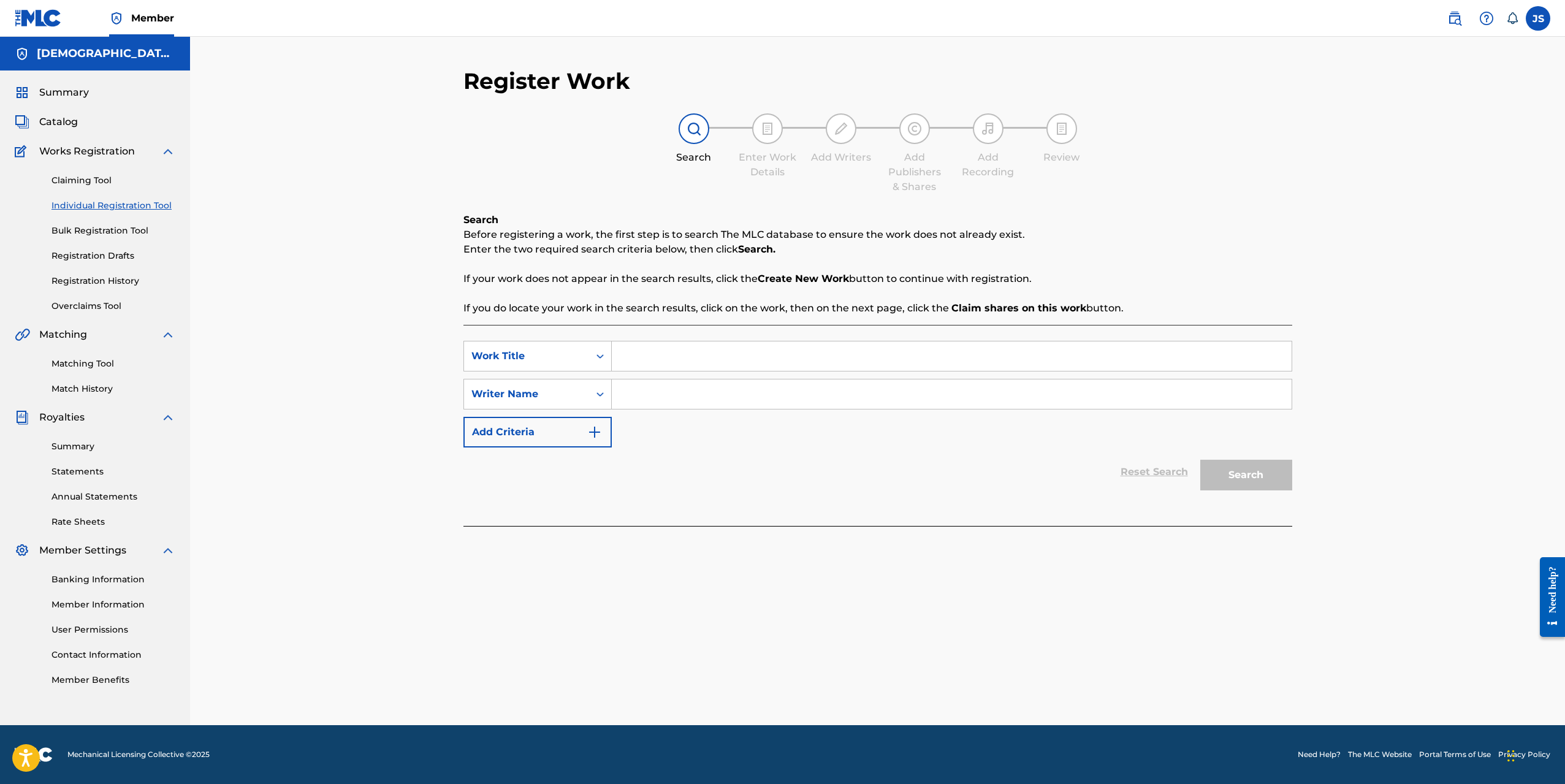
click at [652, 353] on input "Search Form" at bounding box center [952, 356] width 680 height 30
type input "cherry sun"
click at [650, 394] on input "Search Form" at bounding box center [952, 394] width 680 height 30
type input "jansan"
click at [1255, 470] on button "Search" at bounding box center [1247, 475] width 92 height 30
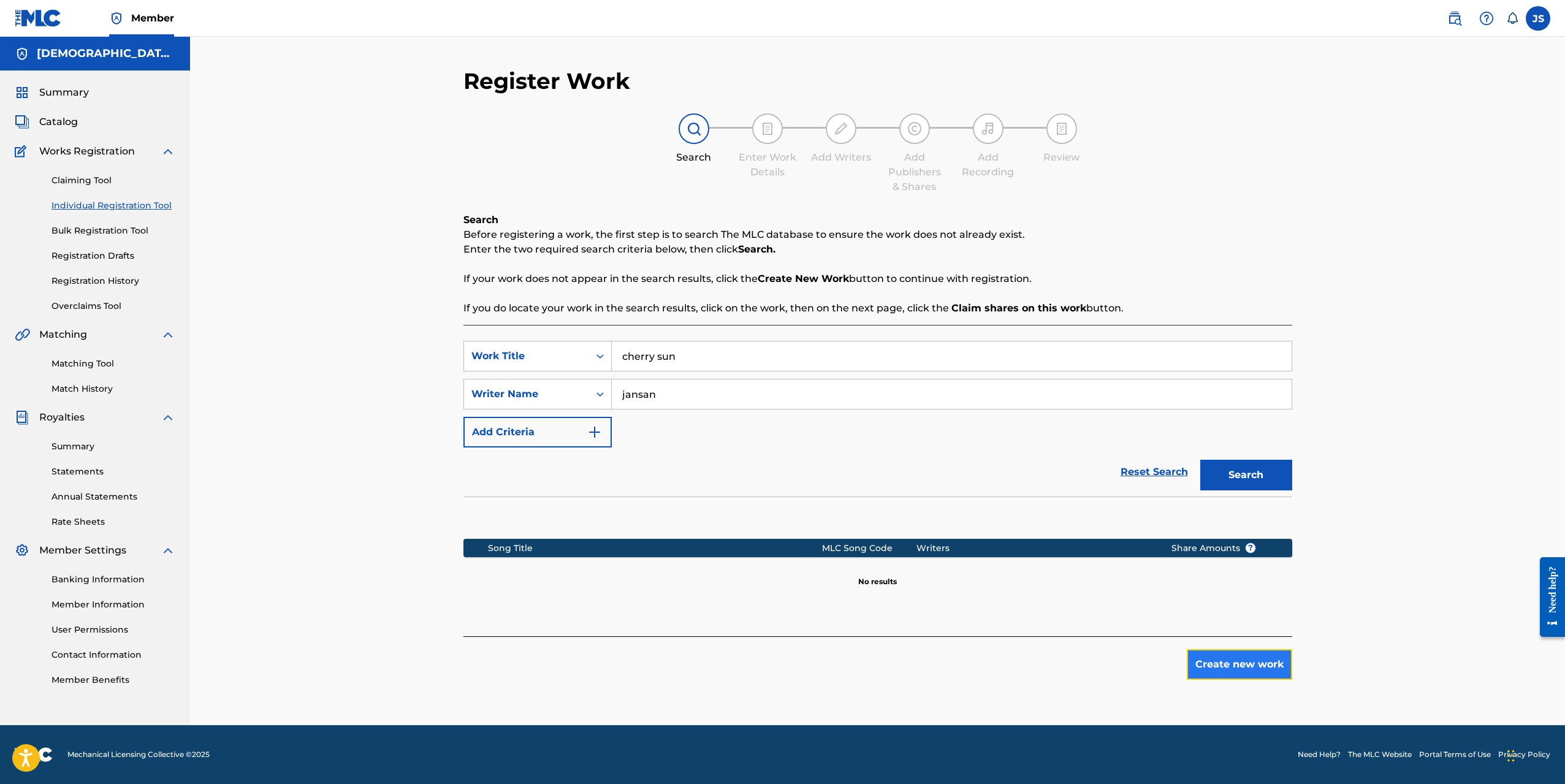
click at [1201, 661] on button "Create new work" at bounding box center [1239, 664] width 106 height 30
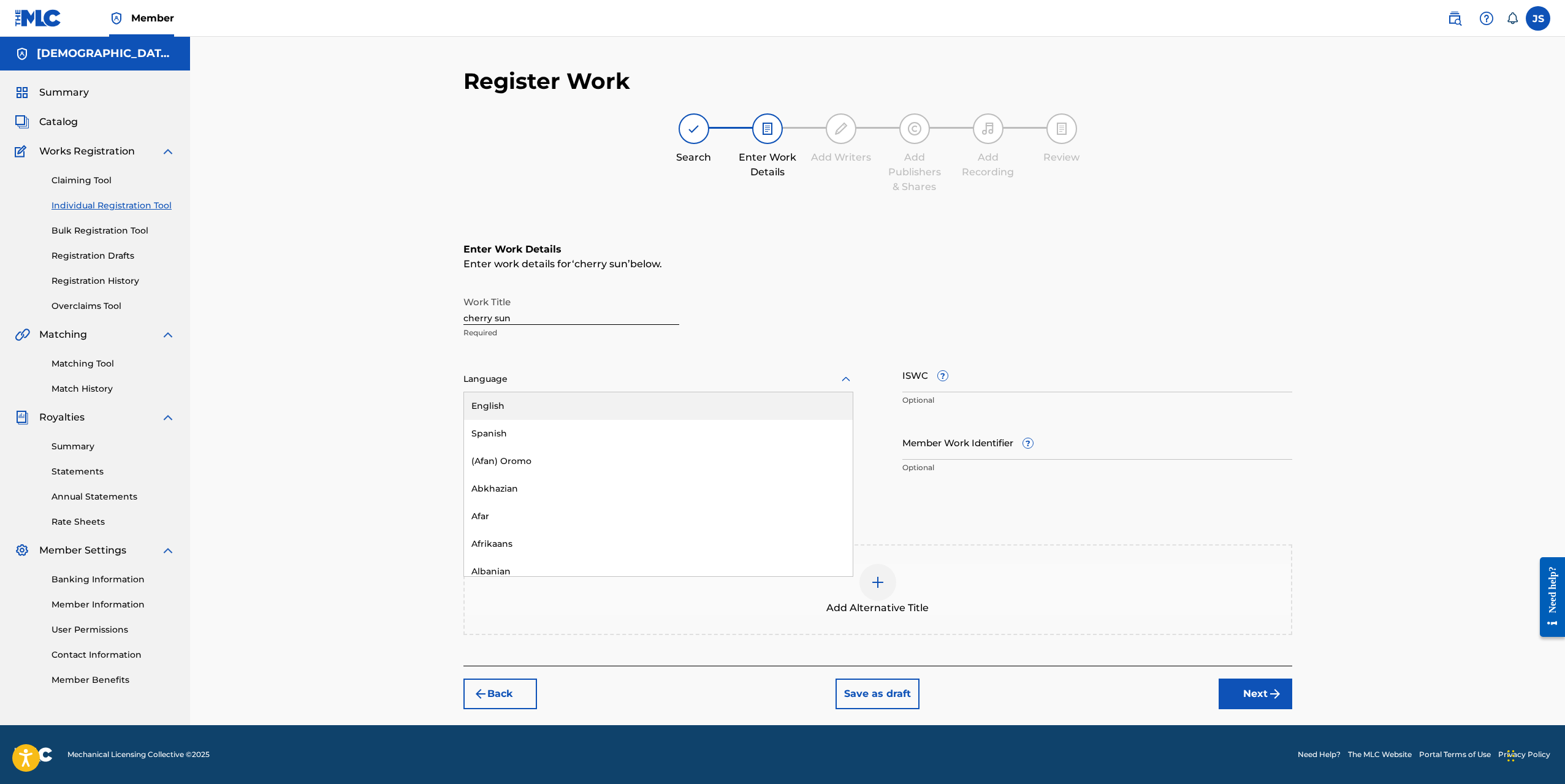
click at [529, 380] on div at bounding box center [658, 379] width 390 height 16
type input "e"
click at [508, 402] on div "English" at bounding box center [658, 406] width 389 height 28
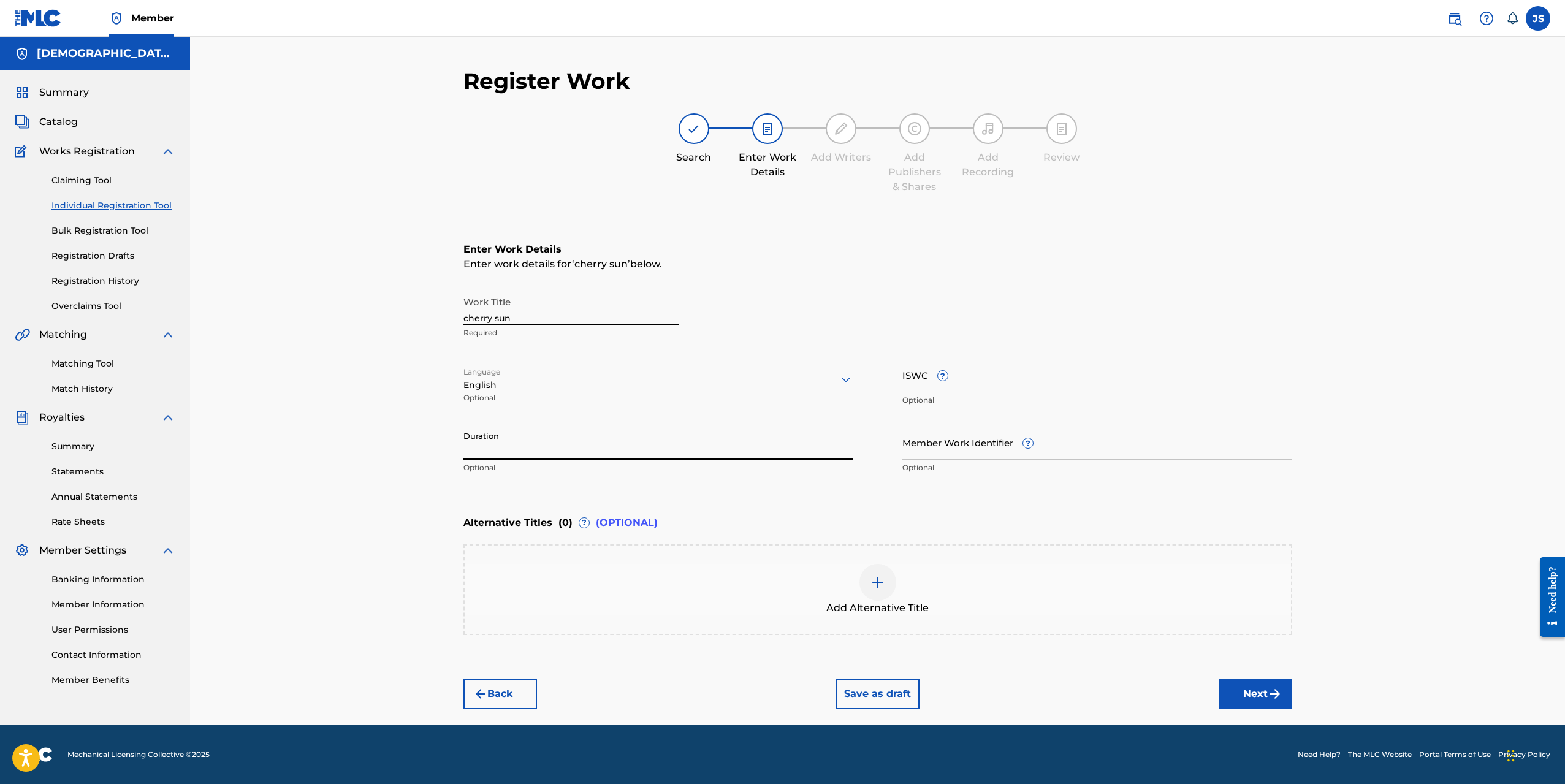
click at [614, 450] on input "Duration" at bounding box center [658, 442] width 390 height 35
type input "03:34"
click at [349, 535] on div "Register Work Search Enter Work Details Add Writers Add Publishers & Shares Add…" at bounding box center [877, 381] width 1375 height 688
click at [1261, 700] on button "Next" at bounding box center [1255, 693] width 74 height 30
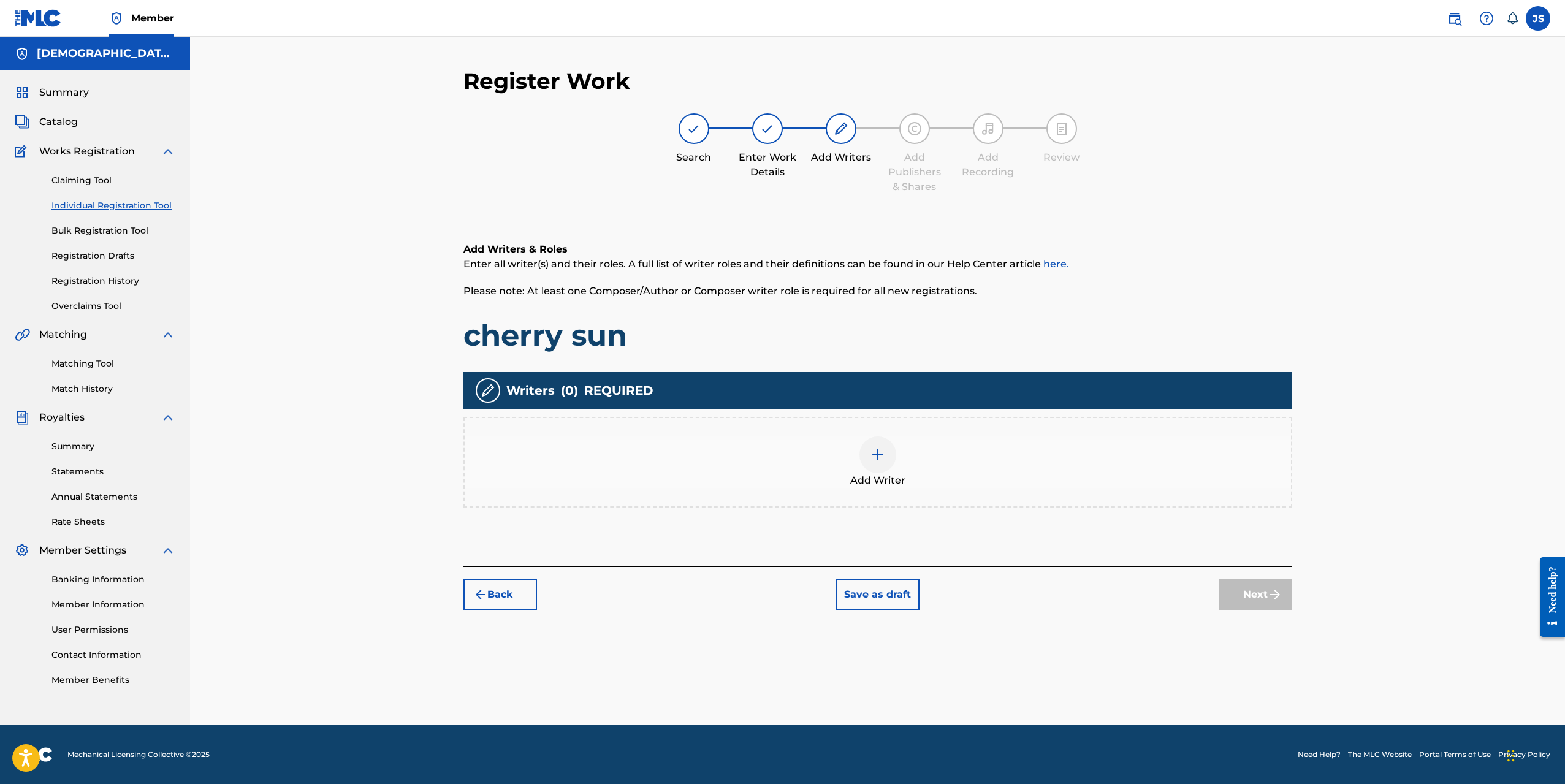
click at [881, 454] on img at bounding box center [878, 455] width 15 height 15
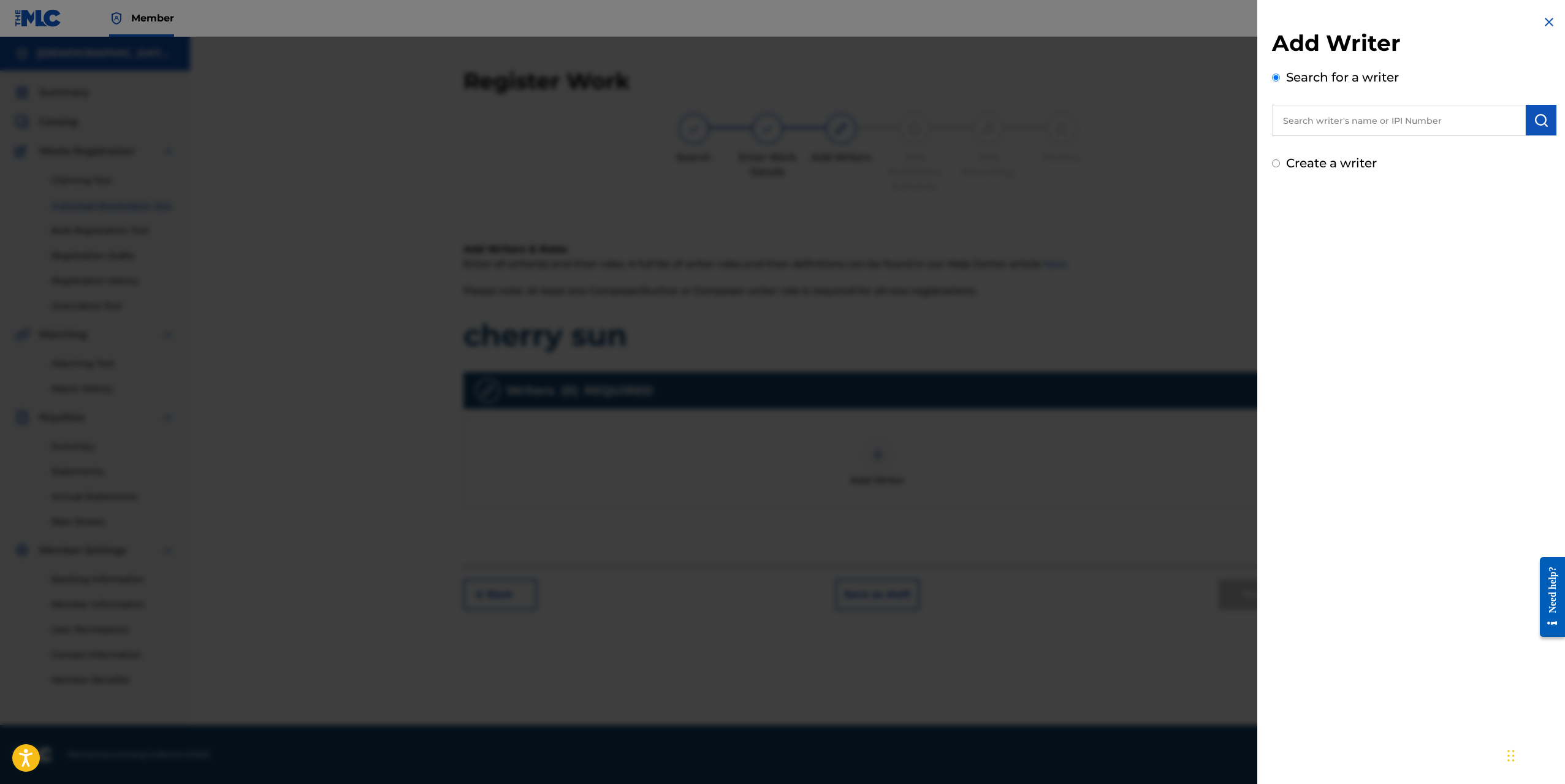
click at [1370, 98] on div "Search for a writer" at bounding box center [1415, 101] width 285 height 67
click at [1360, 117] on input "text" at bounding box center [1399, 120] width 254 height 30
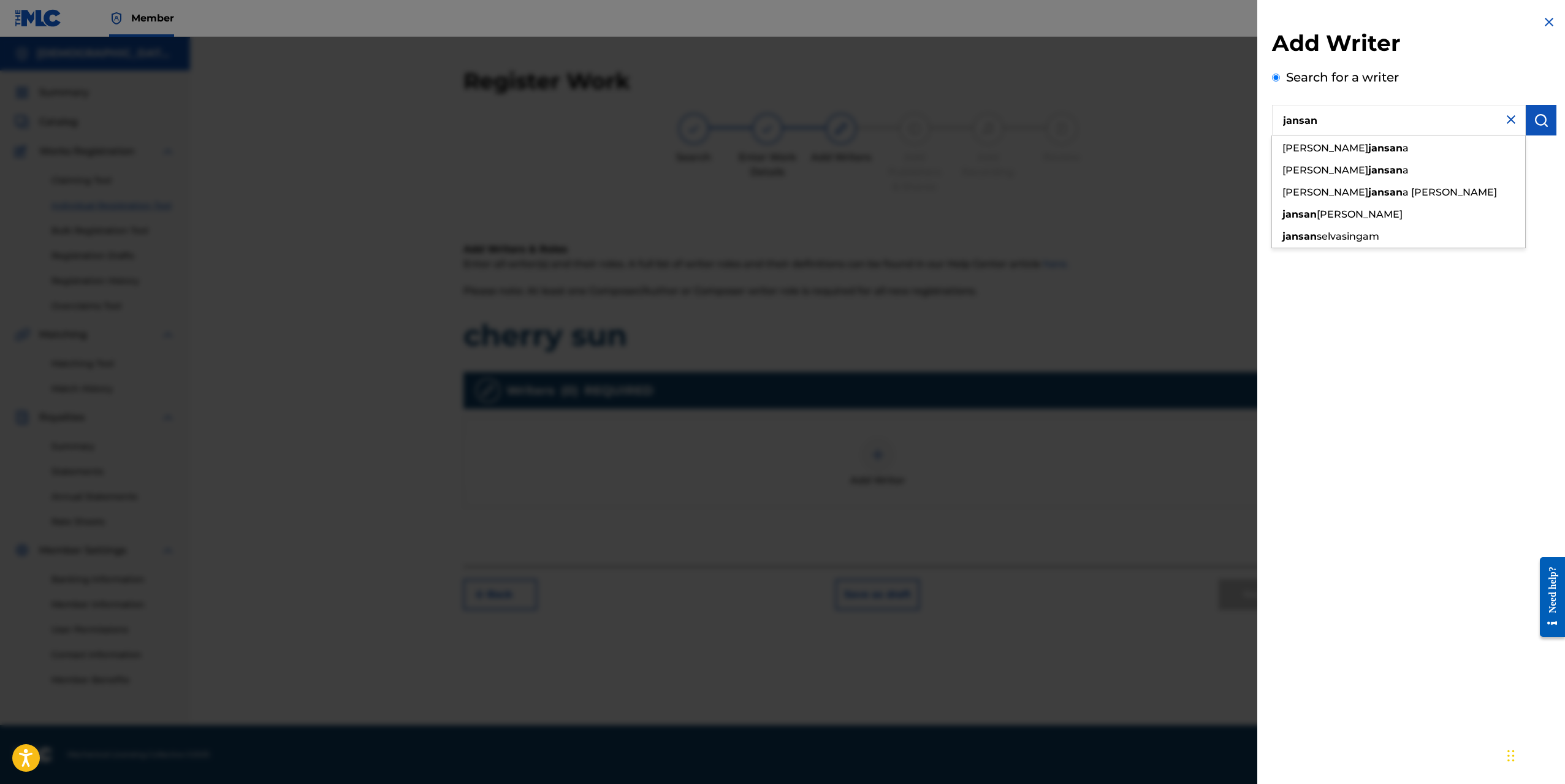
type input "jansan"
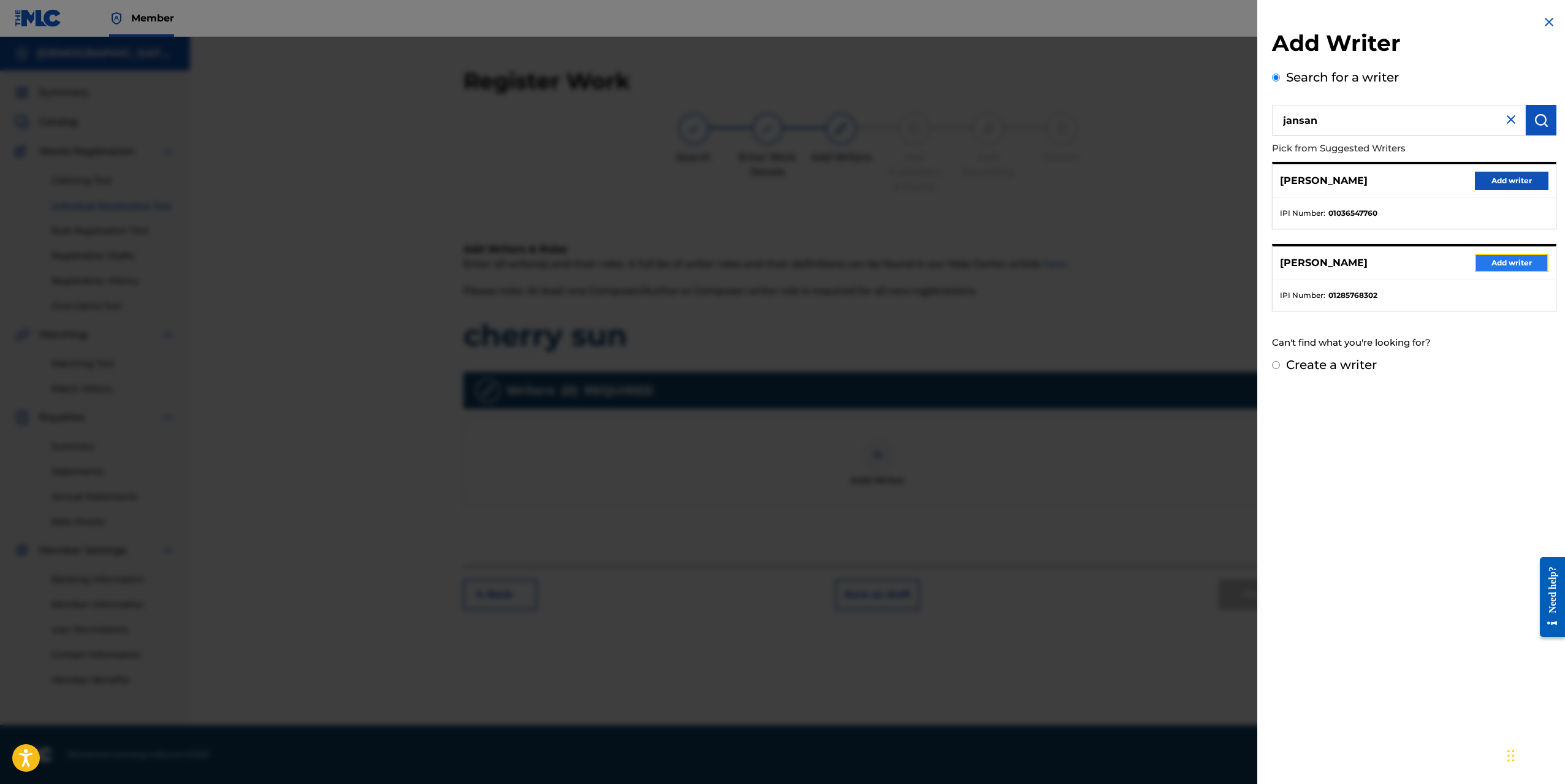
click at [1487, 267] on button "Add writer" at bounding box center [1512, 263] width 74 height 18
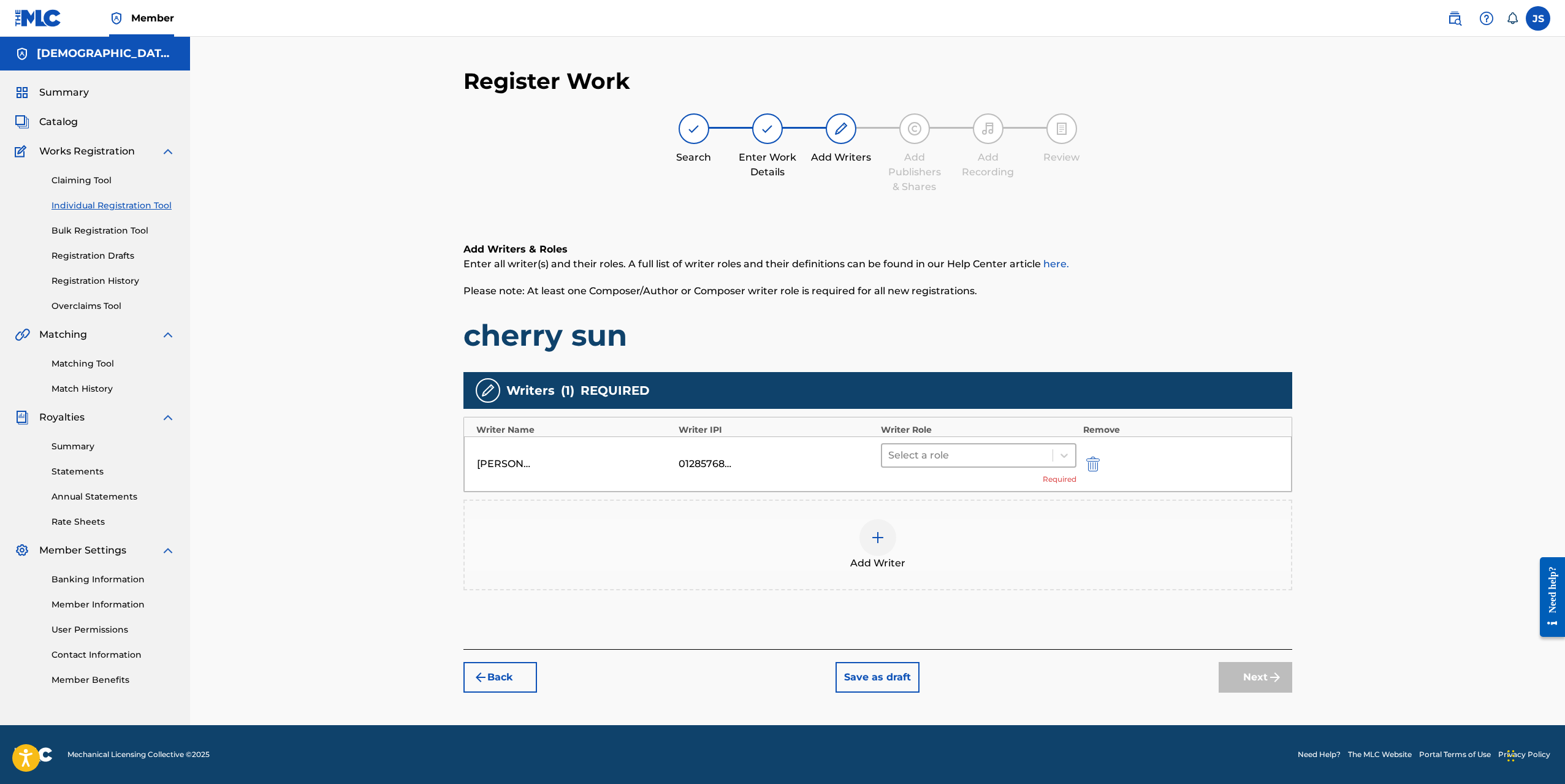
click at [973, 458] on div at bounding box center [968, 455] width 159 height 17
click at [959, 493] on div "Composer/Author" at bounding box center [979, 487] width 196 height 25
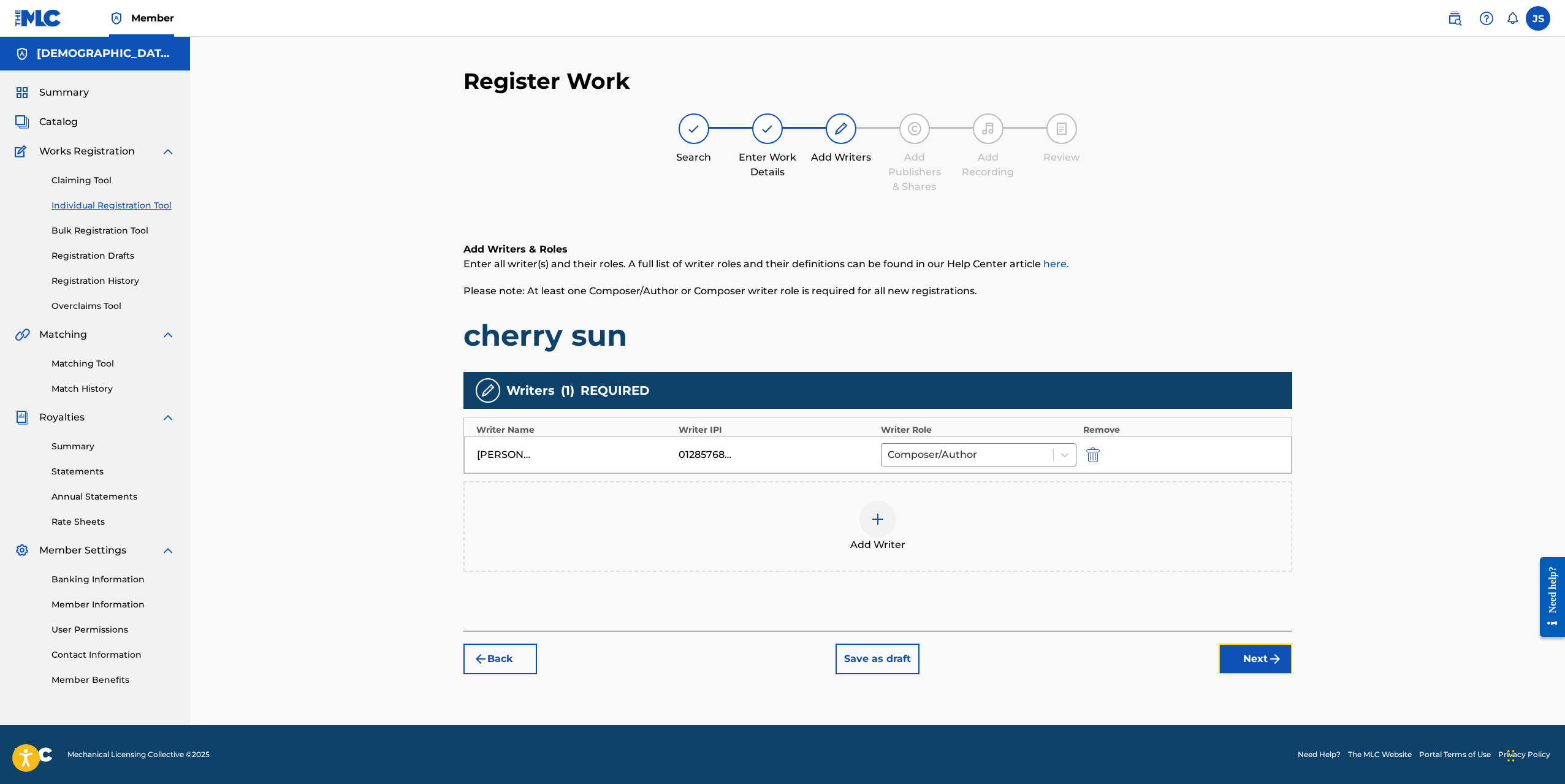
click at [1248, 650] on button "Next" at bounding box center [1255, 659] width 74 height 30
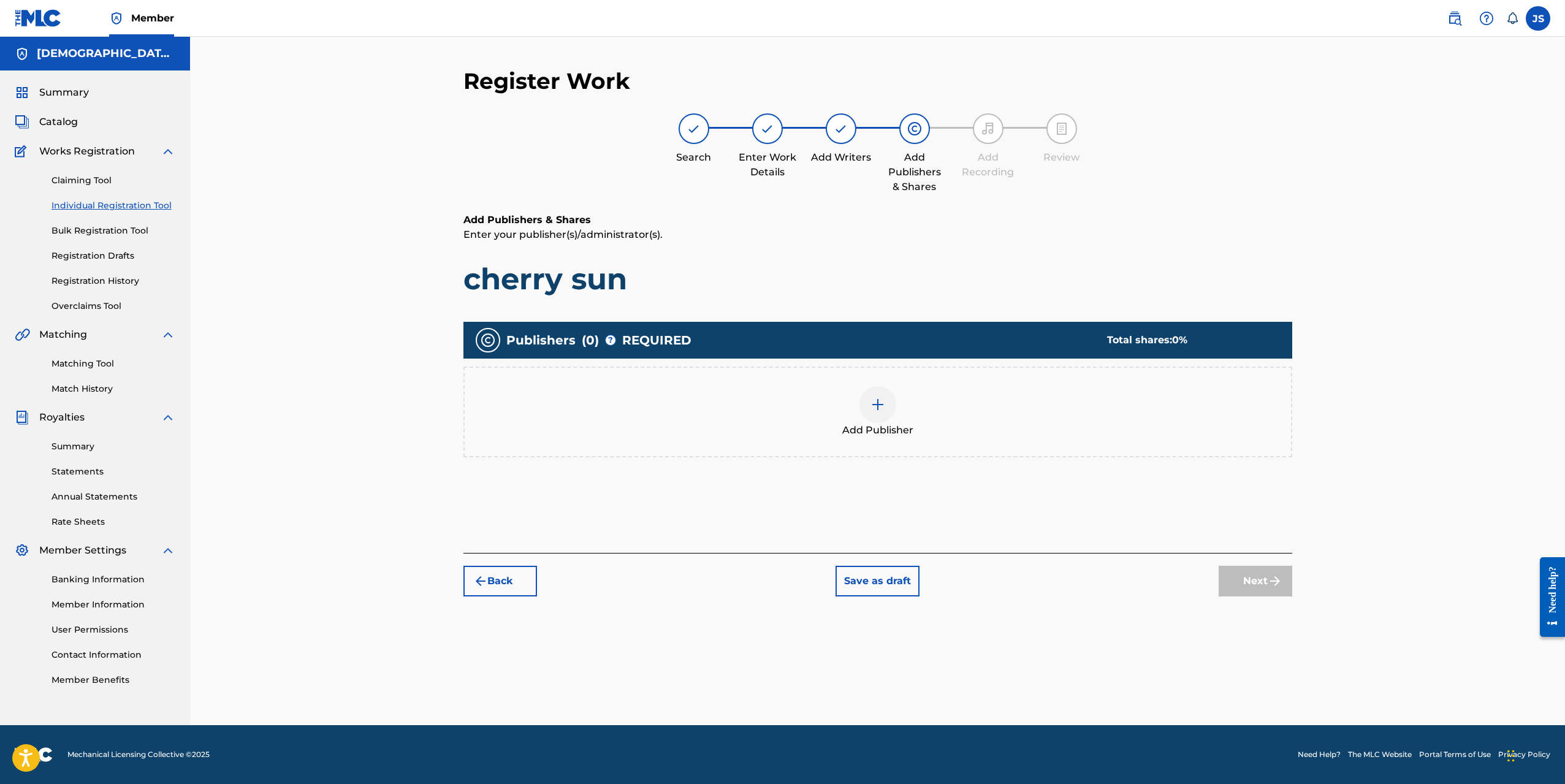
click at [880, 402] on img at bounding box center [878, 404] width 15 height 15
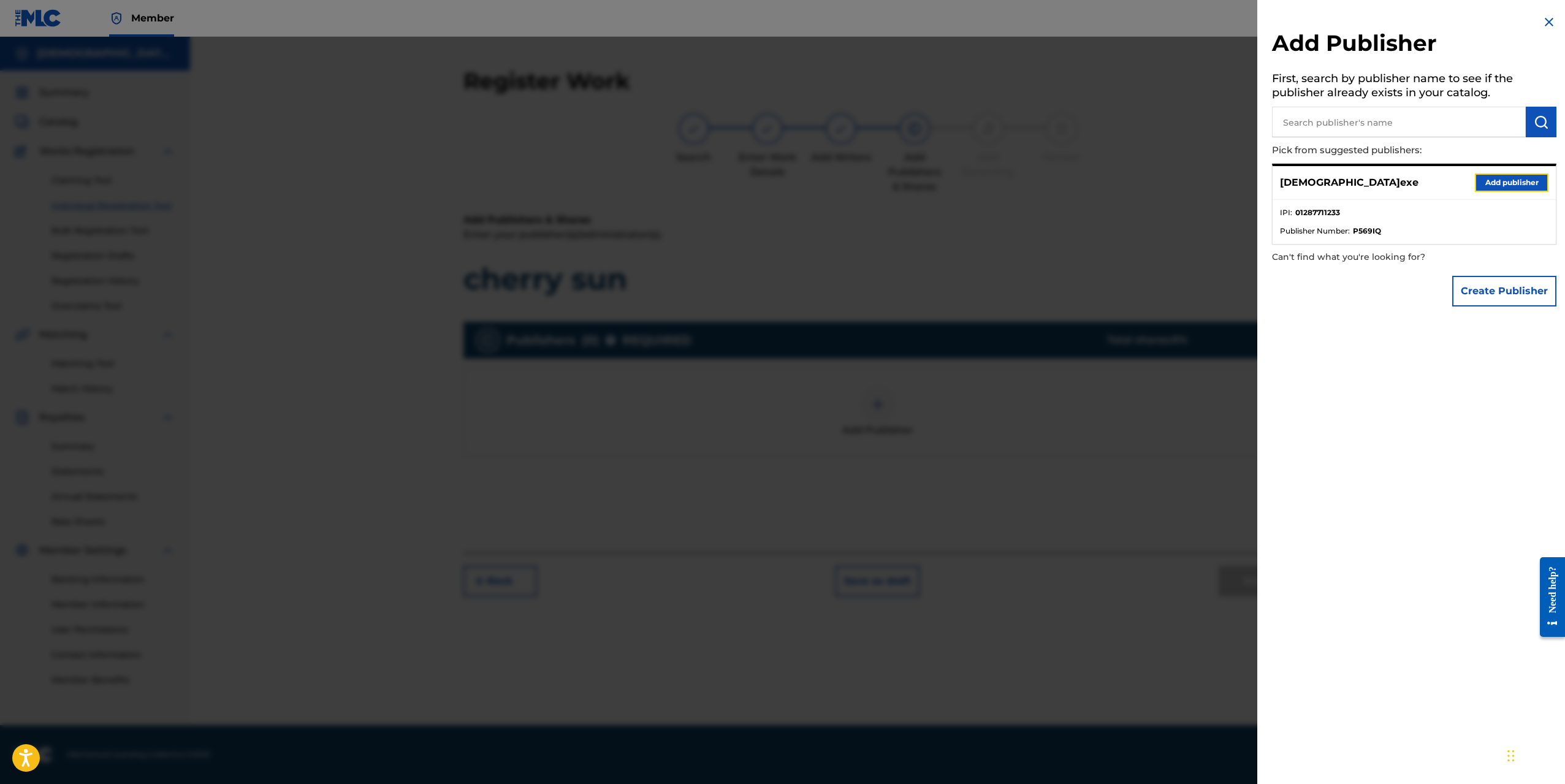
click at [1488, 184] on button "Add publisher" at bounding box center [1512, 183] width 74 height 18
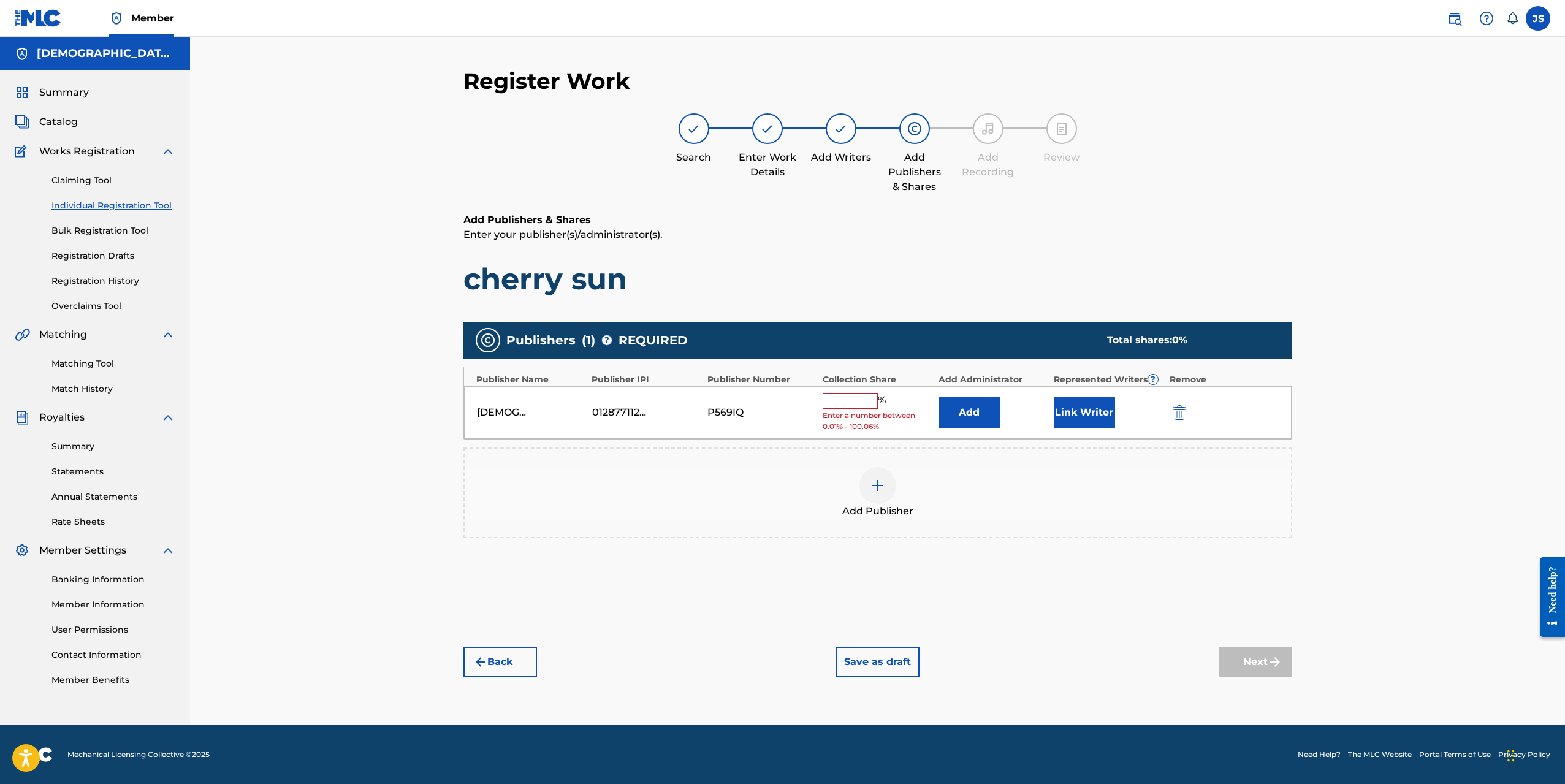
click at [840, 397] on input "text" at bounding box center [850, 401] width 55 height 16
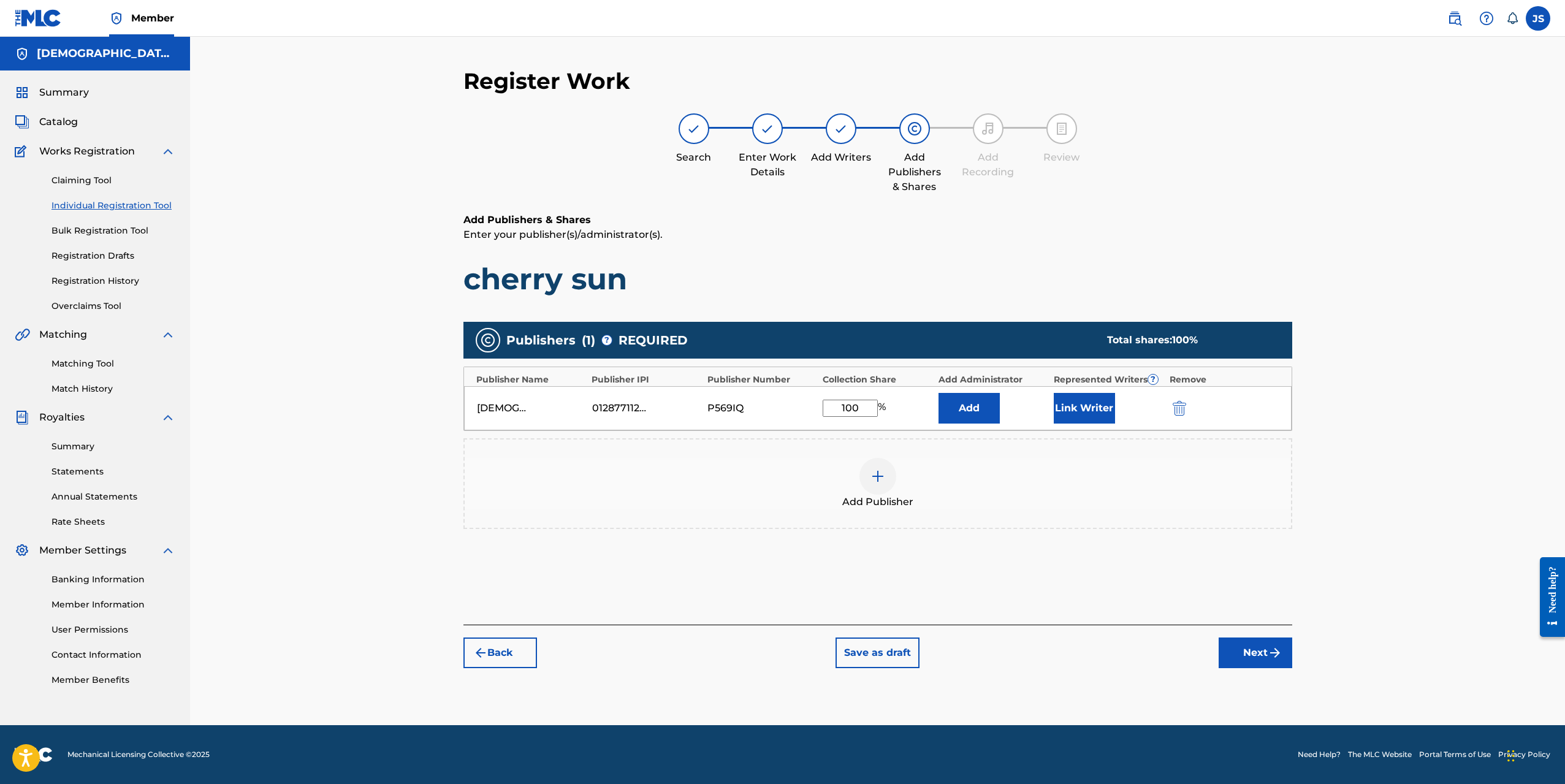
type input "100"
click at [983, 546] on div "Publishers ( 1 ) ? REQUIRED Total shares: 100 % Publisher Name Publisher IPI Pu…" at bounding box center [878, 443] width 829 height 255
click at [1064, 411] on button "Link Writer" at bounding box center [1085, 408] width 62 height 30
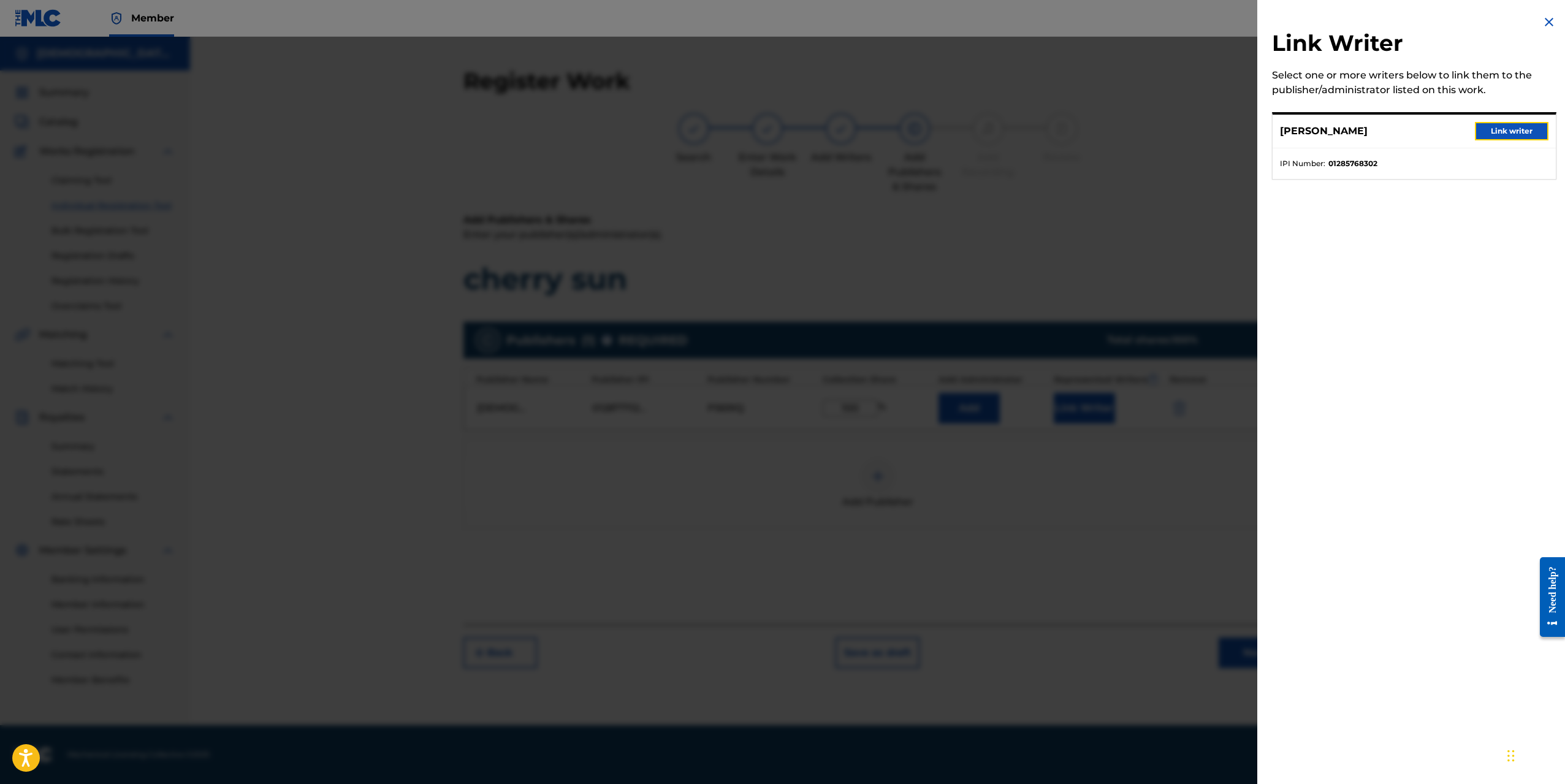
click at [1493, 137] on button "Link writer" at bounding box center [1512, 131] width 74 height 18
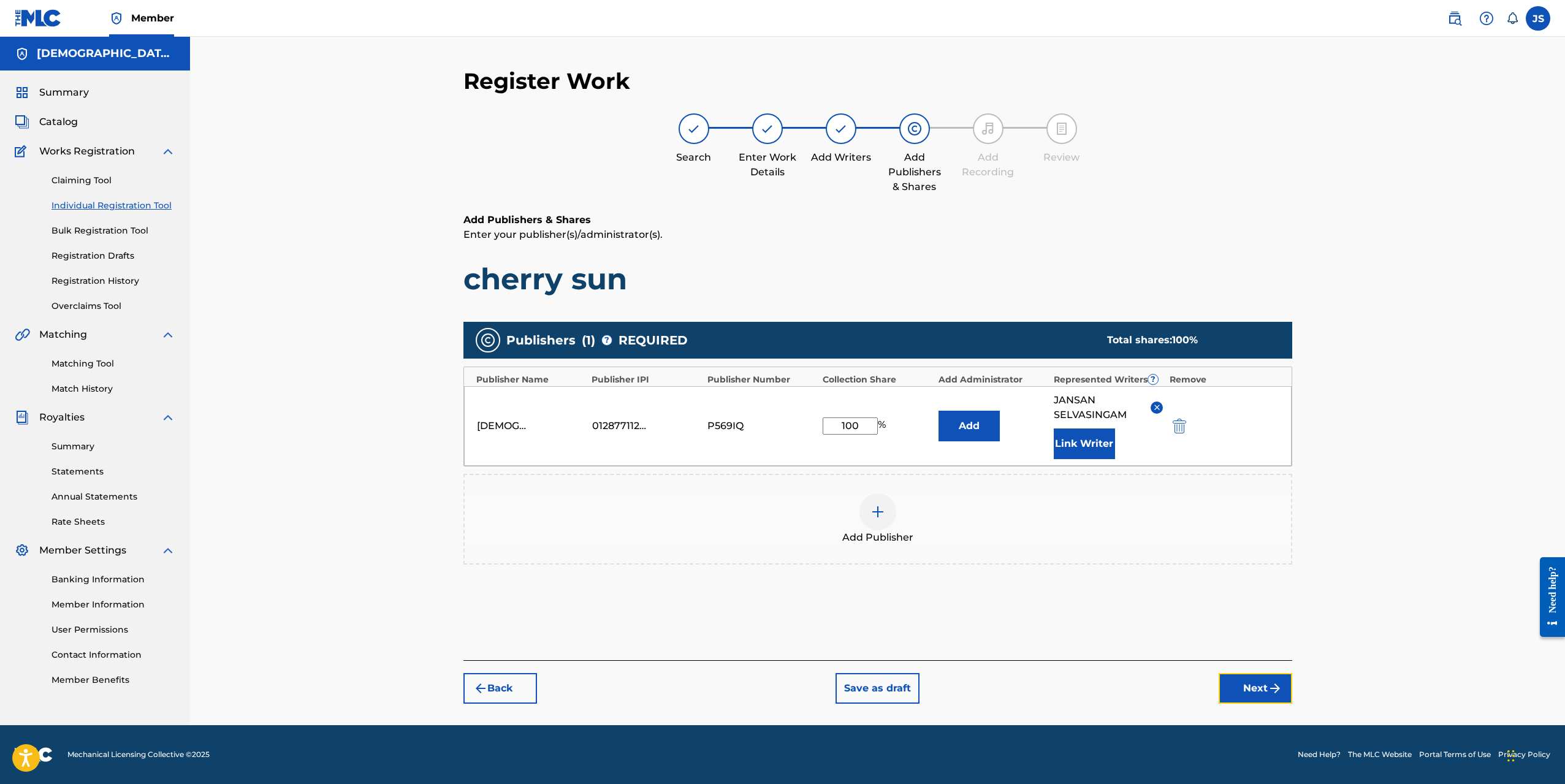
click at [1247, 697] on button "Next" at bounding box center [1255, 688] width 74 height 30
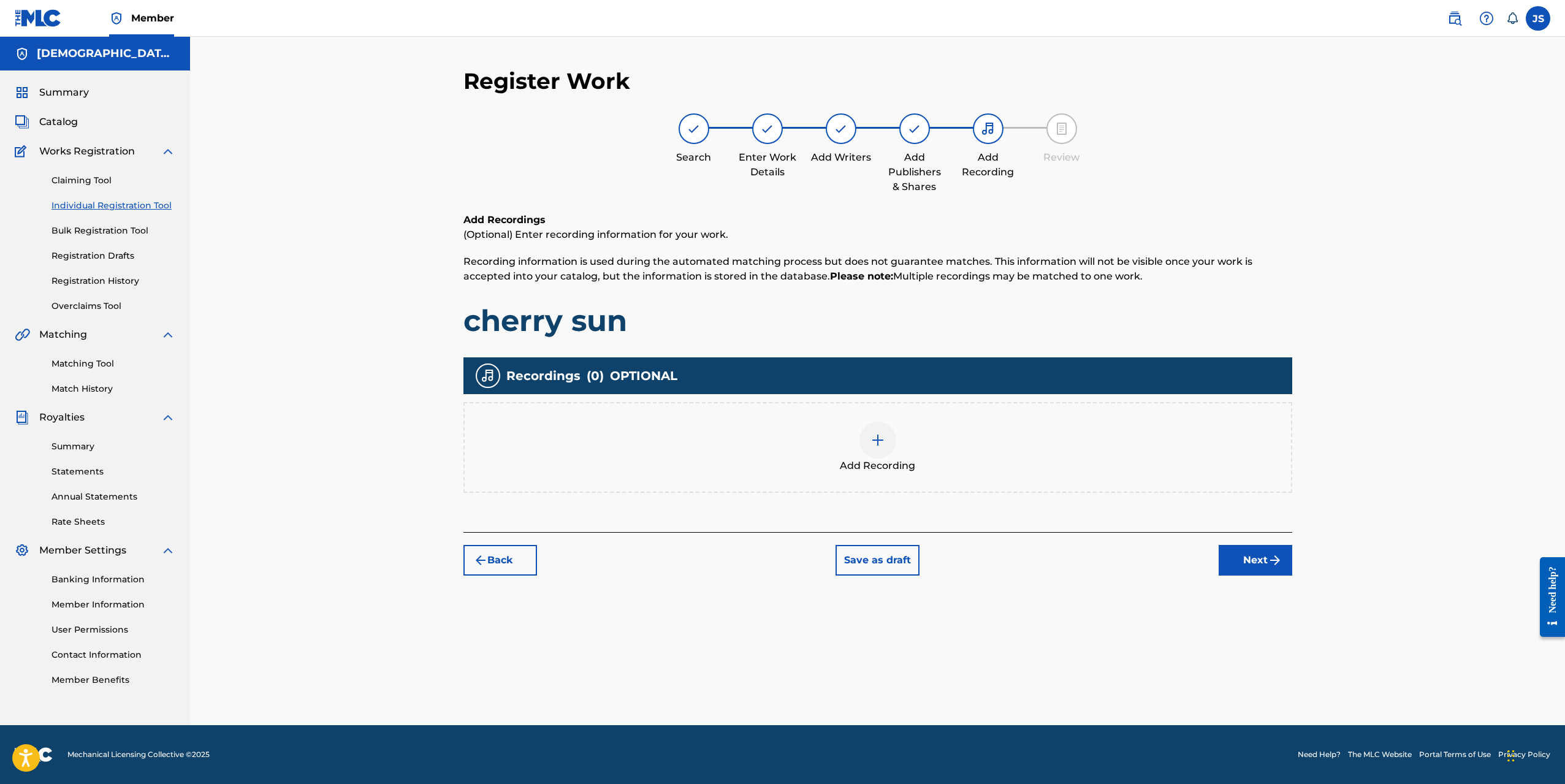
click at [886, 447] on div at bounding box center [878, 440] width 37 height 37
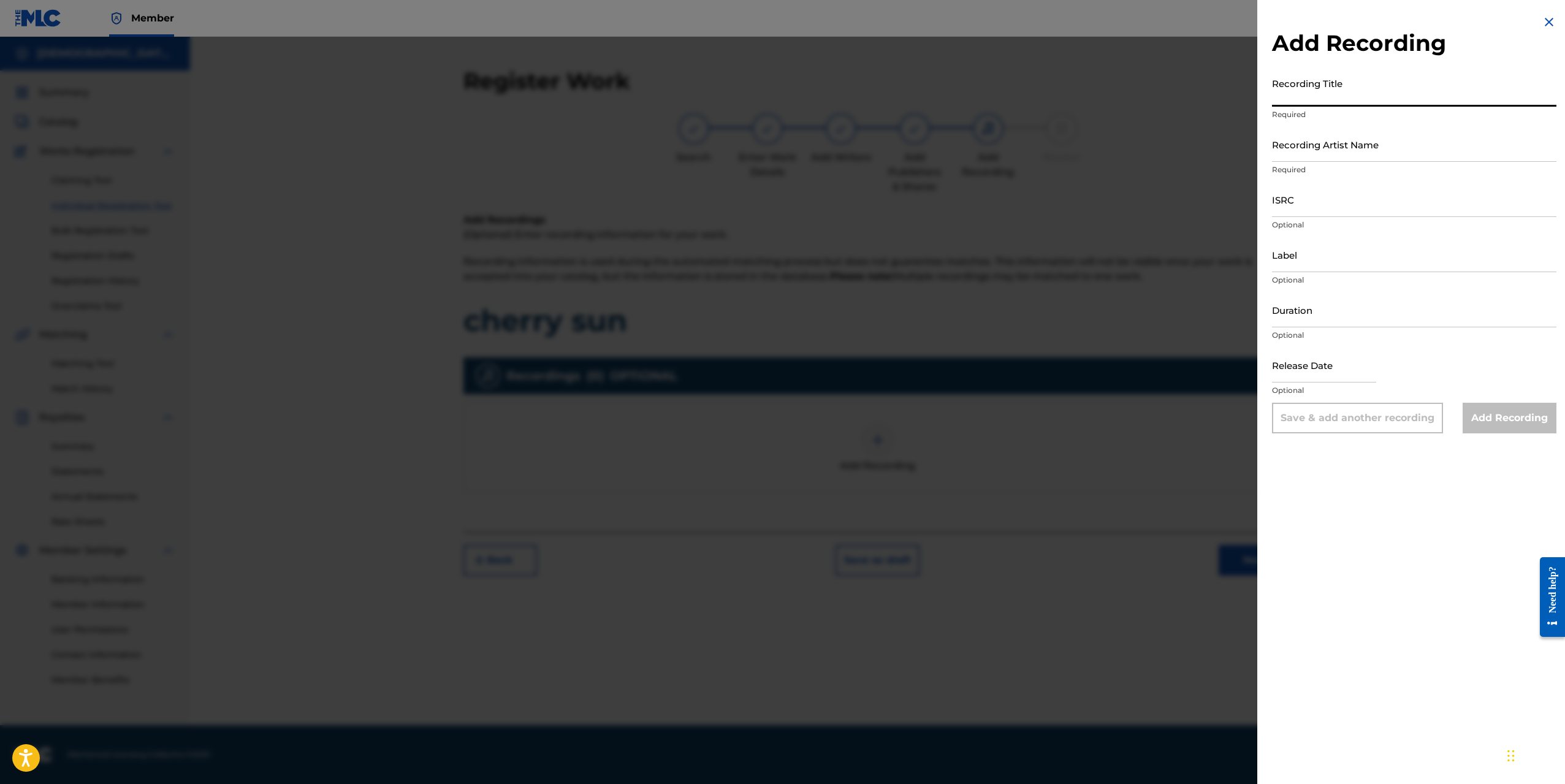
click at [1337, 93] on input "Recording Title" at bounding box center [1415, 89] width 285 height 35
type input "Cherry Sun"
click at [1326, 153] on input "Recording Artist Name" at bounding box center [1415, 144] width 285 height 35
type input "[DEMOGRAPHIC_DATA]exe"
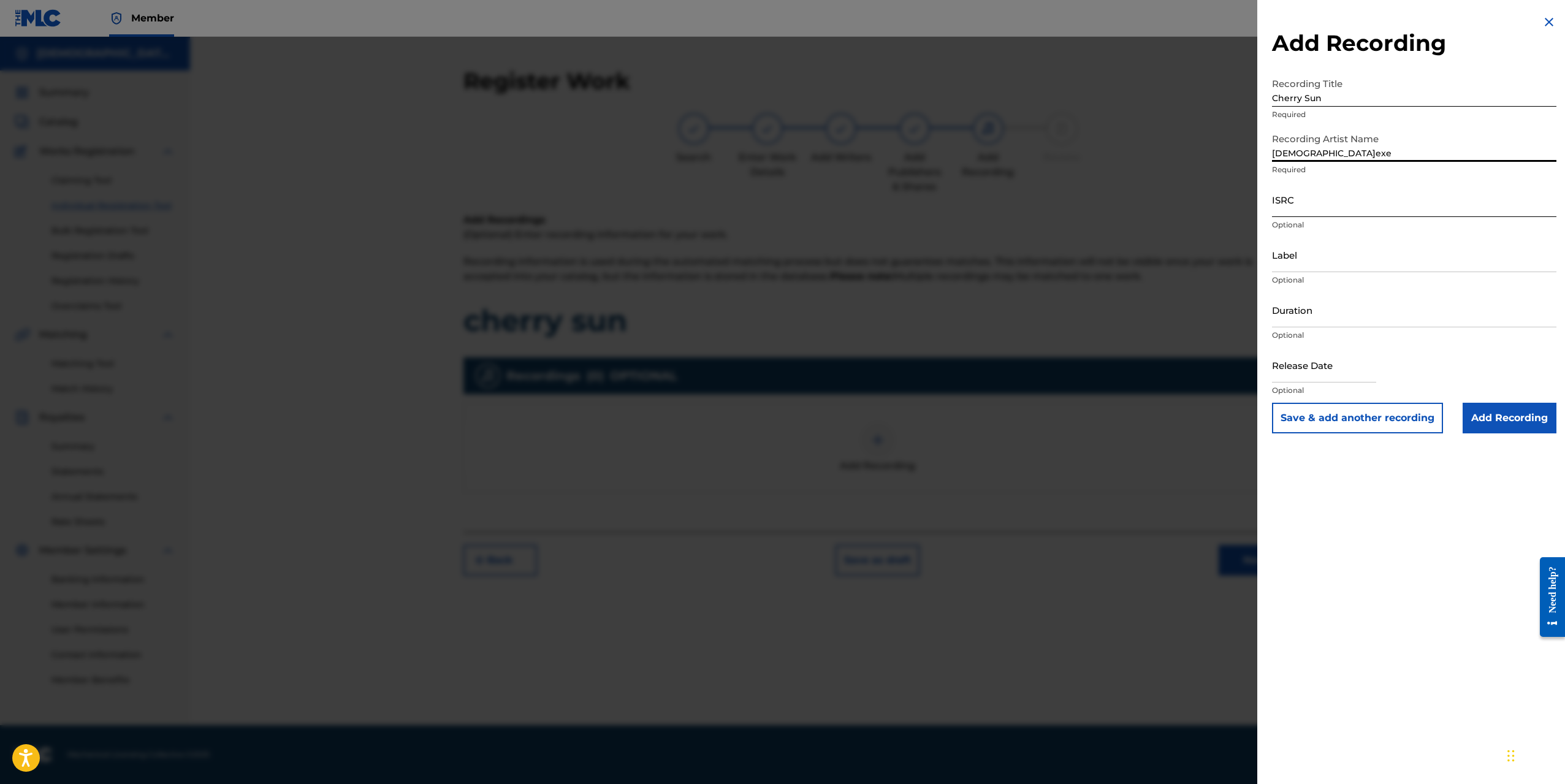
click at [1323, 207] on input "ISRC" at bounding box center [1415, 199] width 285 height 35
paste input "QZRP42534291"
type input "QZRP42534291"
click at [1288, 261] on input "Label" at bounding box center [1415, 254] width 285 height 35
type input "Shiranai Records"
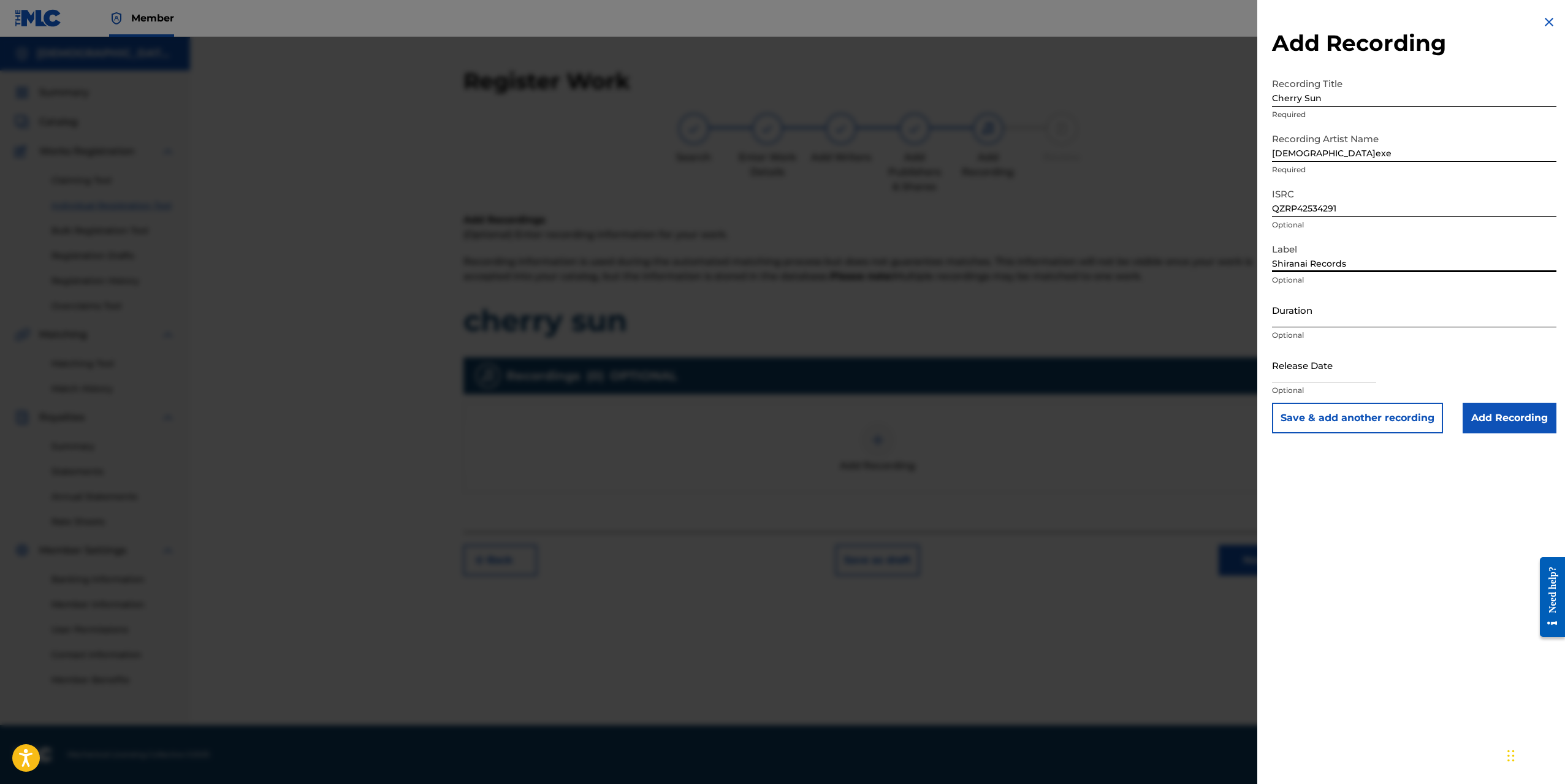
click at [1339, 311] on input "Duration" at bounding box center [1415, 309] width 285 height 35
type input "03:34"
click at [1364, 381] on input "text" at bounding box center [1324, 365] width 104 height 35
select select "8"
select select "2025"
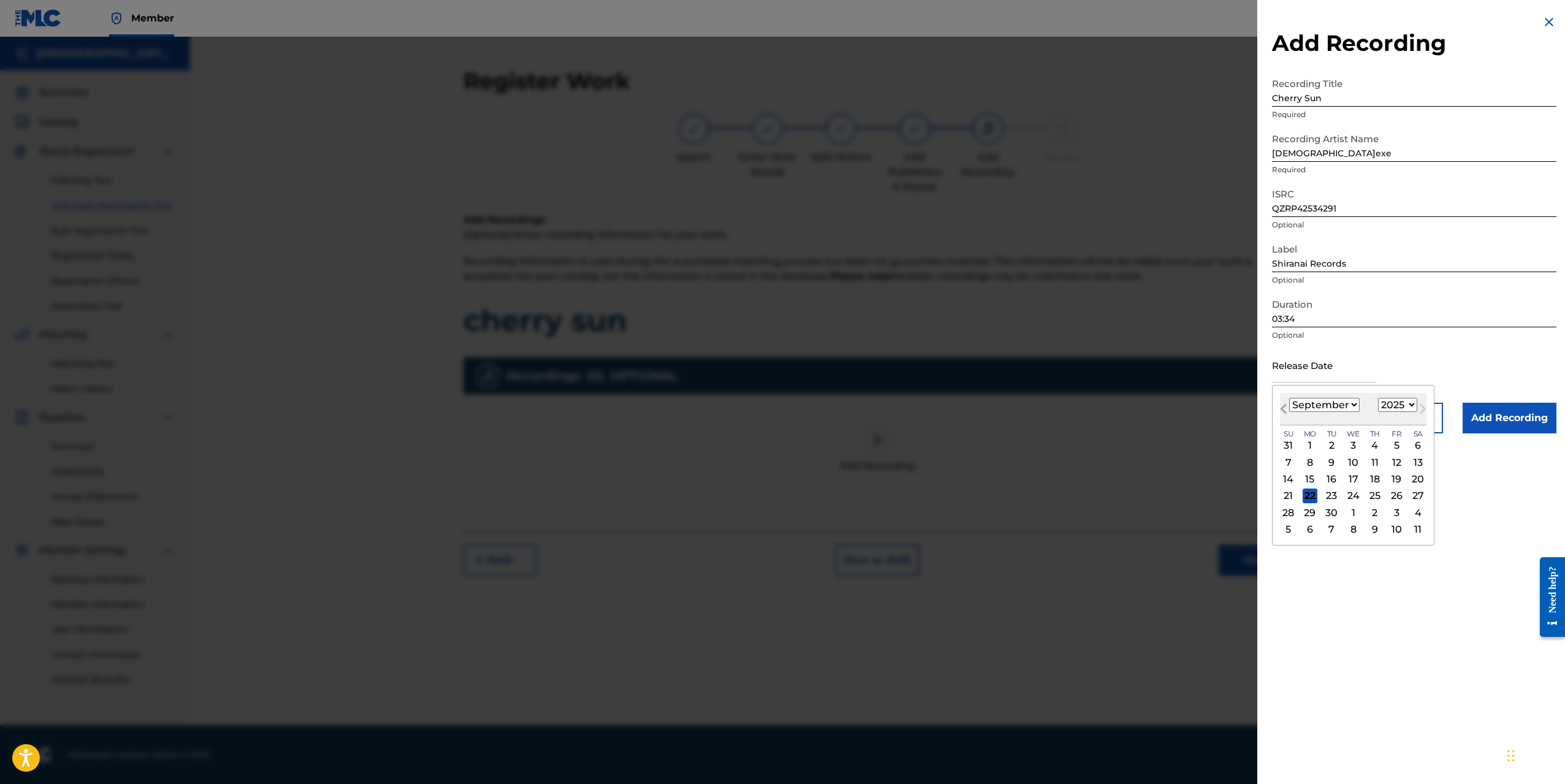
click at [1286, 414] on button "Previous Month" at bounding box center [1284, 411] width 20 height 20
click at [1285, 414] on span "Previous Month" at bounding box center [1285, 411] width 0 height 18
select select "4"
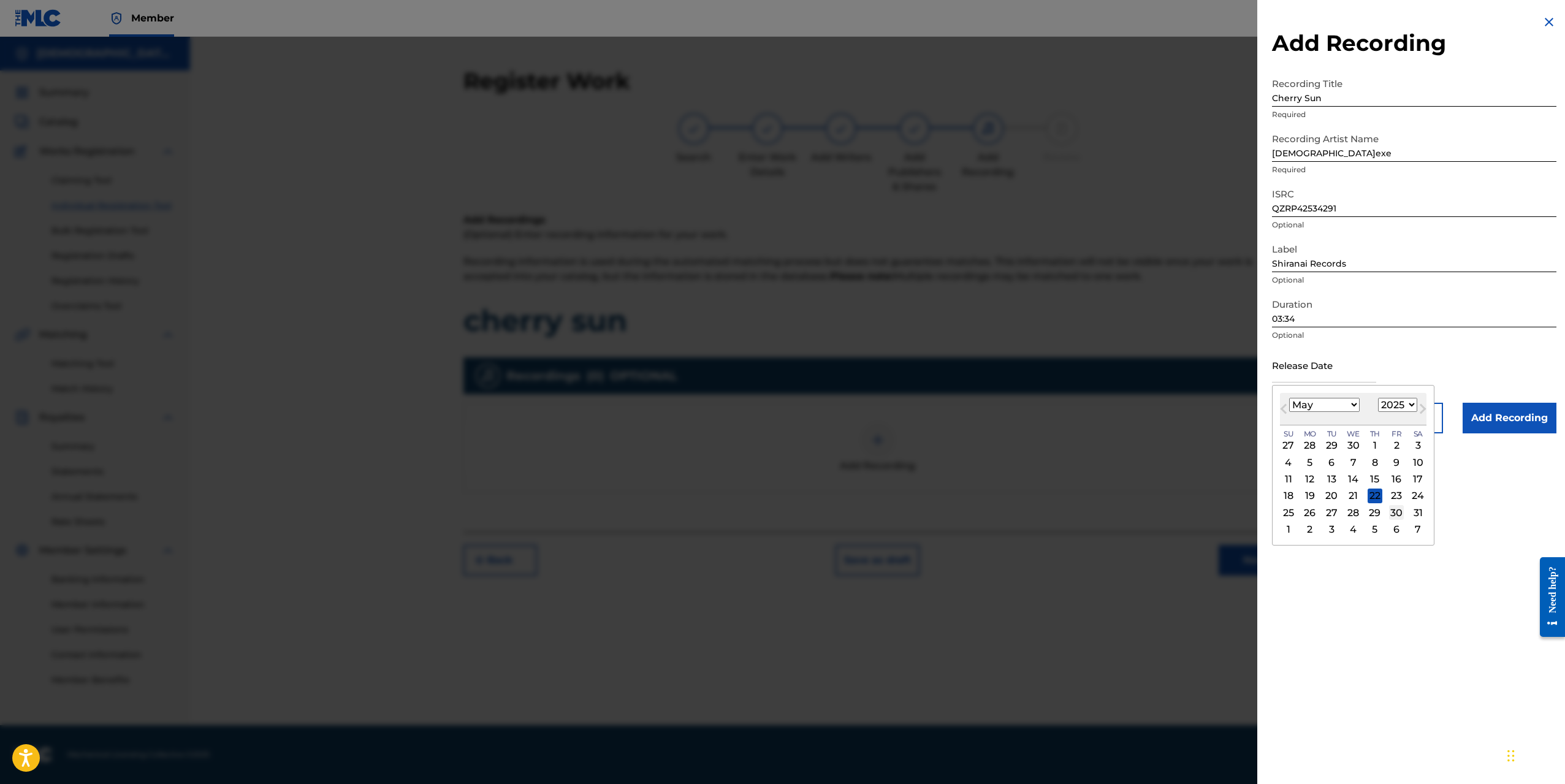
click at [1398, 512] on div "30" at bounding box center [1396, 512] width 15 height 15
type input "[DATE]"
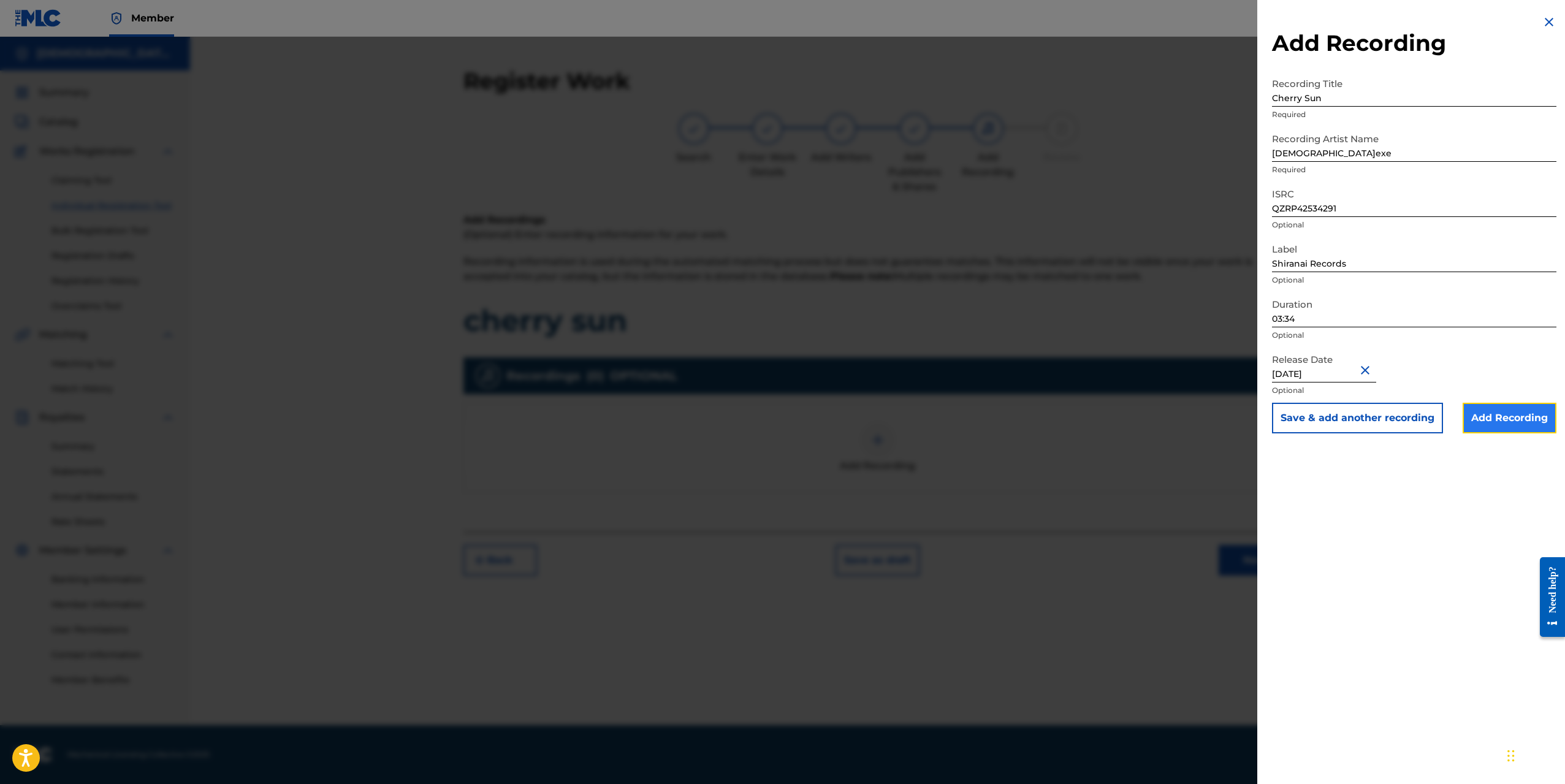
click at [1508, 424] on input "Add Recording" at bounding box center [1510, 418] width 94 height 30
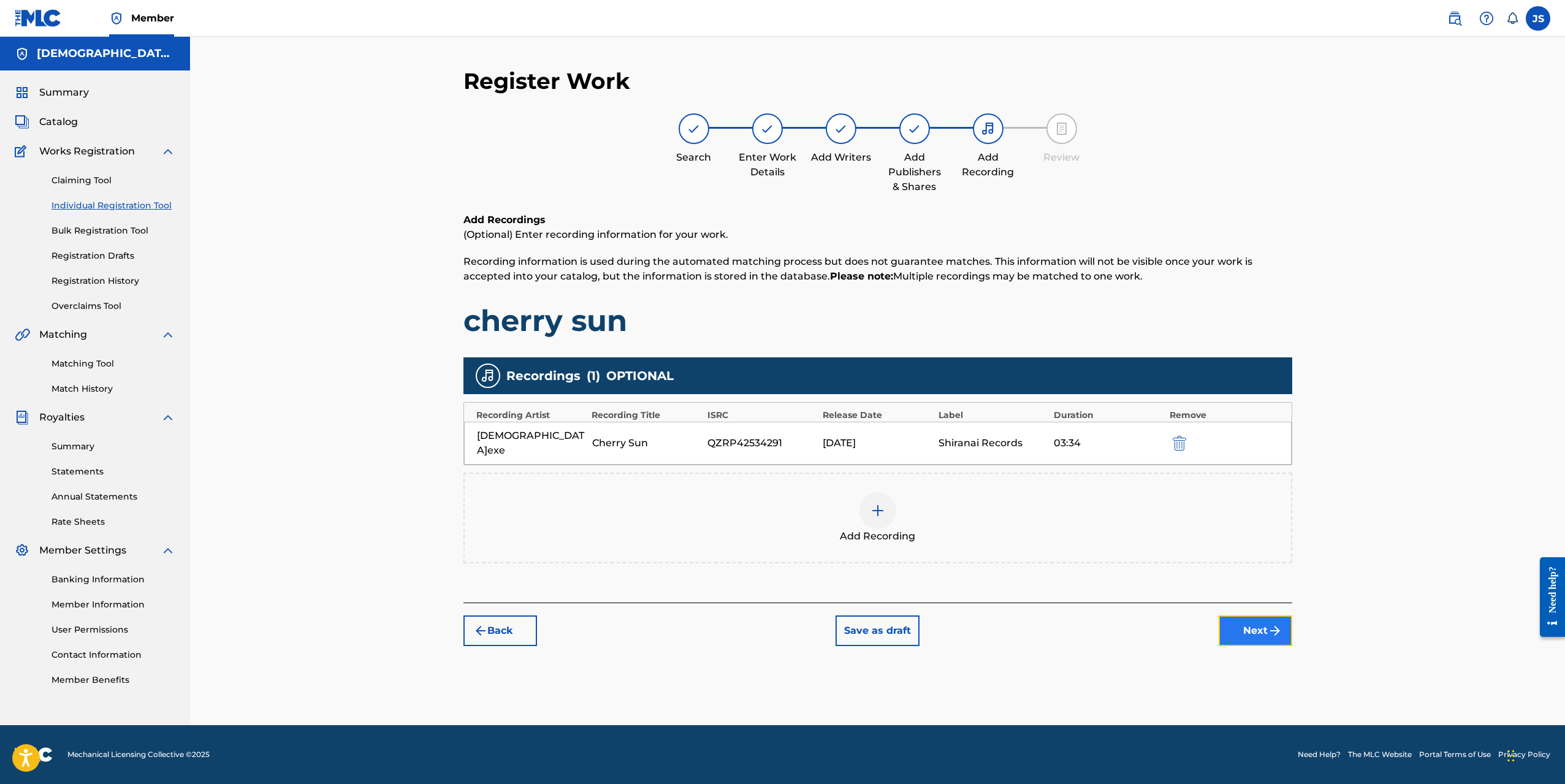
click at [1265, 615] on button "Next" at bounding box center [1255, 630] width 74 height 30
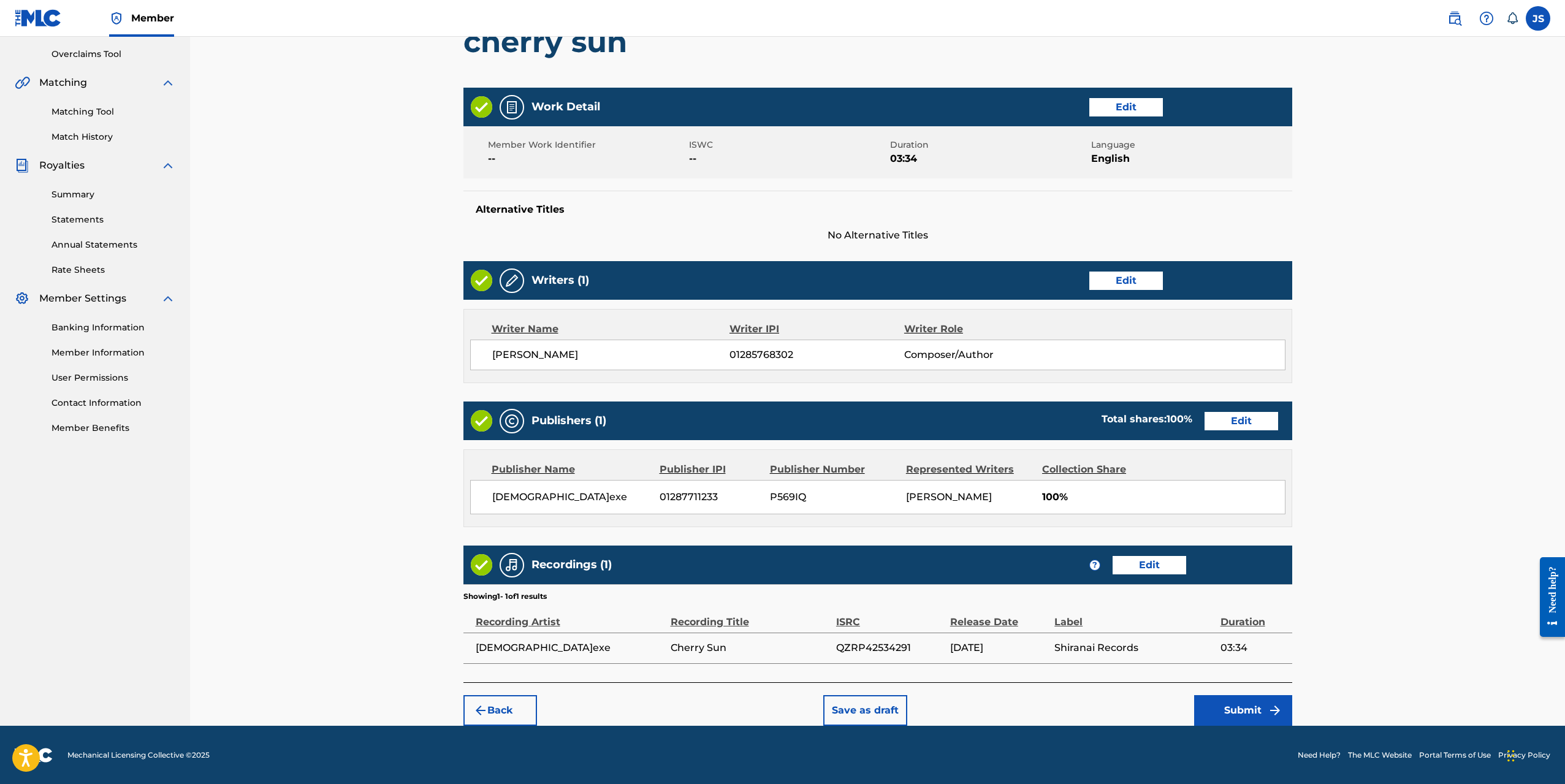
scroll to position [253, 0]
click at [1220, 707] on button "Submit" at bounding box center [1243, 710] width 98 height 30
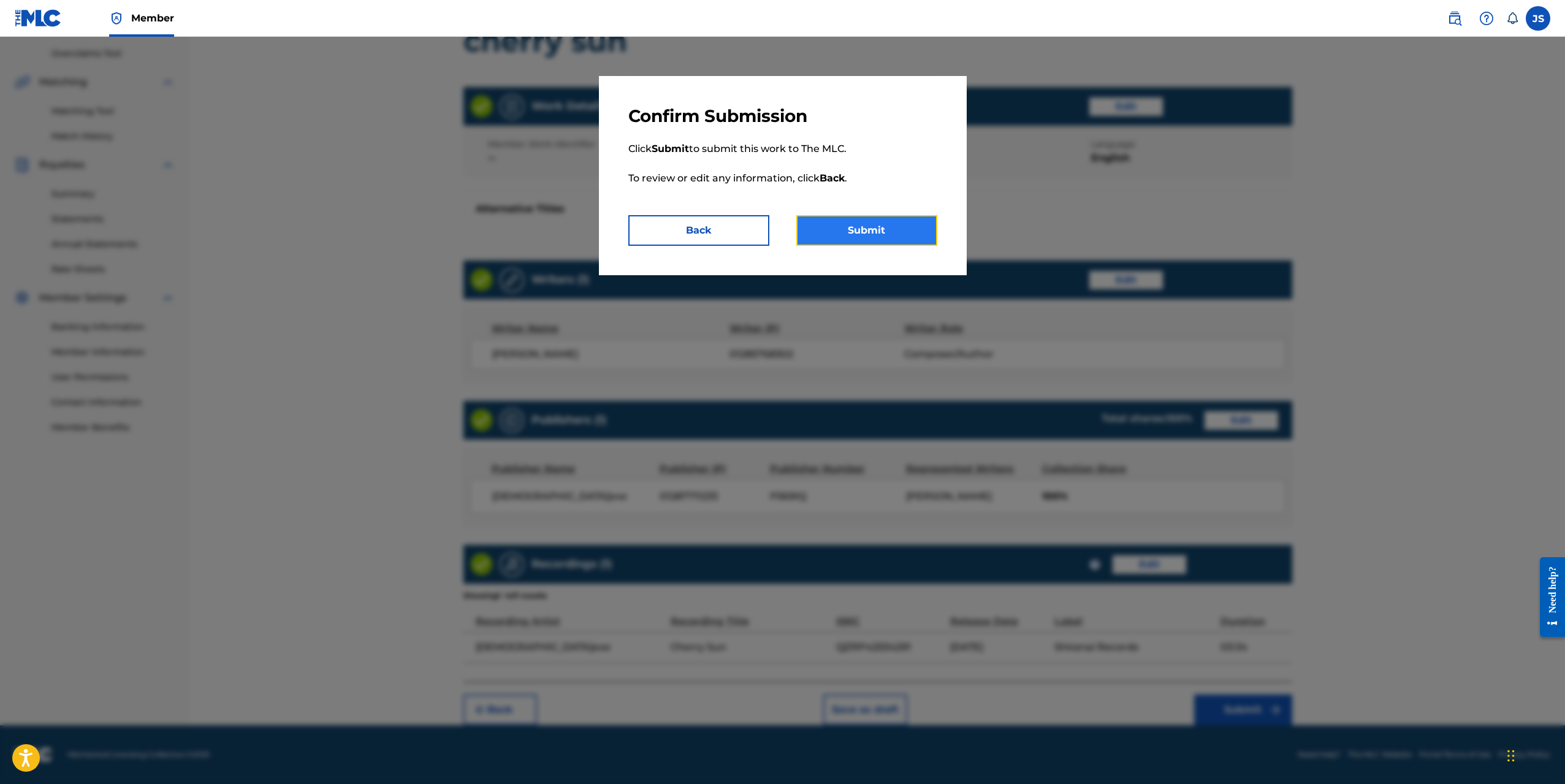
click at [886, 236] on button "Submit" at bounding box center [866, 230] width 141 height 30
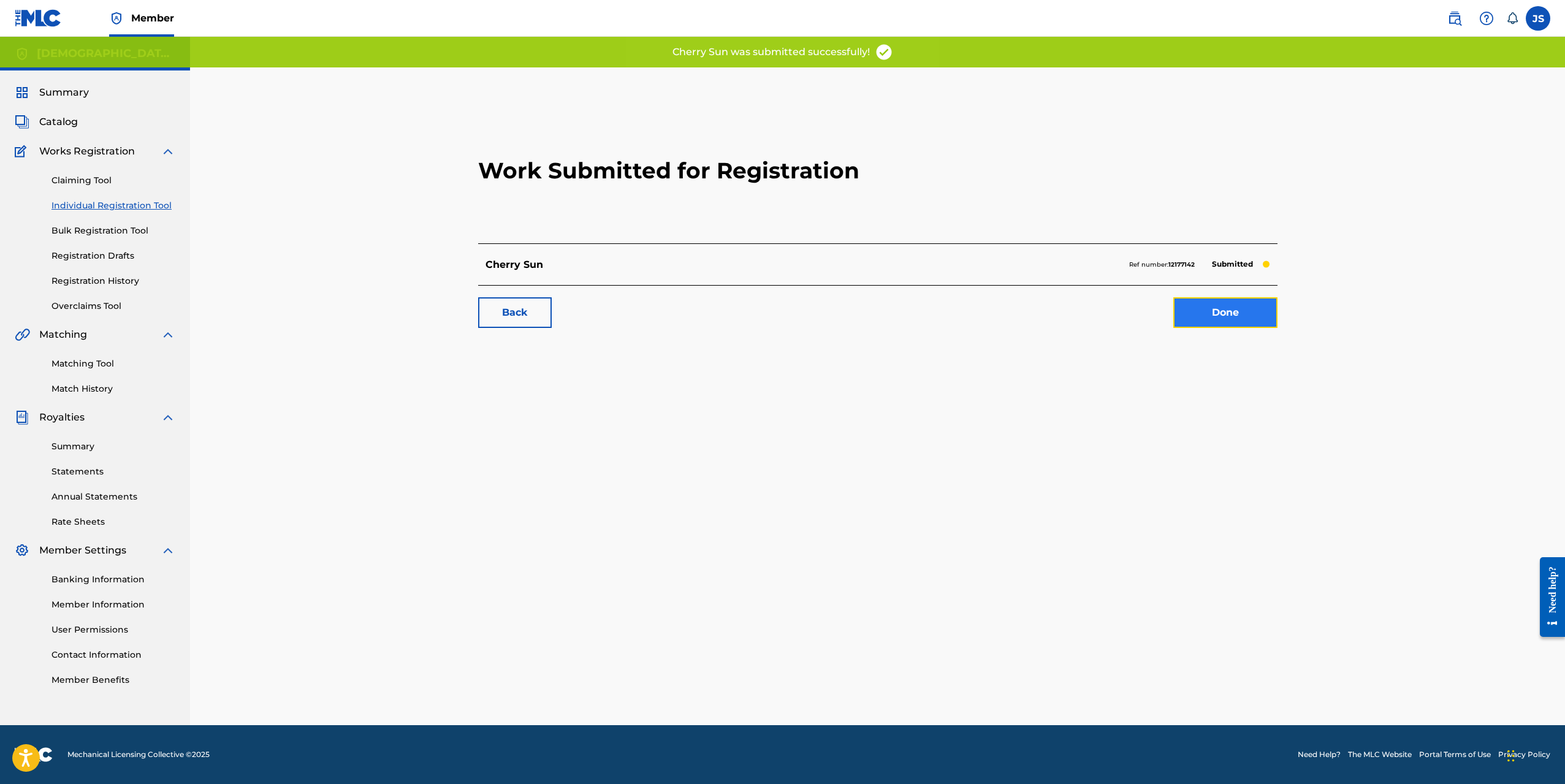
click at [1212, 319] on link "Done" at bounding box center [1225, 312] width 104 height 30
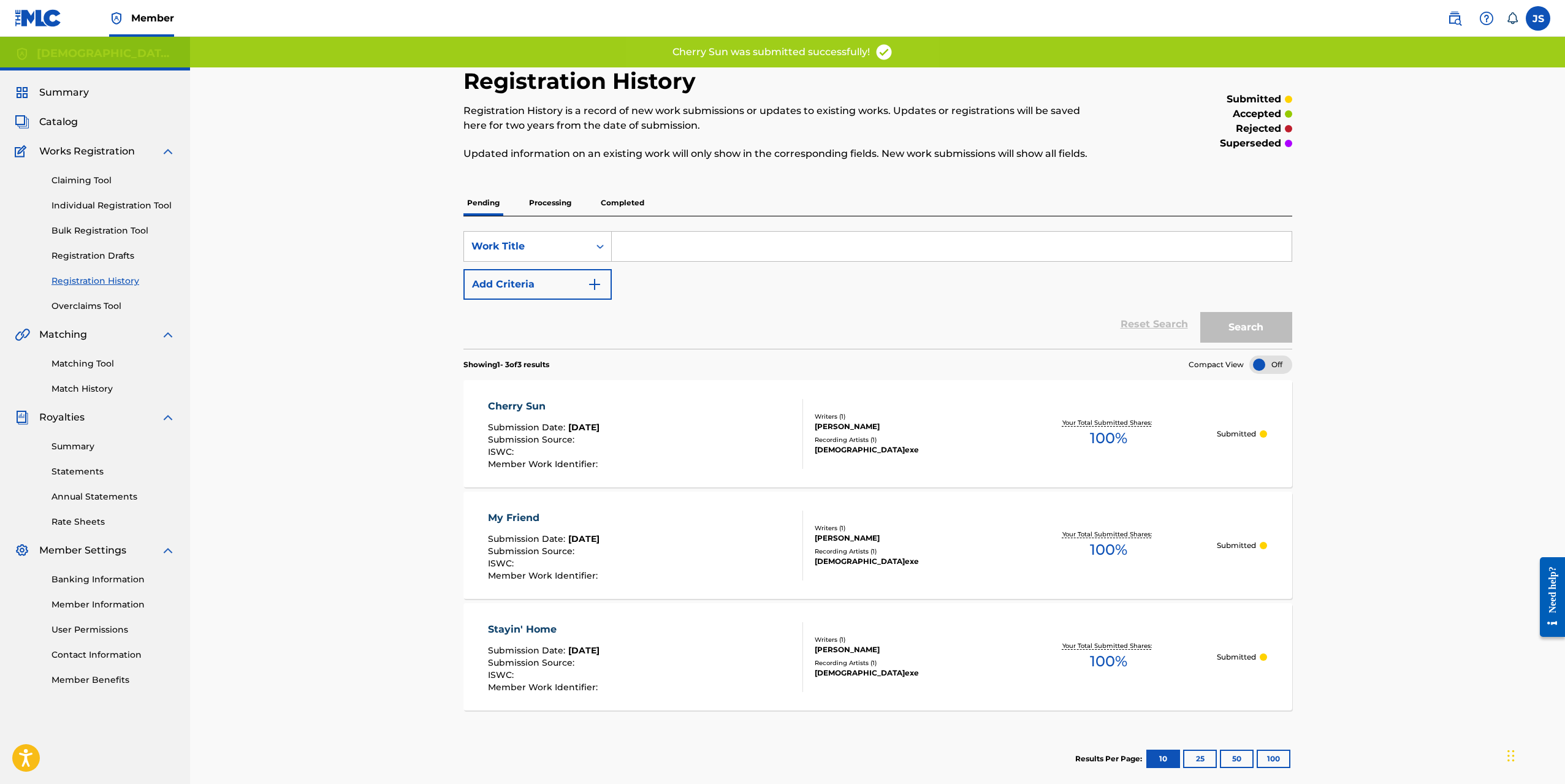
click at [693, 244] on input "Search Form" at bounding box center [952, 246] width 680 height 30
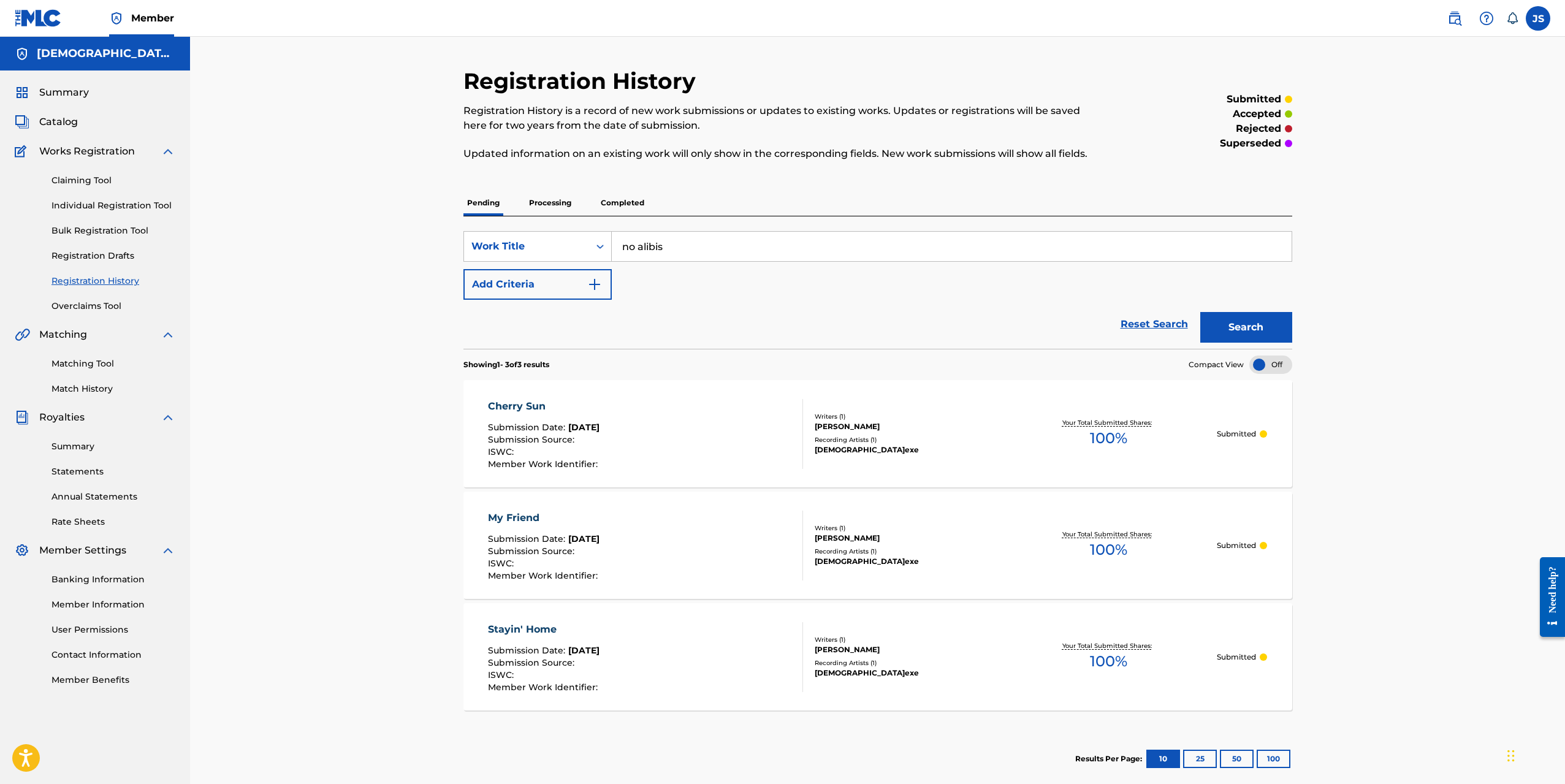
type input "no alibis"
click at [1201, 312] on button "Search" at bounding box center [1247, 327] width 92 height 30
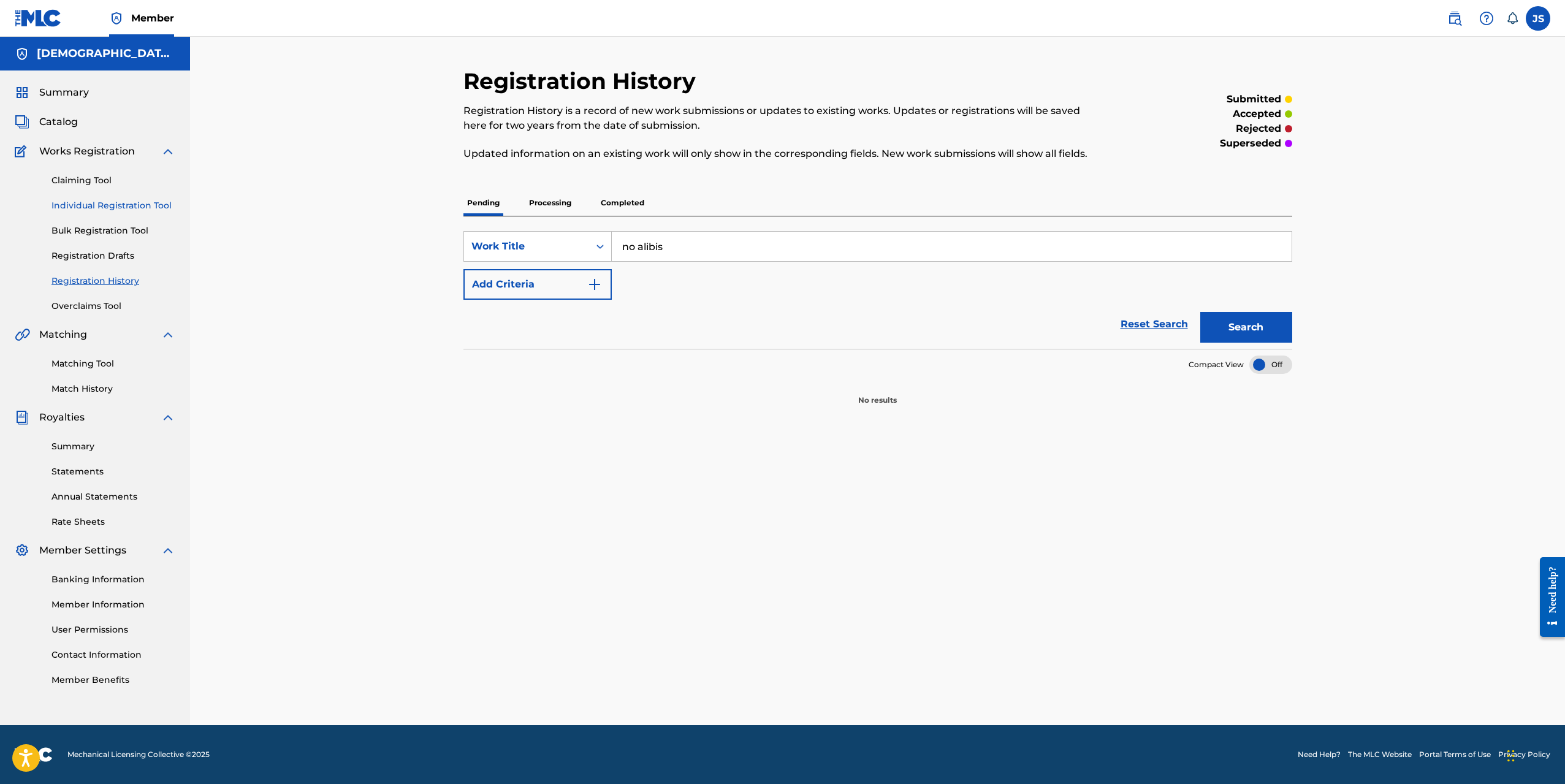
click at [145, 210] on link "Individual Registration Tool" at bounding box center [113, 205] width 124 height 13
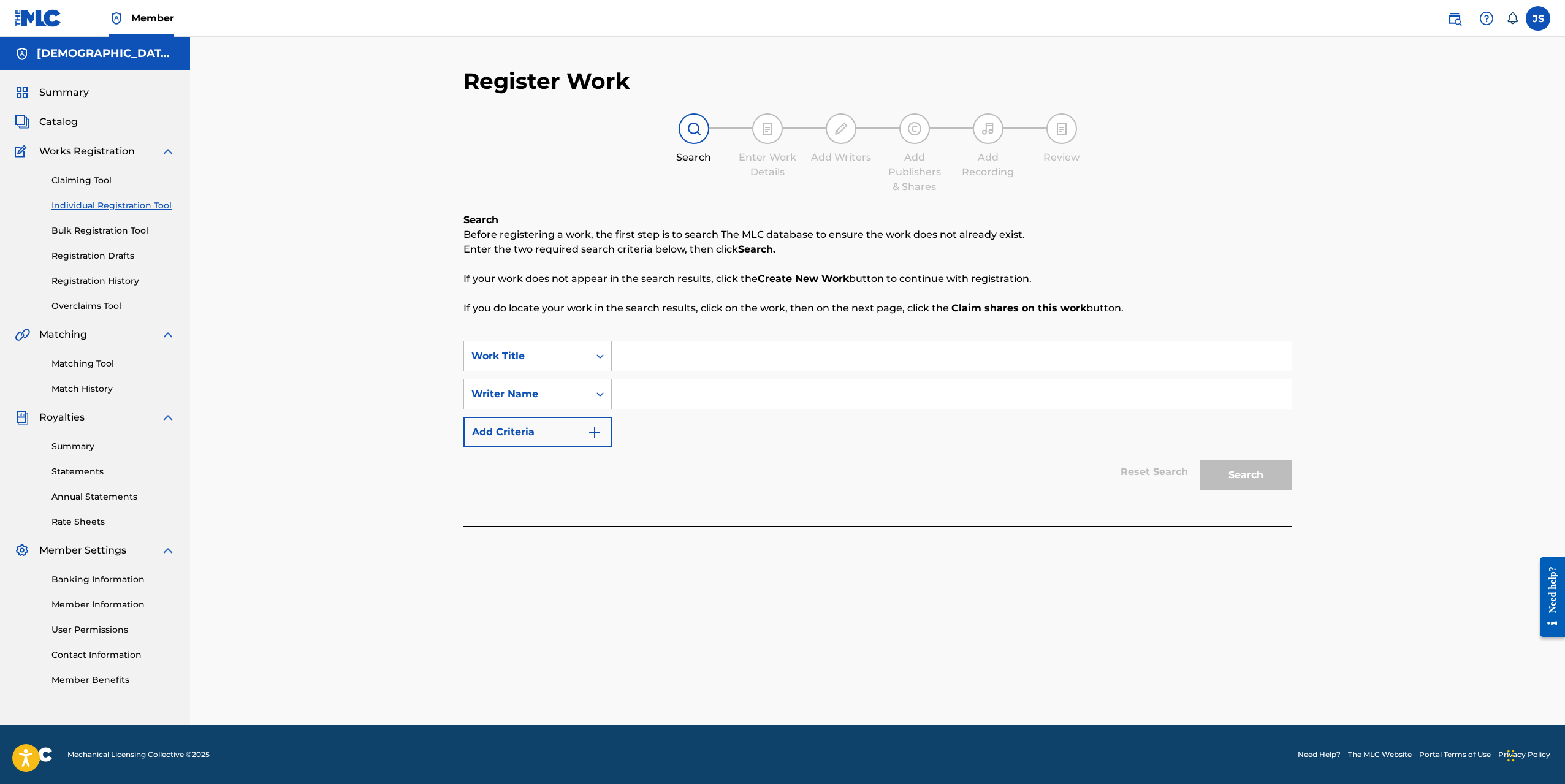
click at [662, 360] on input "Search Form" at bounding box center [952, 356] width 680 height 30
type input "no alibis"
click at [672, 391] on input "Search Form" at bounding box center [952, 394] width 680 height 30
type input "[PERSON_NAME]"
click at [1201, 460] on button "Search" at bounding box center [1247, 475] width 92 height 30
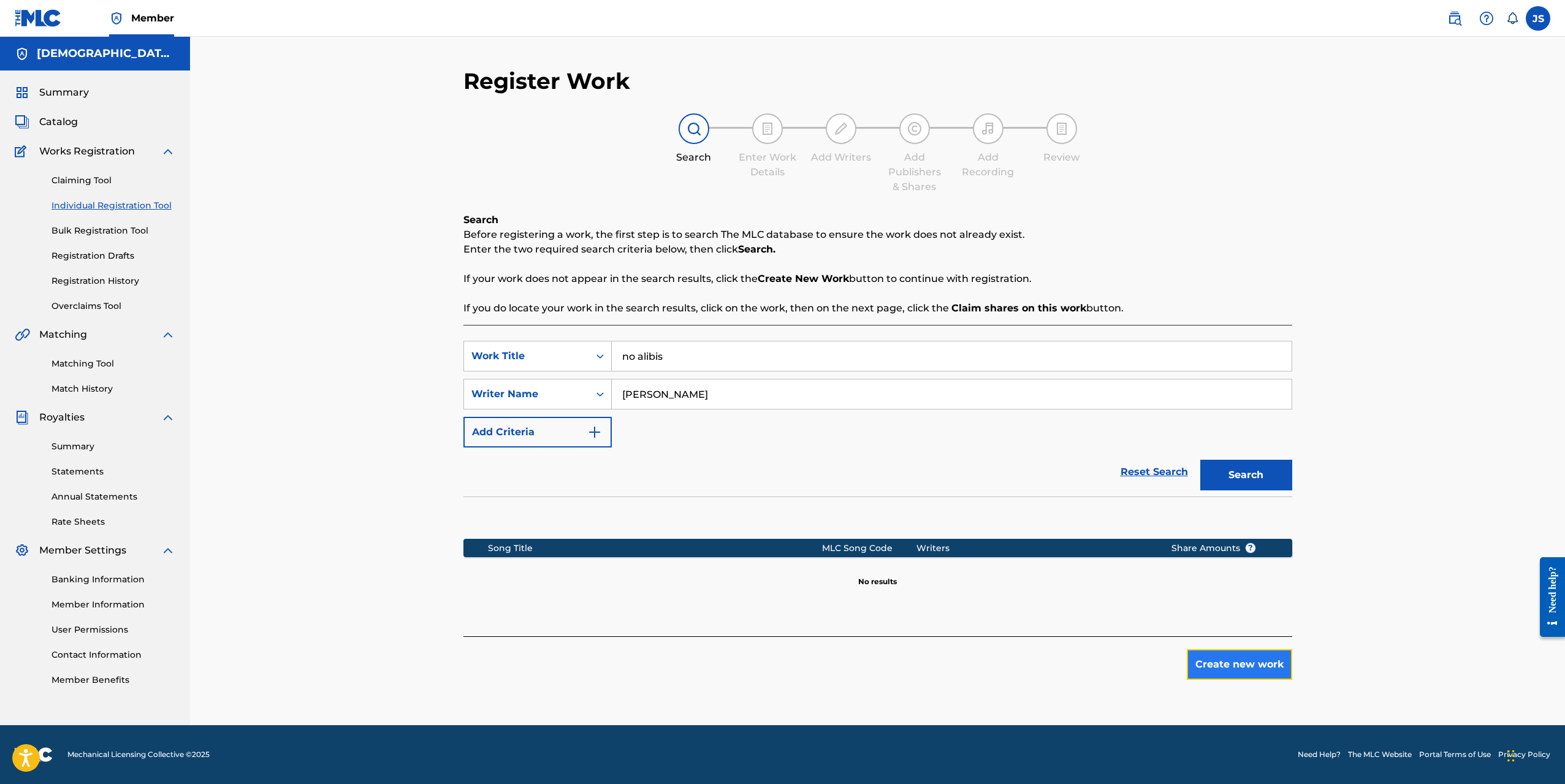
click at [1232, 664] on button "Create new work" at bounding box center [1239, 664] width 106 height 30
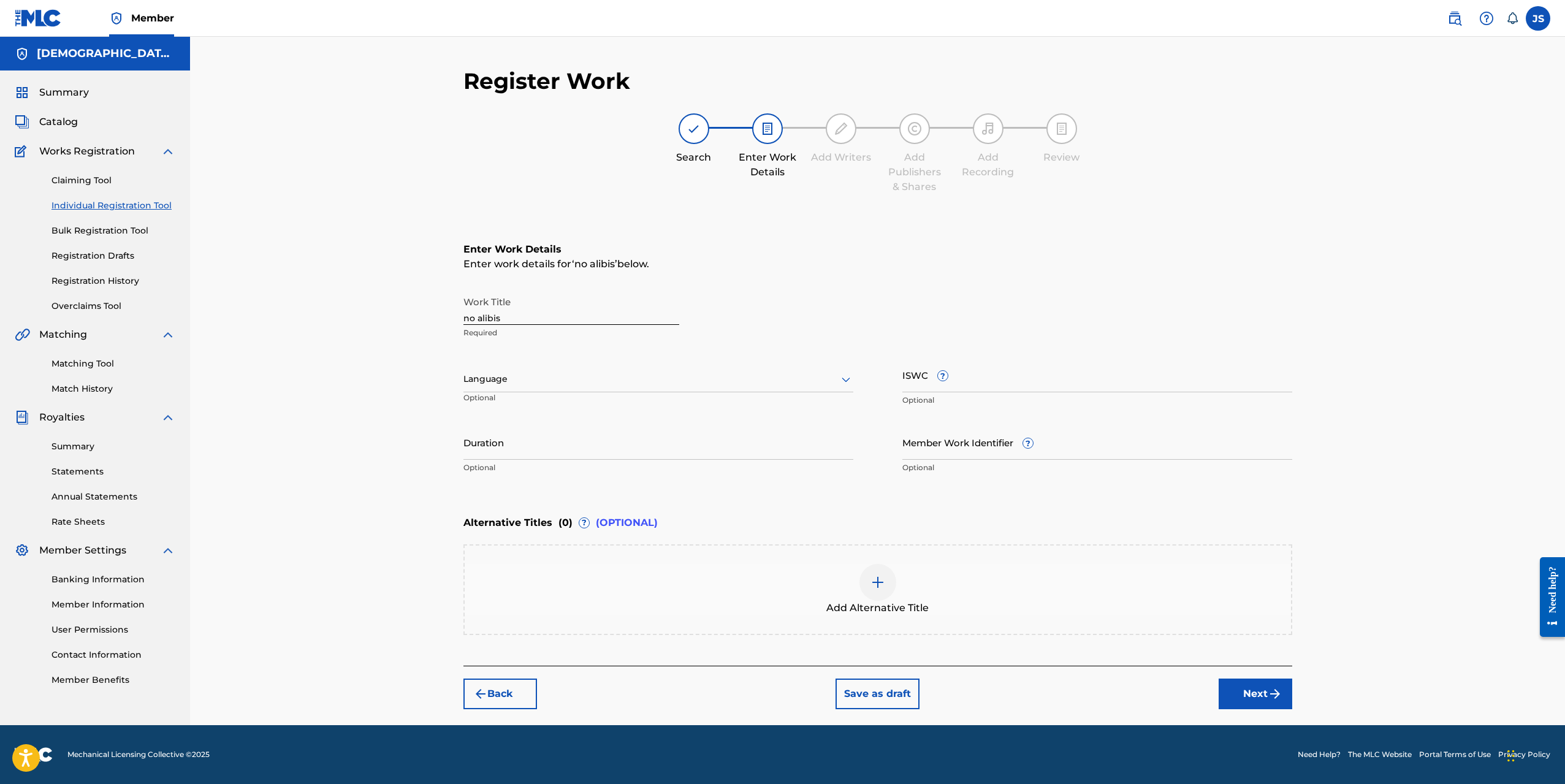
click at [547, 375] on div at bounding box center [658, 379] width 390 height 16
type input "e"
click at [520, 406] on div "English" at bounding box center [658, 406] width 389 height 28
click at [613, 453] on input "Duration" at bounding box center [658, 442] width 390 height 35
type input "02:54"
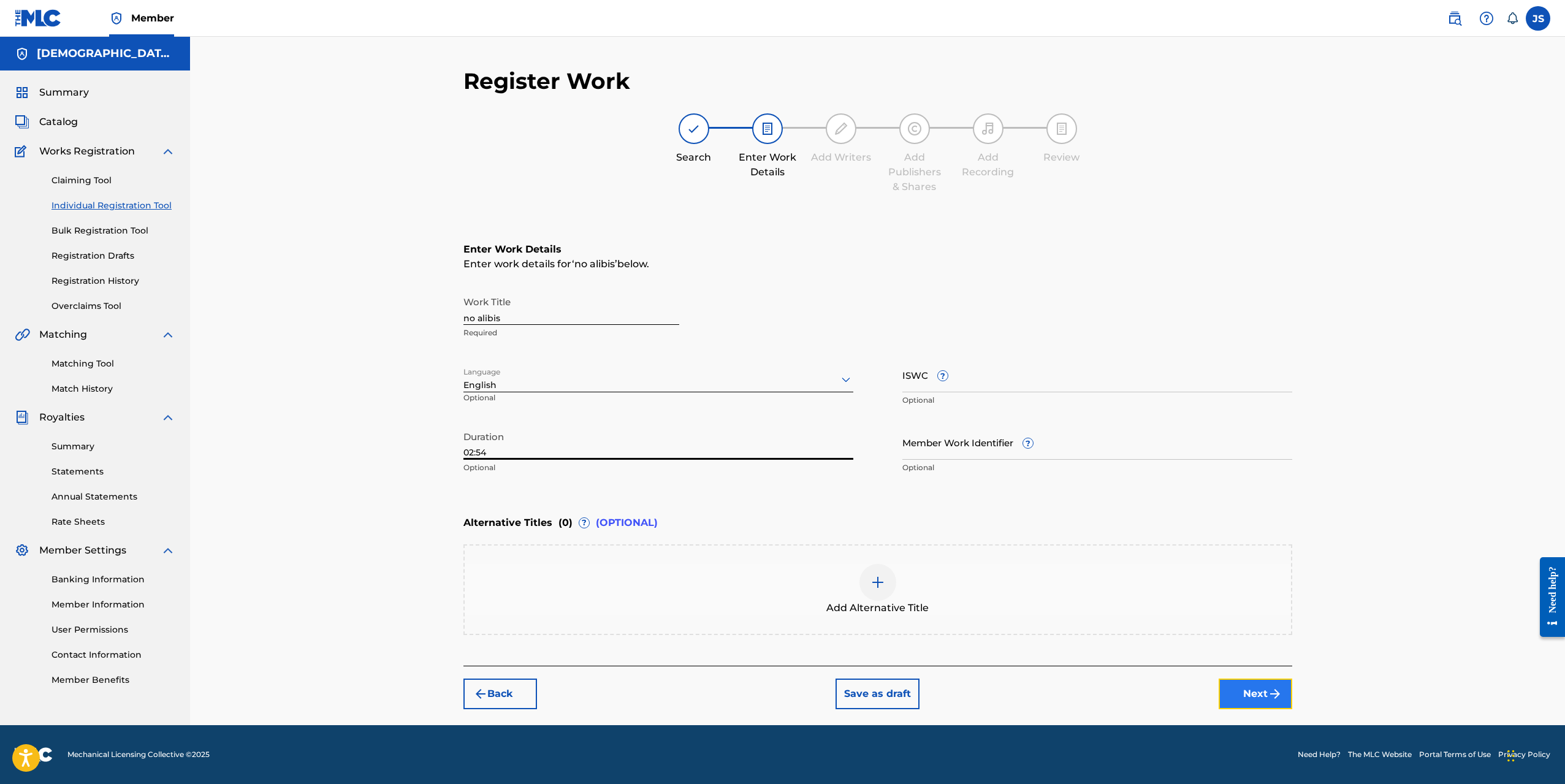
click at [1263, 694] on button "Next" at bounding box center [1255, 693] width 74 height 30
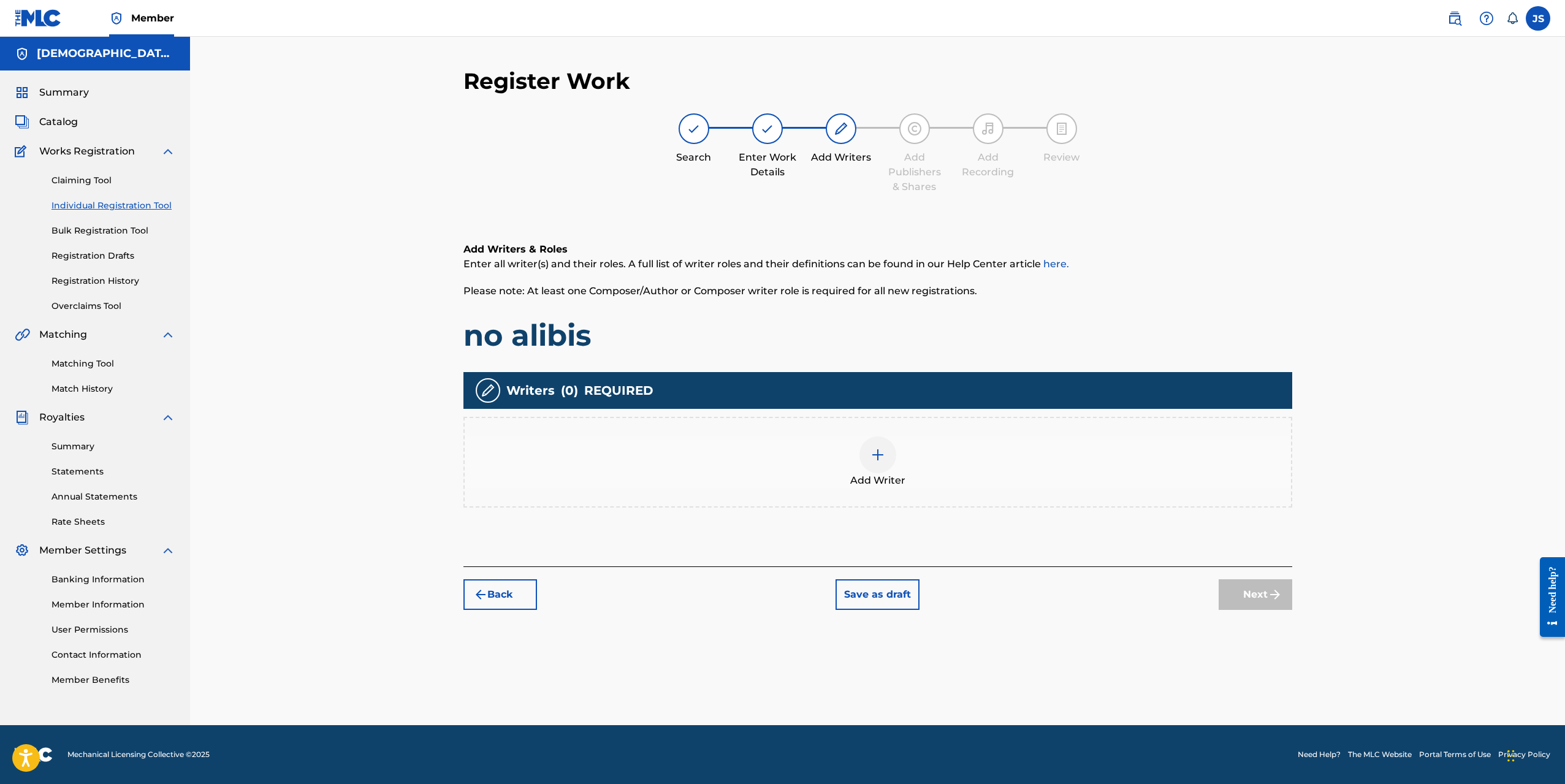
click at [864, 441] on div at bounding box center [878, 455] width 37 height 37
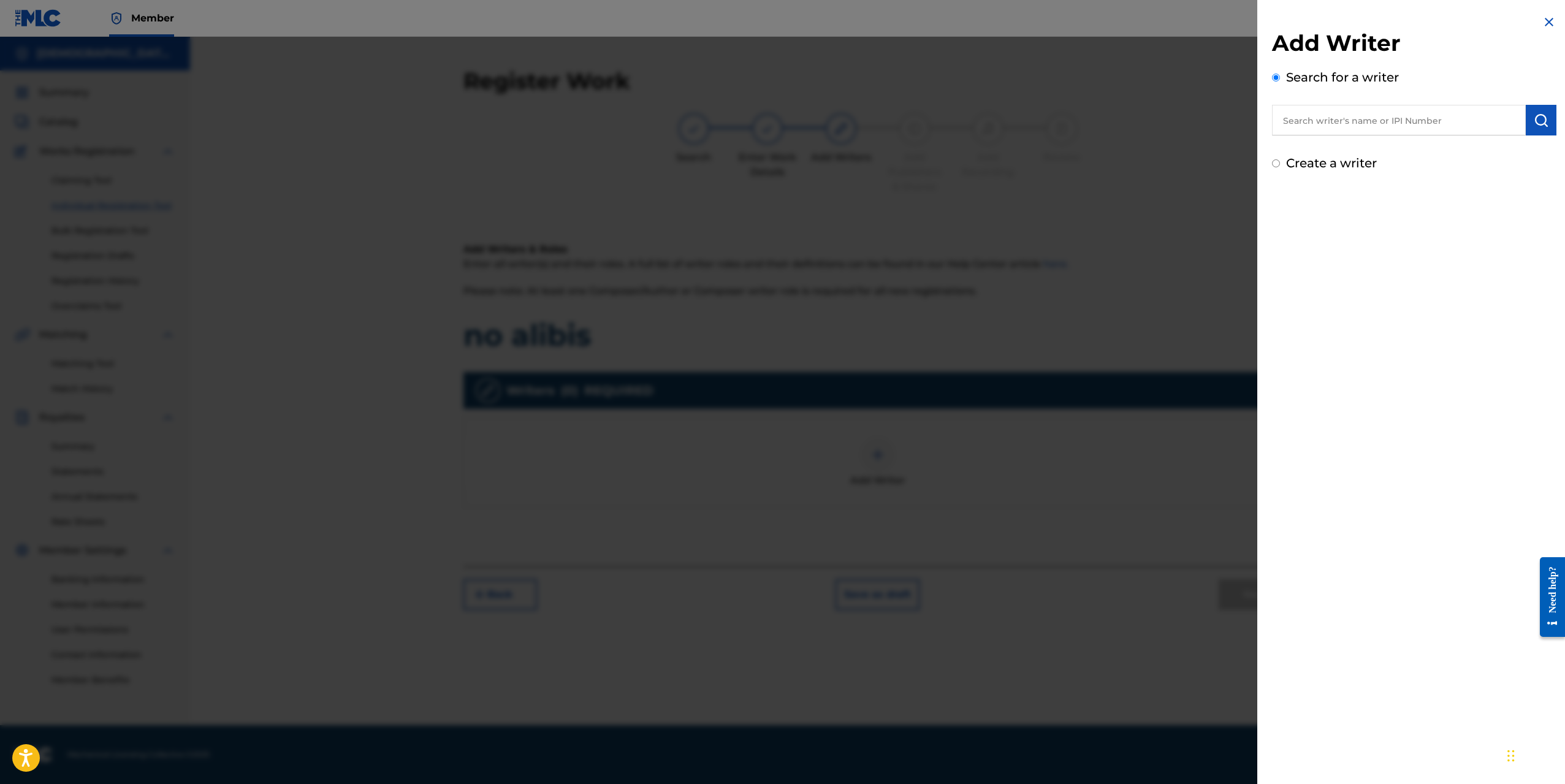
click at [1328, 117] on input "text" at bounding box center [1399, 120] width 254 height 30
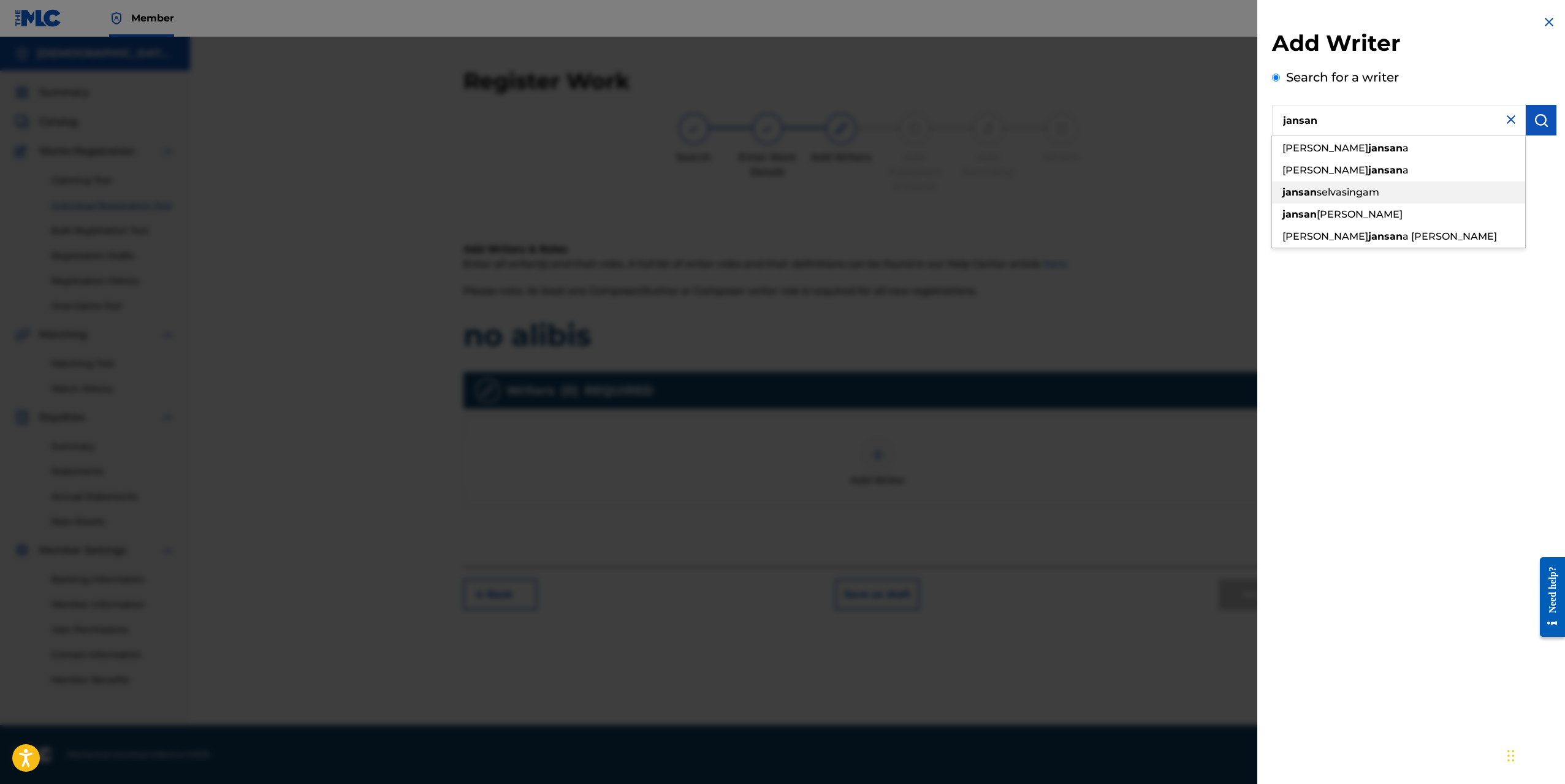
click at [1370, 198] on div "[PERSON_NAME]" at bounding box center [1399, 192] width 253 height 22
type input "[PERSON_NAME]"
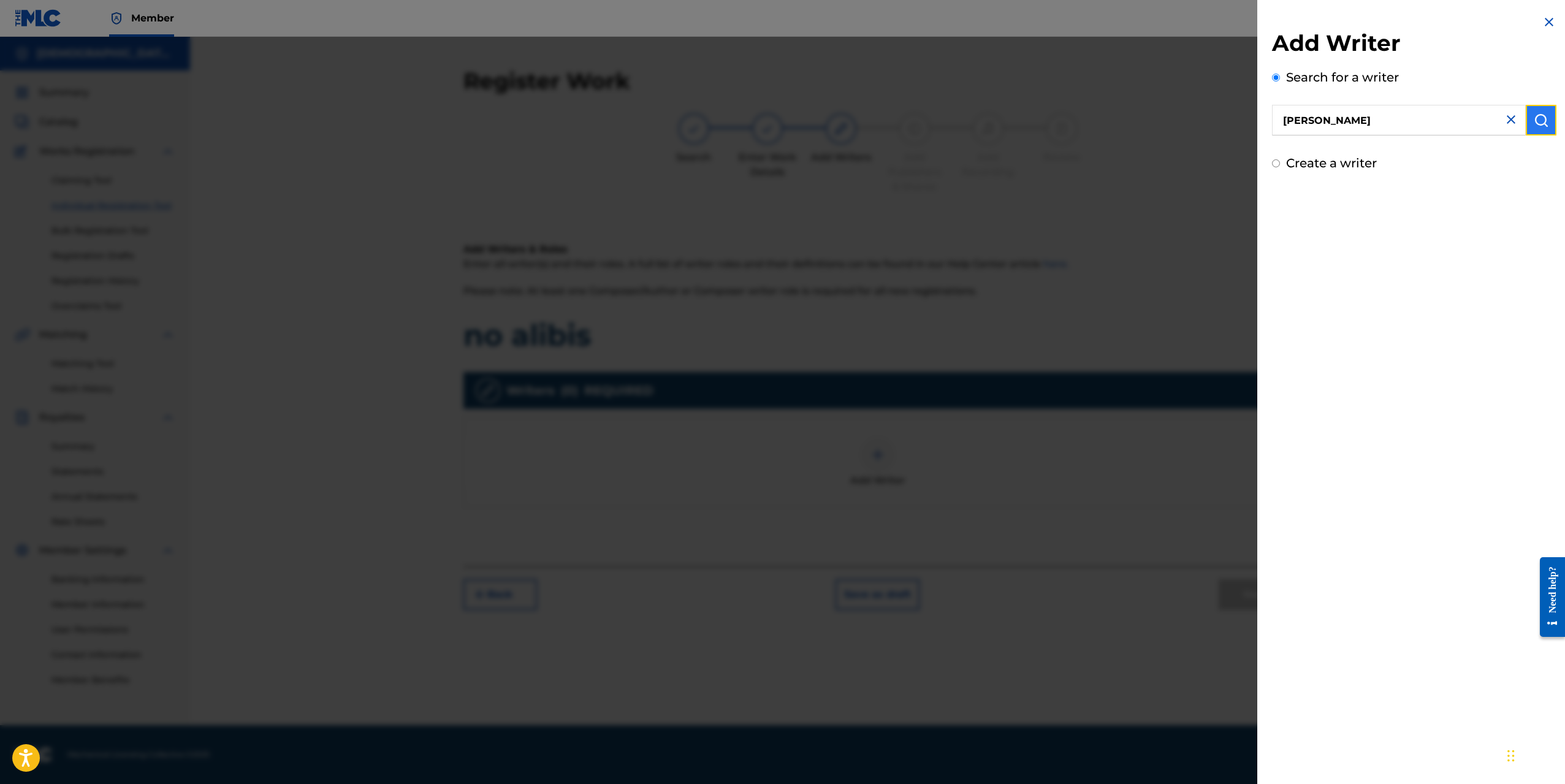
click at [1537, 125] on img "submit" at bounding box center [1541, 120] width 15 height 15
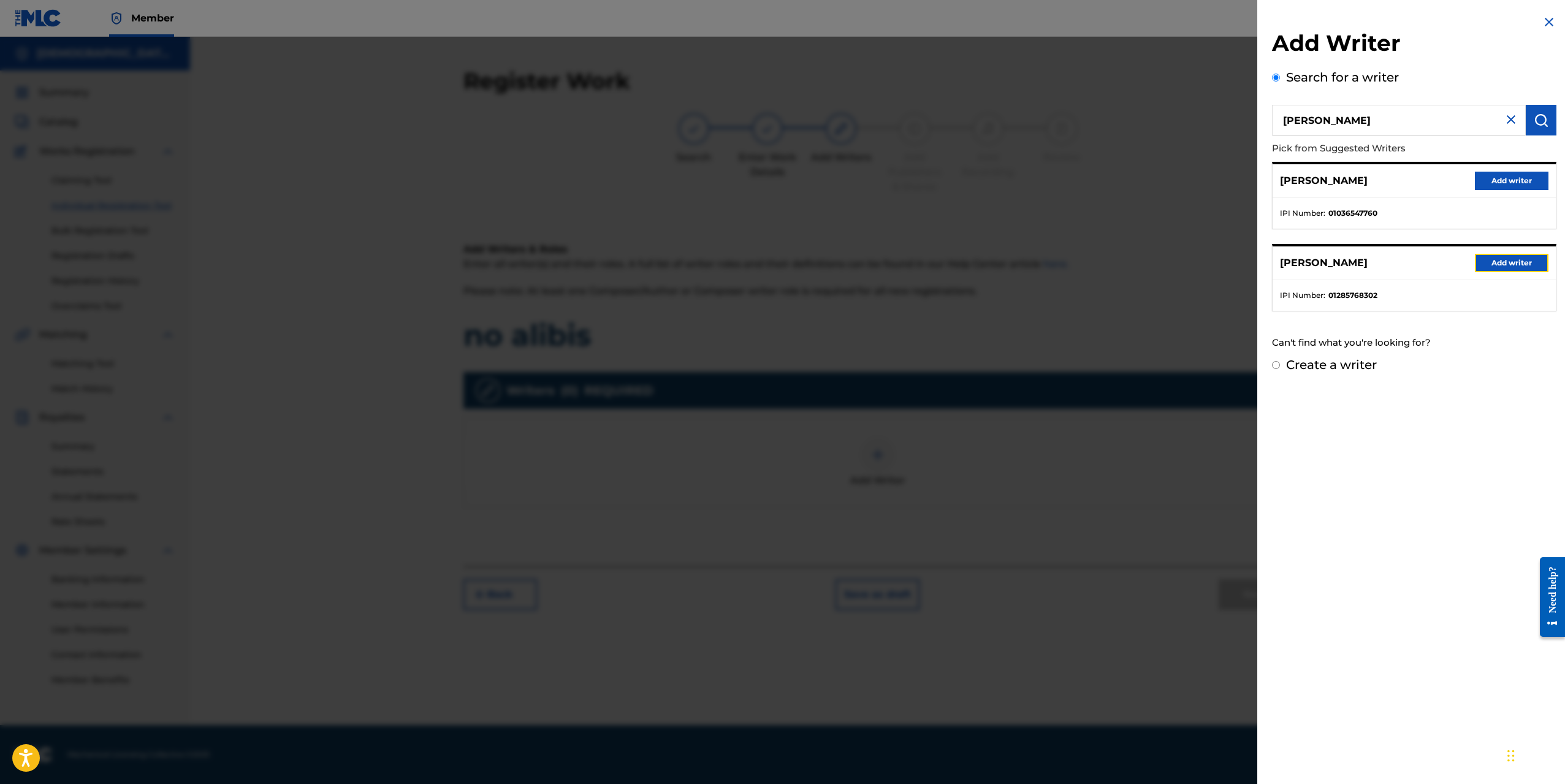
click at [1498, 268] on button "Add writer" at bounding box center [1512, 263] width 74 height 18
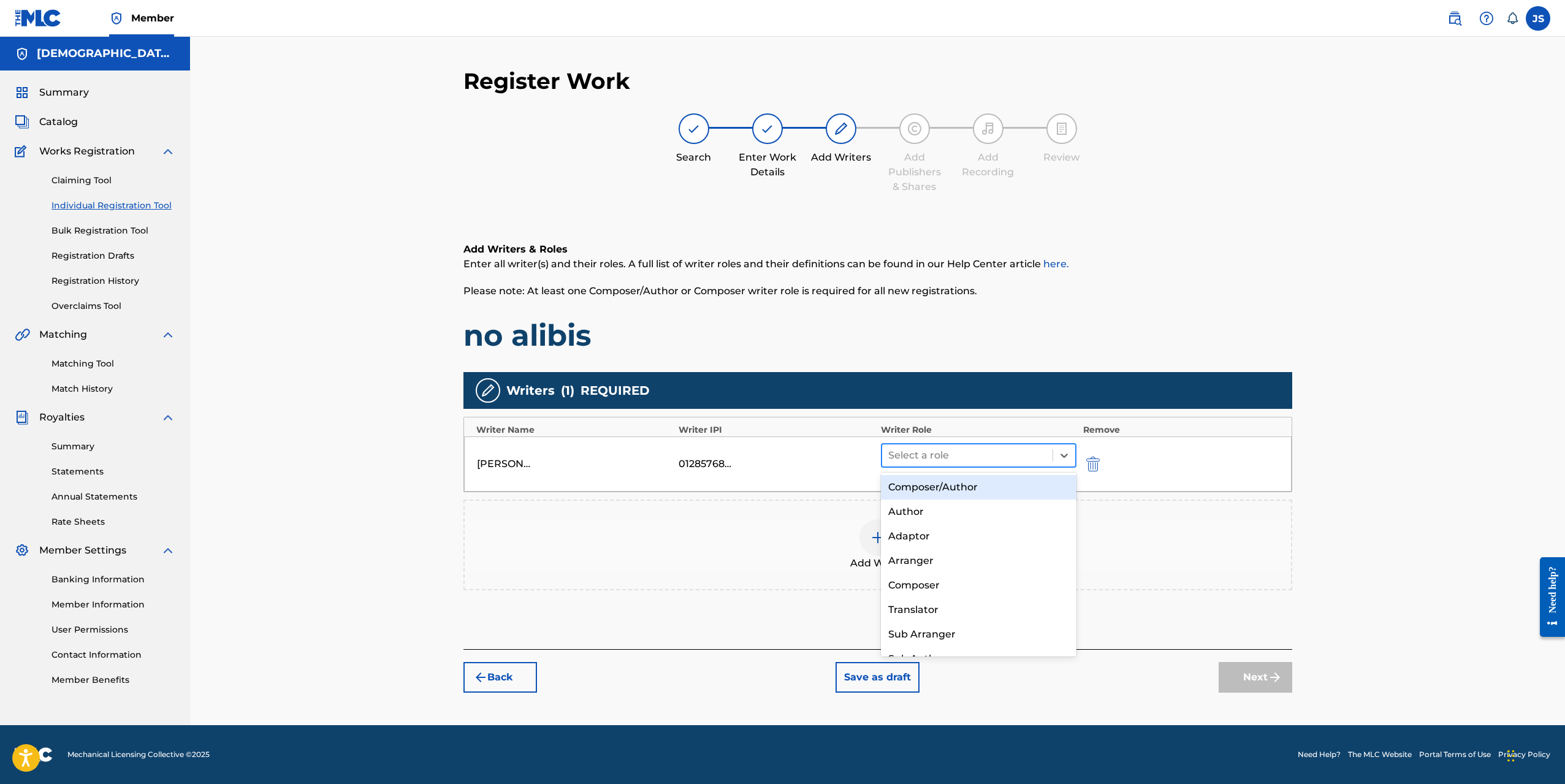
click at [987, 457] on div at bounding box center [968, 455] width 159 height 17
click at [972, 486] on div "Composer/Author" at bounding box center [979, 487] width 196 height 25
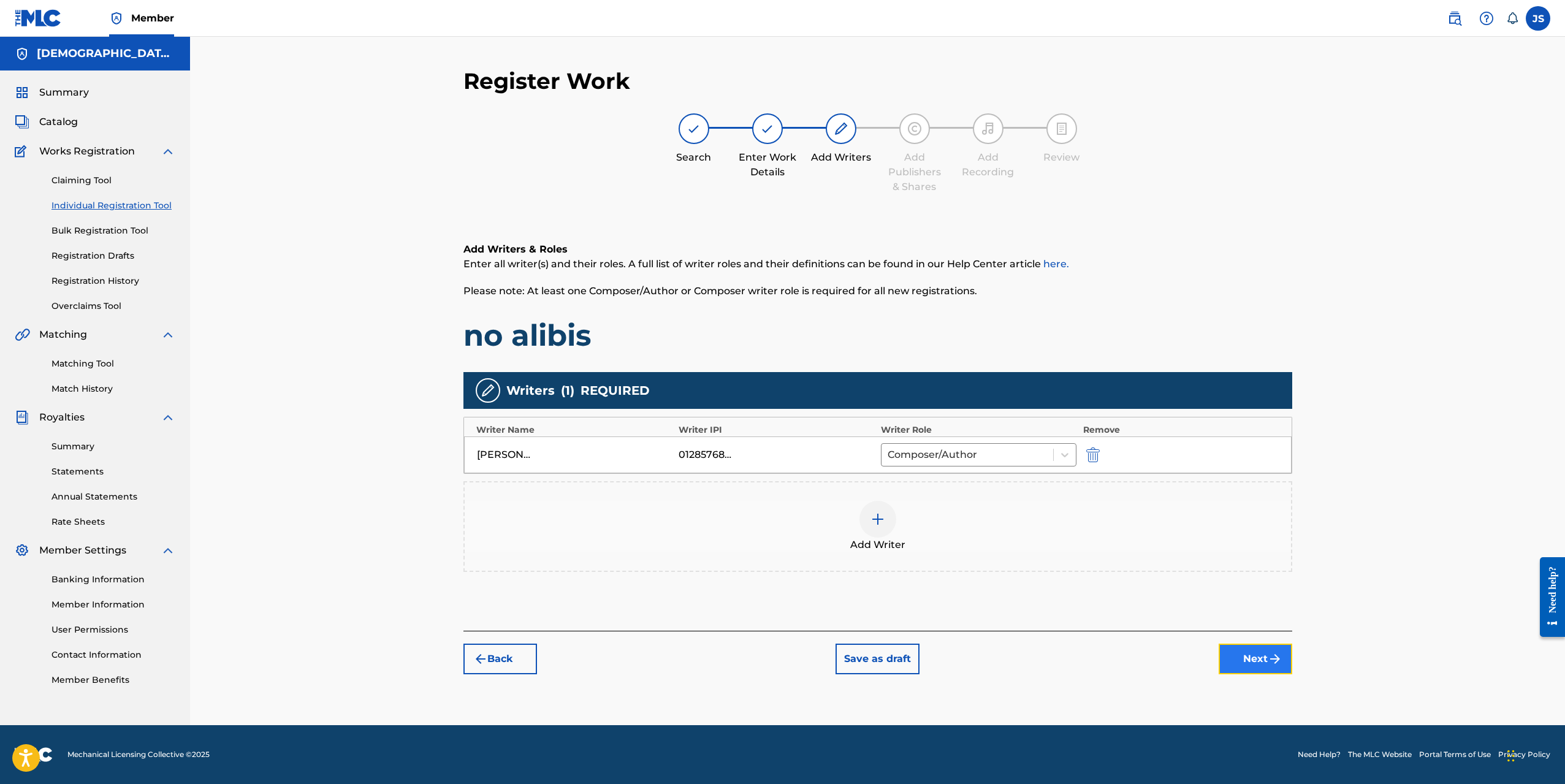
click at [1246, 671] on button "Next" at bounding box center [1255, 659] width 74 height 30
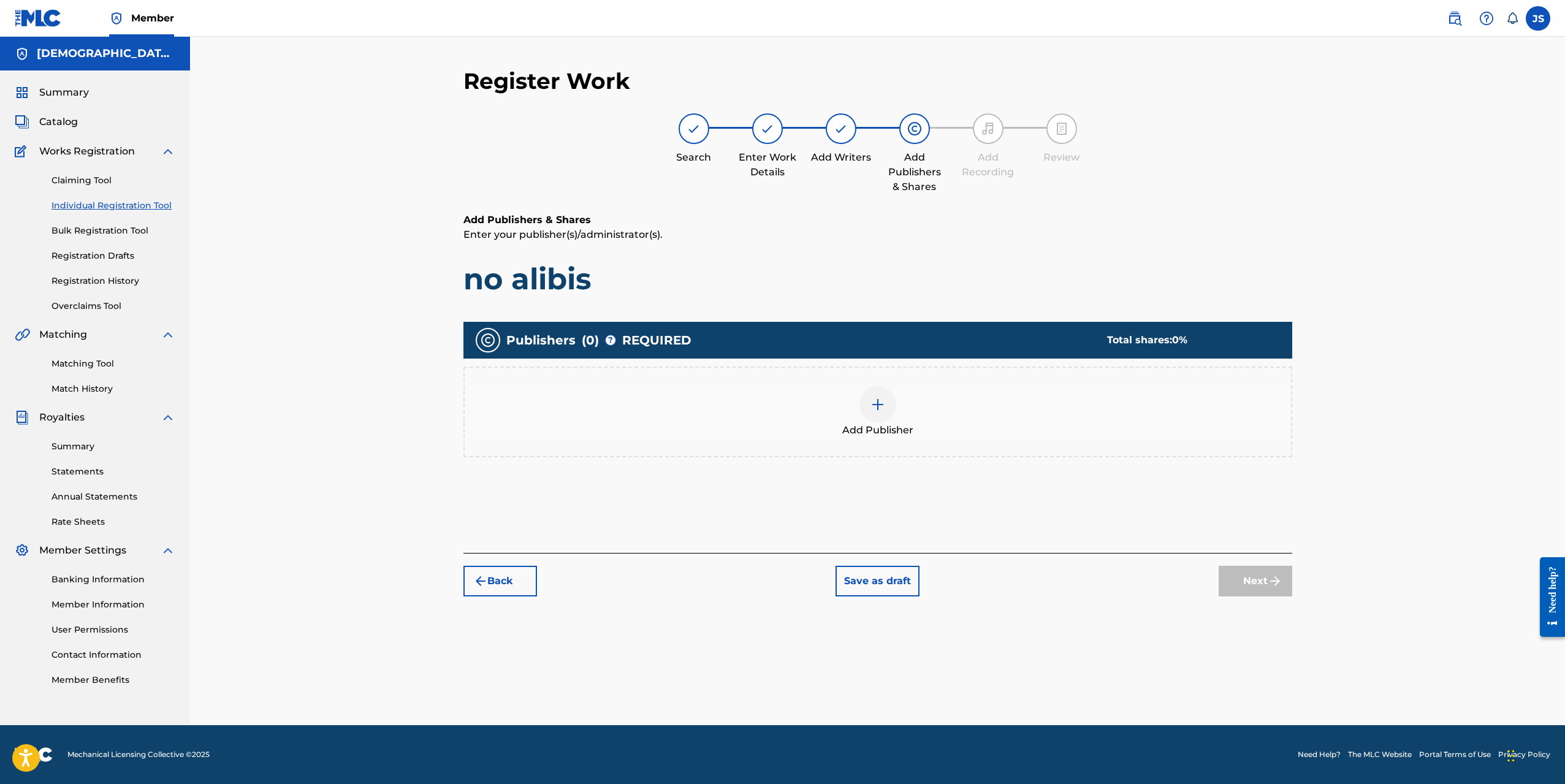
click at [875, 407] on img at bounding box center [878, 404] width 15 height 15
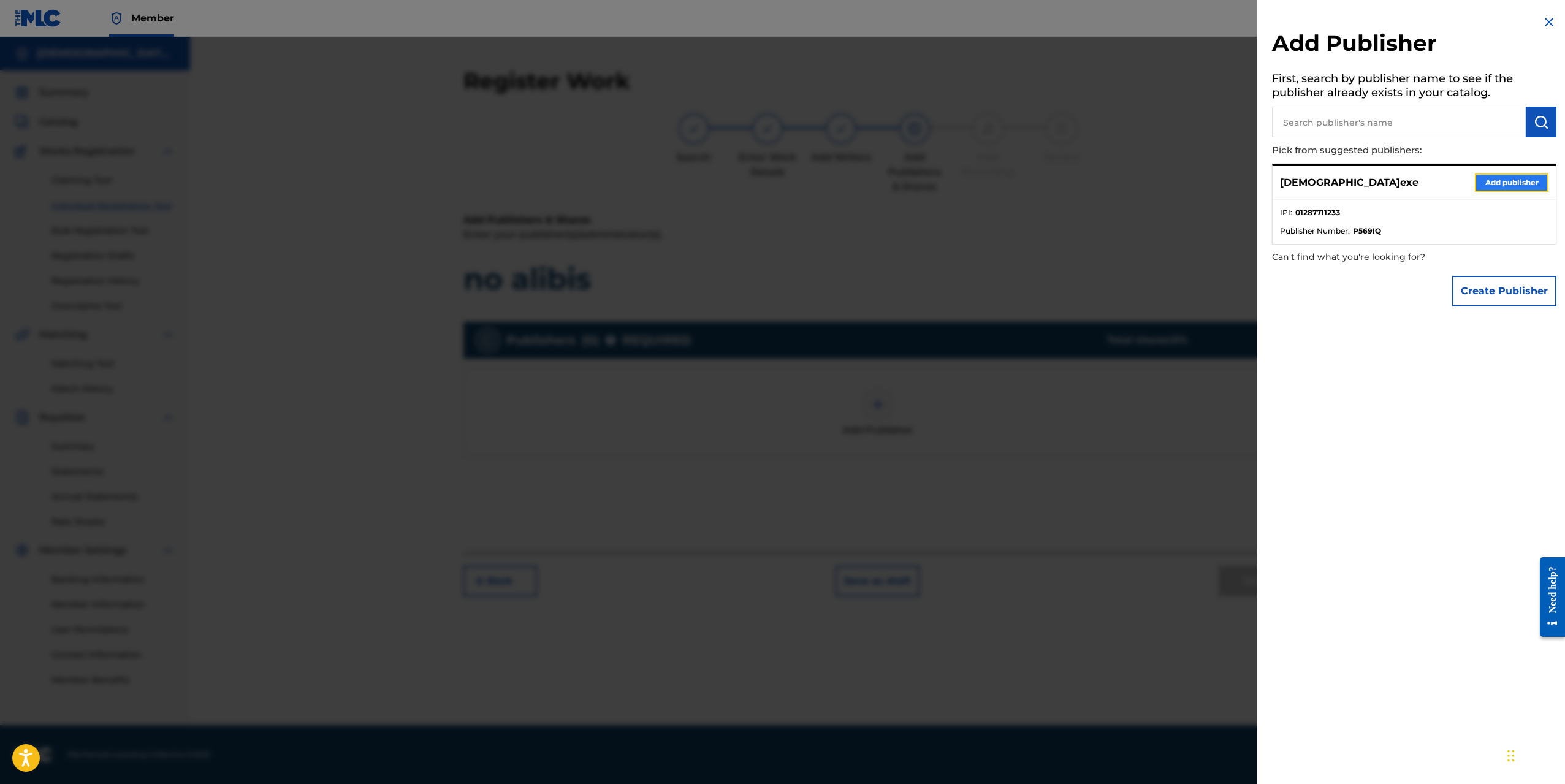
click at [1497, 191] on button "Add publisher" at bounding box center [1512, 183] width 74 height 18
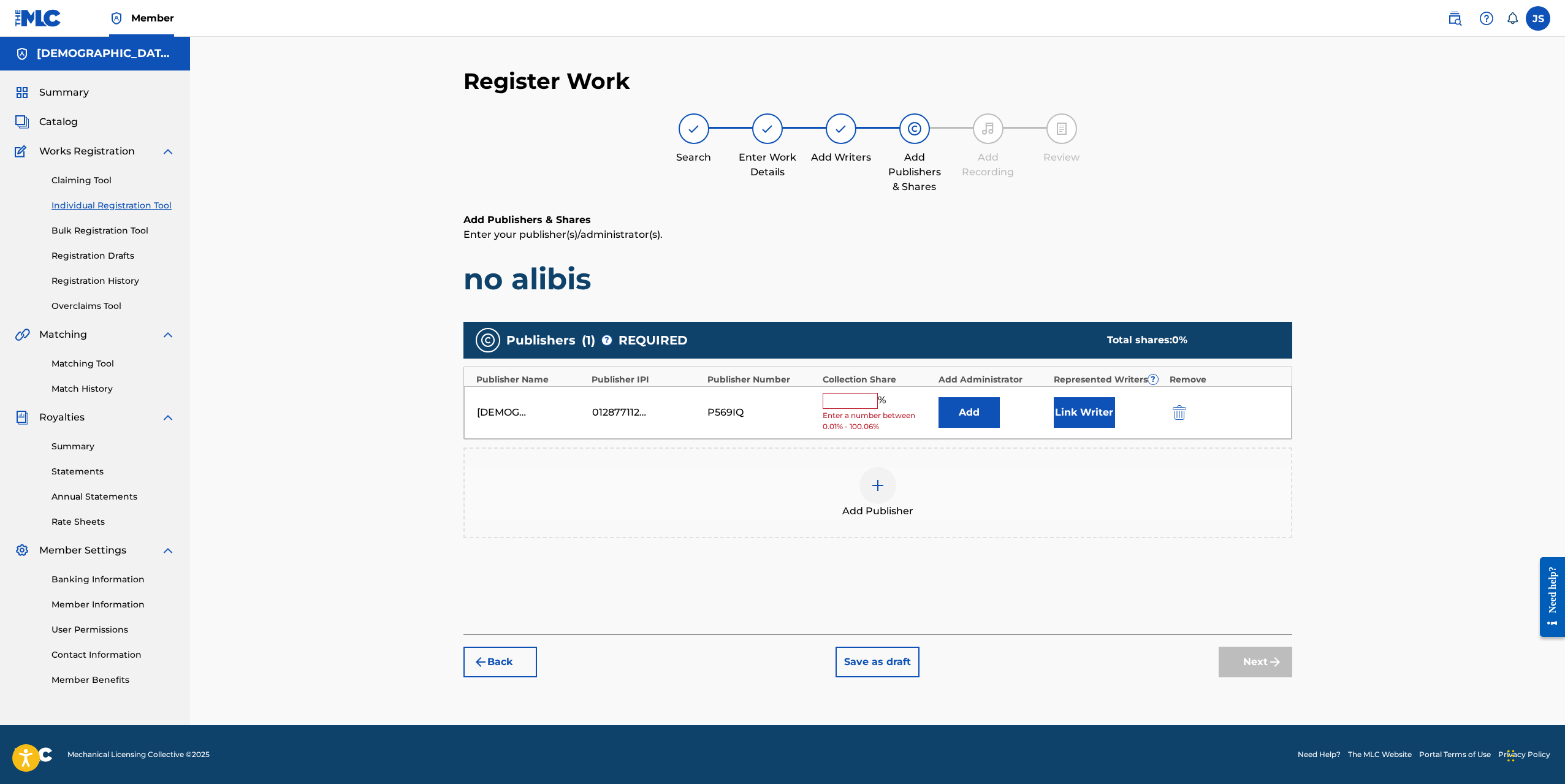
click at [860, 401] on input "text" at bounding box center [850, 401] width 55 height 16
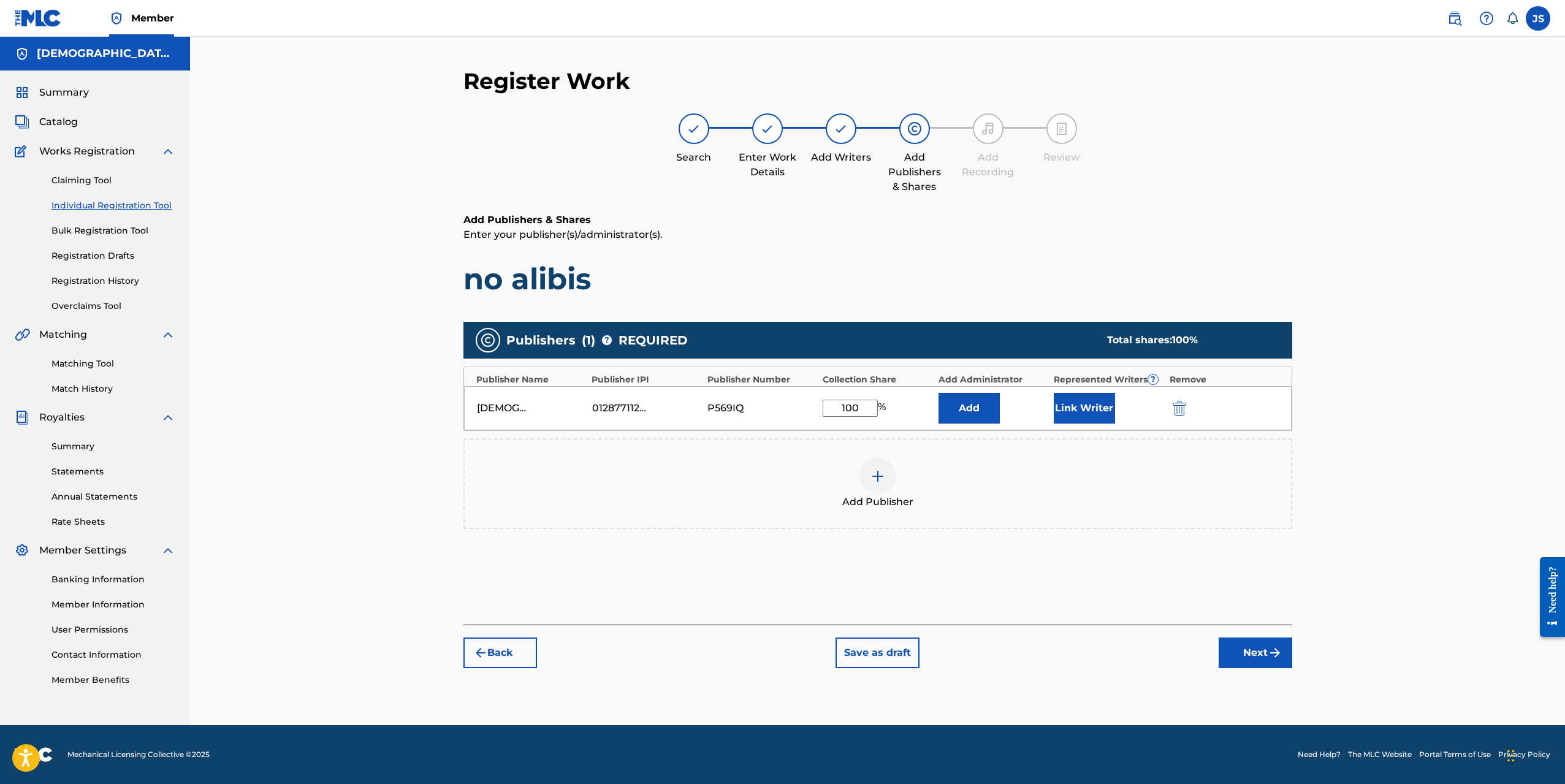
type input "100"
click at [1034, 567] on div "Publishers ( 1 ) ? REQUIRED Total shares: 100 % Publisher Name Publisher IPI Pu…" at bounding box center [878, 443] width 829 height 255
click at [1080, 402] on button "Link Writer" at bounding box center [1085, 408] width 62 height 30
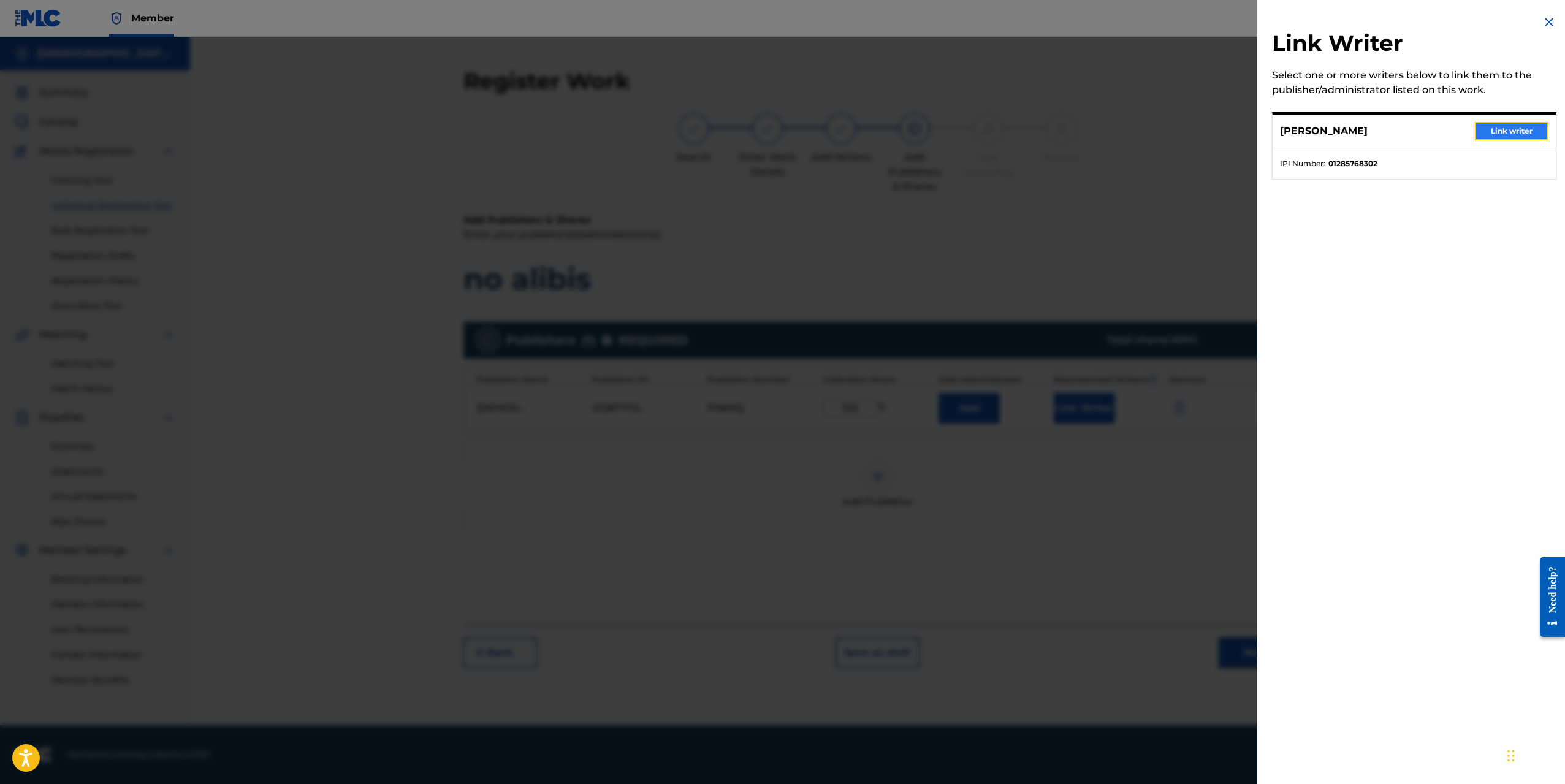
click at [1513, 132] on button "Link writer" at bounding box center [1512, 131] width 74 height 18
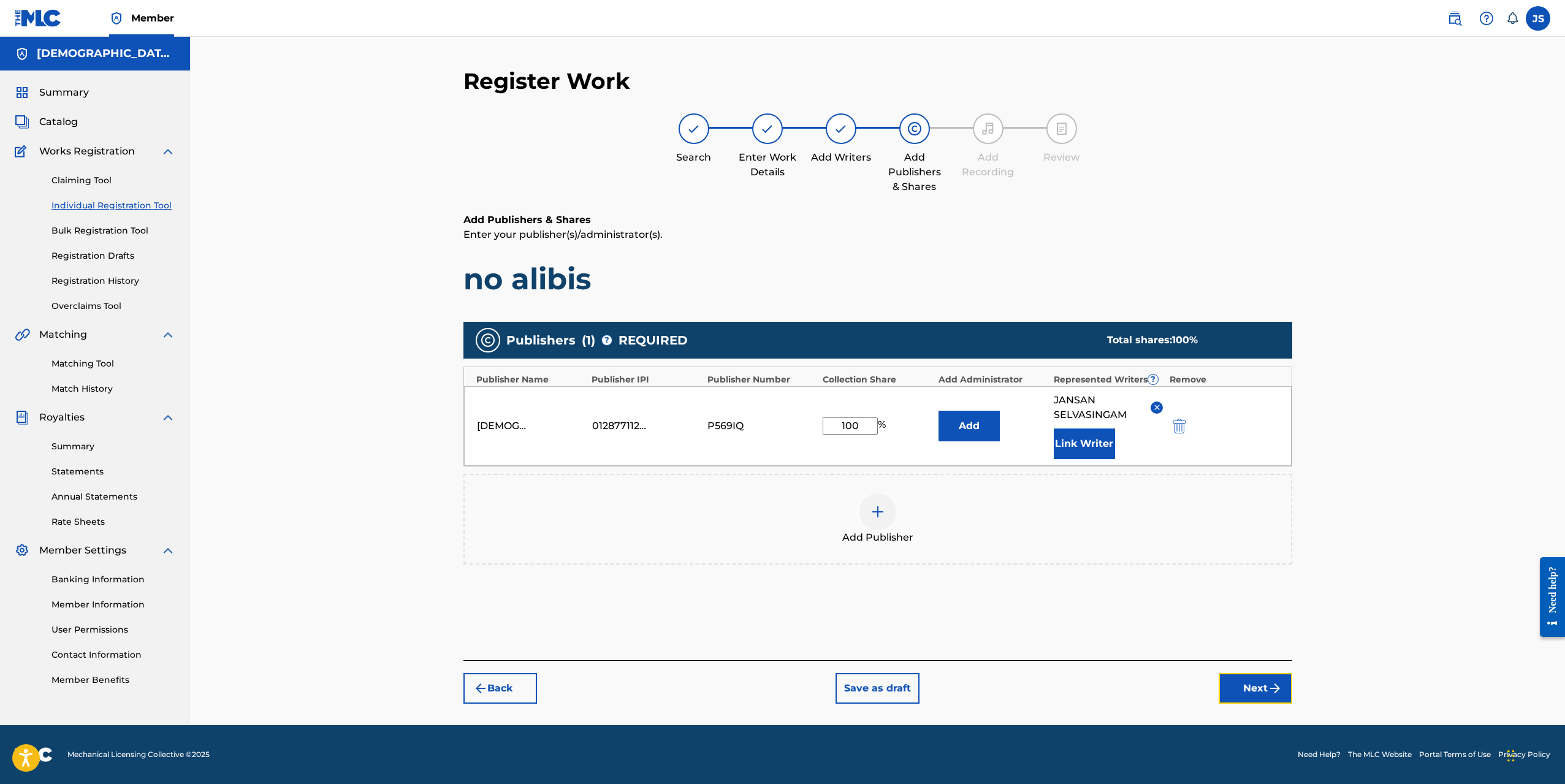
click at [1243, 688] on button "Next" at bounding box center [1255, 688] width 74 height 30
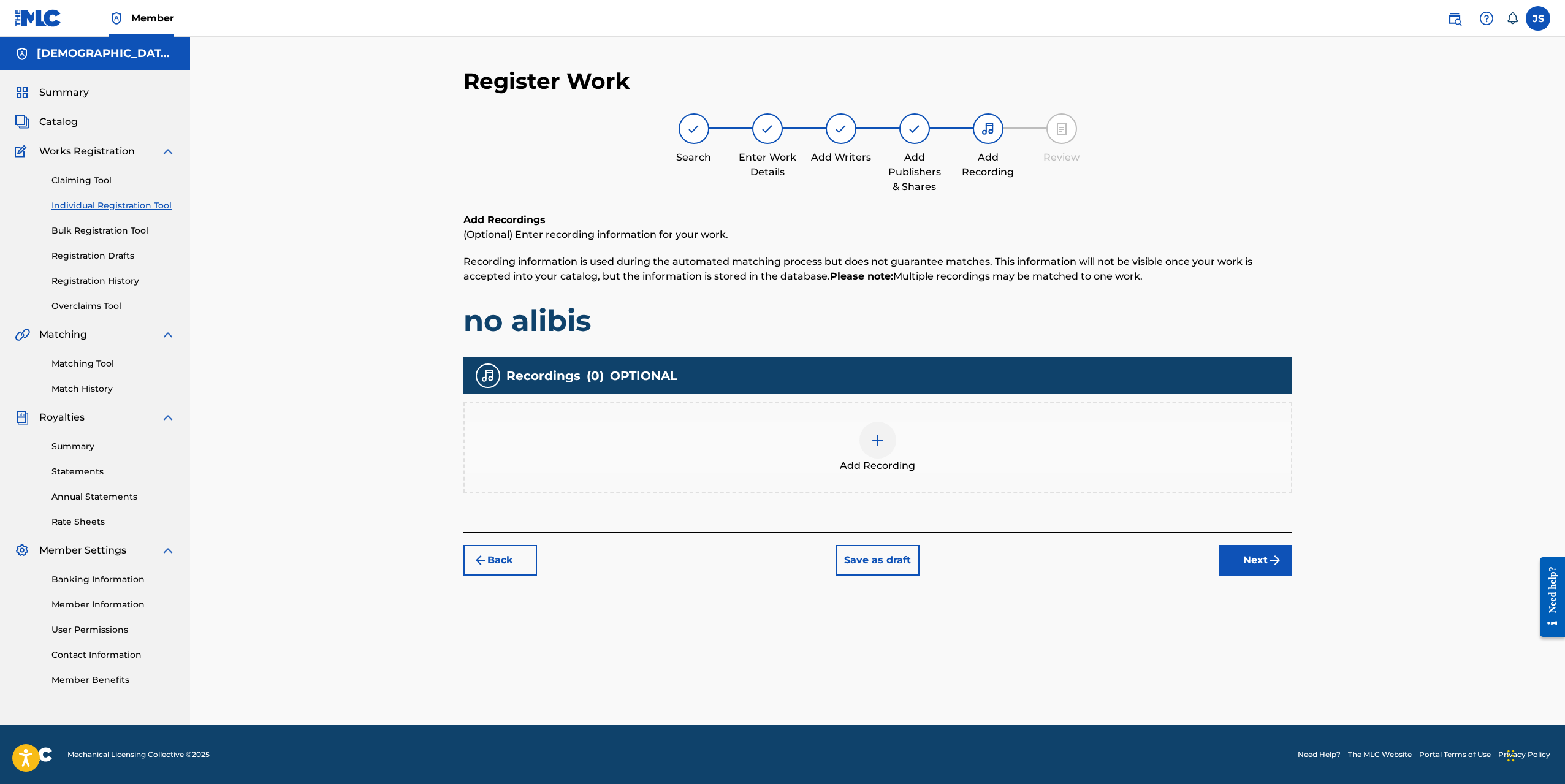
click at [881, 439] on img at bounding box center [878, 440] width 15 height 15
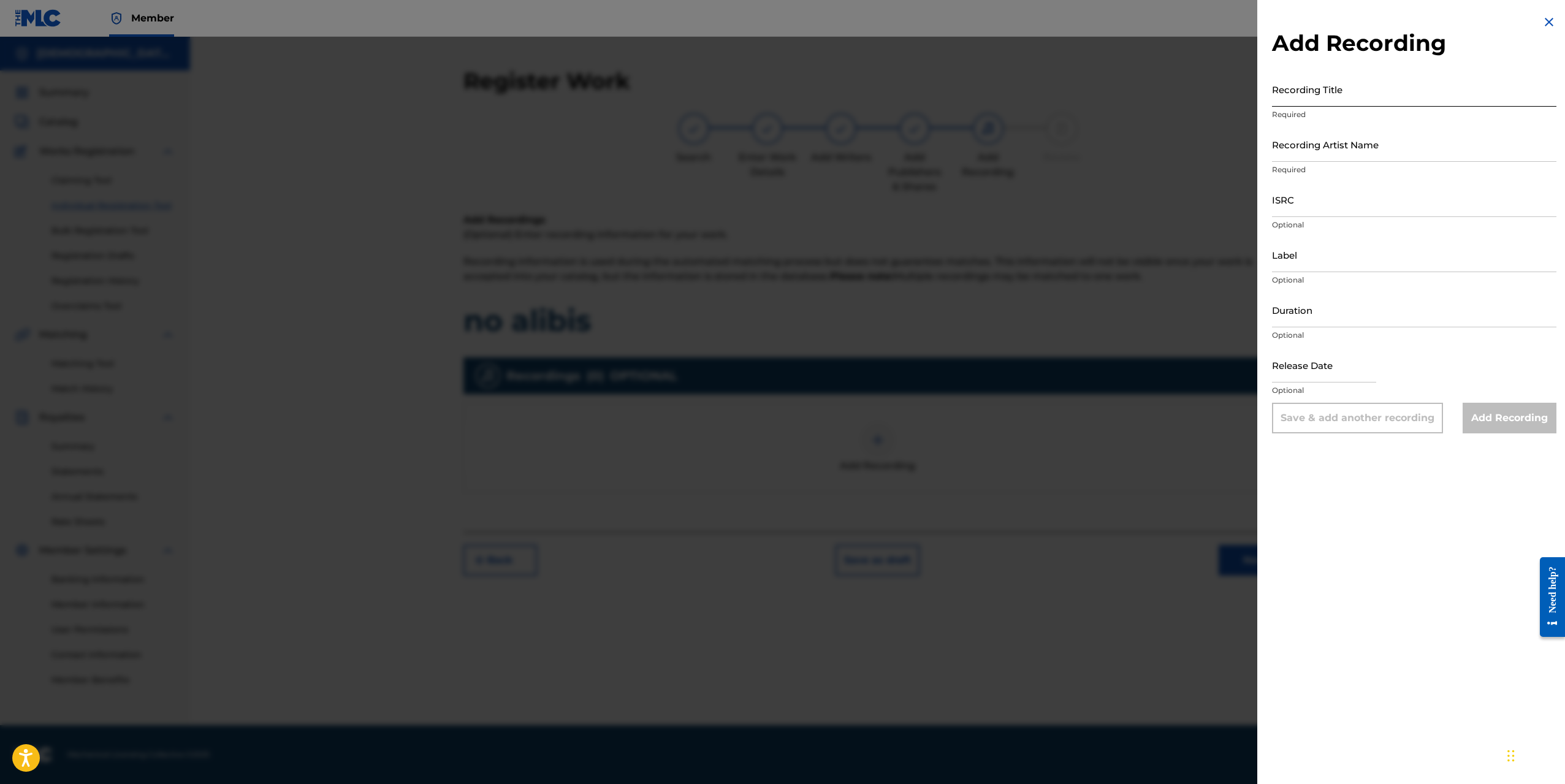
click at [1329, 90] on input "Recording Title" at bounding box center [1415, 89] width 285 height 35
type input "No Alibis"
click at [1323, 159] on input "Recording Artist Name" at bounding box center [1415, 144] width 285 height 35
type input "[DEMOGRAPHIC_DATA]exe"
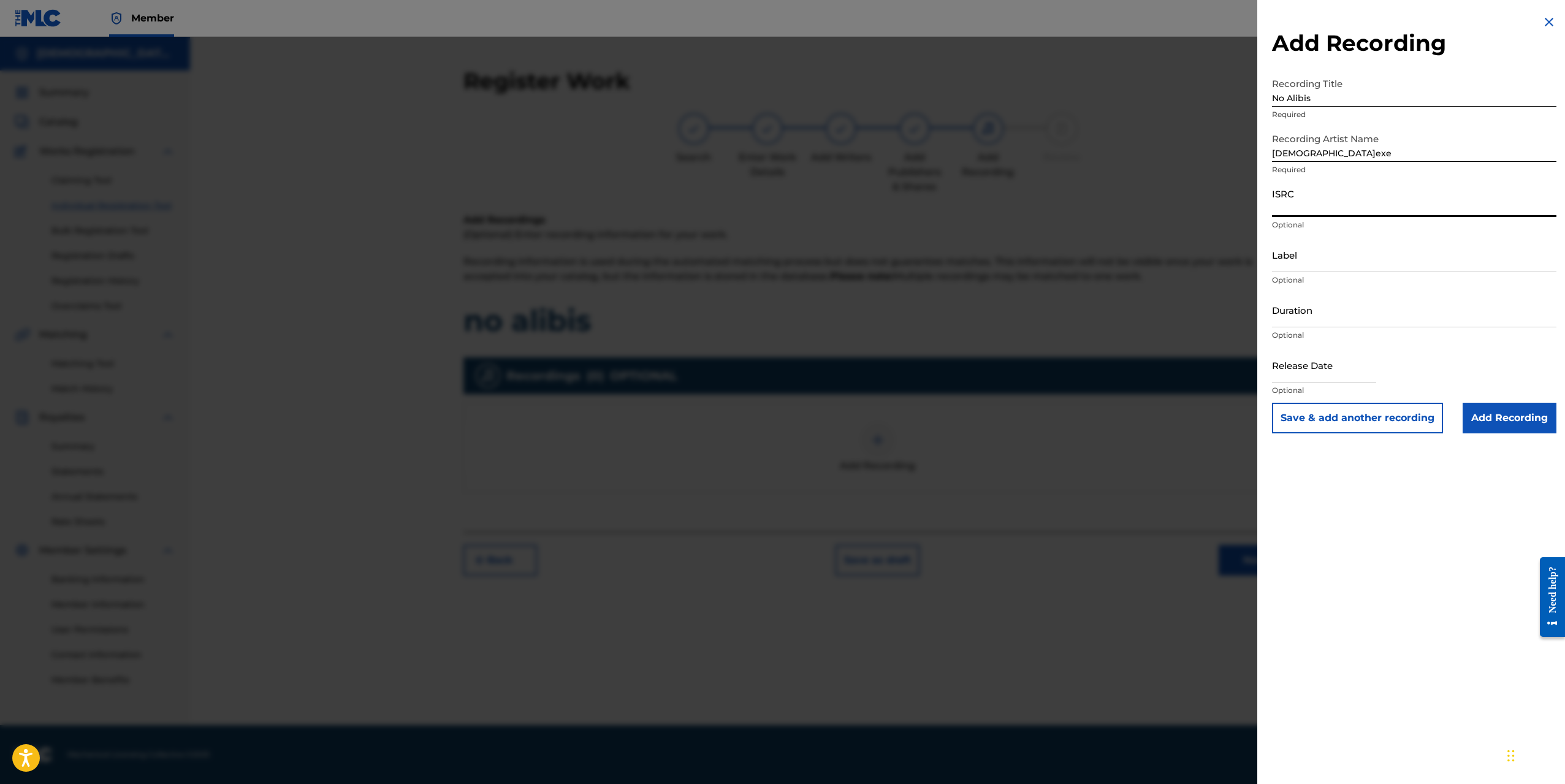
click at [1323, 212] on input "ISRC" at bounding box center [1415, 199] width 285 height 35
paste input "QZTAU2508791"
type input "QZTAU2508791"
click at [1310, 263] on input "Label" at bounding box center [1415, 254] width 285 height 35
type input "Shiranai Records"
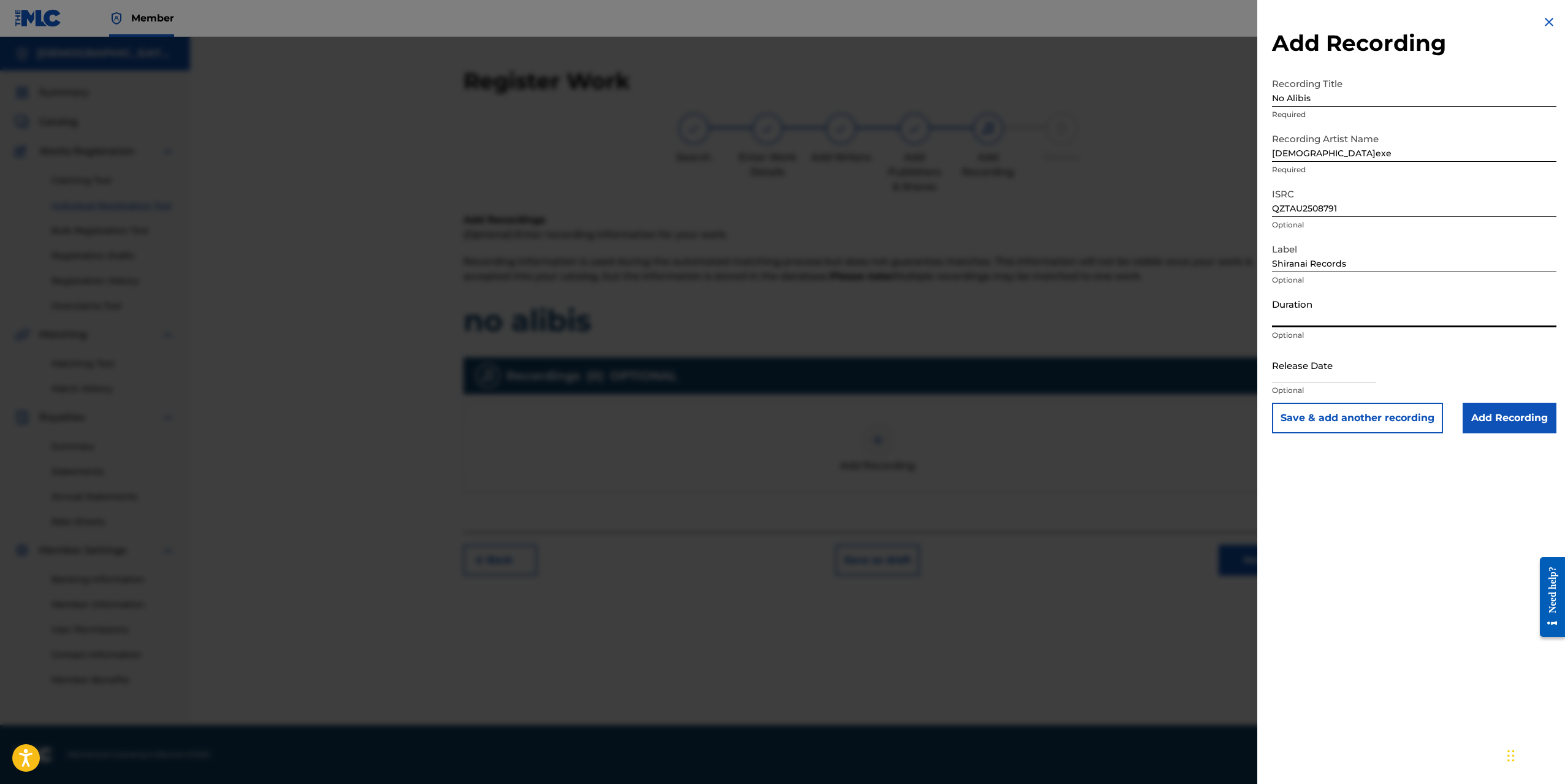
click at [1335, 317] on input "Duration" at bounding box center [1415, 309] width 285 height 35
type input "02:54"
click at [1282, 369] on input "text" at bounding box center [1324, 365] width 104 height 35
select select "8"
select select "2025"
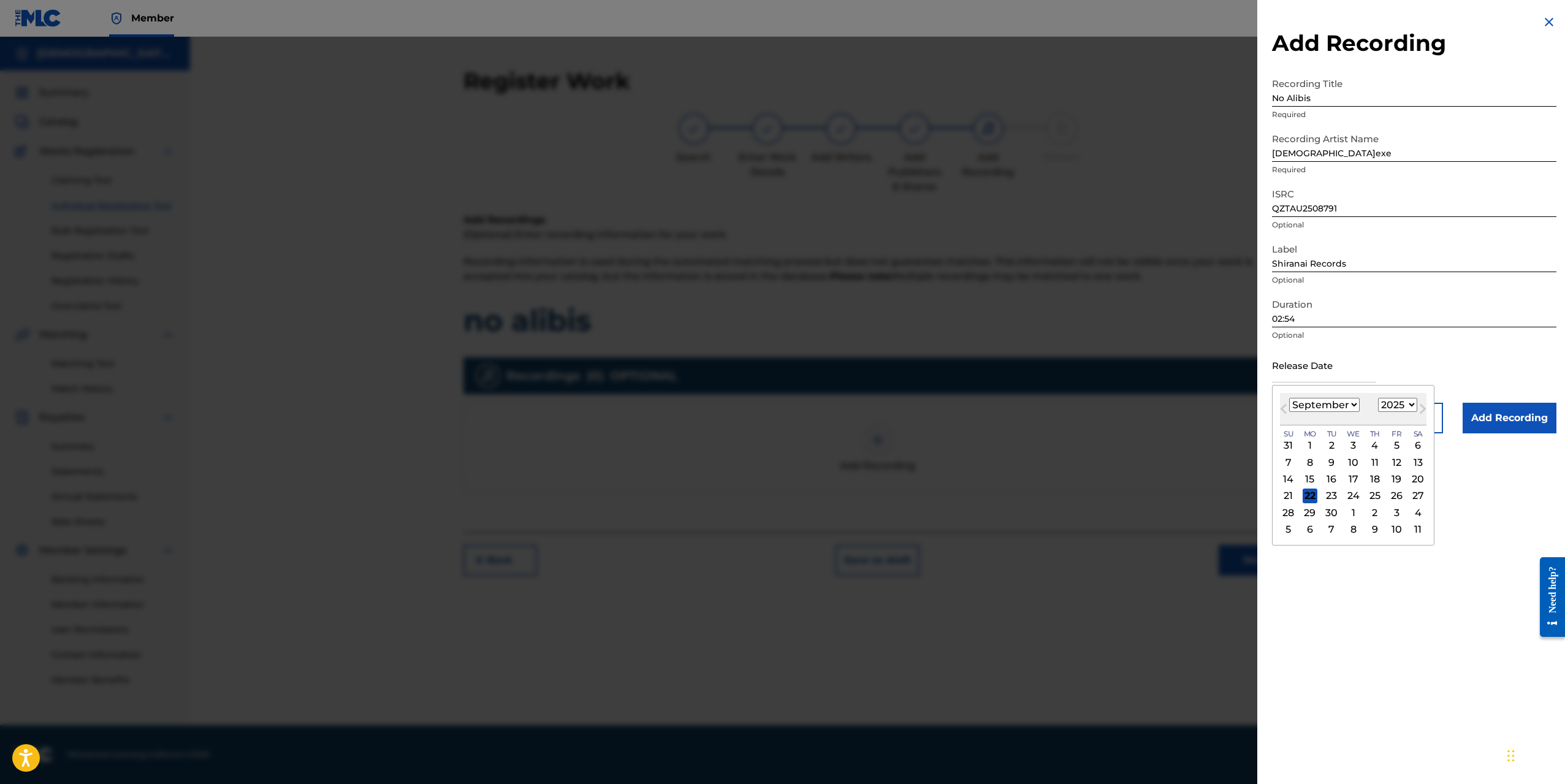
click at [1392, 356] on div "Release Date Previous Month Next Month [DATE] January February March April May …" at bounding box center [1415, 375] width 285 height 55
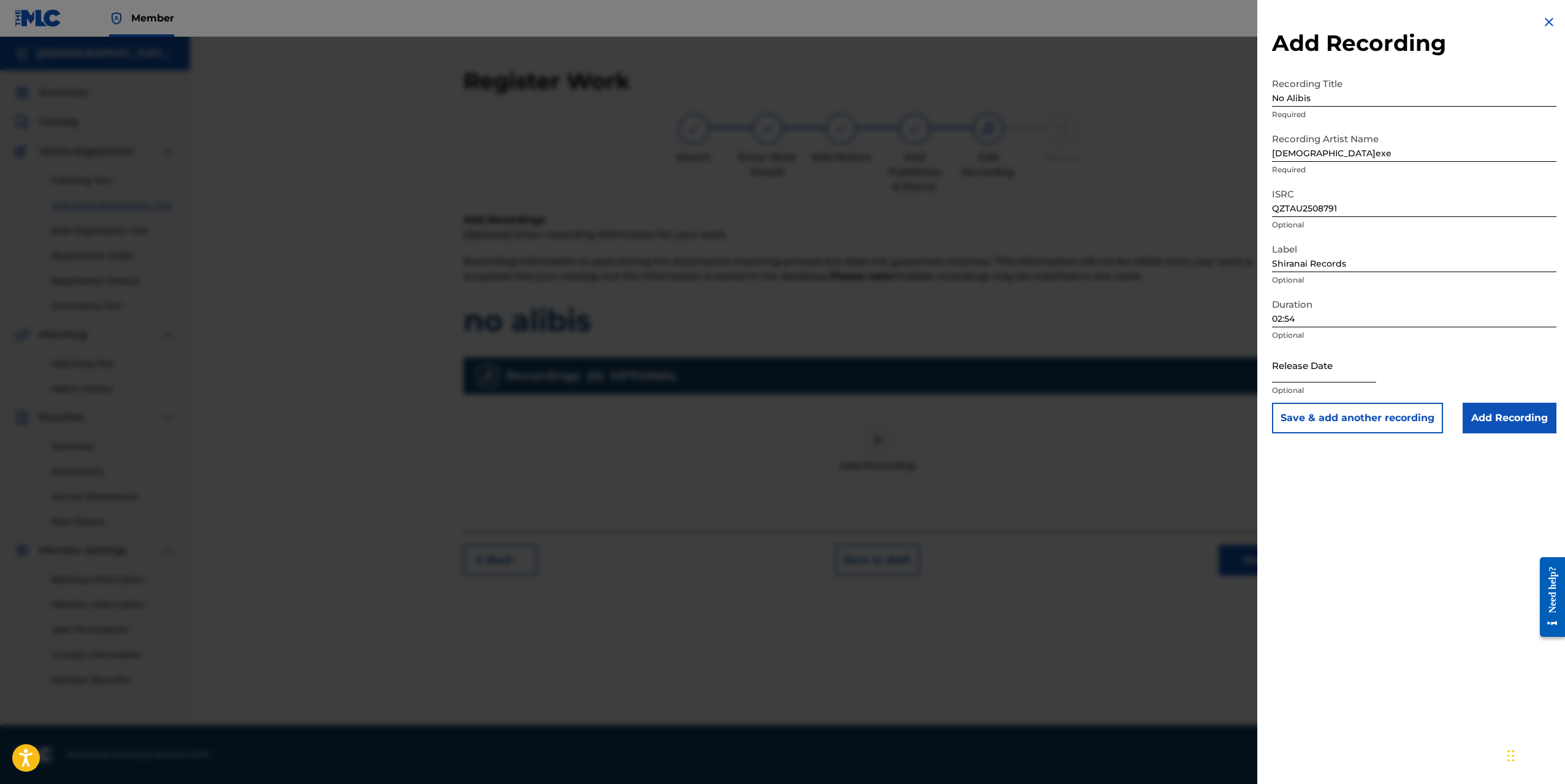
click at [1371, 374] on input "text" at bounding box center [1324, 365] width 104 height 35
select select "8"
select select "2025"
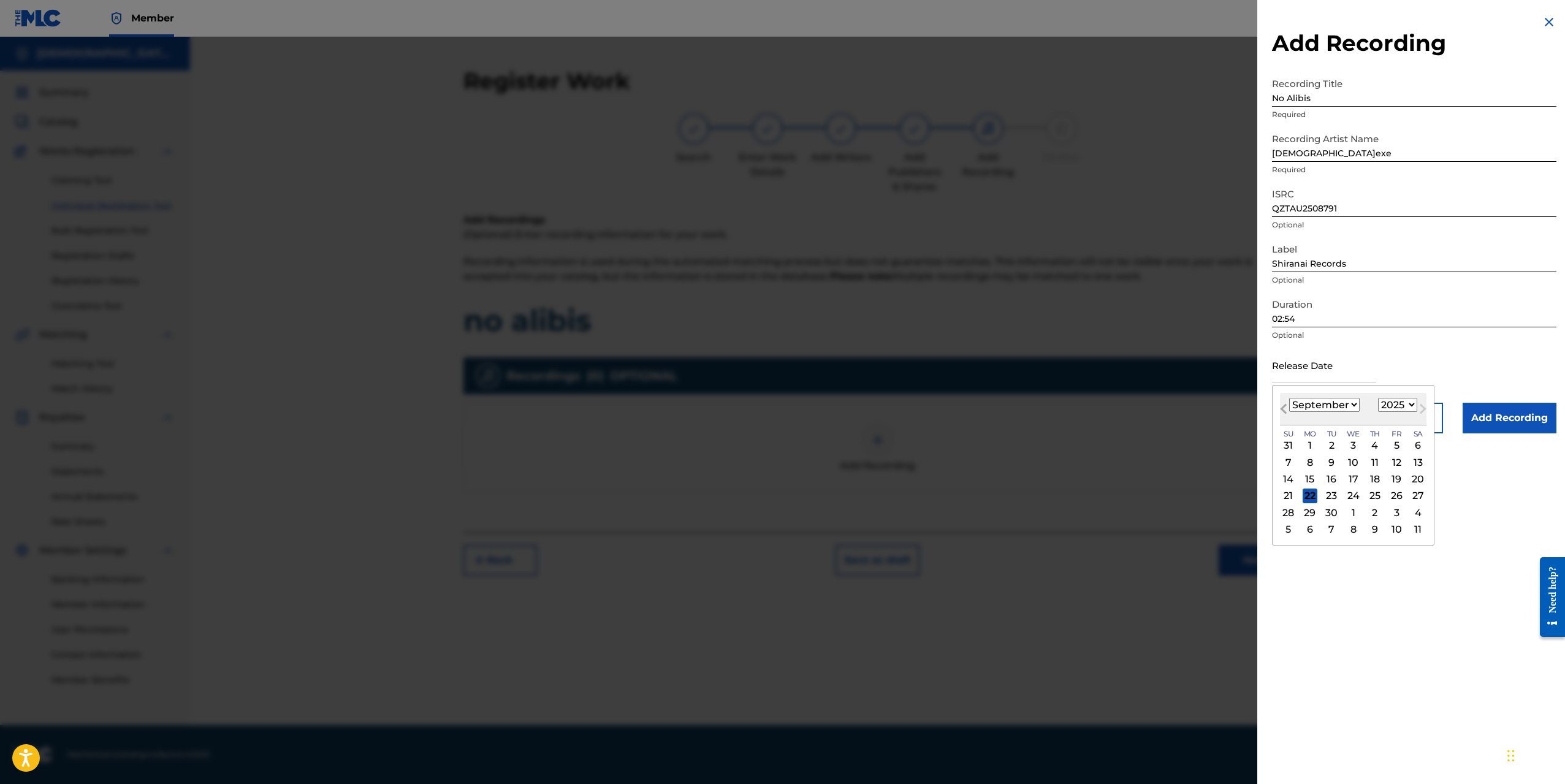
click at [1285, 409] on span "Previous Month" at bounding box center [1285, 411] width 0 height 18
select select "5"
click at [1401, 447] on div "6" at bounding box center [1396, 445] width 15 height 15
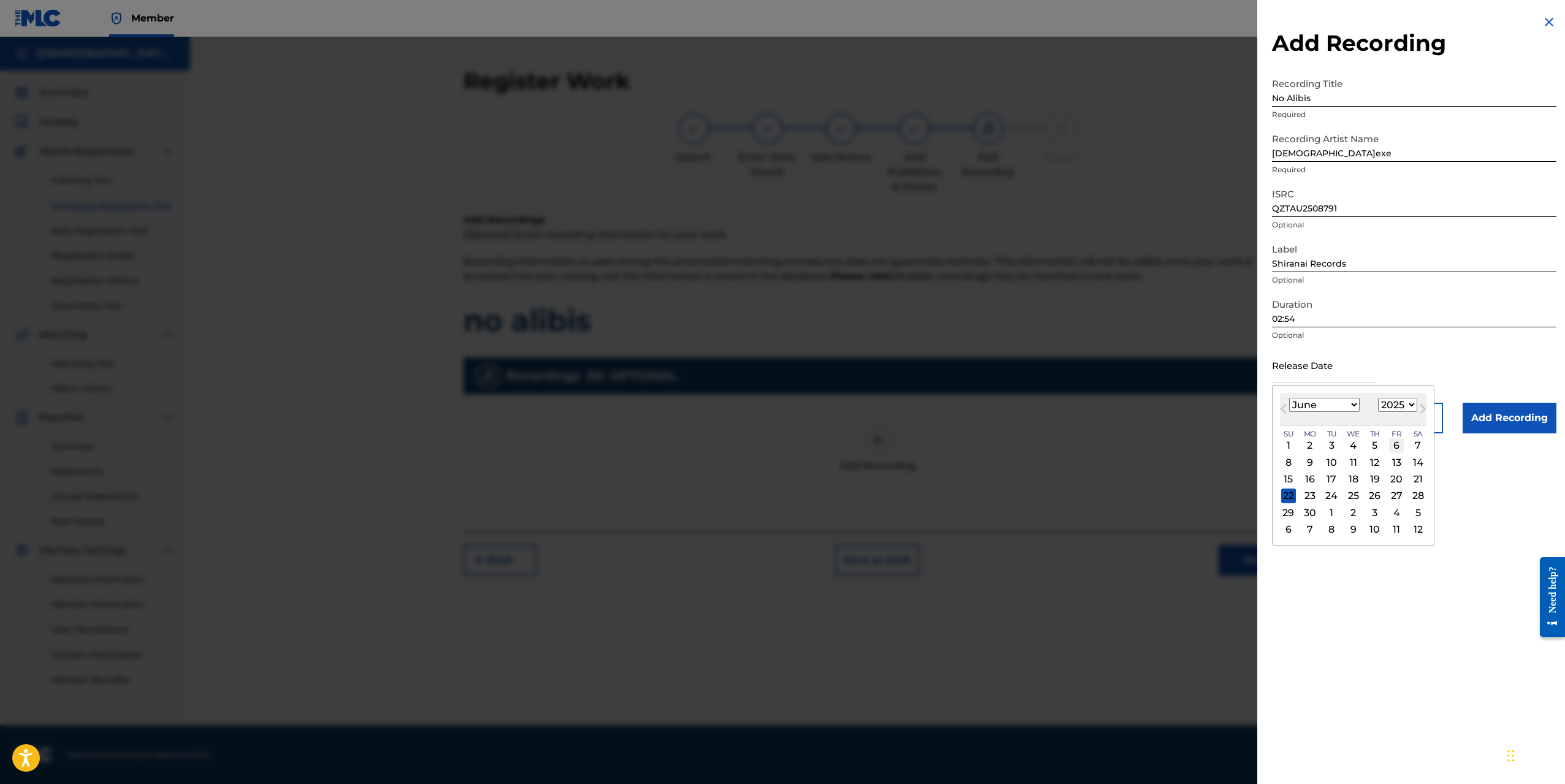
type input "[DATE]"
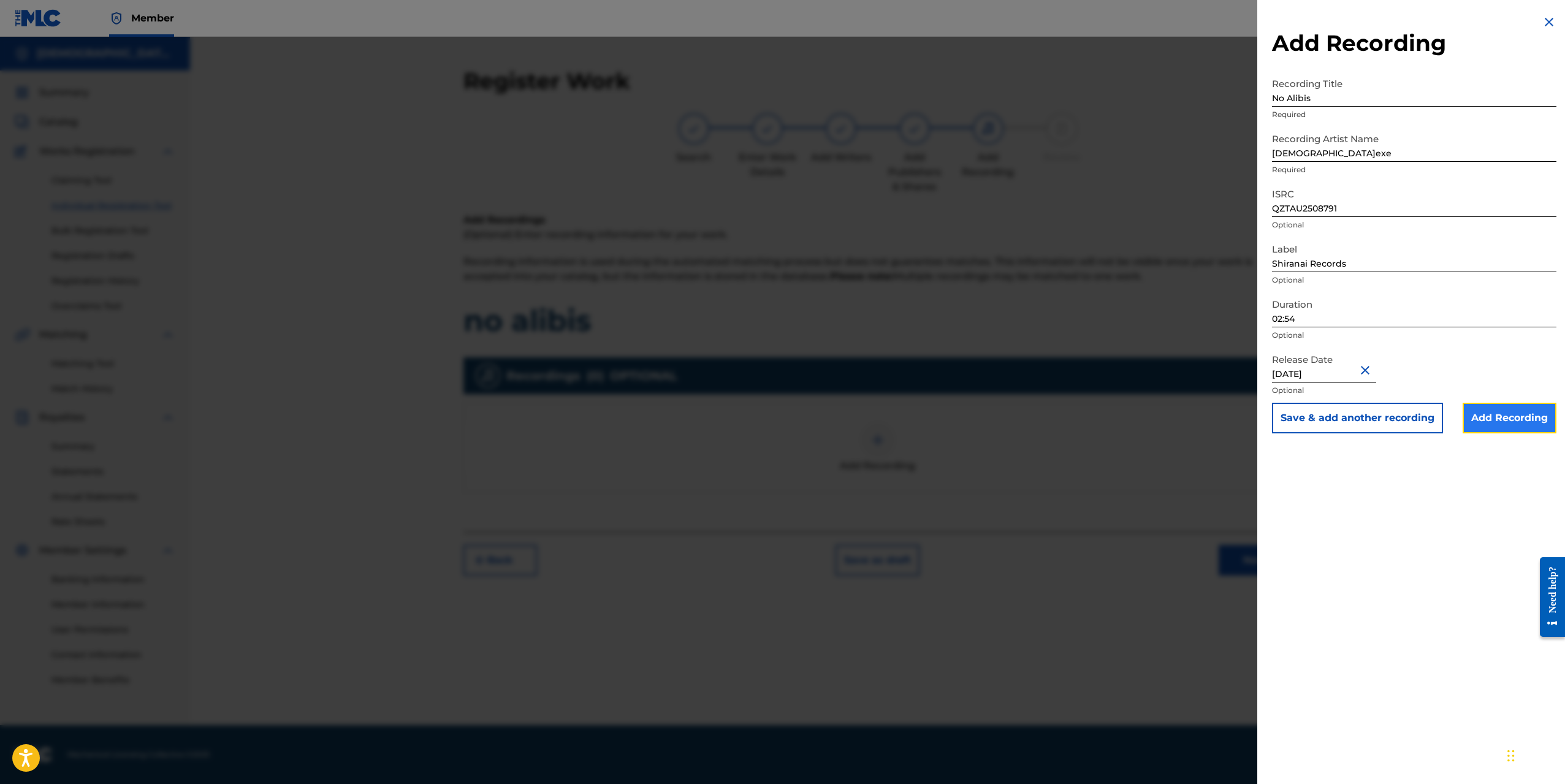
click at [1492, 426] on input "Add Recording" at bounding box center [1510, 418] width 94 height 30
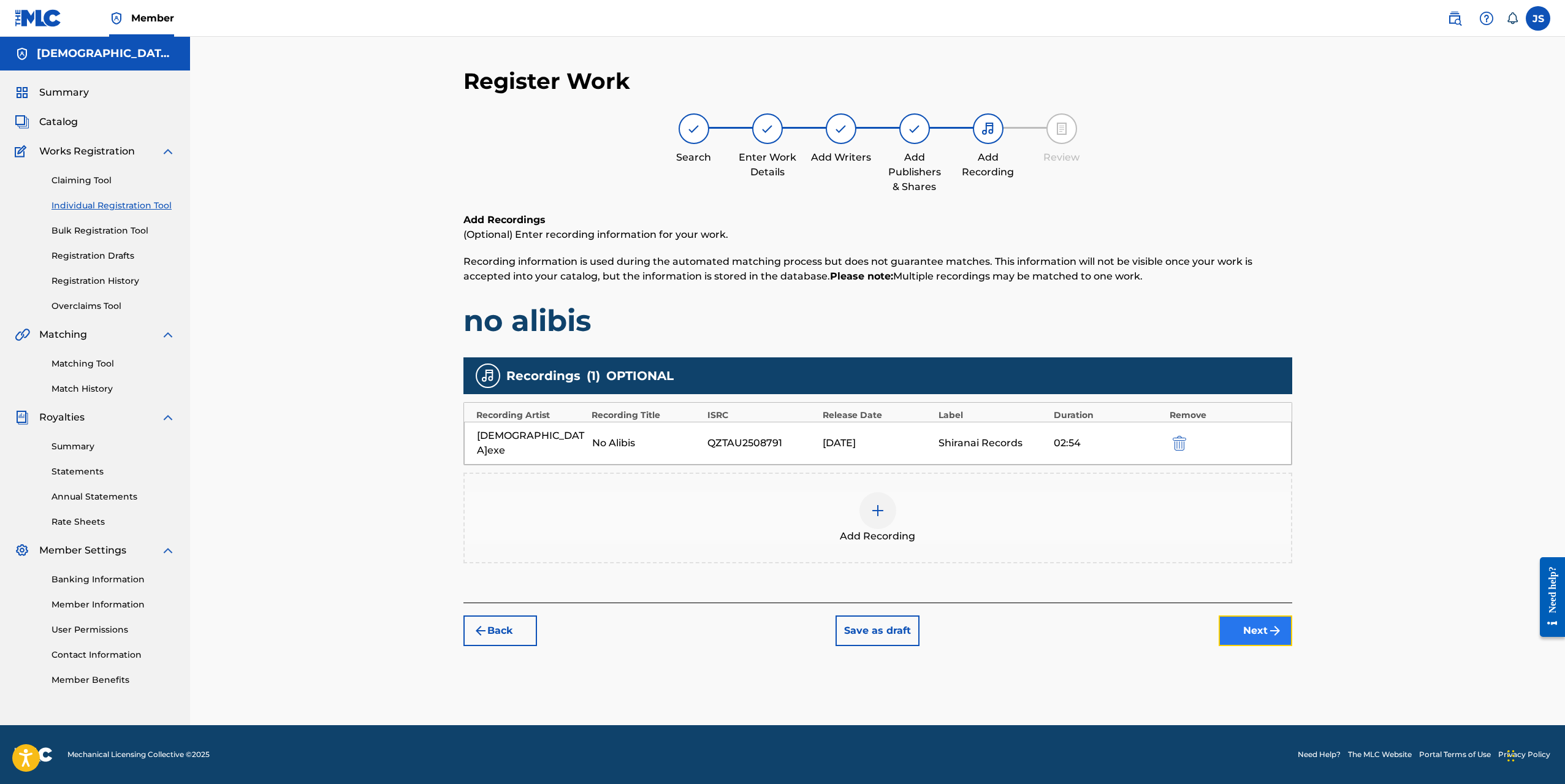
click at [1254, 617] on button "Next" at bounding box center [1255, 630] width 74 height 30
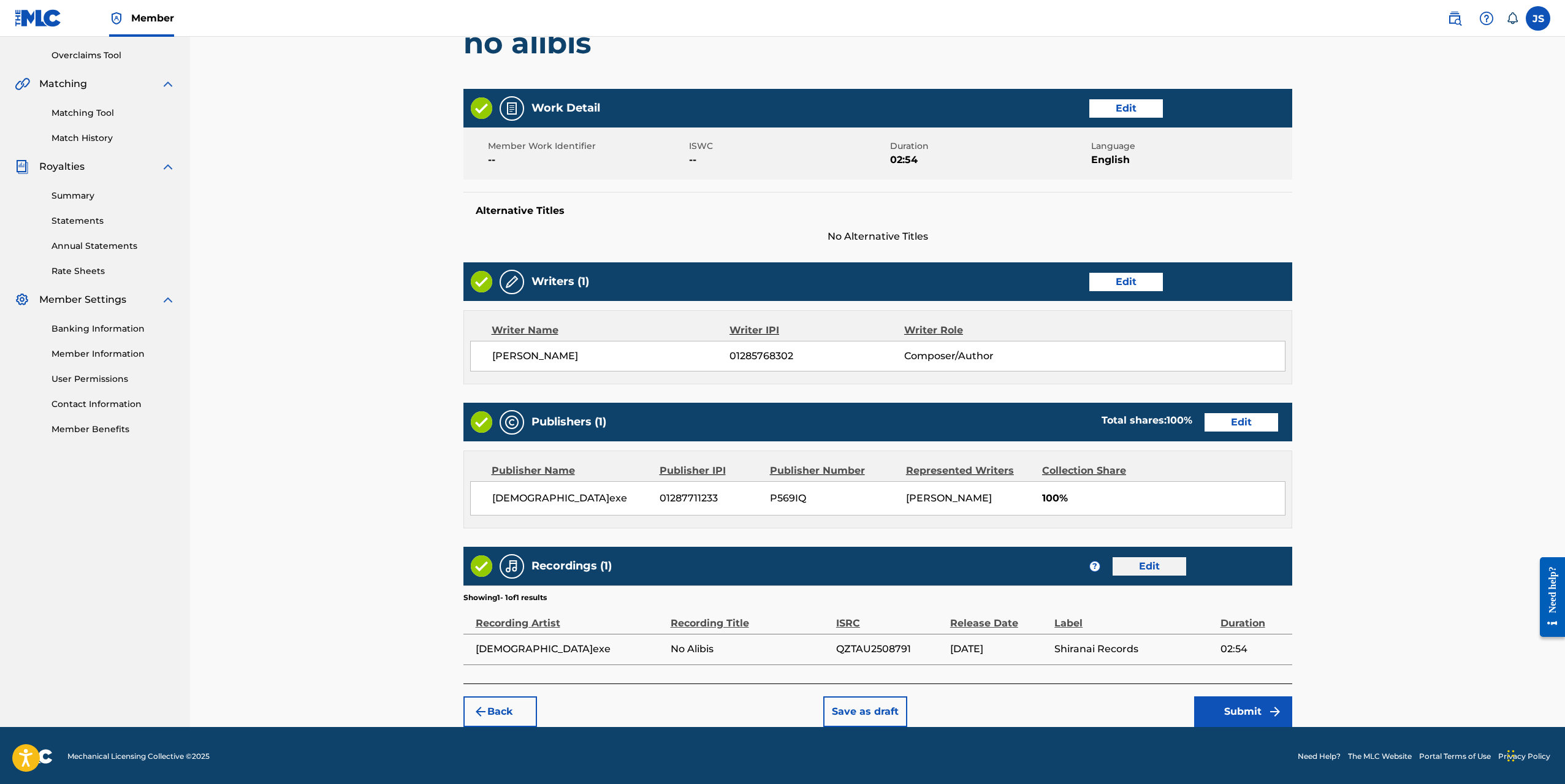
scroll to position [253, 0]
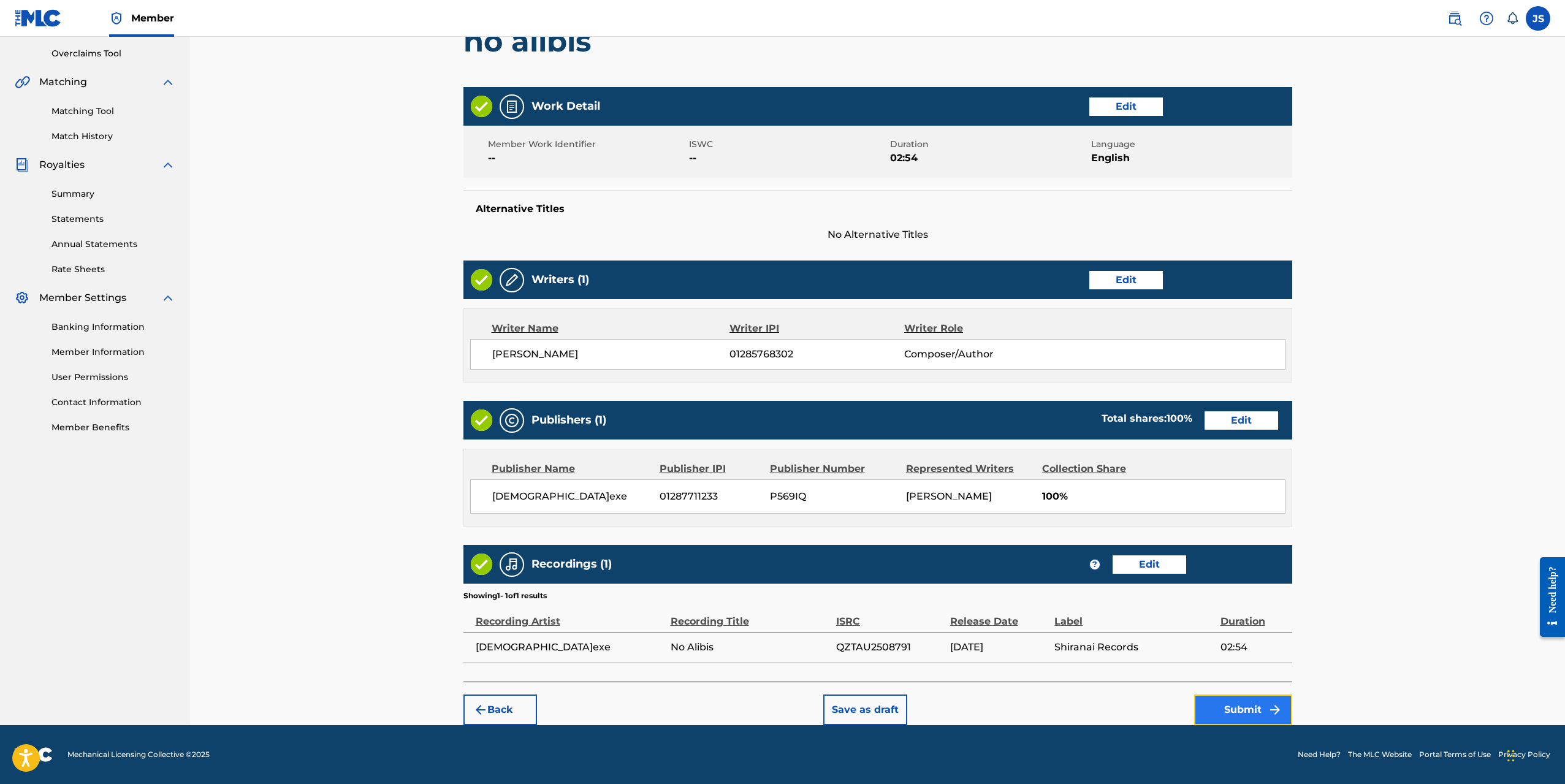
click at [1223, 705] on button "Submit" at bounding box center [1243, 710] width 98 height 30
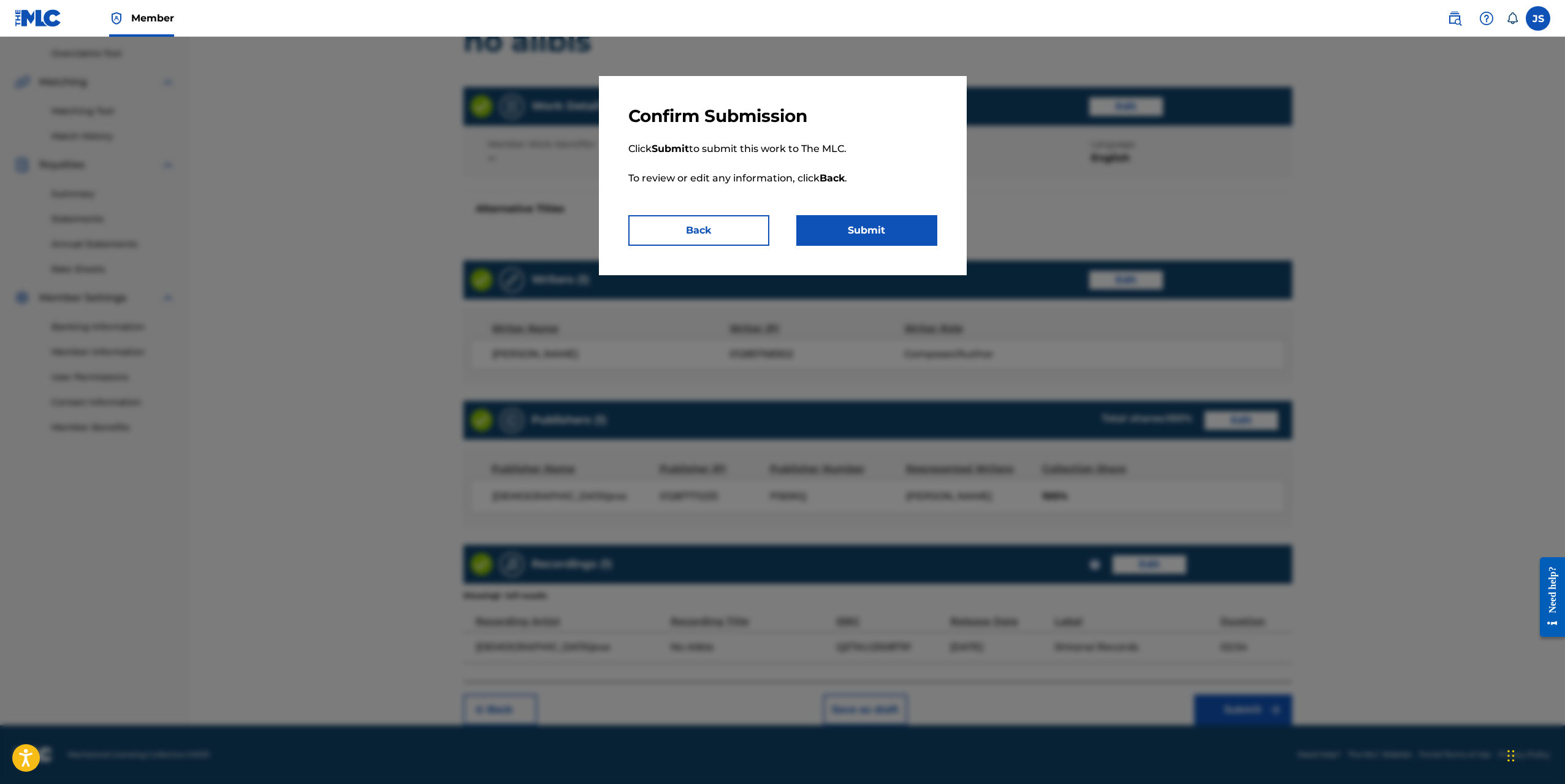
click at [896, 251] on div "Confirm Submission Click Submit to submit this work to The MLC. To review or ed…" at bounding box center [783, 175] width 368 height 199
click at [898, 242] on button "Submit" at bounding box center [866, 230] width 141 height 30
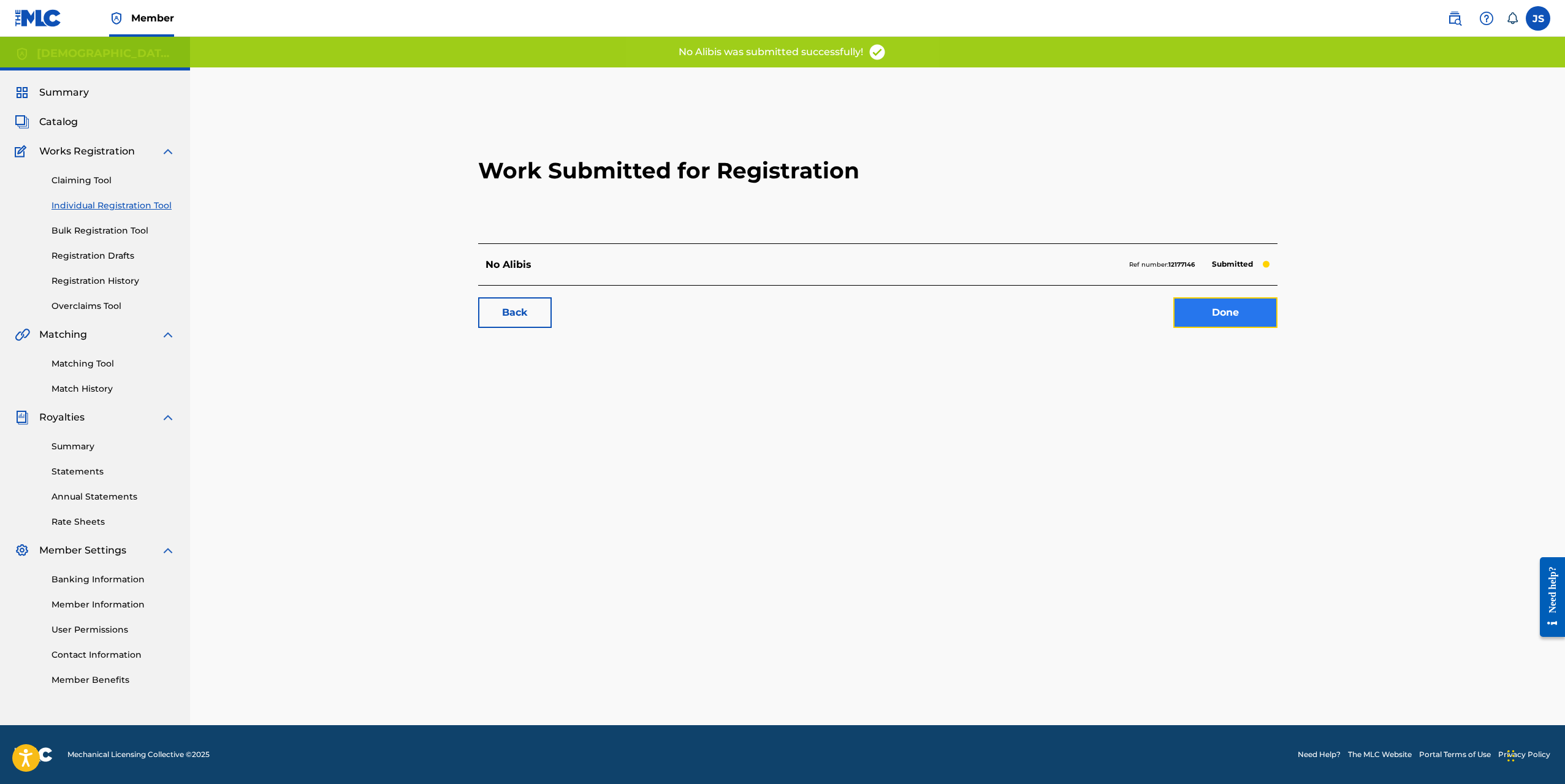
click at [1199, 306] on link "Done" at bounding box center [1225, 312] width 104 height 30
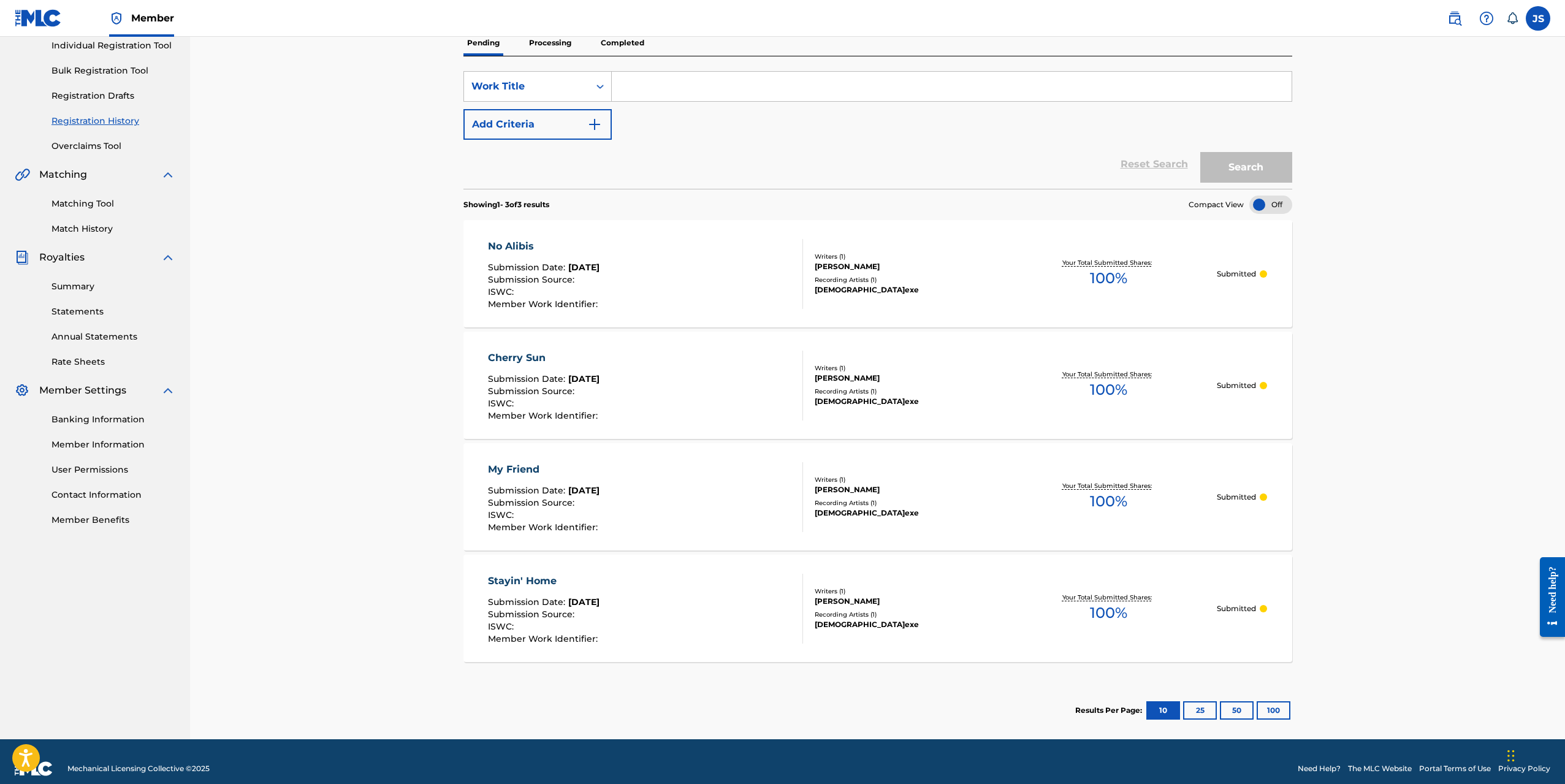
scroll to position [174, 0]
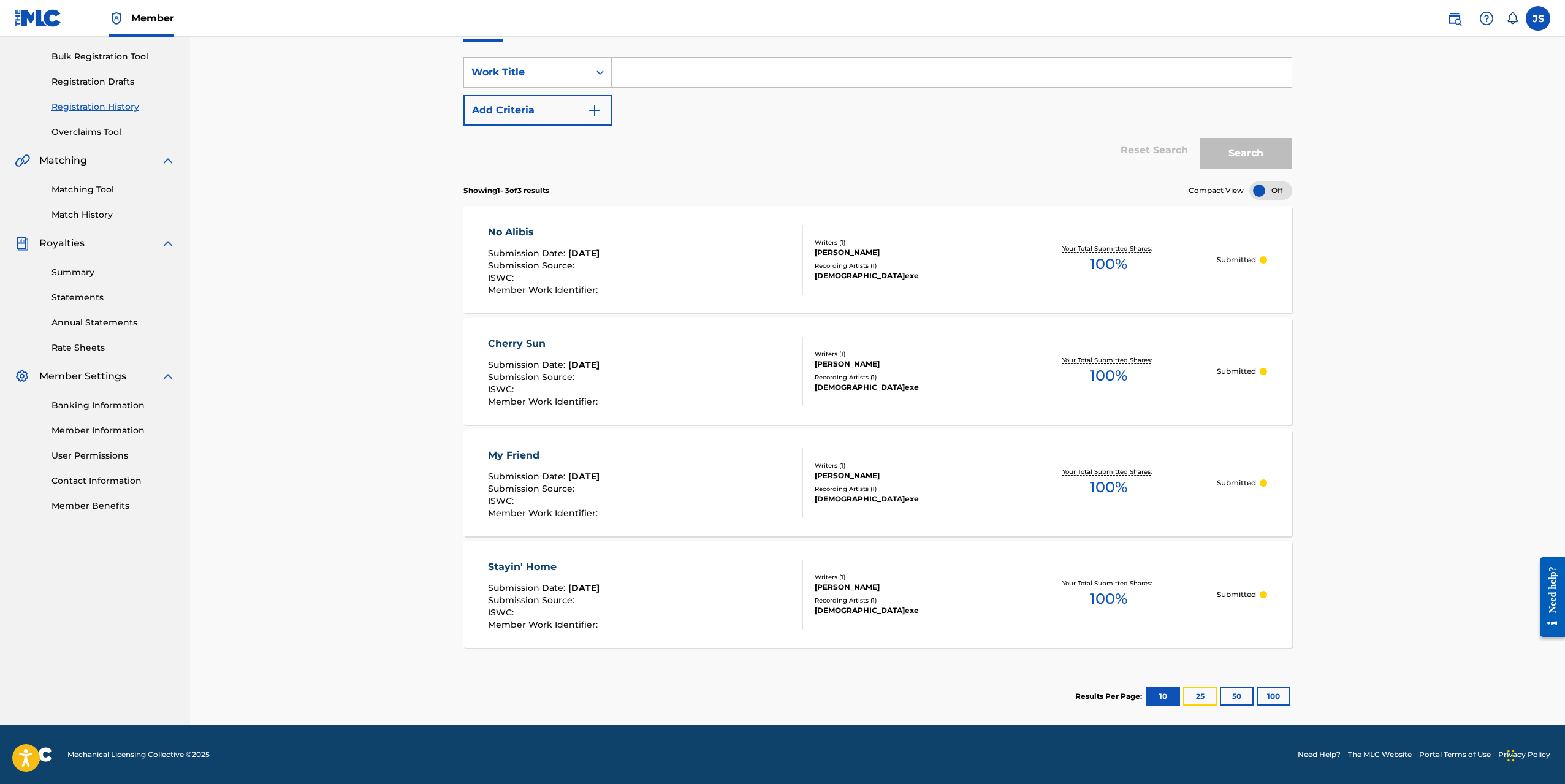
click at [1186, 700] on button "25" at bounding box center [1200, 696] width 34 height 18
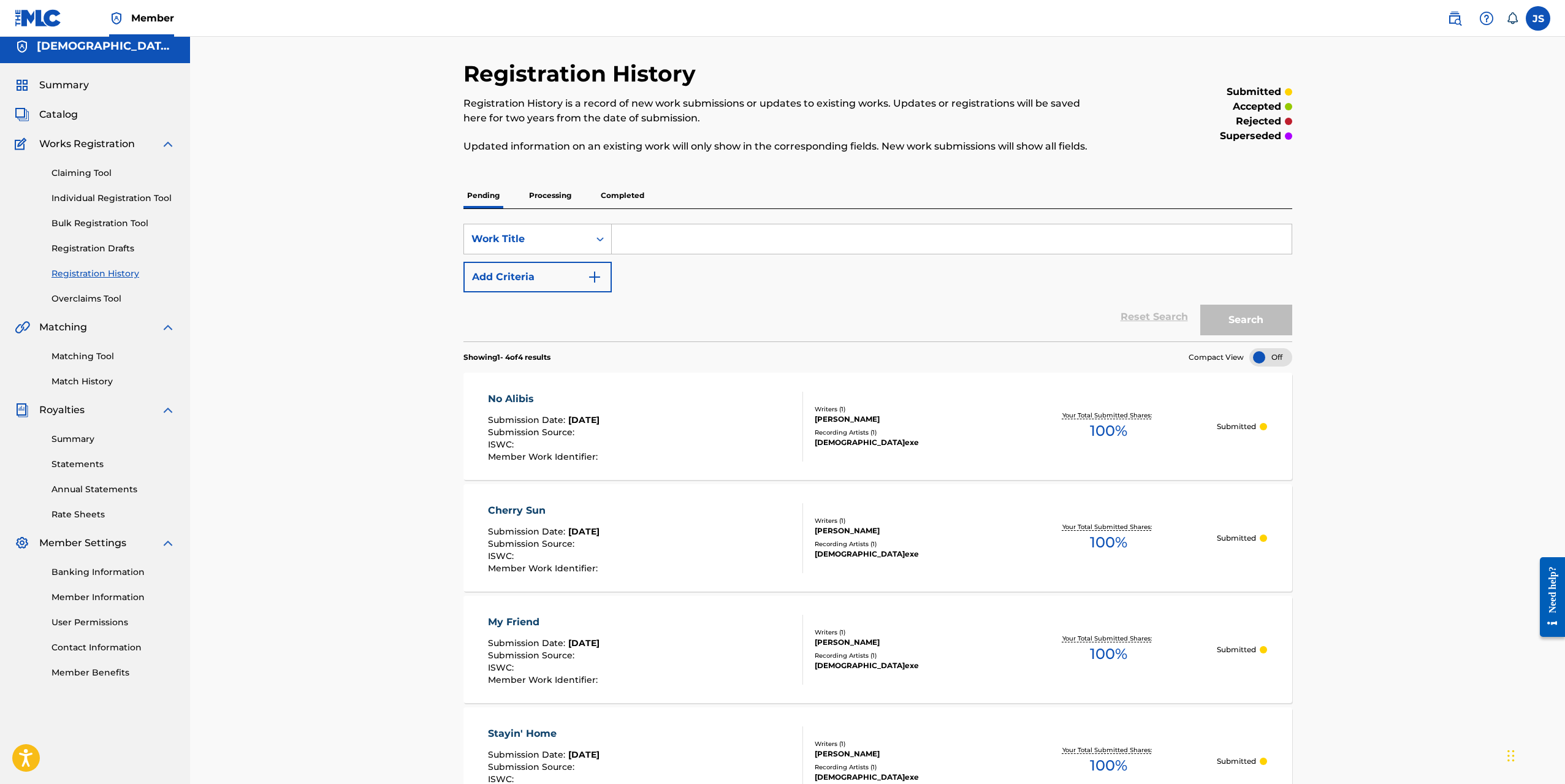
scroll to position [0, 0]
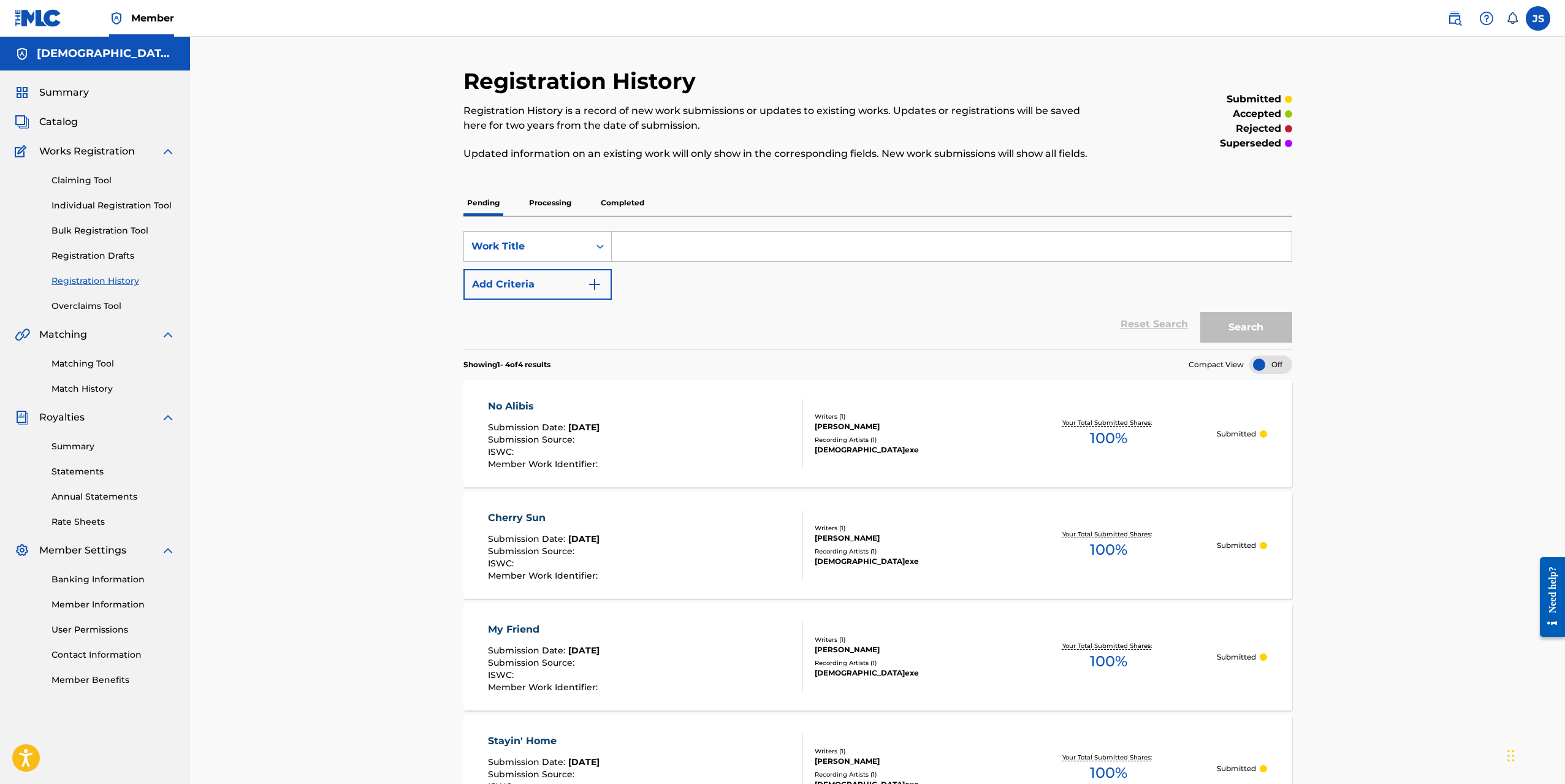
click at [105, 212] on div "Claiming Tool Individual Registration Tool Bulk Registration Tool Registration …" at bounding box center [95, 235] width 161 height 154
click at [108, 206] on link "Individual Registration Tool" at bounding box center [113, 205] width 124 height 13
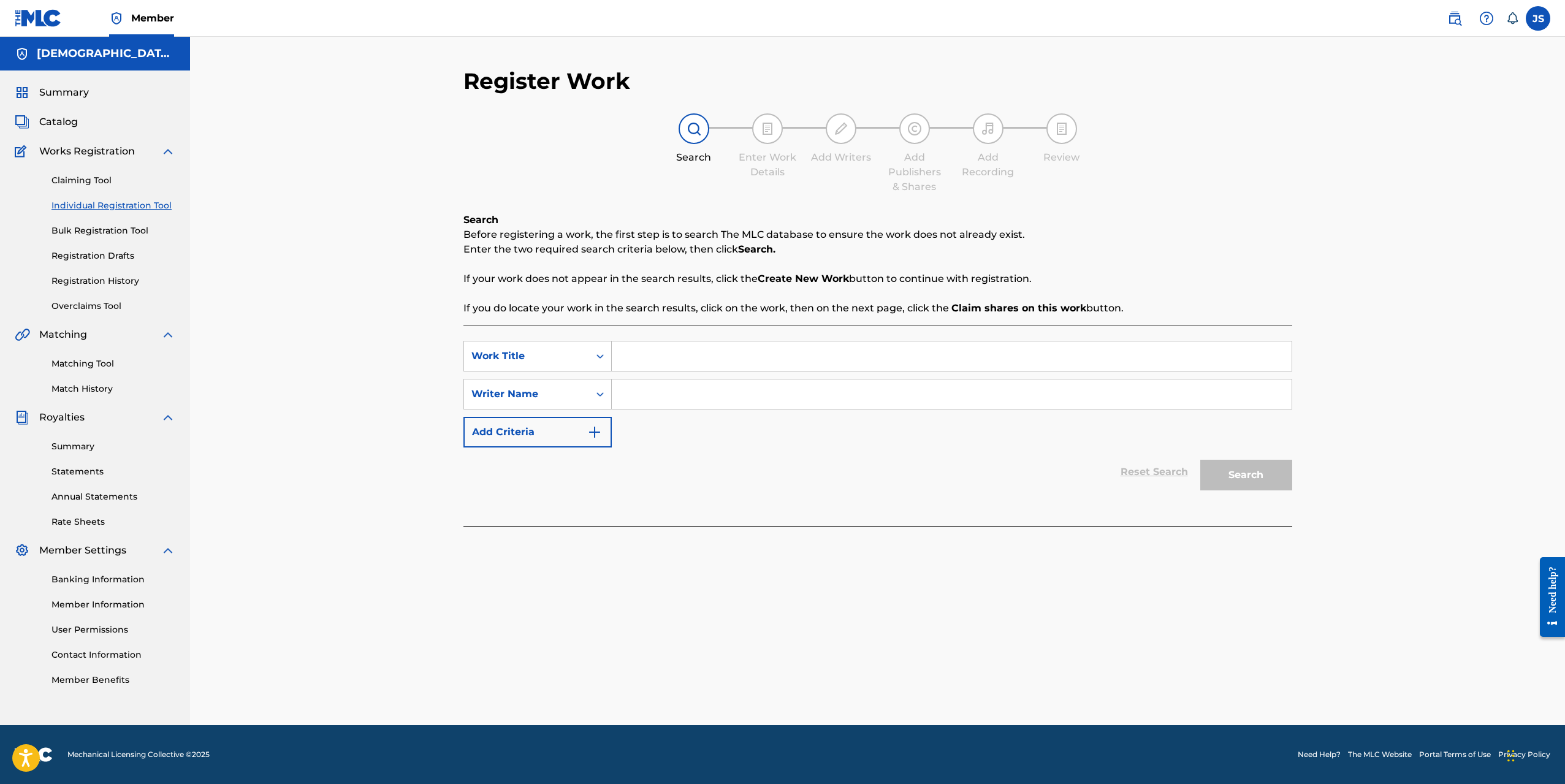
click at [678, 358] on input "Search Form" at bounding box center [952, 356] width 680 height 30
type input "One Heart"
click at [640, 390] on input "Search Form" at bounding box center [952, 394] width 680 height 30
type input "jansan"
click at [1201, 460] on button "Search" at bounding box center [1247, 475] width 92 height 30
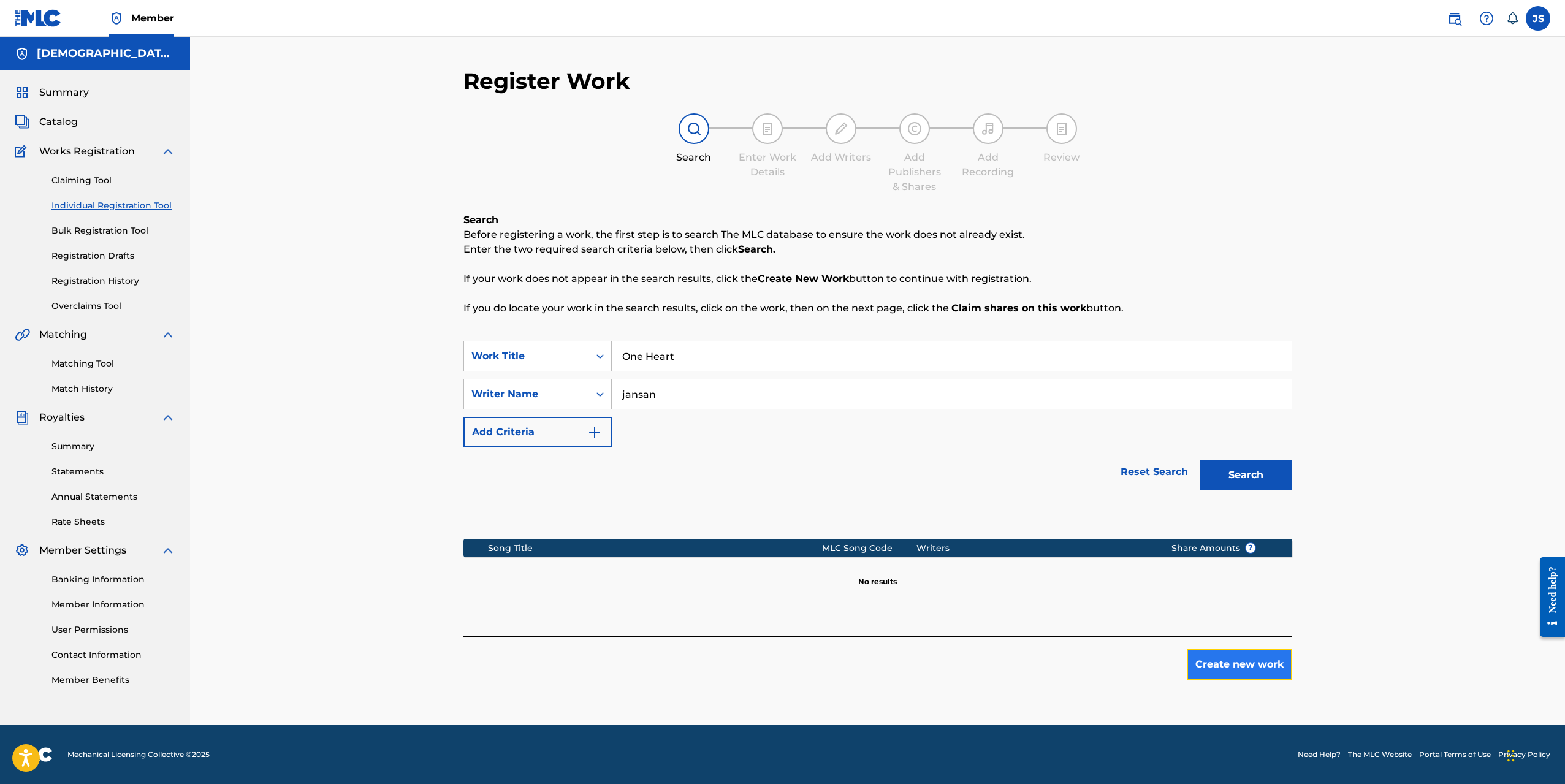
click at [1238, 669] on button "Create new work" at bounding box center [1239, 664] width 106 height 30
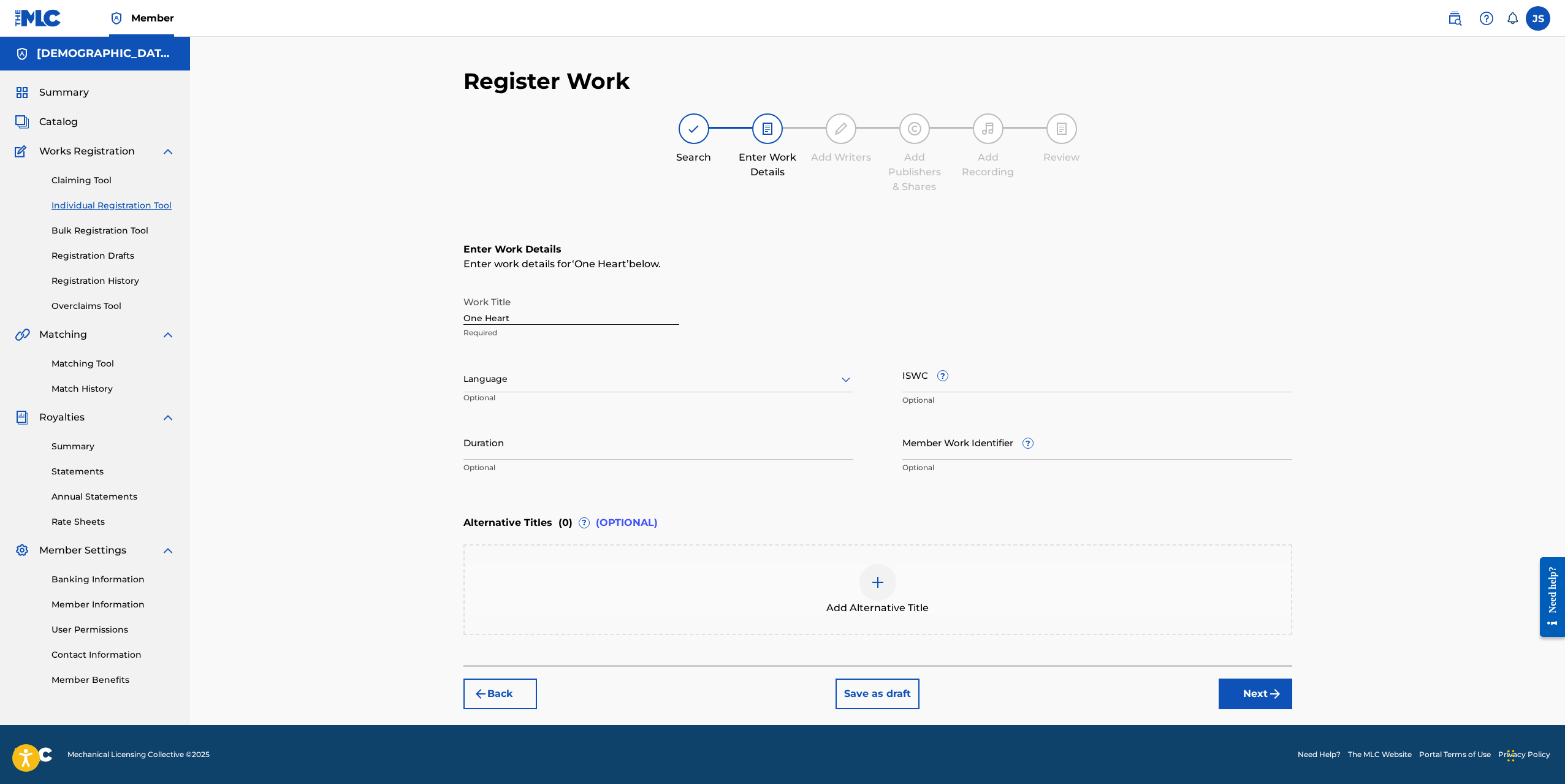
click at [592, 383] on div at bounding box center [658, 379] width 390 height 16
type input "ko"
click at [565, 406] on div "[DEMOGRAPHIC_DATA]" at bounding box center [658, 406] width 389 height 28
click at [549, 448] on input "Duration" at bounding box center [658, 442] width 390 height 35
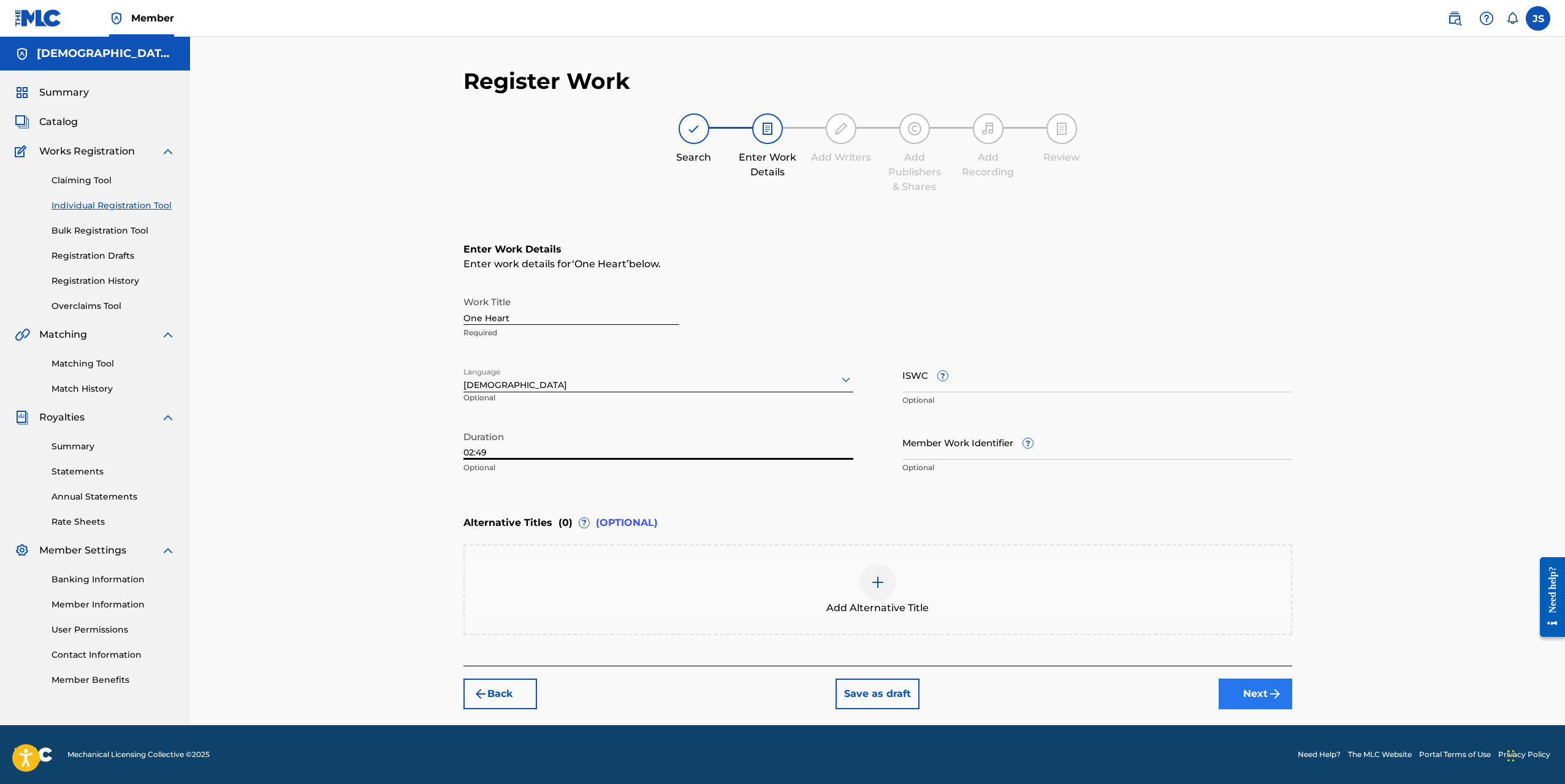
type input "02:49"
click at [1238, 690] on button "Next" at bounding box center [1255, 693] width 74 height 30
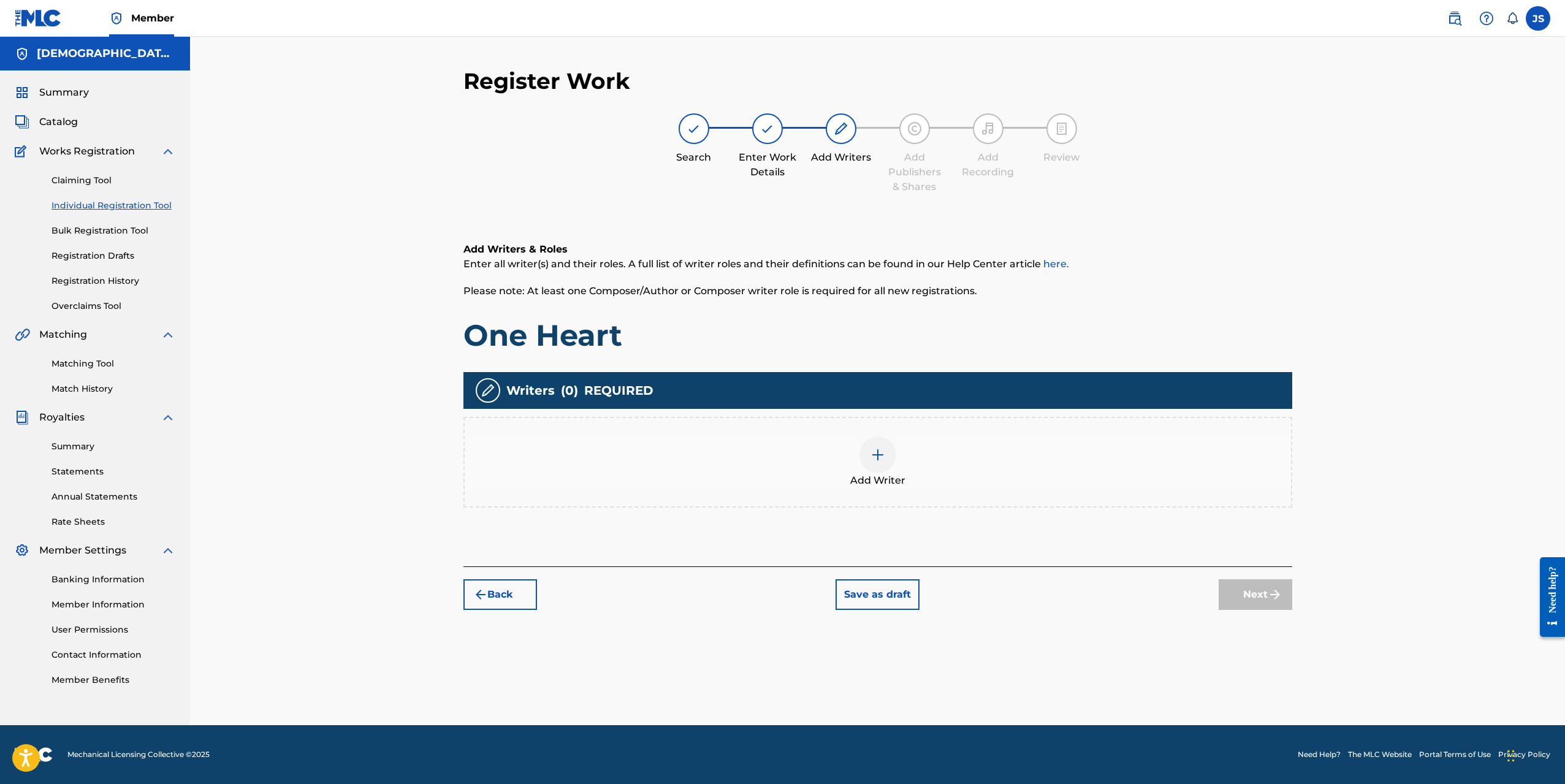
click at [883, 460] on img at bounding box center [878, 455] width 15 height 15
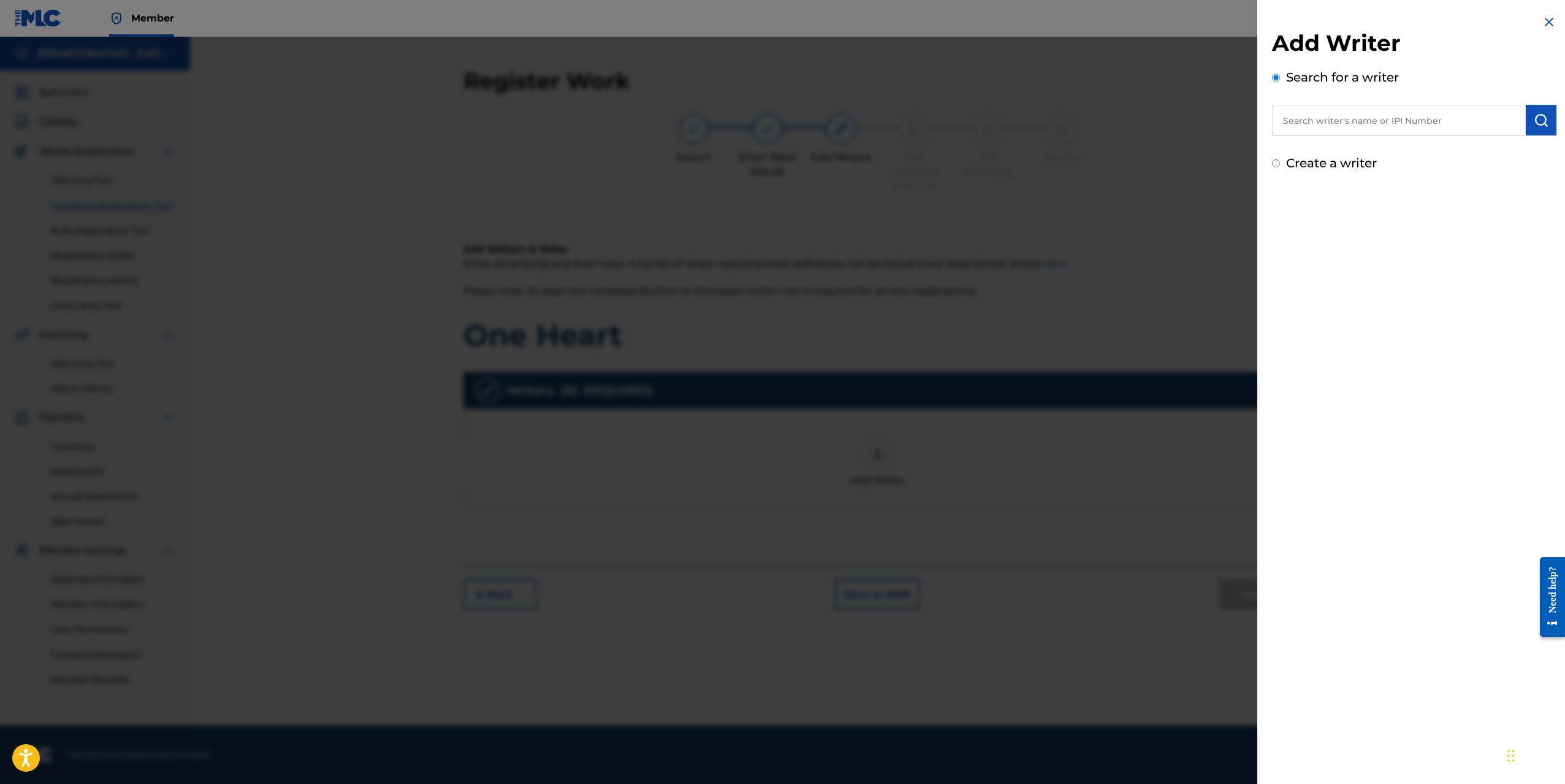
click at [1360, 128] on input "text" at bounding box center [1399, 120] width 254 height 30
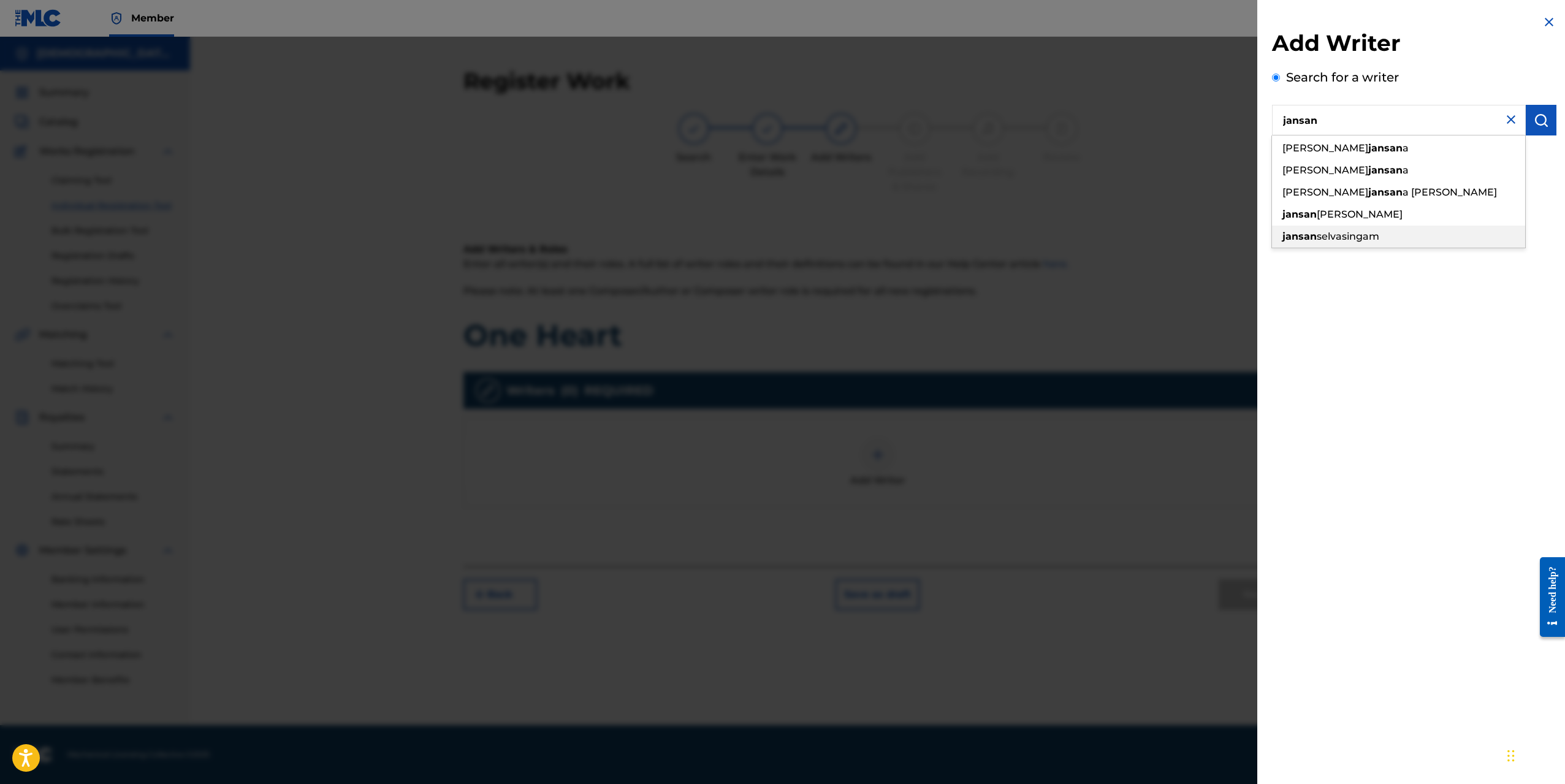
click at [1345, 231] on span "selvasingam" at bounding box center [1348, 236] width 62 height 11
type input "[PERSON_NAME]"
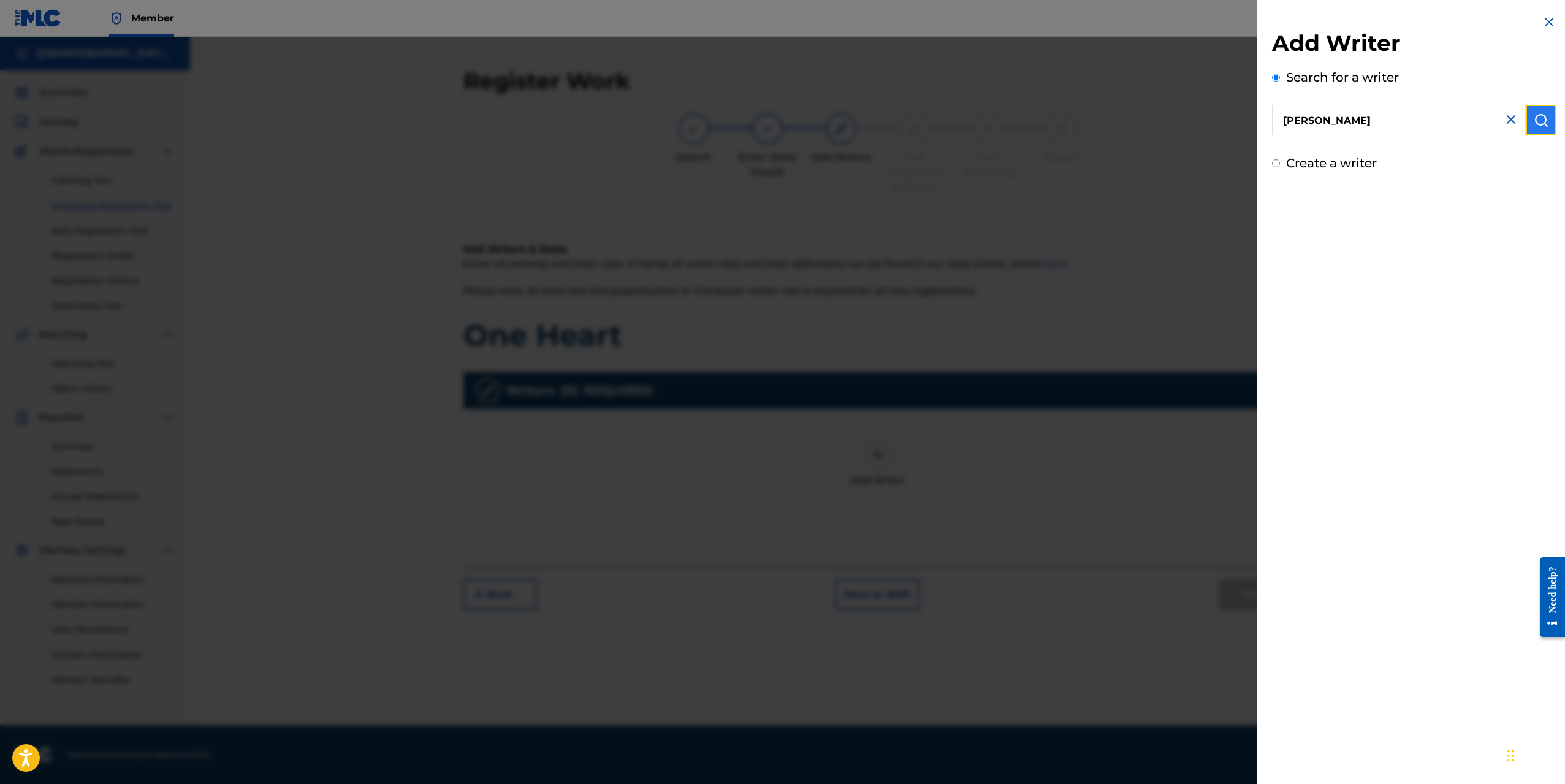
click at [1537, 129] on button "submit" at bounding box center [1541, 120] width 30 height 30
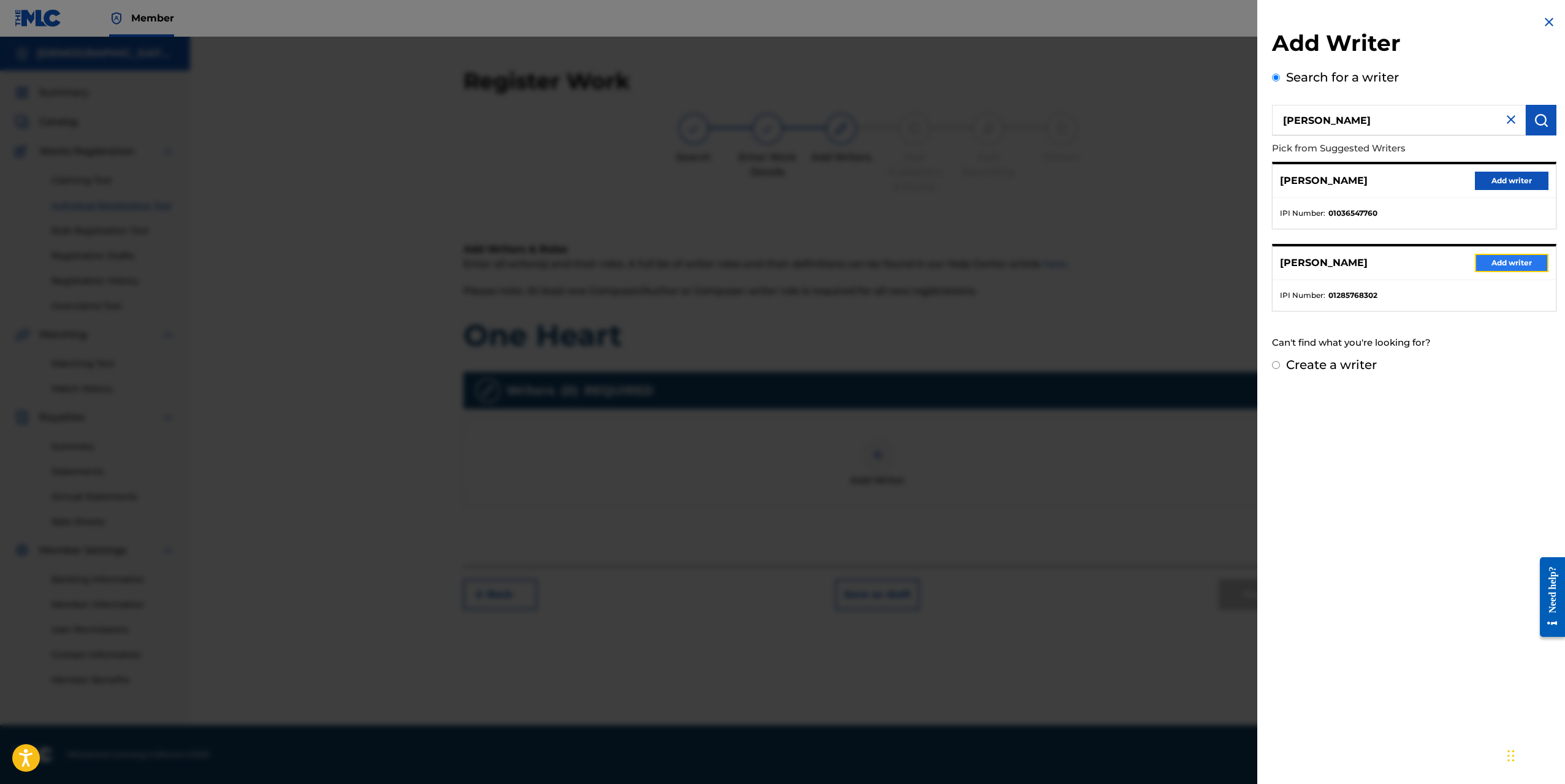
click at [1491, 268] on button "Add writer" at bounding box center [1512, 263] width 74 height 18
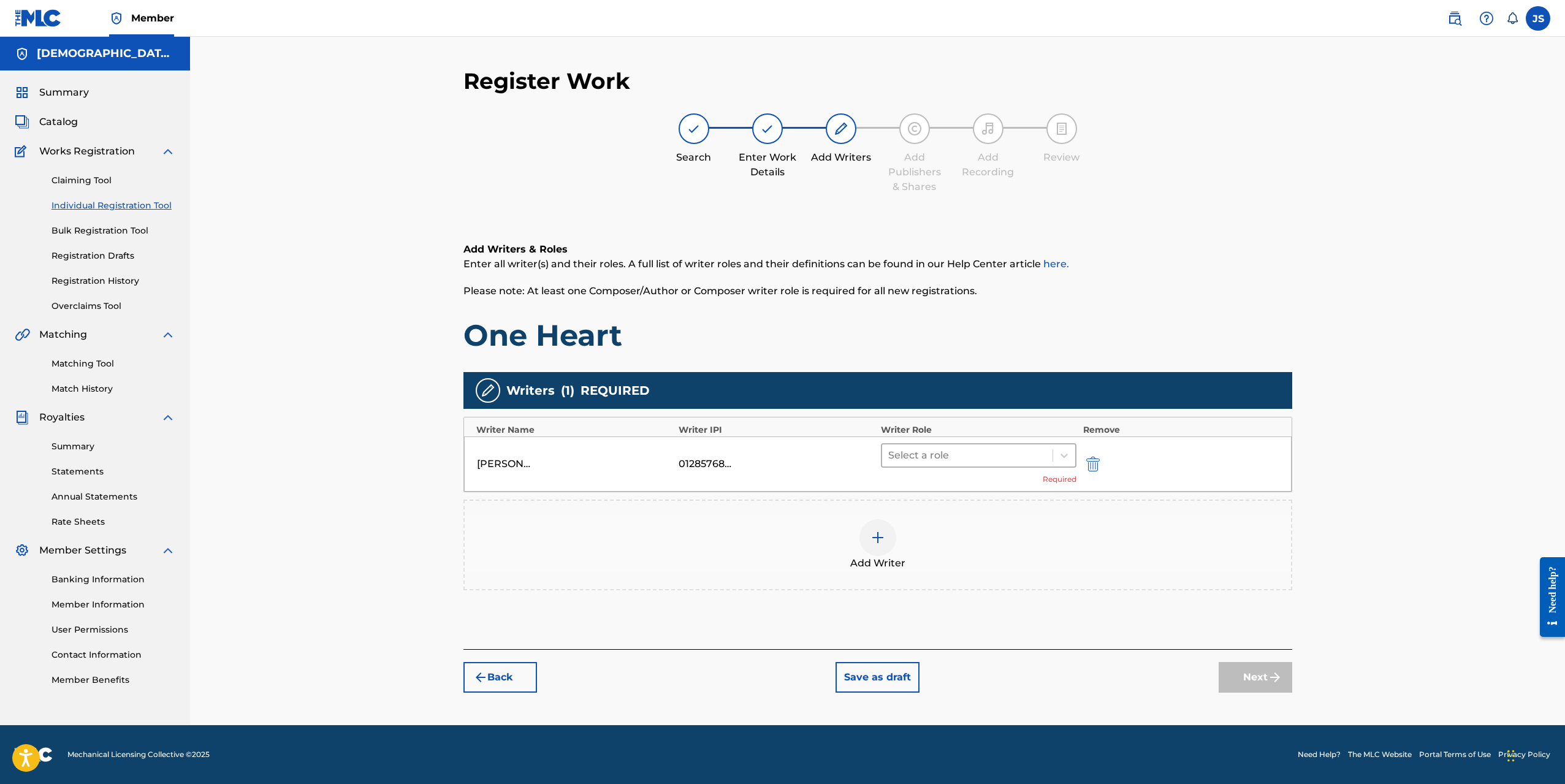
click at [976, 459] on div at bounding box center [968, 455] width 159 height 17
click at [970, 482] on div "Composer/Author" at bounding box center [979, 487] width 196 height 25
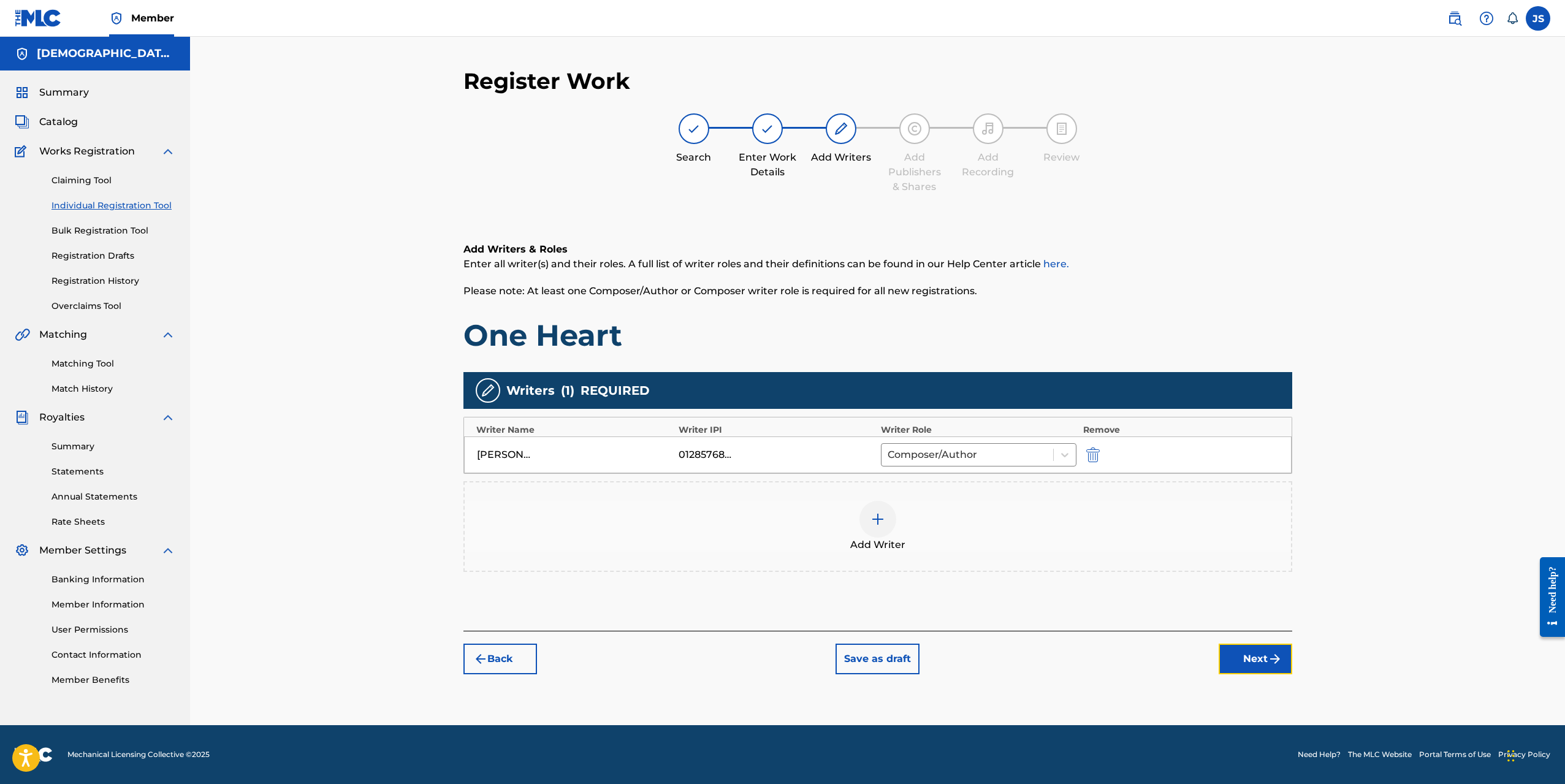
click at [1265, 653] on button "Next" at bounding box center [1255, 659] width 74 height 30
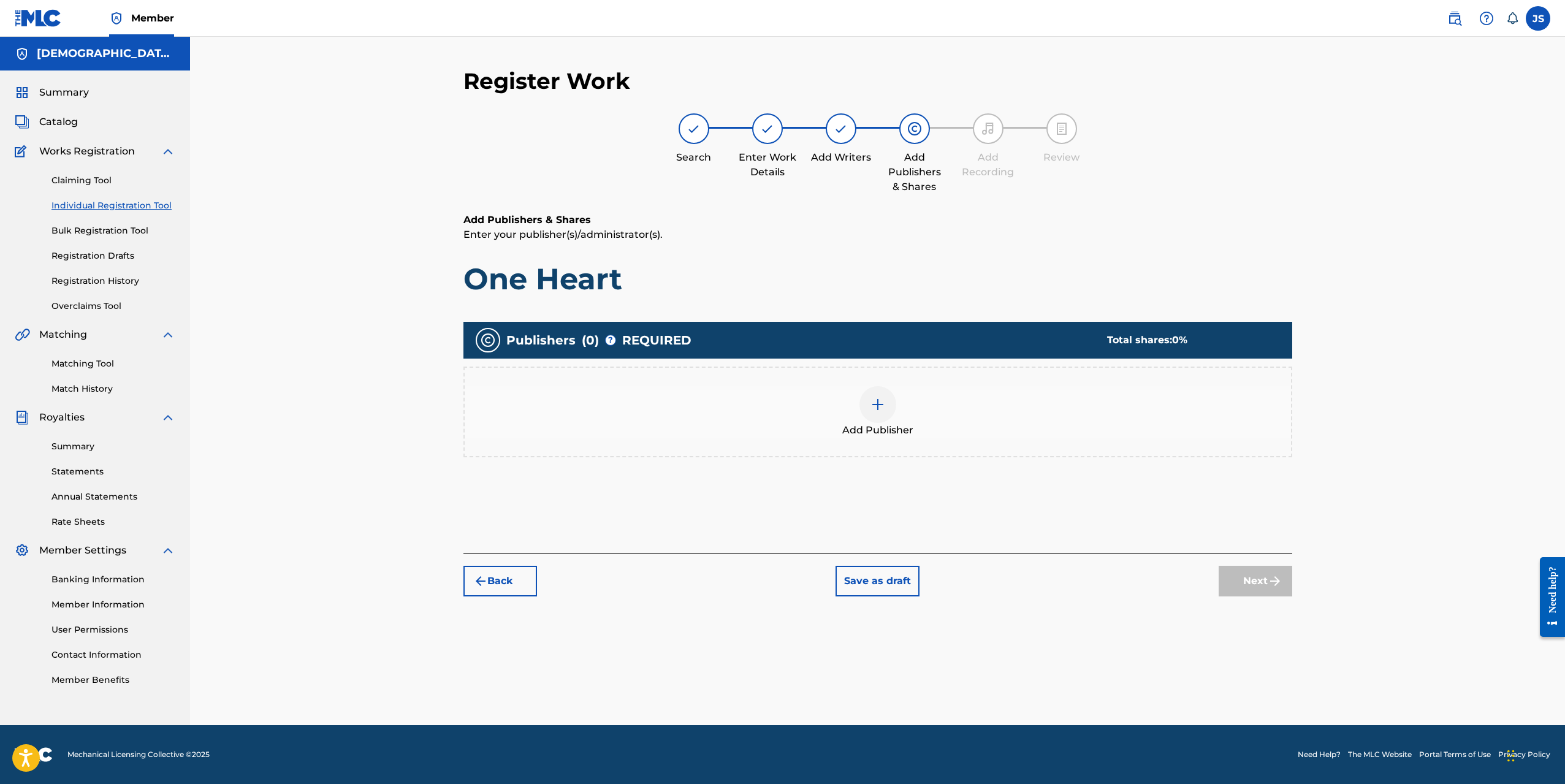
click at [894, 419] on div "Add Publisher" at bounding box center [878, 411] width 827 height 52
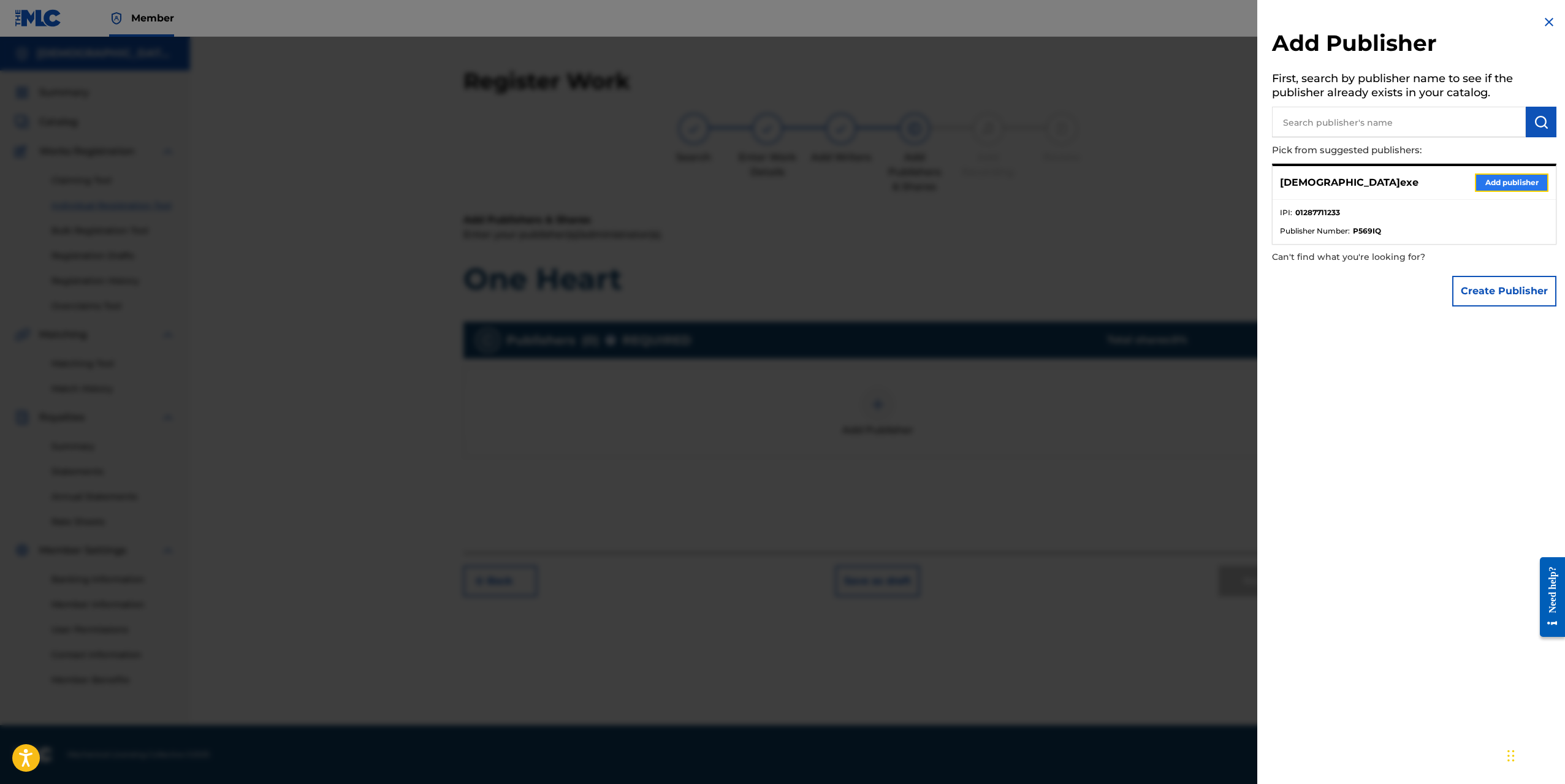
click at [1498, 186] on button "Add publisher" at bounding box center [1512, 183] width 74 height 18
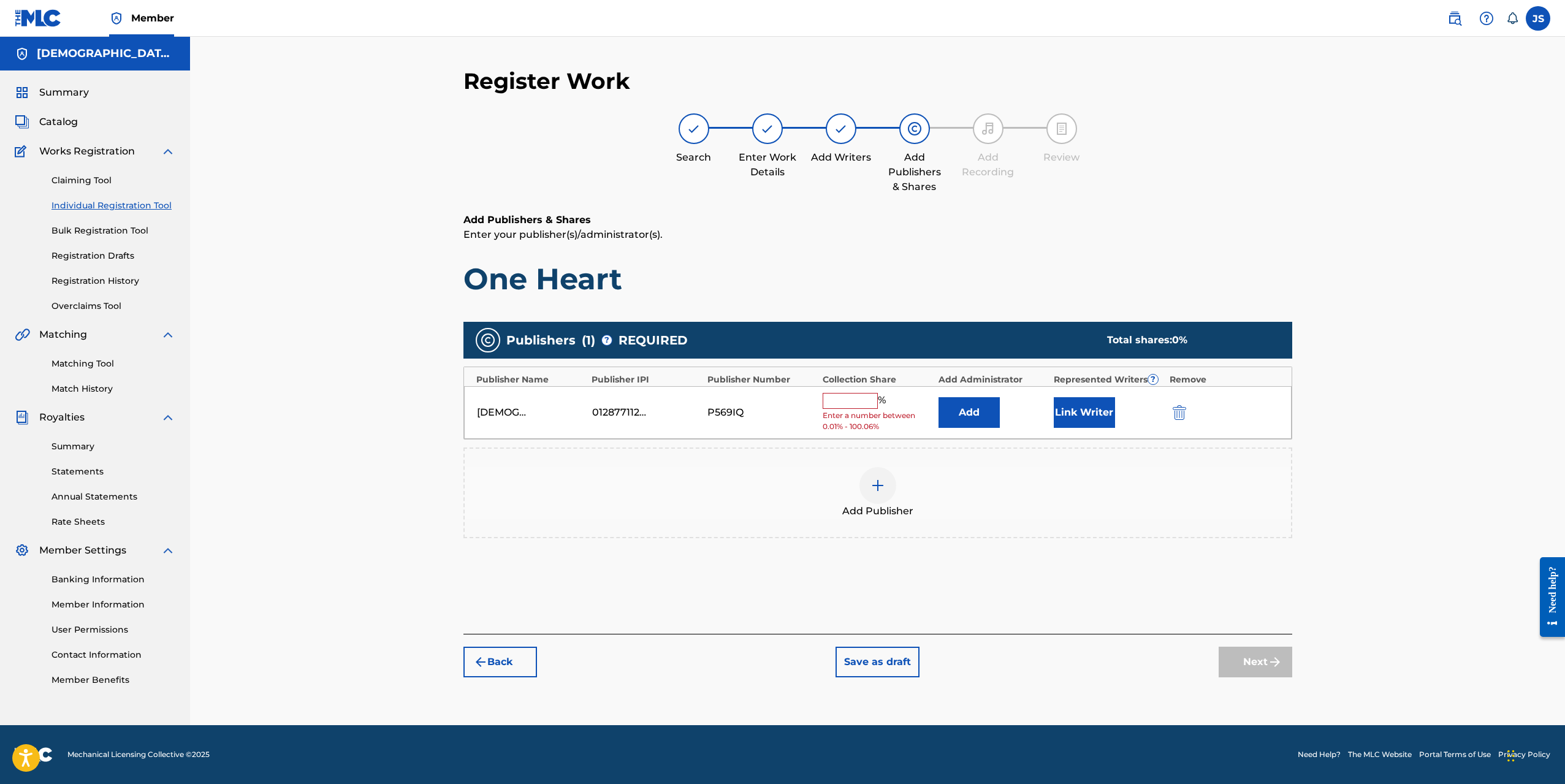
click at [857, 397] on input "text" at bounding box center [850, 401] width 55 height 16
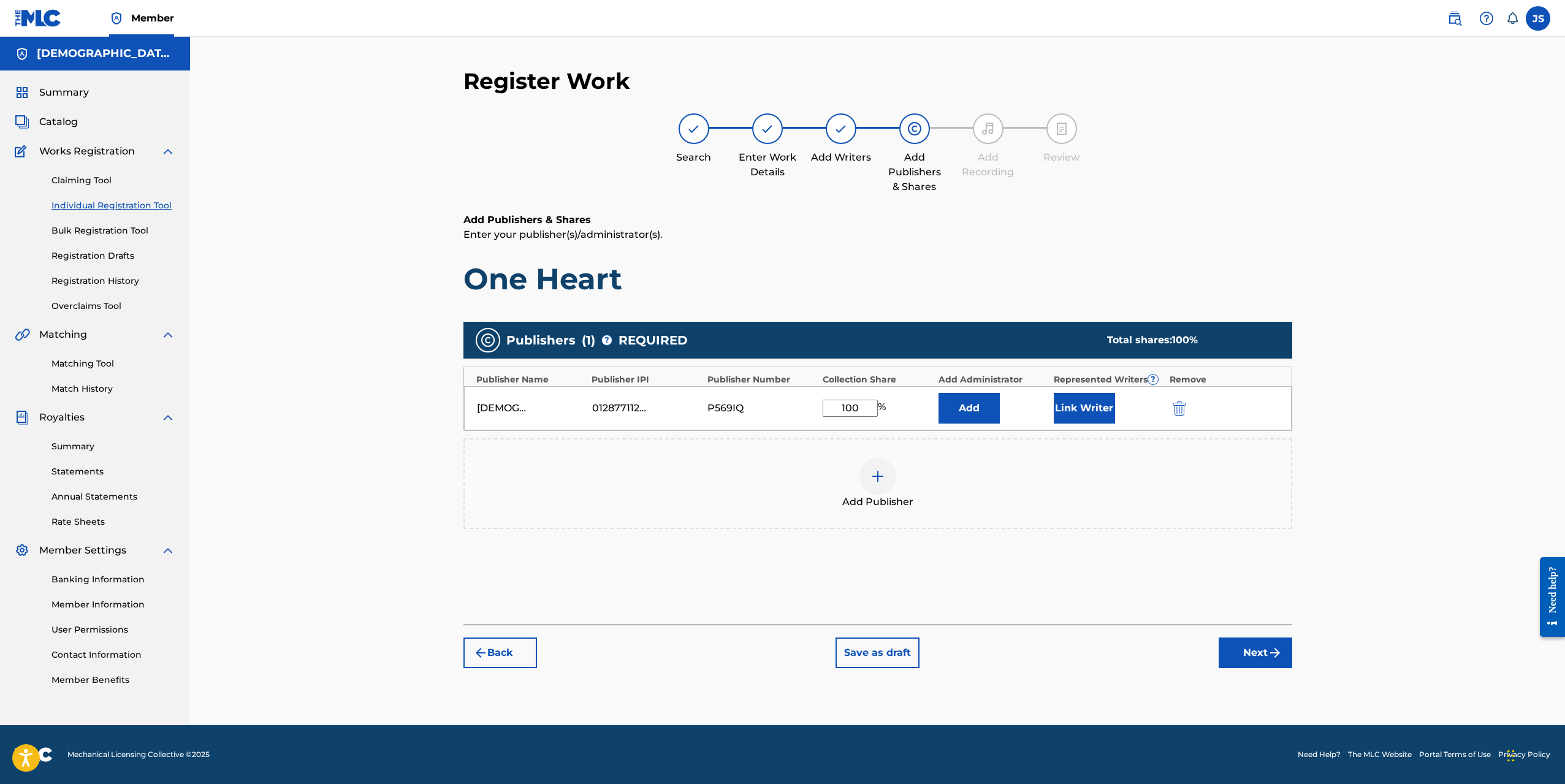
type input "100"
click at [1123, 604] on div "Add Publishers & Shares Enter your publisher(s)/administrator(s). One Heart Pub…" at bounding box center [878, 419] width 829 height 412
click at [1289, 661] on button "Next" at bounding box center [1255, 652] width 74 height 30
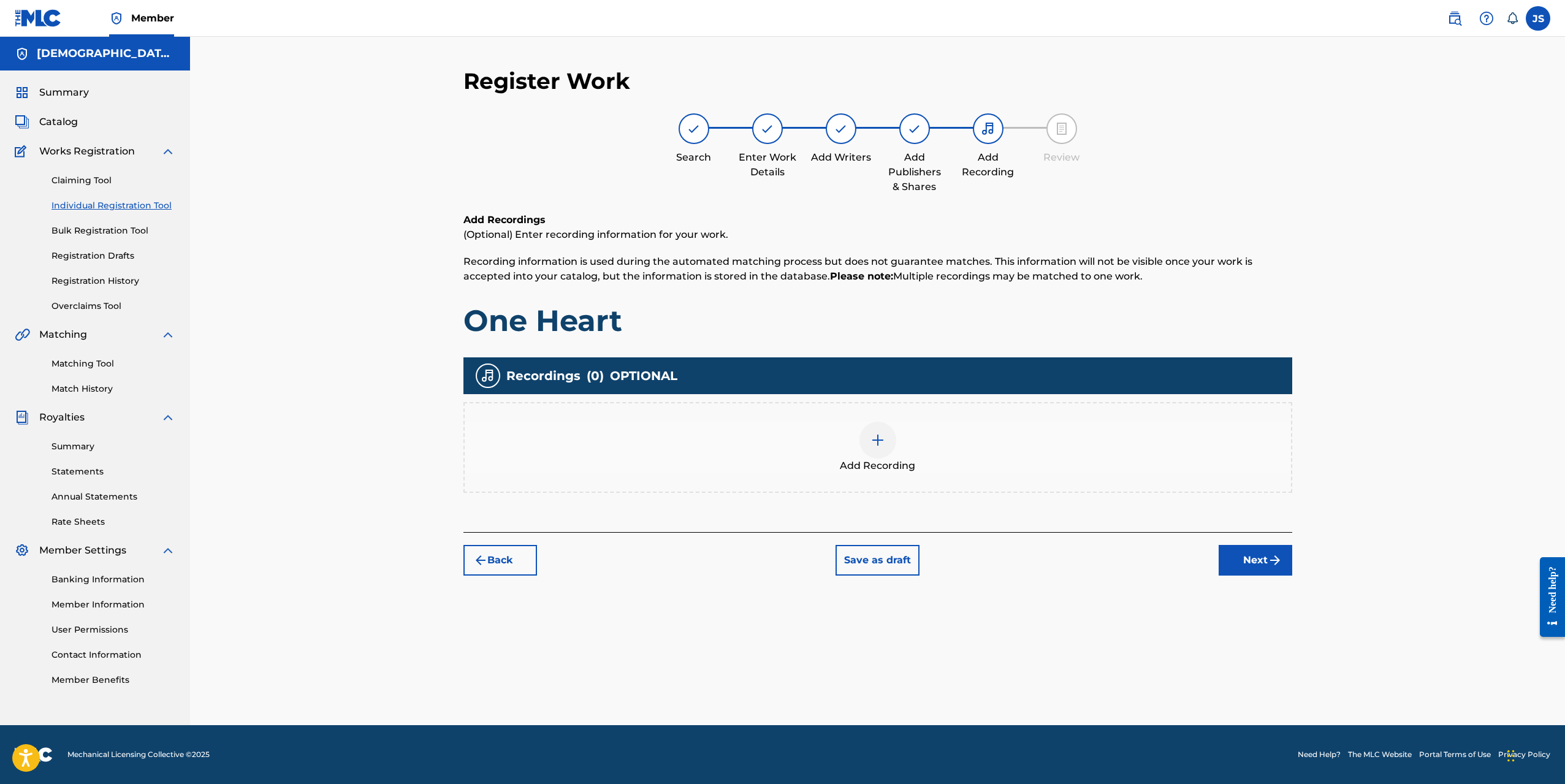
click at [879, 445] on img at bounding box center [878, 440] width 15 height 15
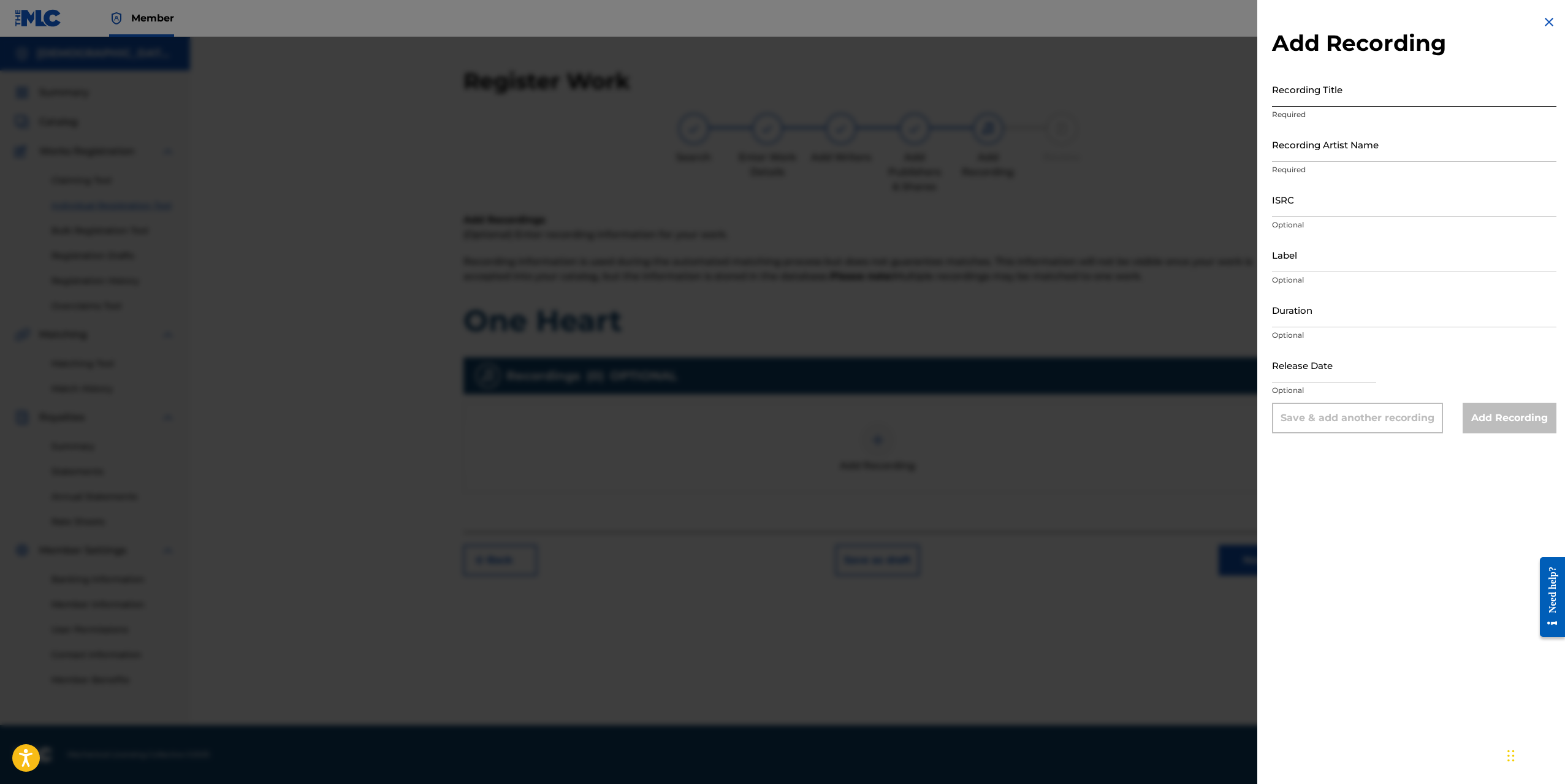
click at [1326, 89] on input "Recording Title" at bounding box center [1415, 89] width 285 height 35
type input "One Heart"
click at [1342, 150] on input "Recording Artist Name" at bounding box center [1415, 144] width 285 height 35
type input "[DEMOGRAPHIC_DATA]exe"
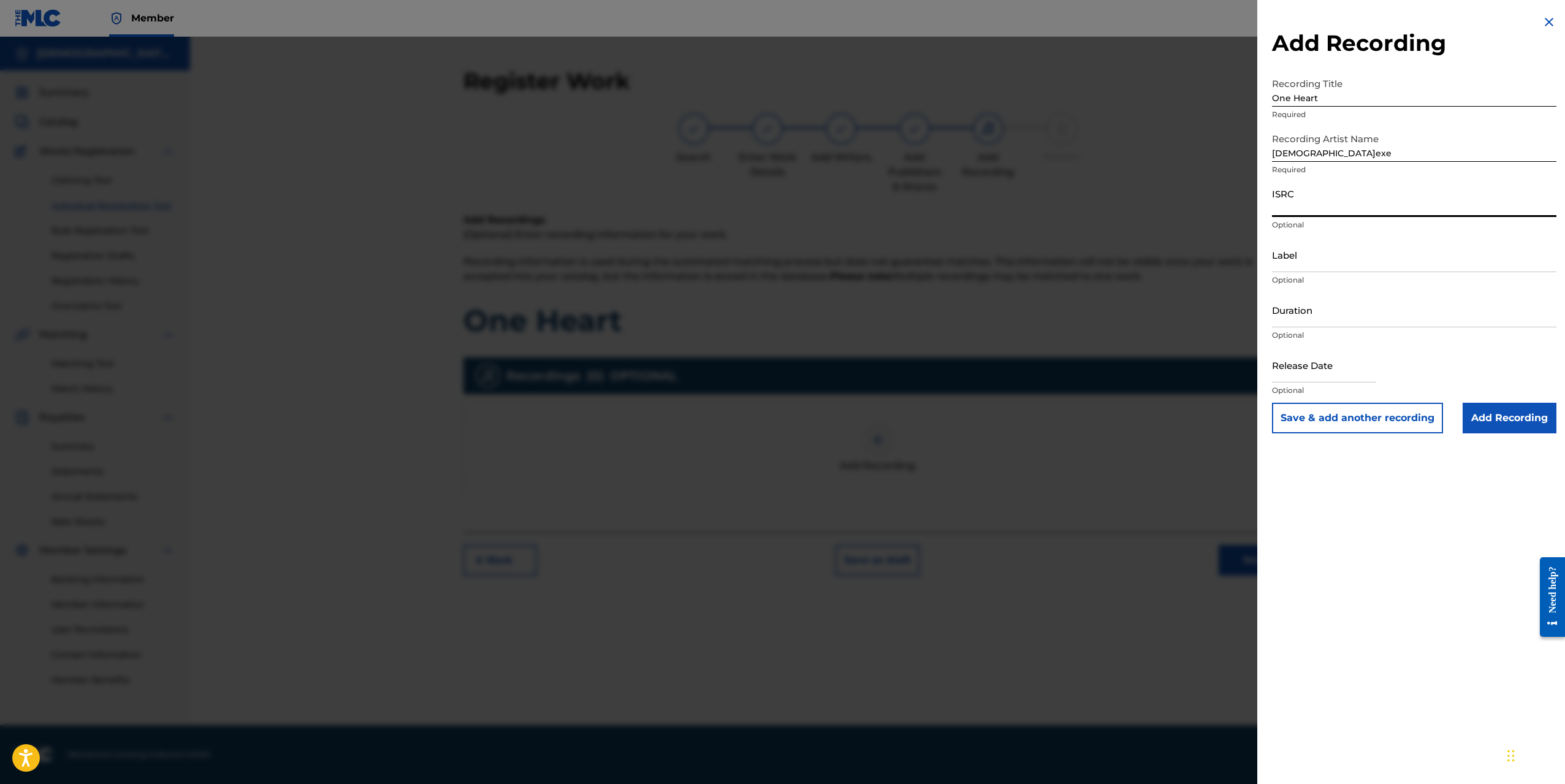
click at [1336, 200] on input "ISRC" at bounding box center [1415, 199] width 285 height 35
paste input "QZTBD2567316"
type input "QZTBD2567316"
click at [1306, 261] on input "Label" at bounding box center [1415, 254] width 285 height 35
type input "Shiranai Records"
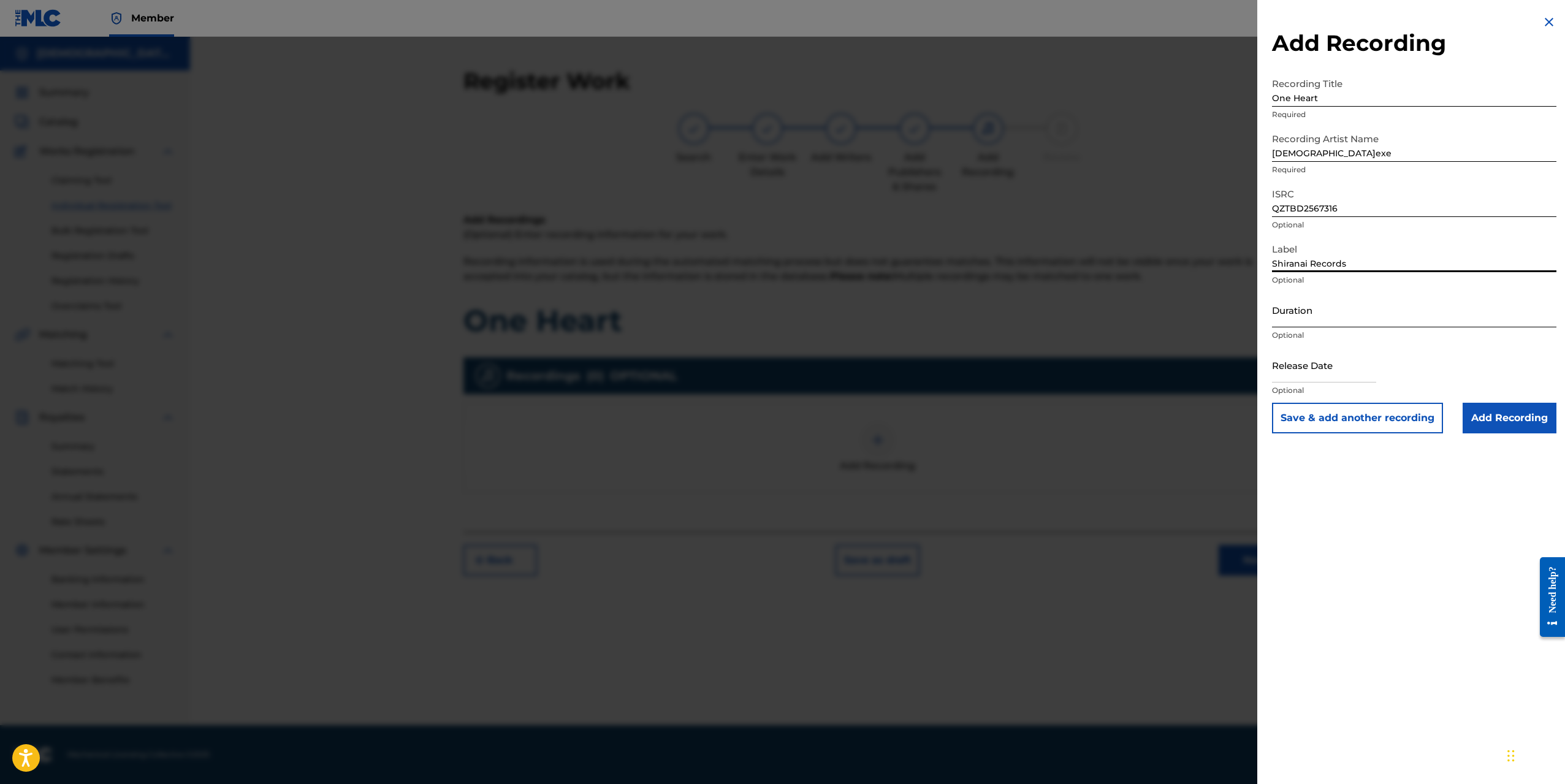
click at [1330, 310] on input "Duration" at bounding box center [1415, 309] width 285 height 35
type input "02:49"
click at [1328, 375] on input "text" at bounding box center [1324, 365] width 104 height 35
select select "8"
select select "2025"
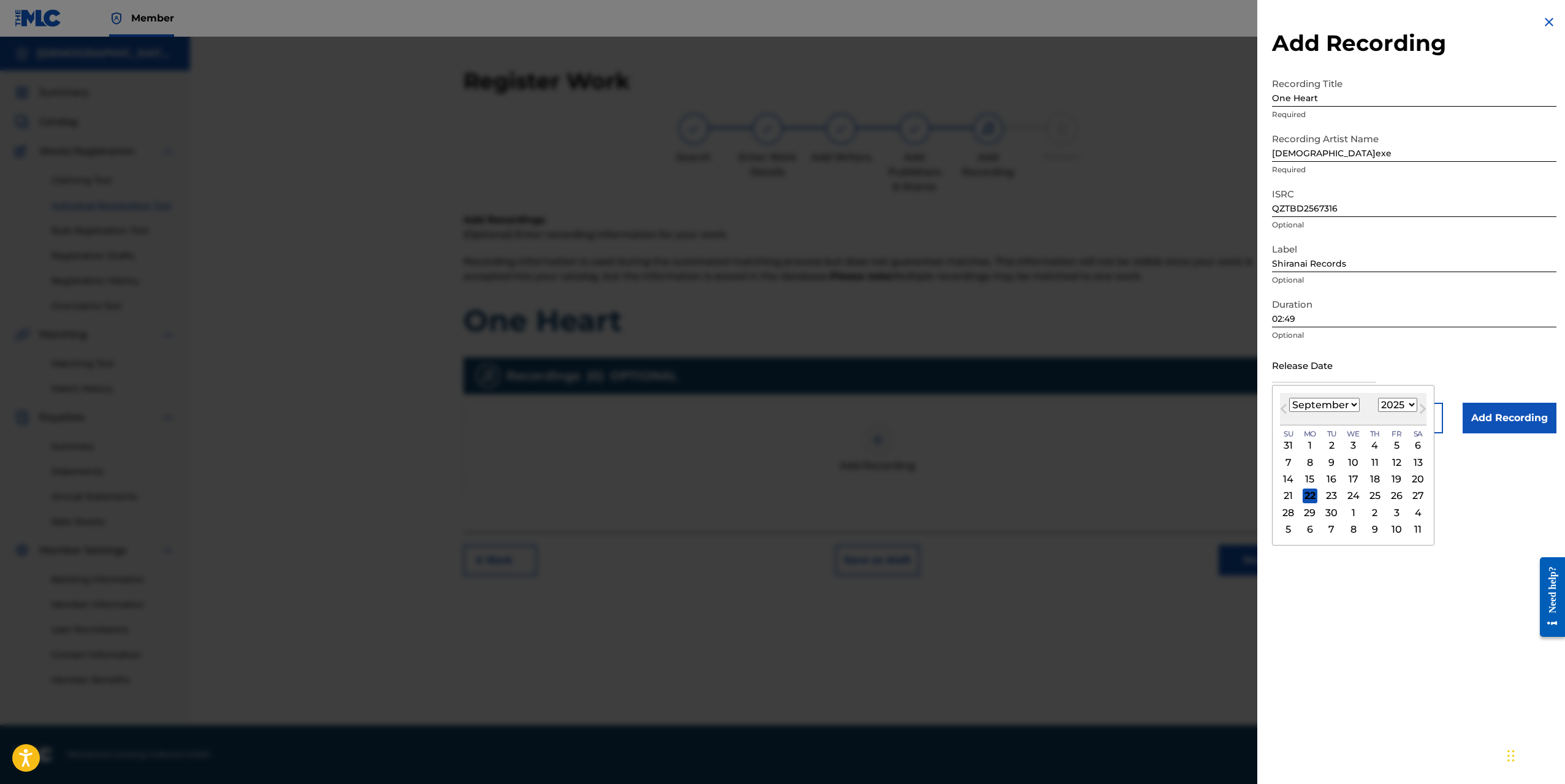
type input "[DATE]"
select select "6"
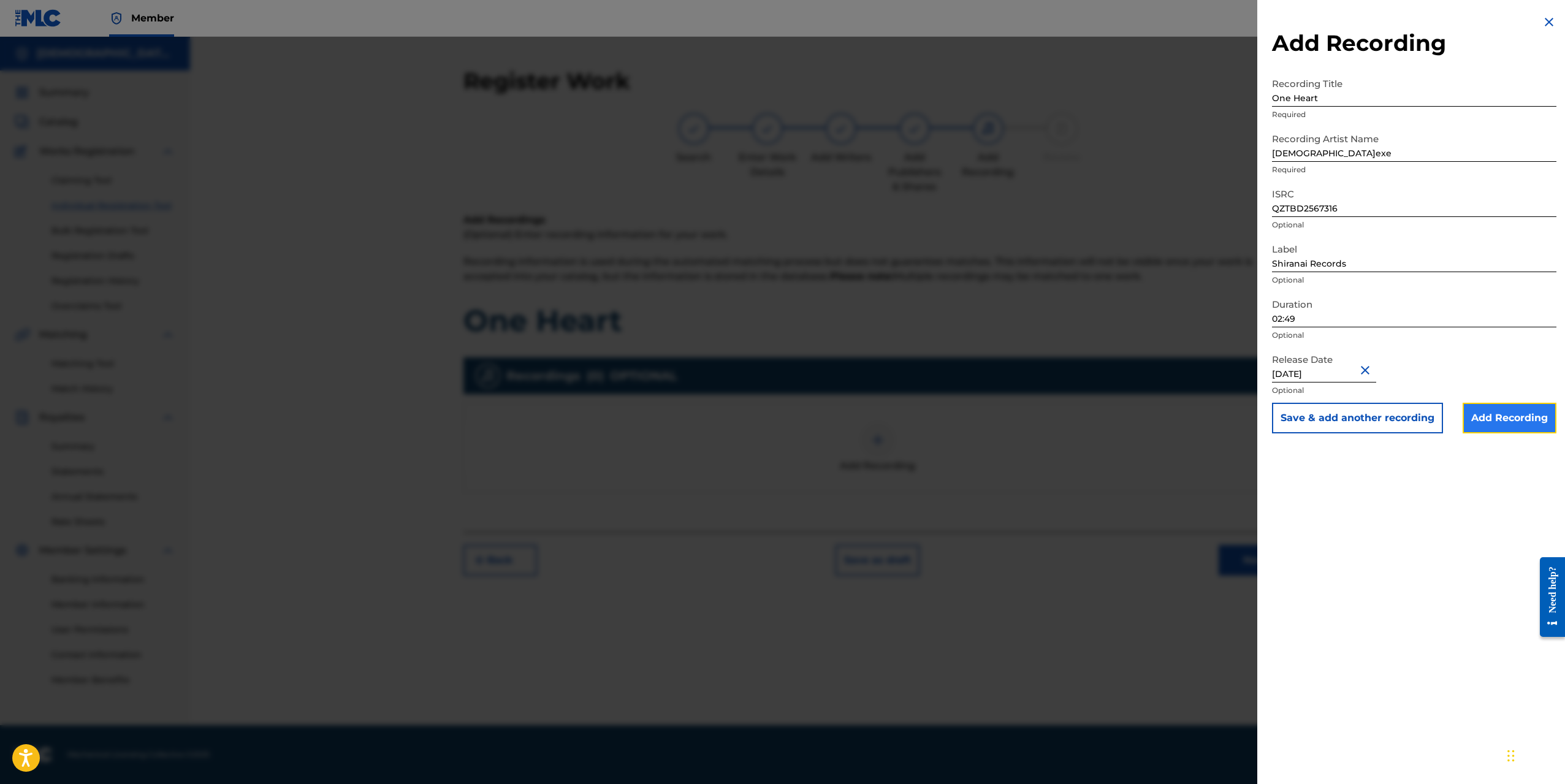
click at [1489, 425] on input "Add Recording" at bounding box center [1510, 418] width 94 height 30
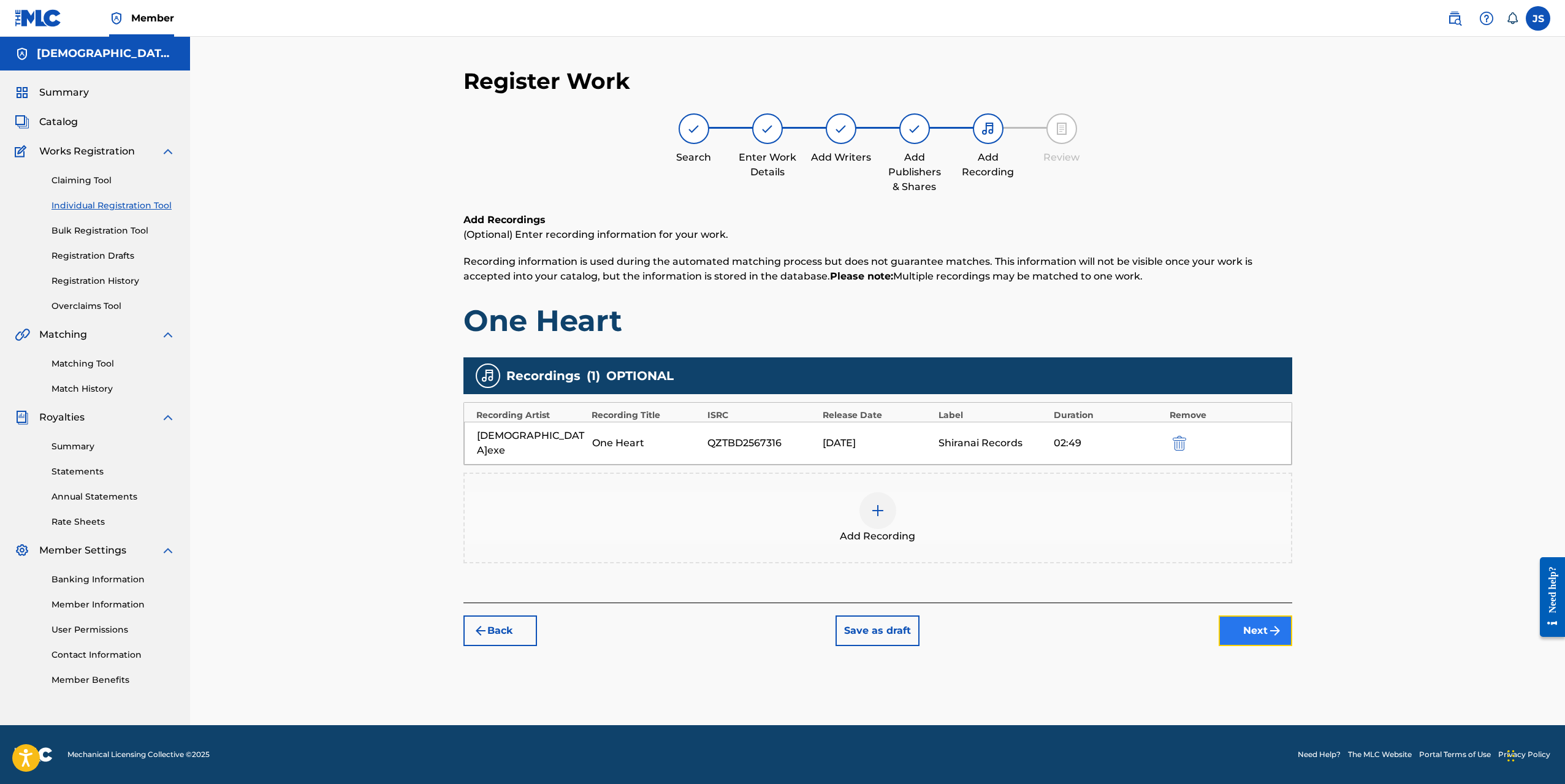
click at [1272, 623] on img "submit" at bounding box center [1275, 630] width 15 height 15
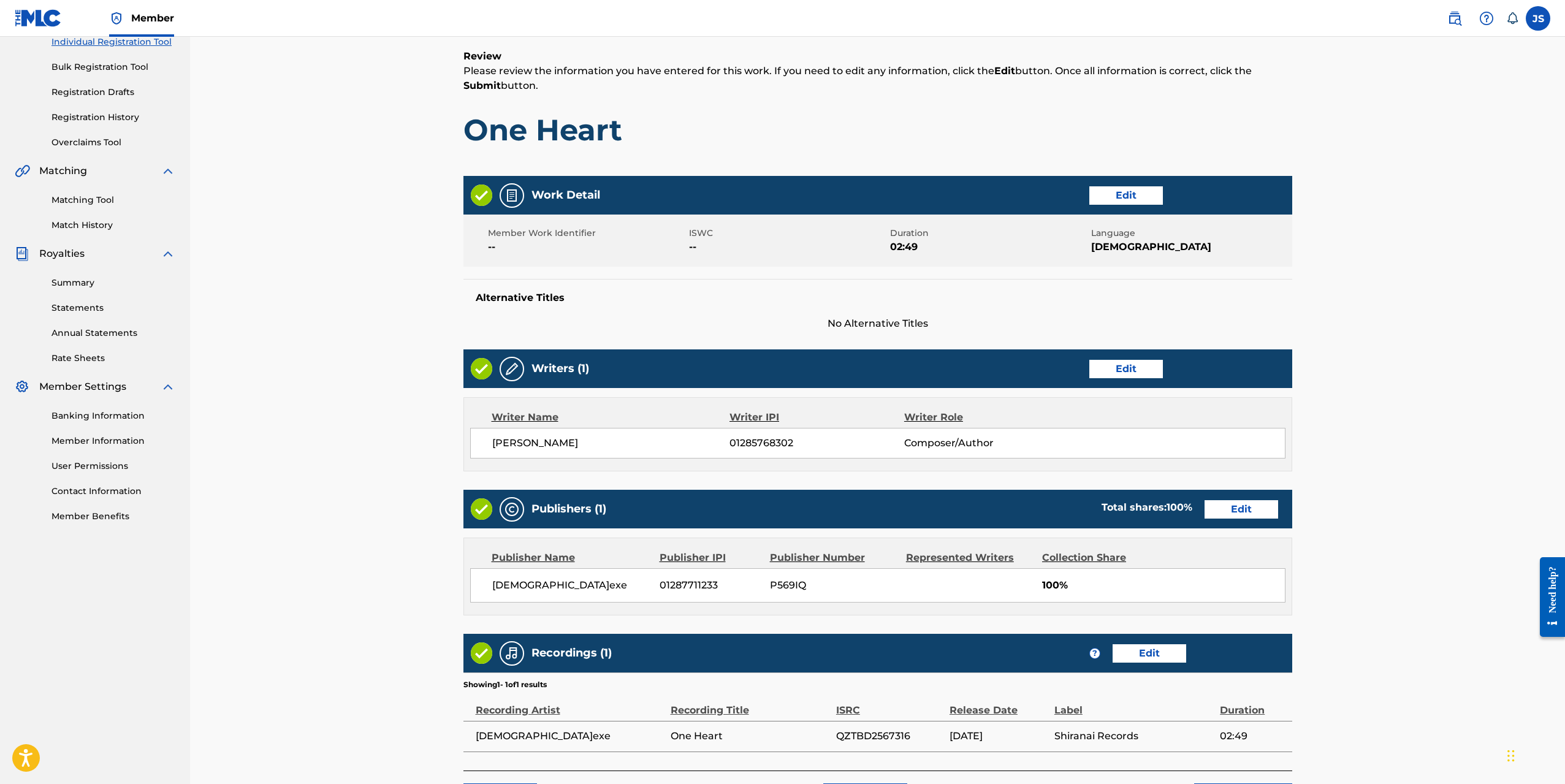
scroll to position [253, 0]
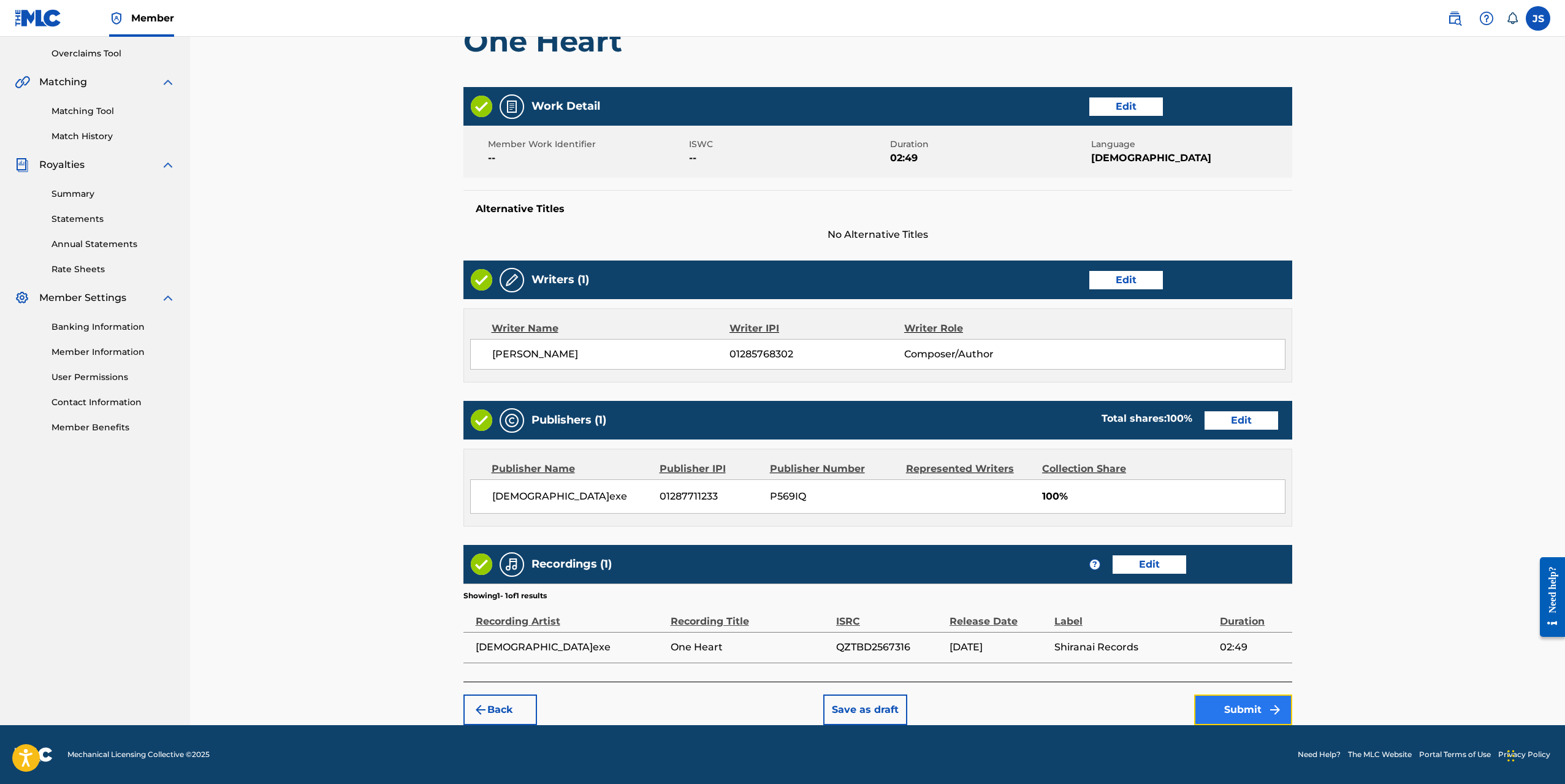
click at [1266, 710] on button "Submit" at bounding box center [1243, 710] width 98 height 30
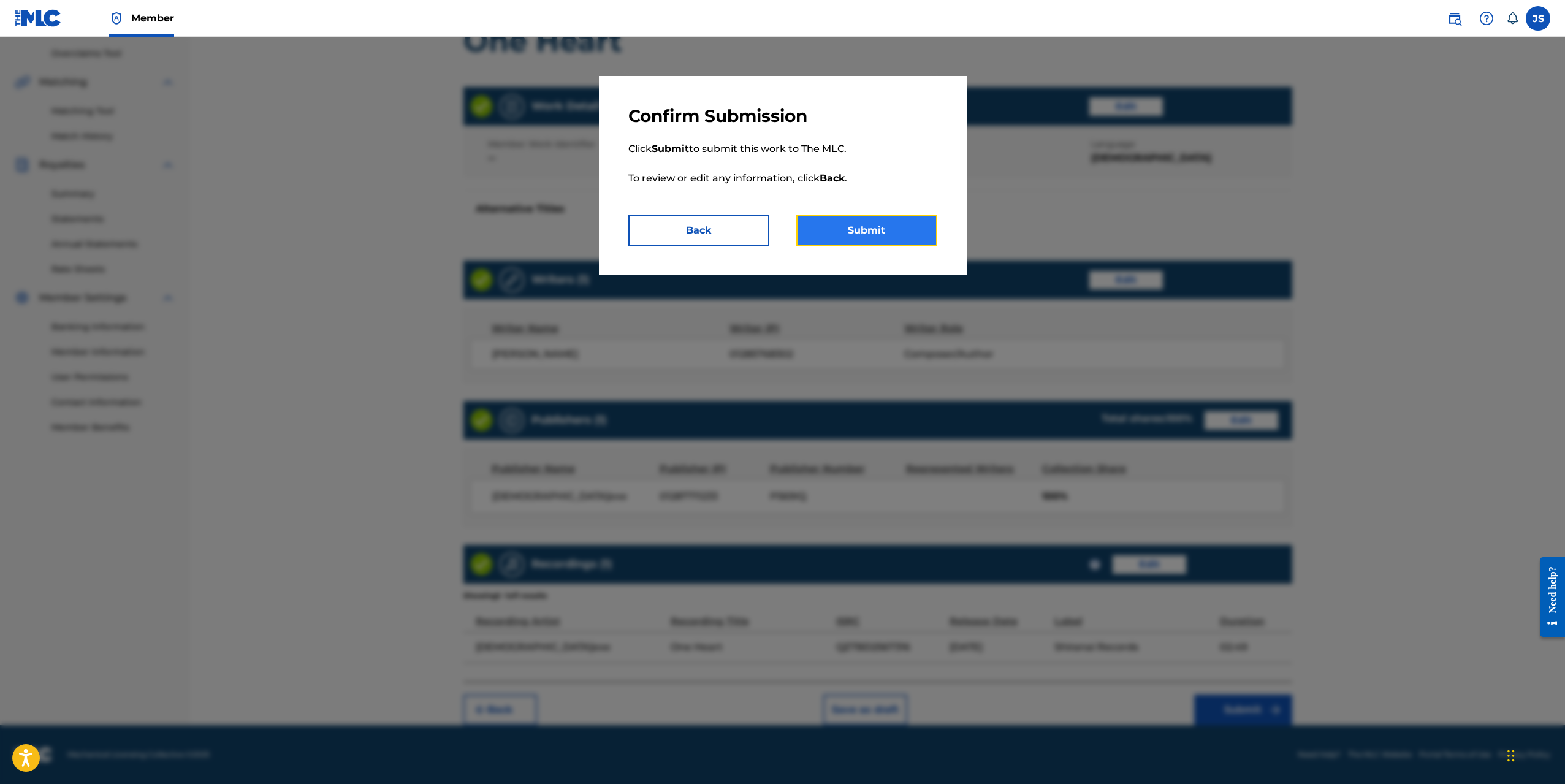
click at [859, 234] on button "Submit" at bounding box center [866, 230] width 141 height 30
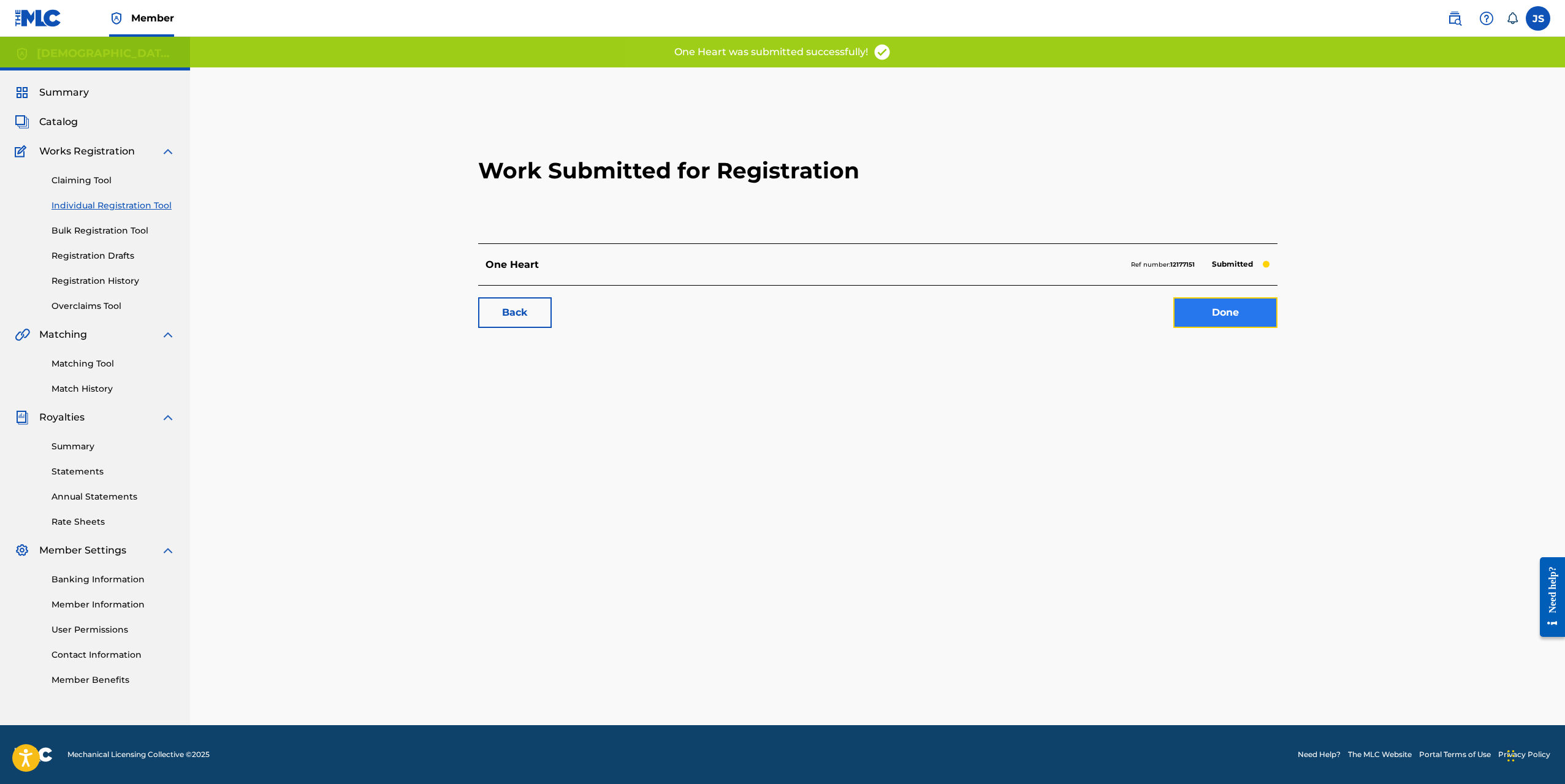
click at [1248, 317] on link "Done" at bounding box center [1225, 312] width 104 height 30
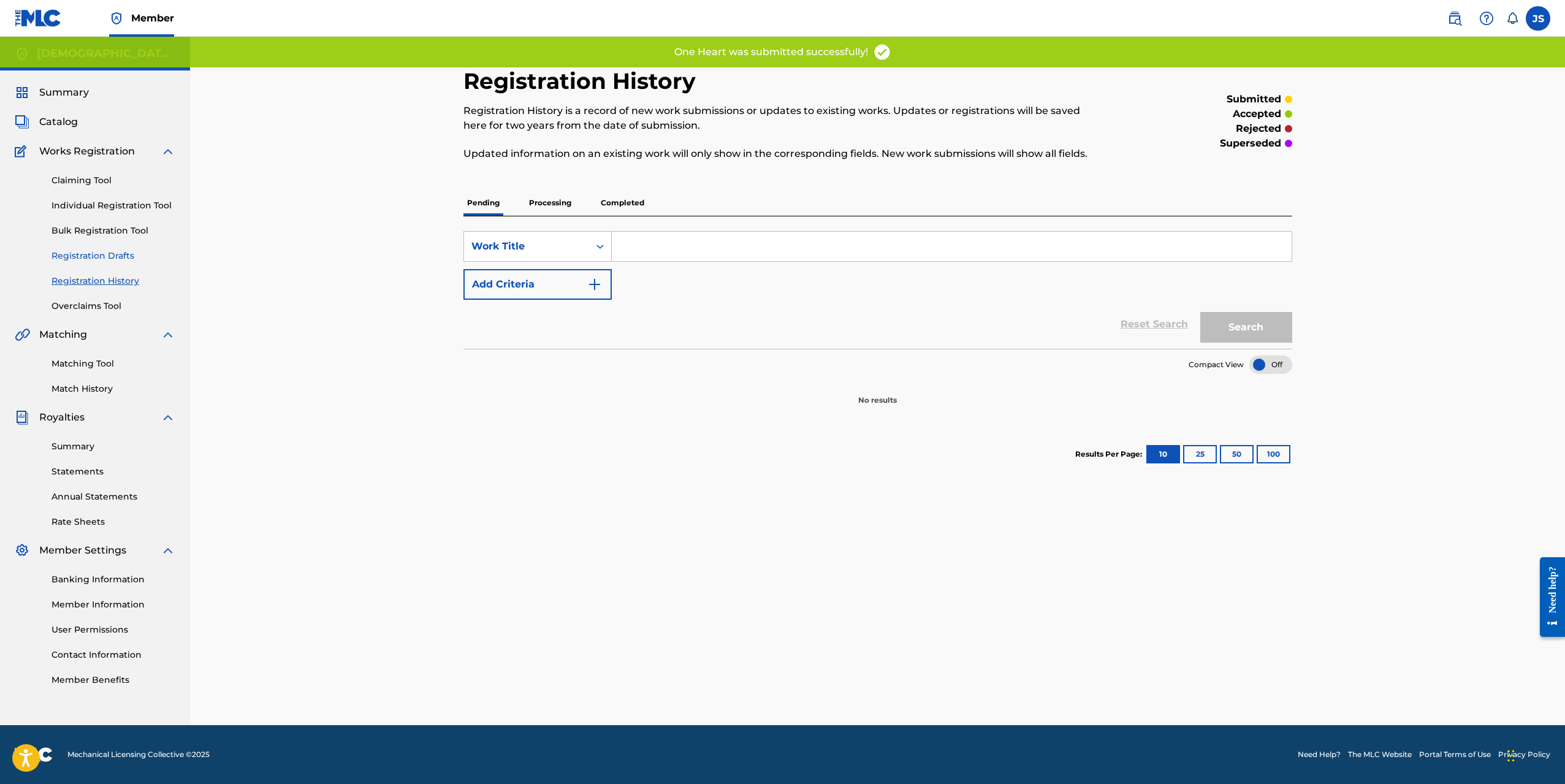
click at [121, 255] on link "Registration Drafts" at bounding box center [113, 256] width 124 height 13
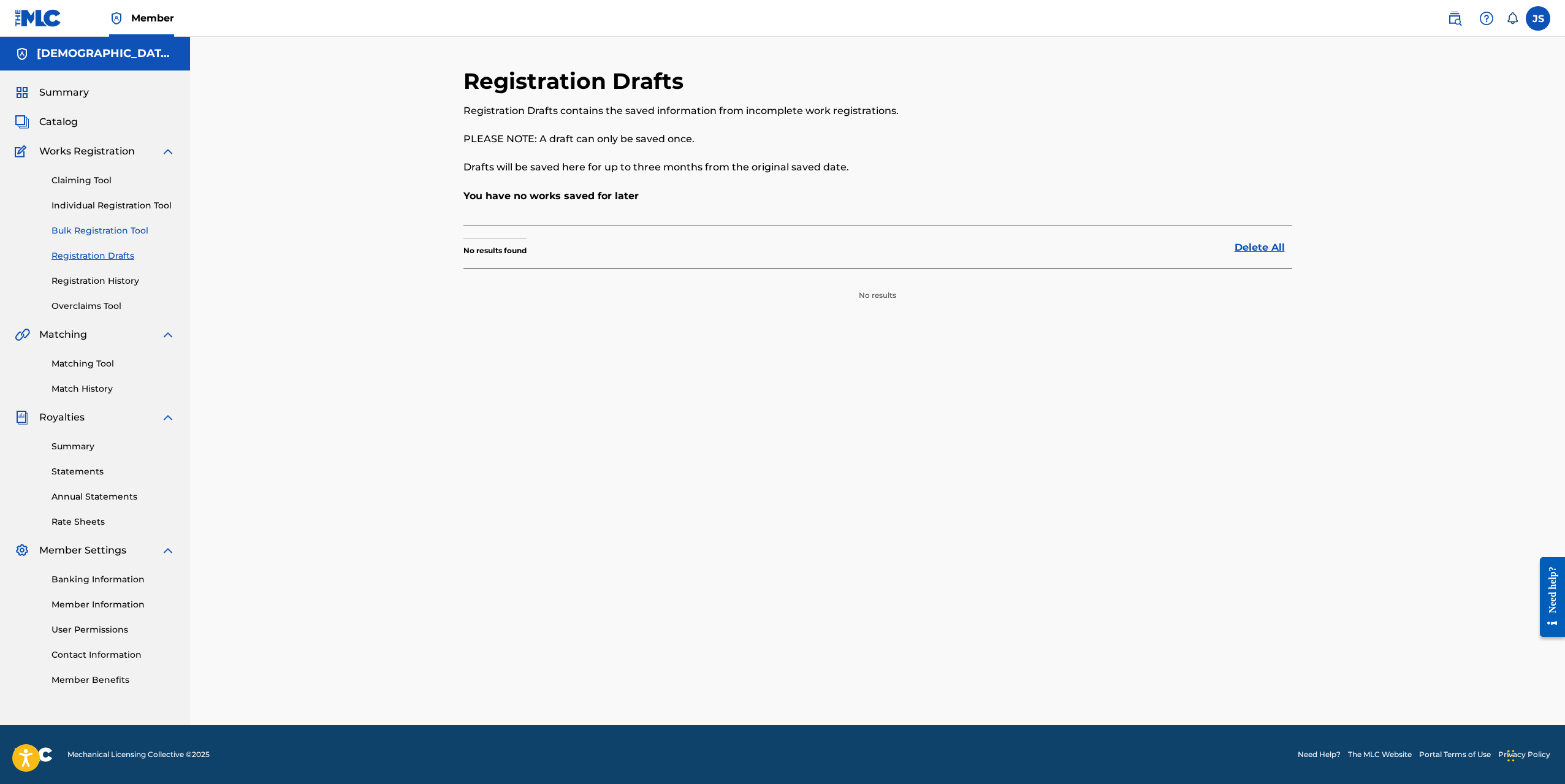
click at [122, 232] on link "Bulk Registration Tool" at bounding box center [113, 231] width 124 height 13
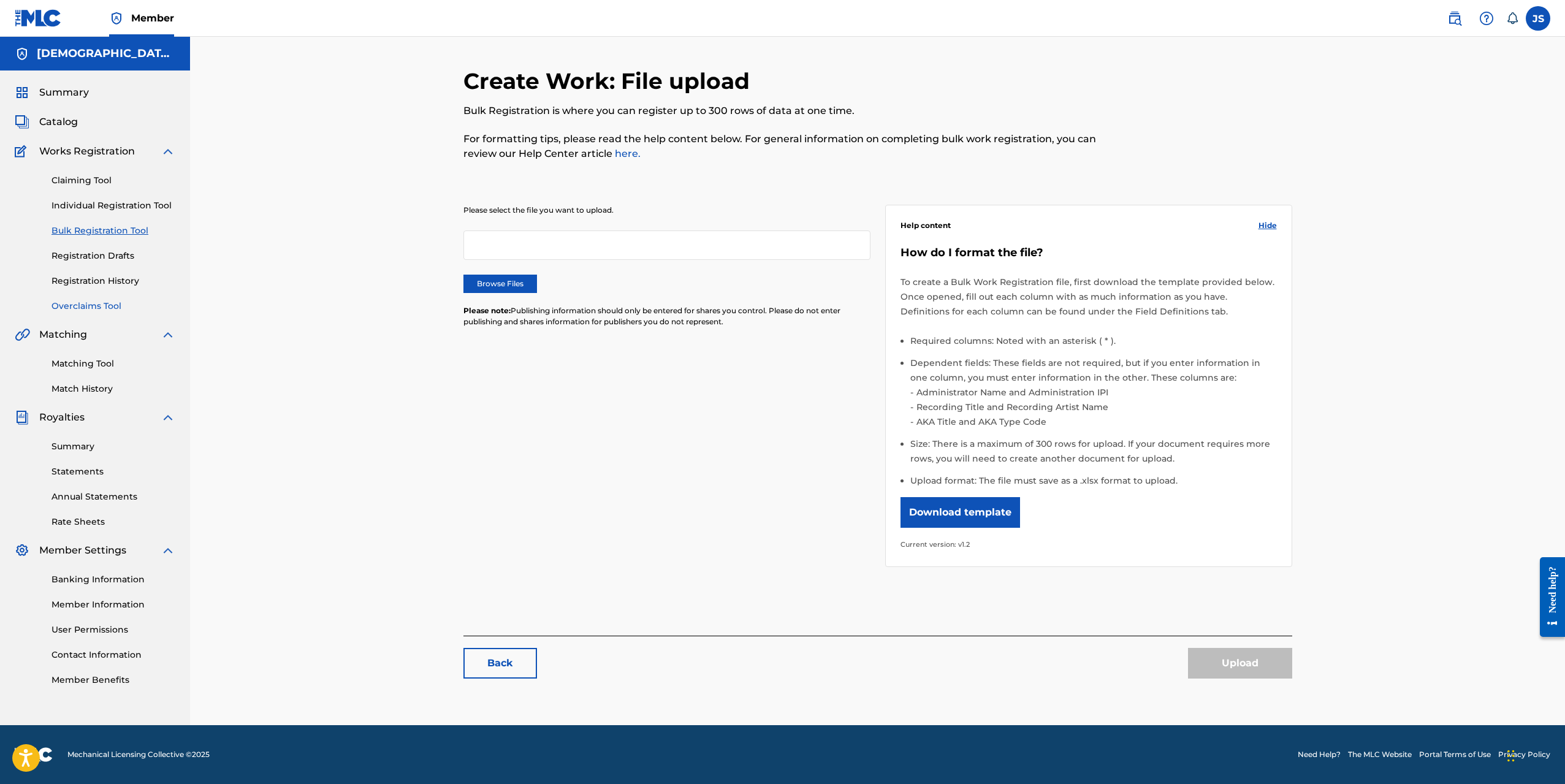
click at [112, 310] on link "Overclaims Tool" at bounding box center [113, 306] width 124 height 13
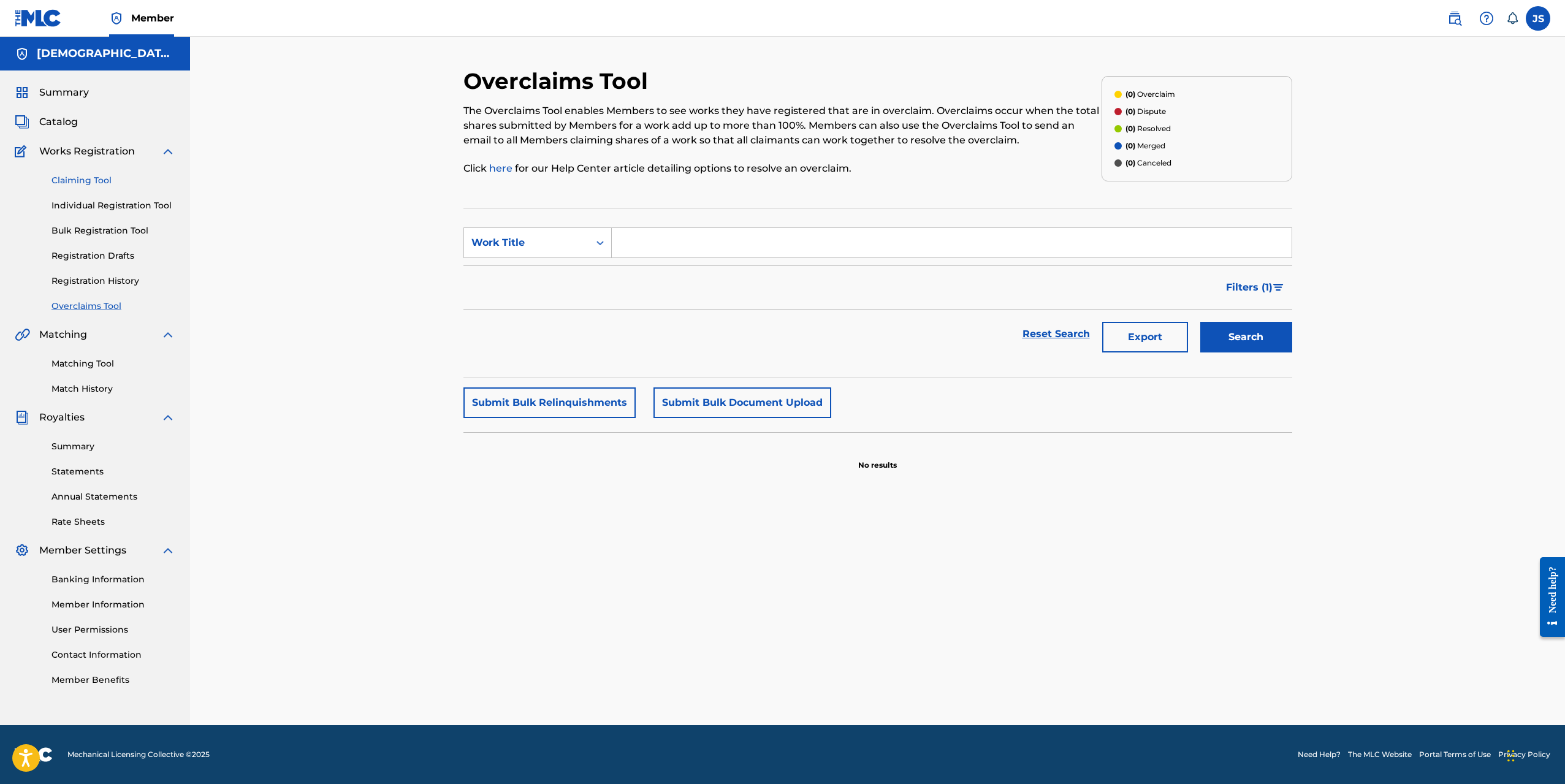
click at [113, 184] on link "Claiming Tool" at bounding box center [113, 181] width 124 height 13
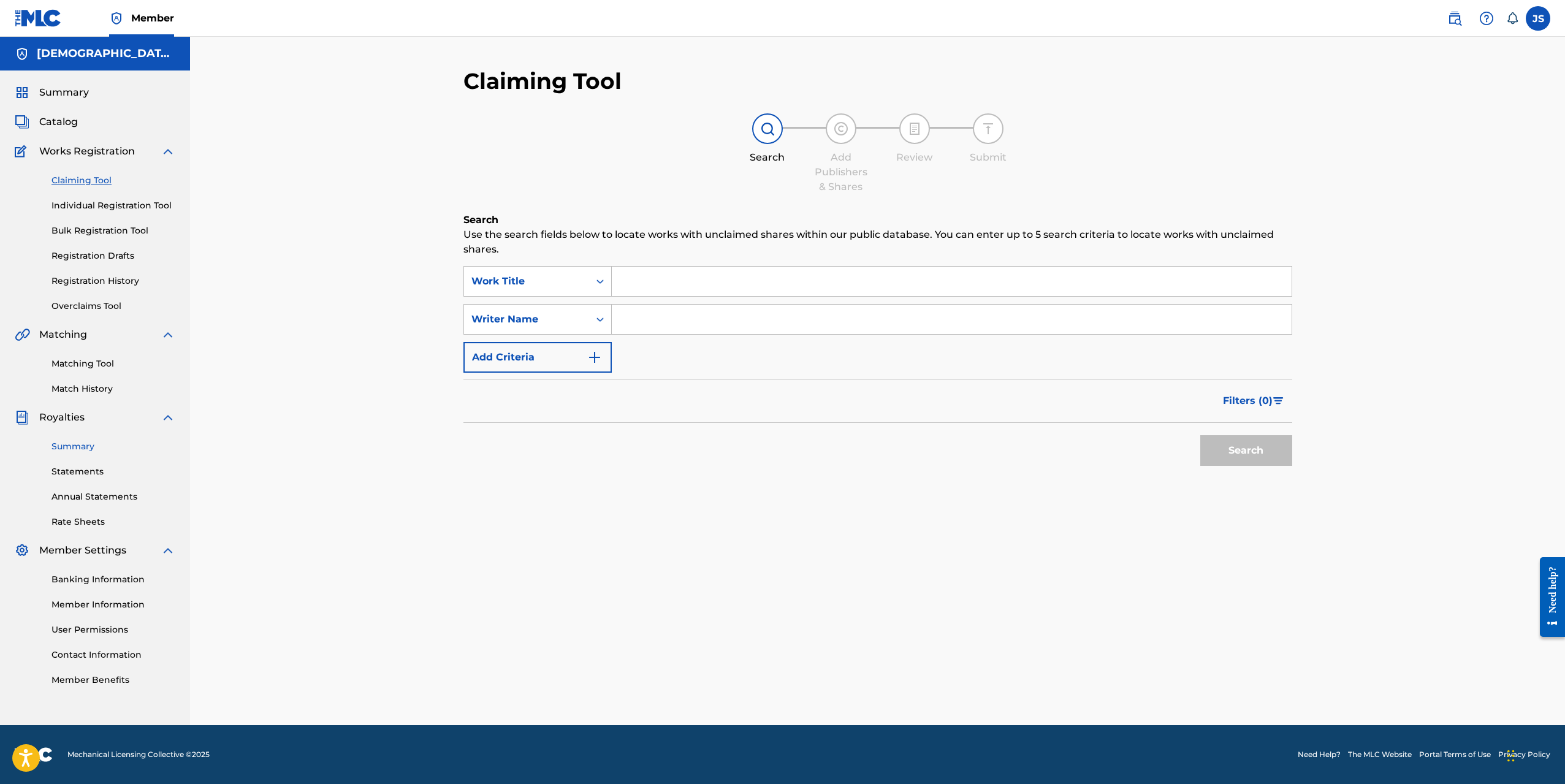
click at [71, 444] on link "Summary" at bounding box center [113, 446] width 124 height 13
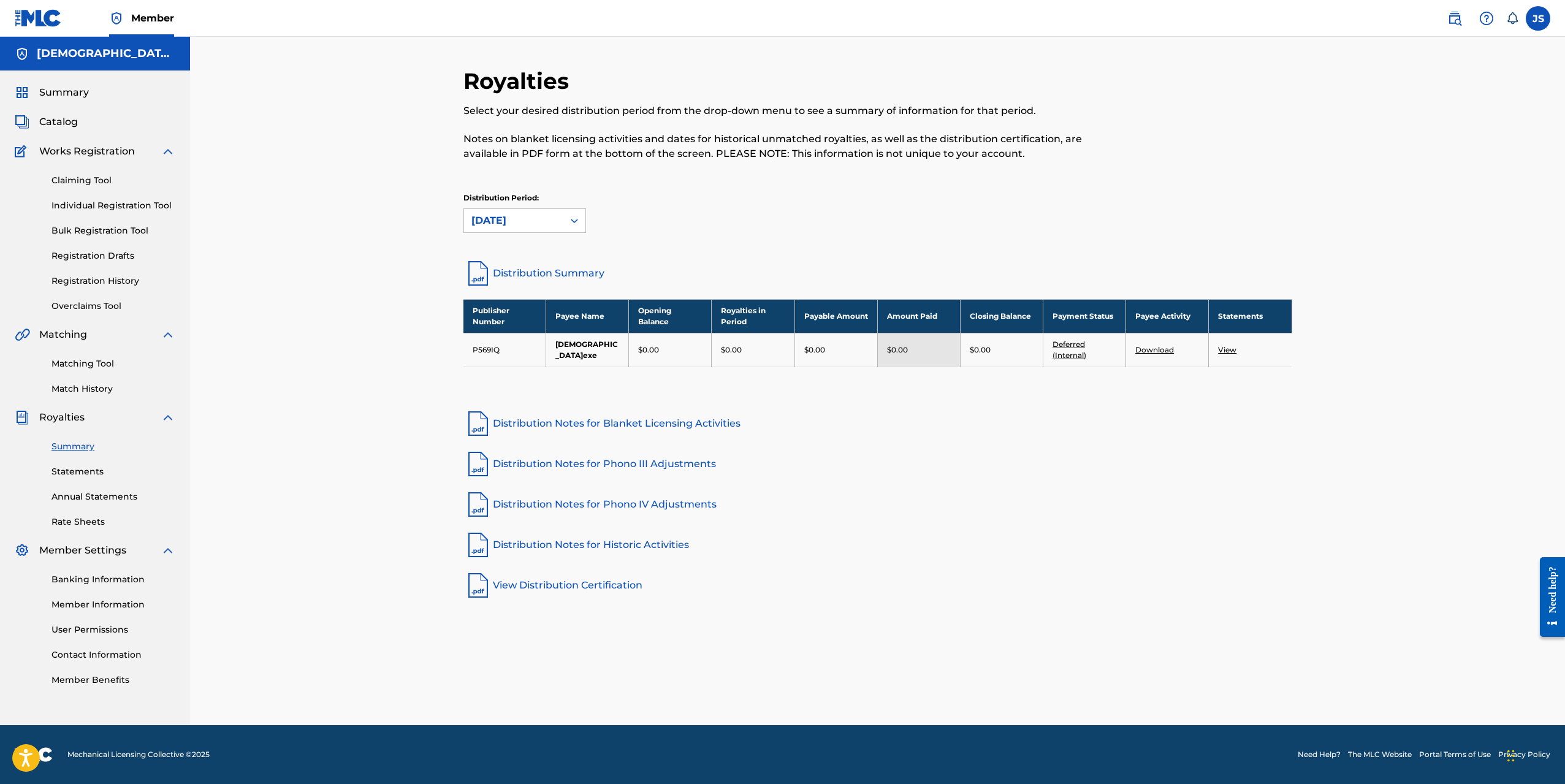
click at [106, 479] on div "Summary Statements Annual Statements Rate Sheets" at bounding box center [95, 477] width 161 height 103
click at [101, 475] on link "Statements" at bounding box center [113, 472] width 124 height 13
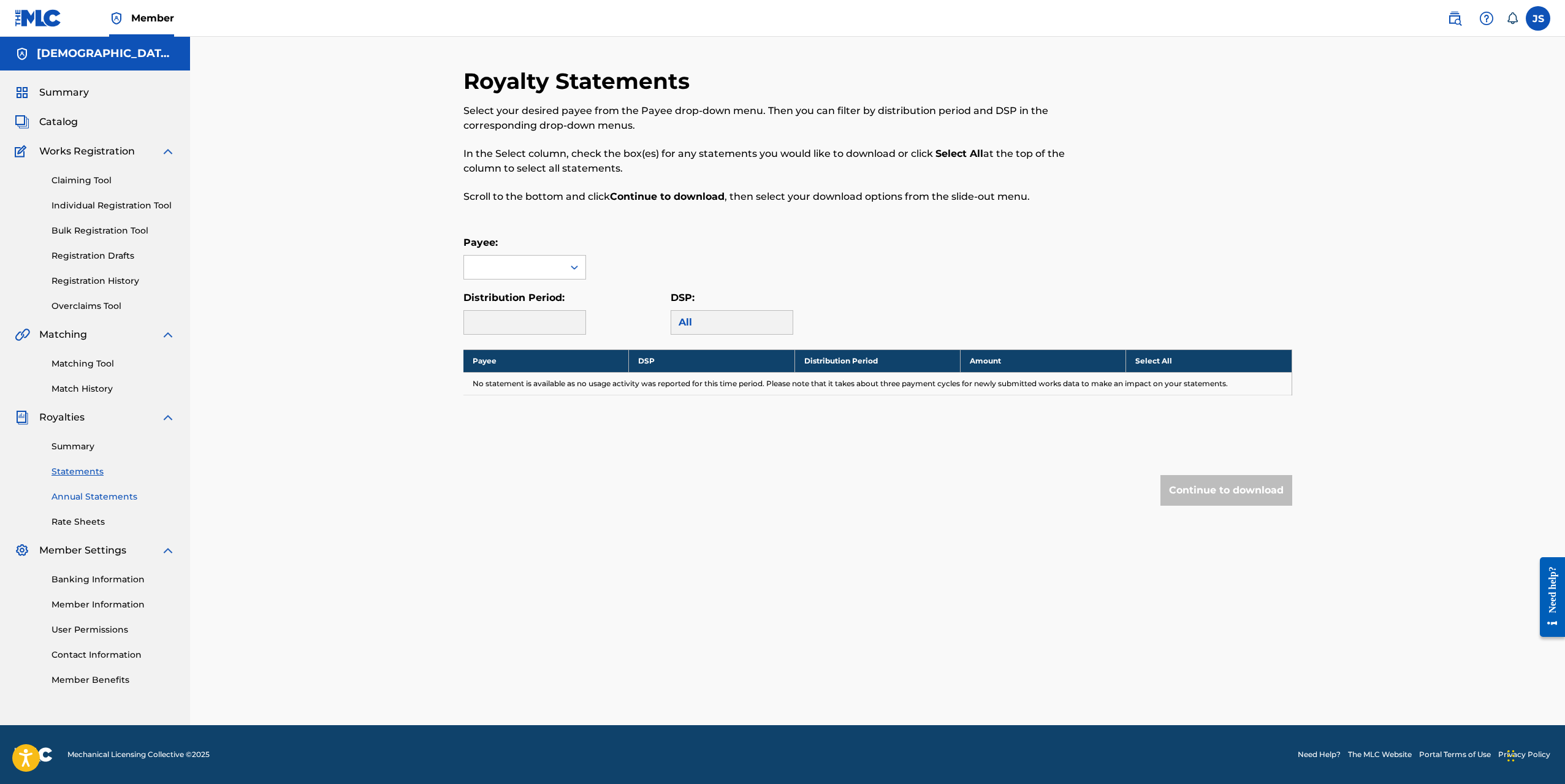
click at [116, 499] on link "Annual Statements" at bounding box center [113, 496] width 124 height 13
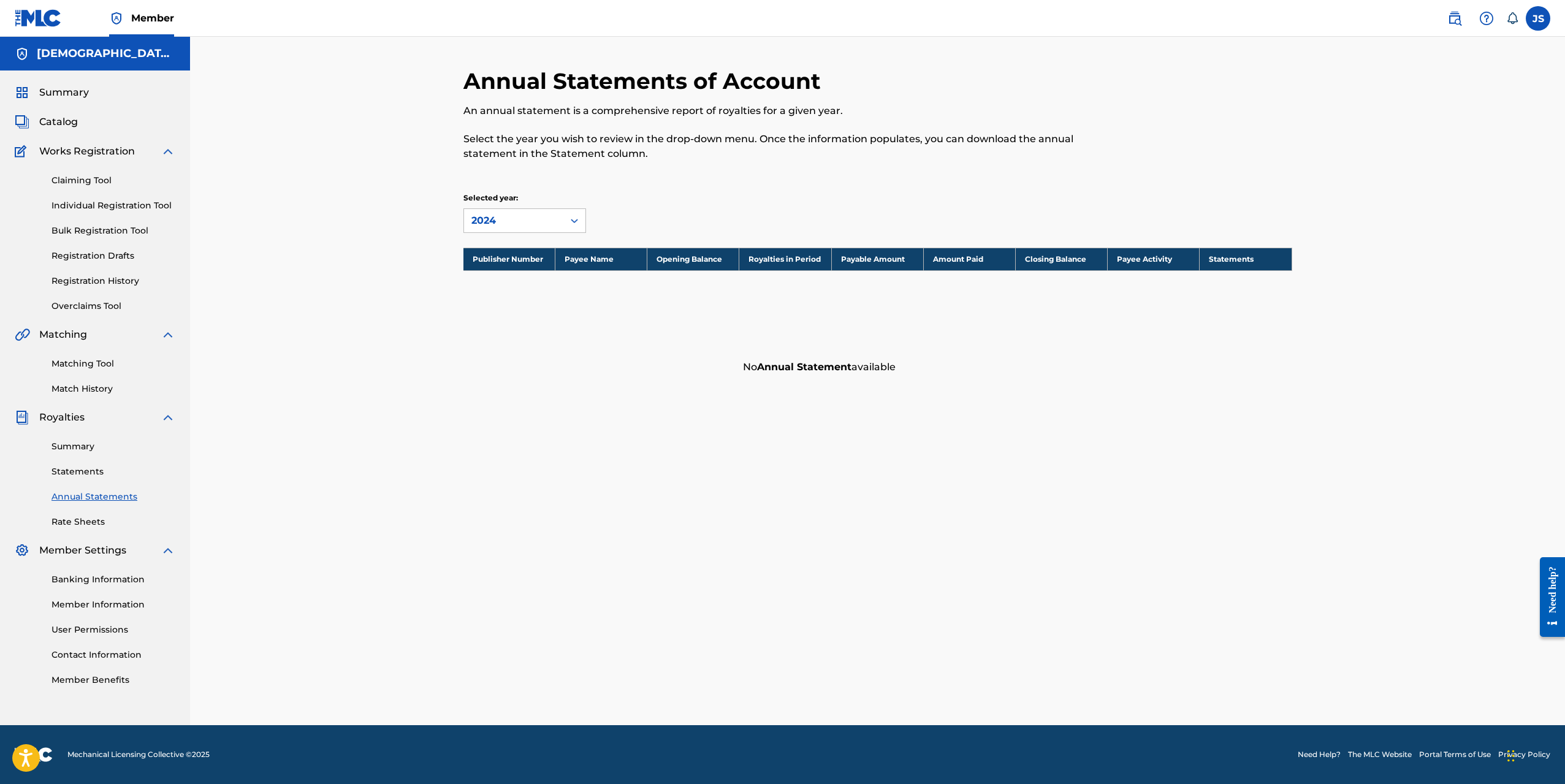
click at [96, 529] on div "Summary Catalog Works Registration Claiming Tool Individual Registration Tool B…" at bounding box center [95, 386] width 190 height 631
click at [116, 280] on link "Registration History" at bounding box center [113, 281] width 124 height 13
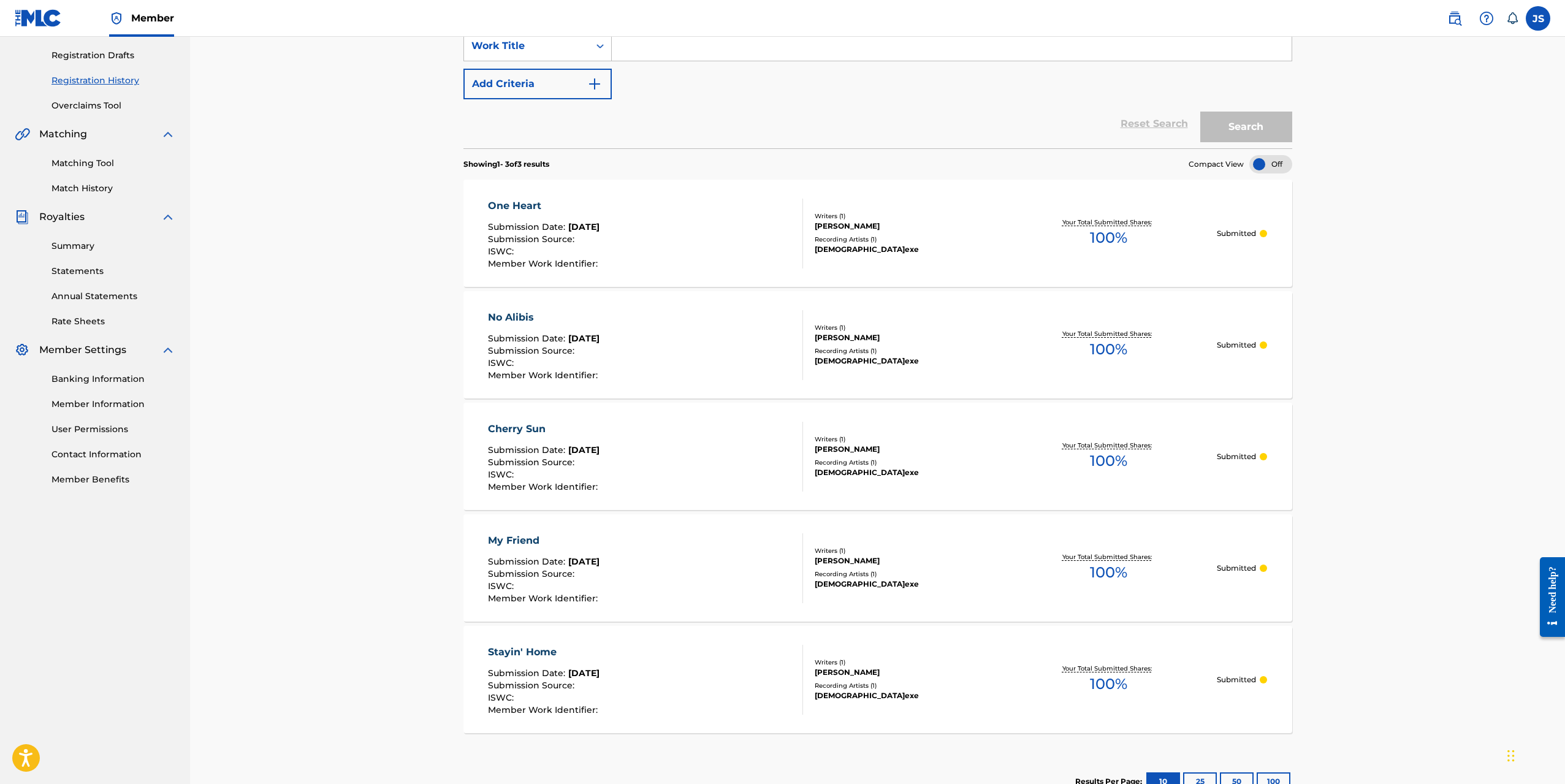
scroll to position [285, 0]
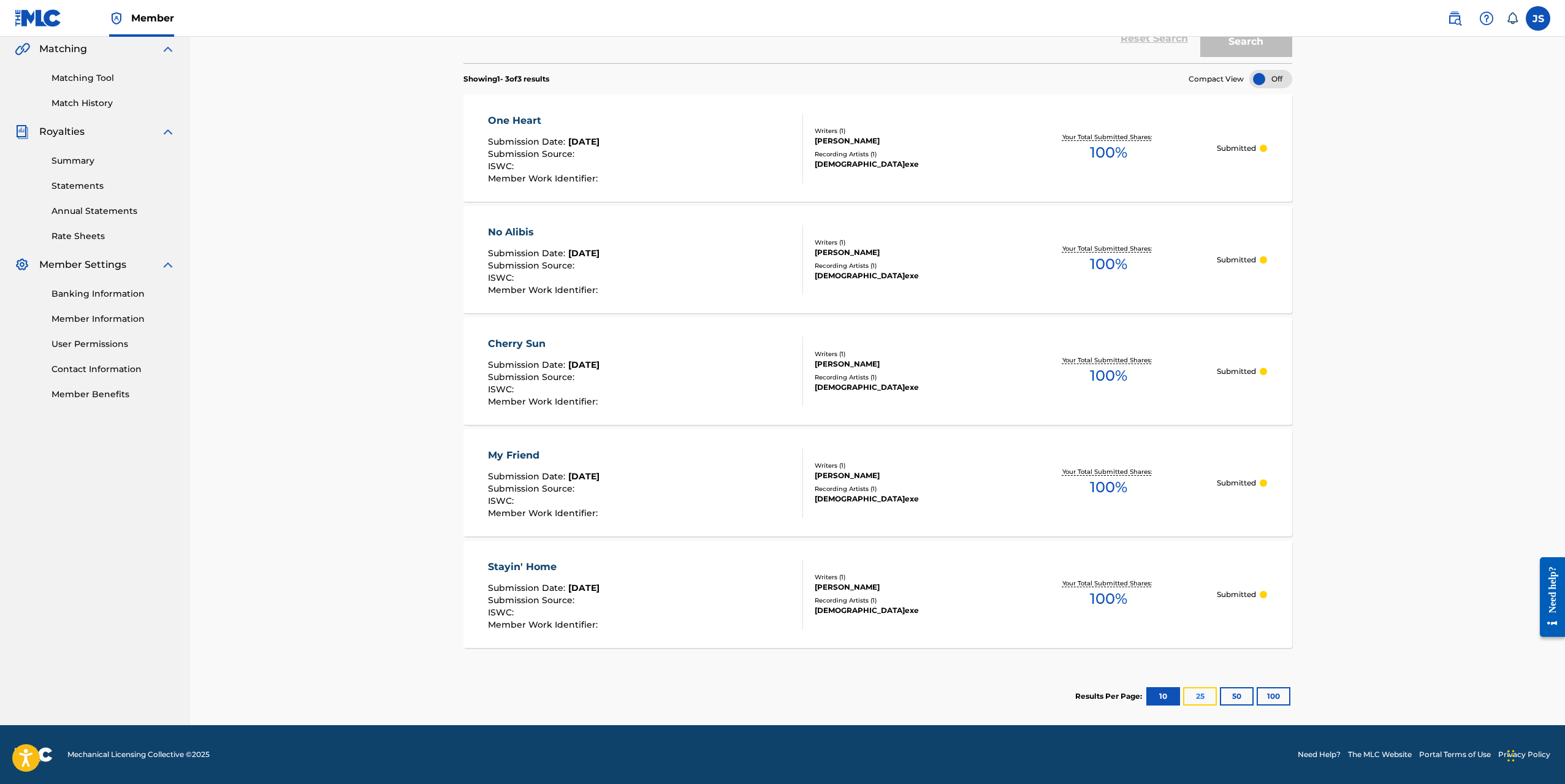
click at [1202, 695] on button "25" at bounding box center [1200, 696] width 34 height 18
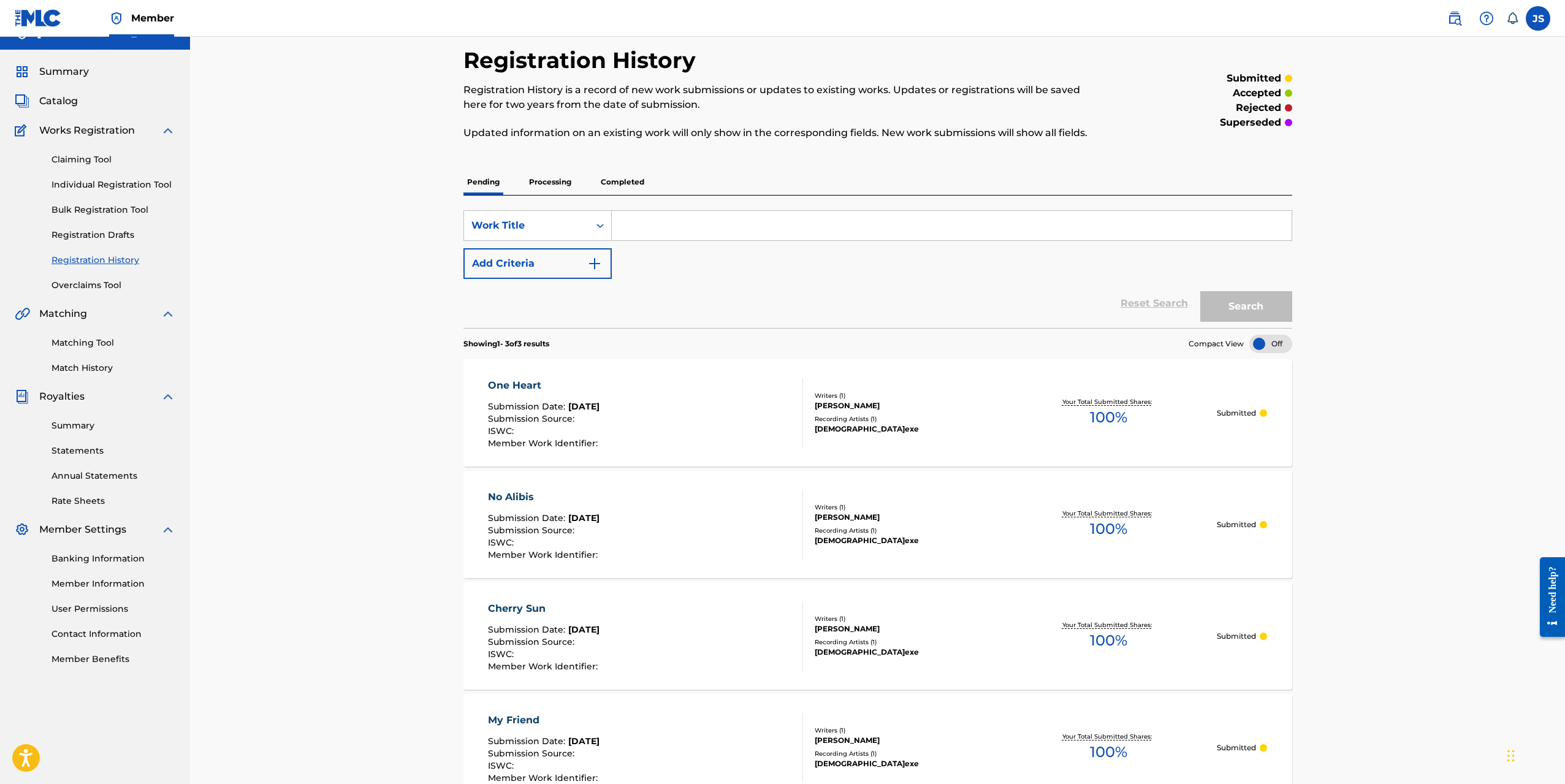
scroll to position [0, 0]
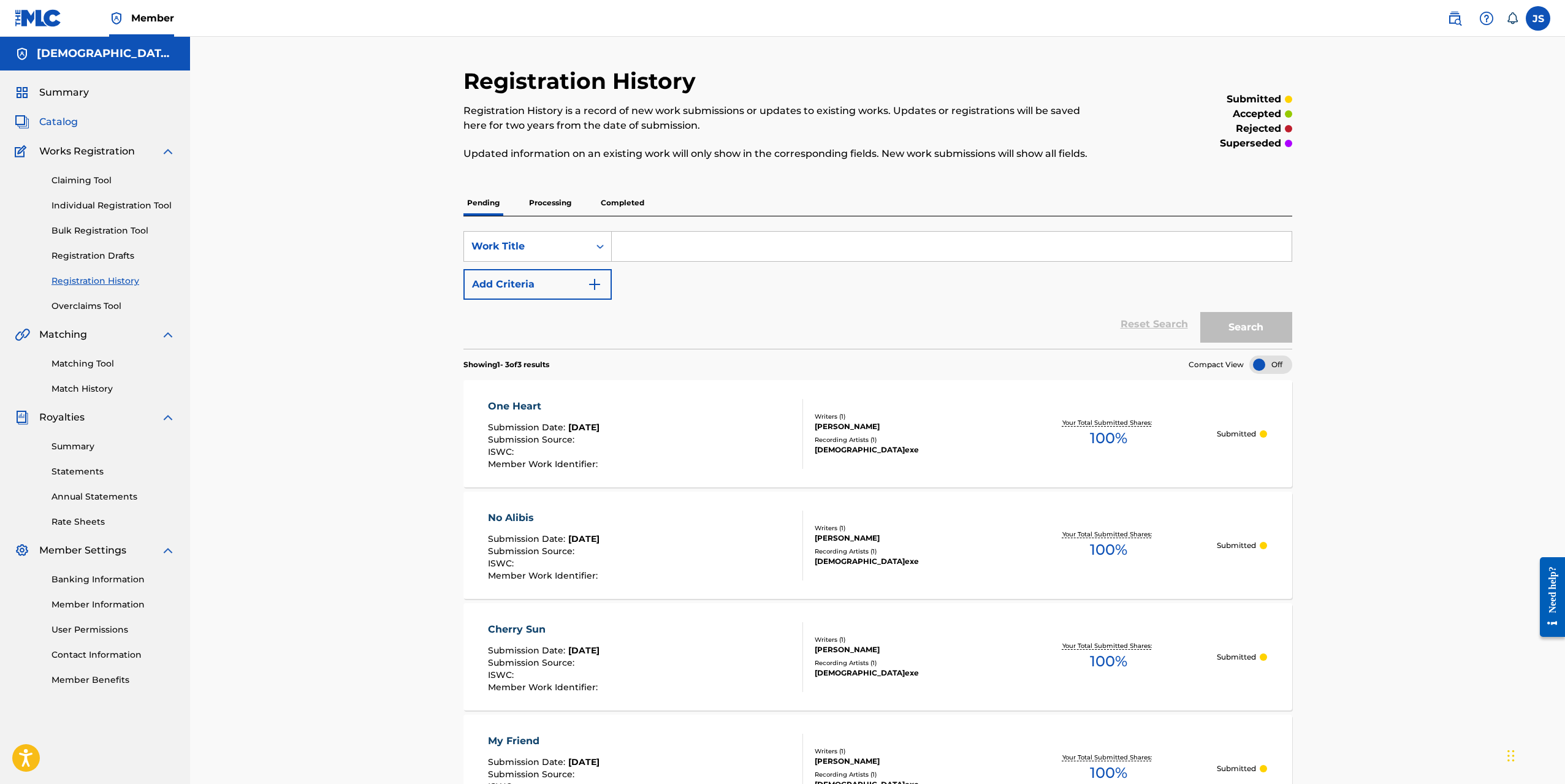
click at [74, 116] on span "Catalog" at bounding box center [58, 122] width 39 height 15
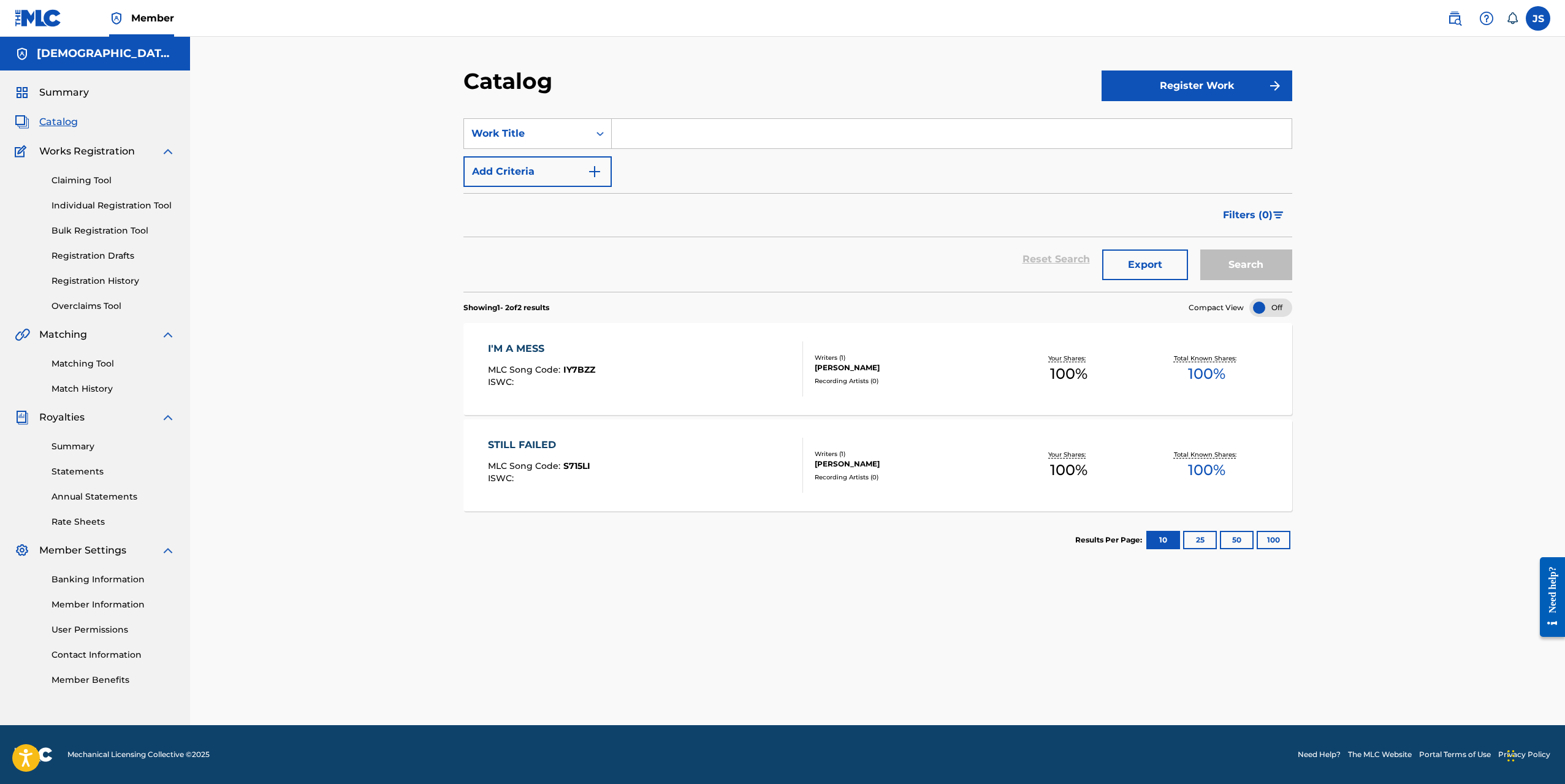
click at [852, 381] on div "Recording Artists ( 0 )" at bounding box center [907, 380] width 185 height 9
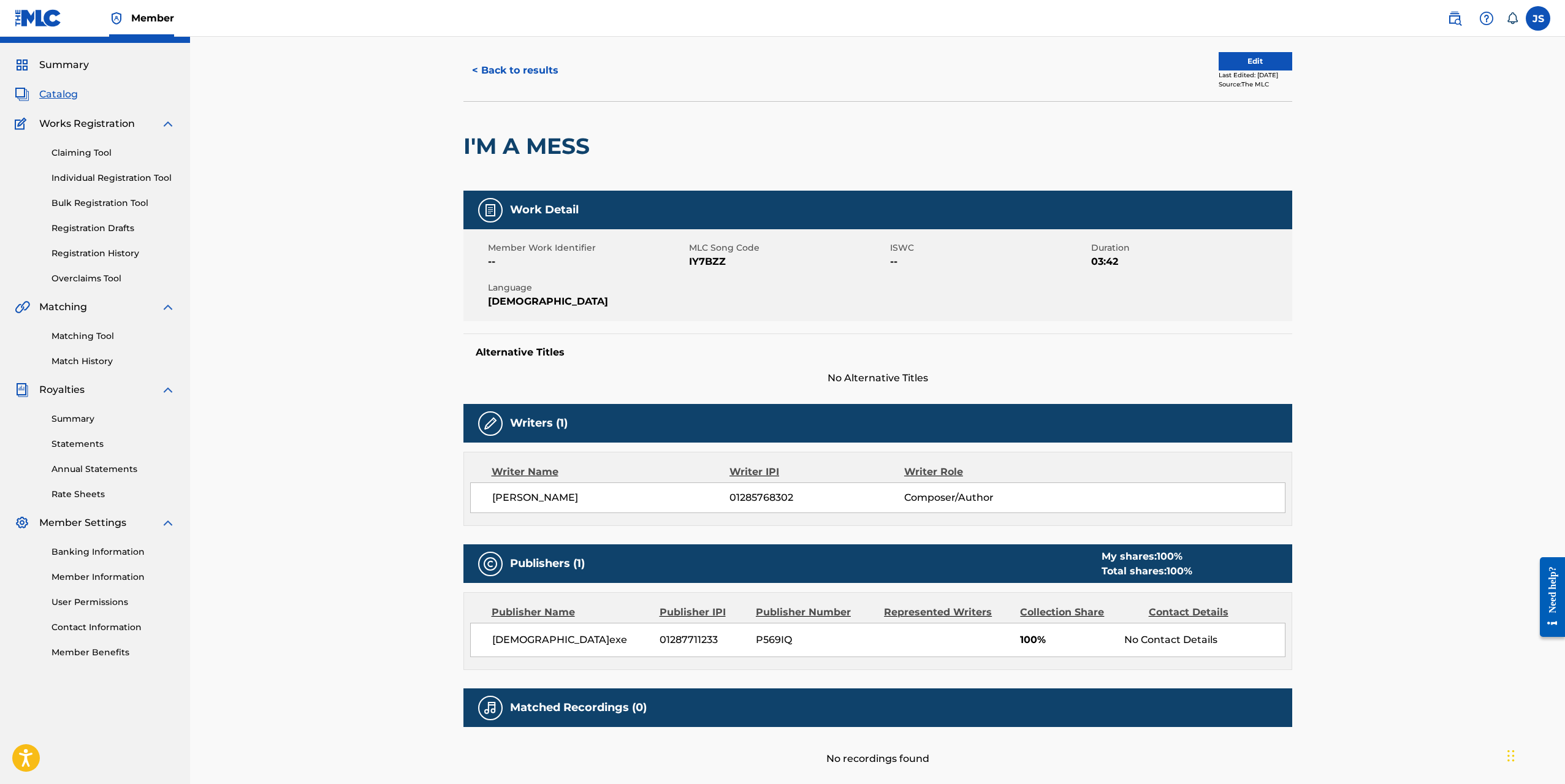
scroll to position [16, 0]
